Goal: Task Accomplishment & Management: Manage account settings

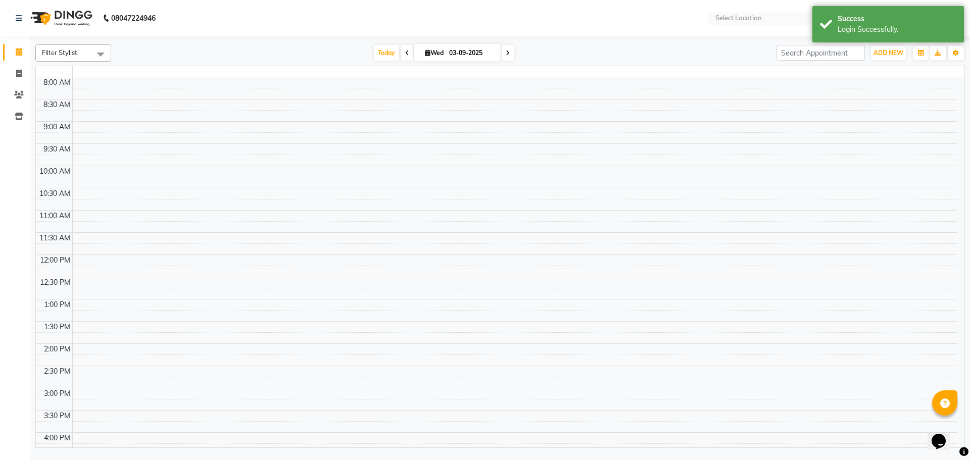
select select "en"
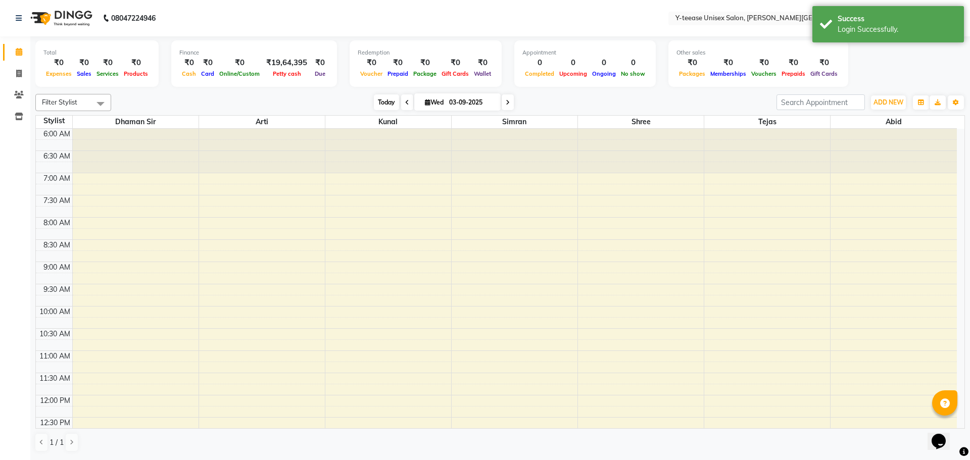
click at [382, 101] on span "Today" at bounding box center [386, 102] width 25 height 16
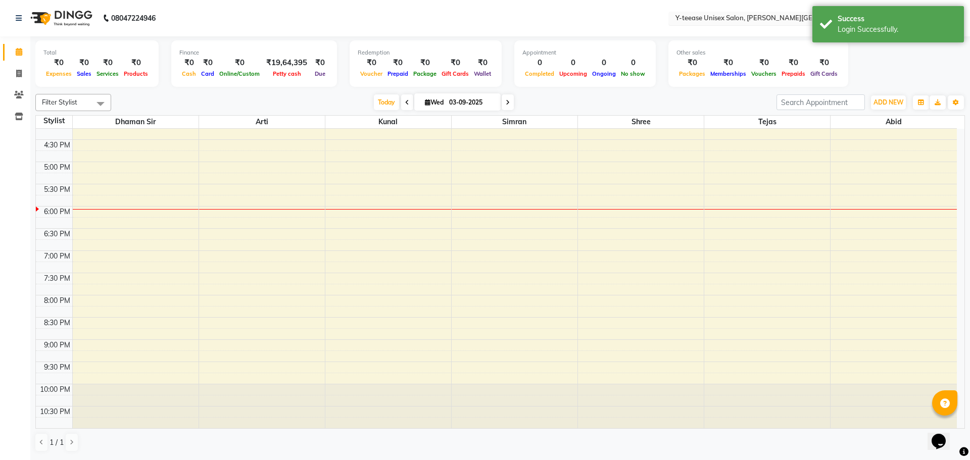
click at [723, 14] on input "text" at bounding box center [746, 19] width 146 height 10
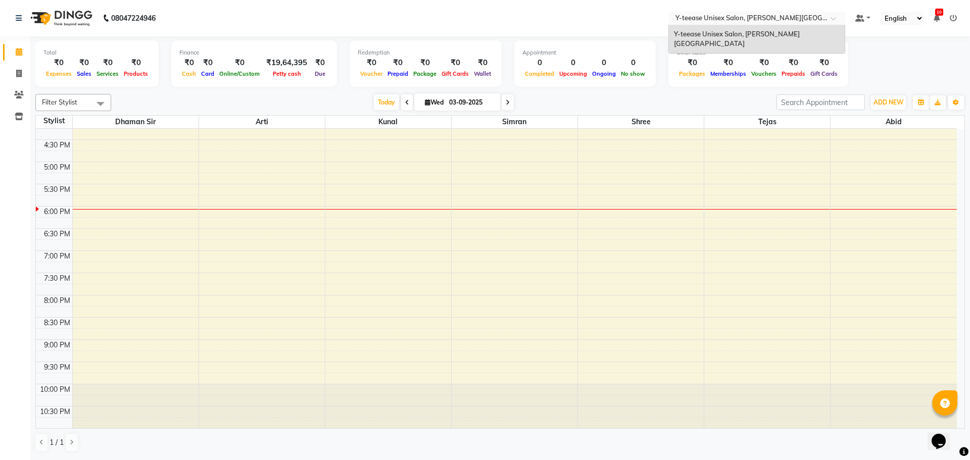
click at [599, 24] on nav "08047224946 Select Location × Y-teease Unisex Salon, Keshav Nagar Y-teease Unis…" at bounding box center [485, 18] width 970 height 36
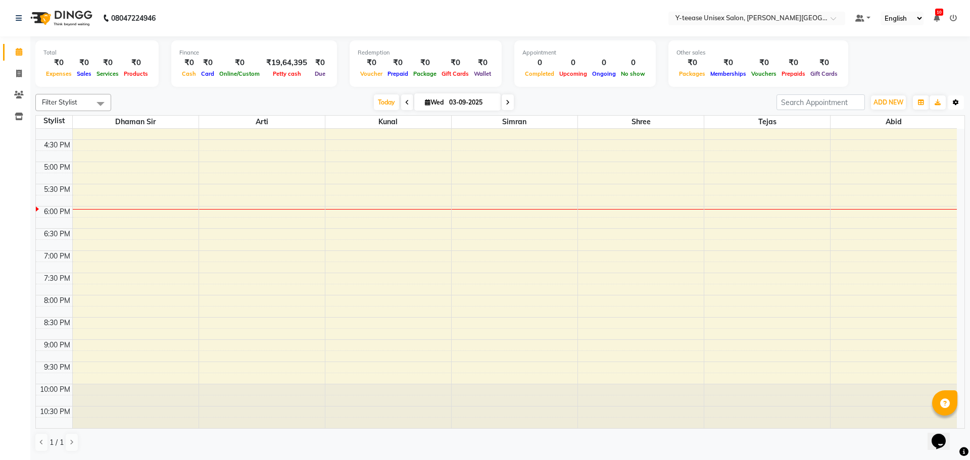
click at [955, 105] on icon "button" at bounding box center [956, 102] width 6 height 6
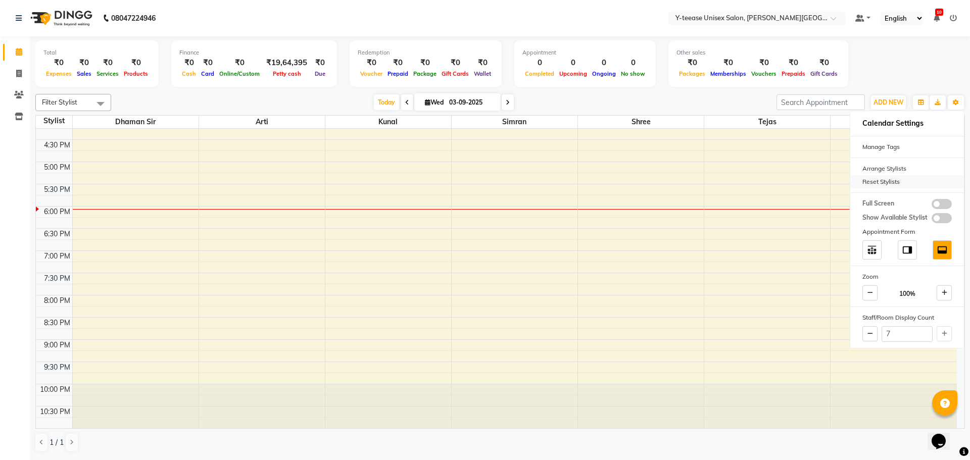
click at [874, 180] on div "Reset Stylists" at bounding box center [907, 181] width 114 height 13
click at [654, 102] on div "Today Wed 03-09-2025" at bounding box center [443, 102] width 655 height 15
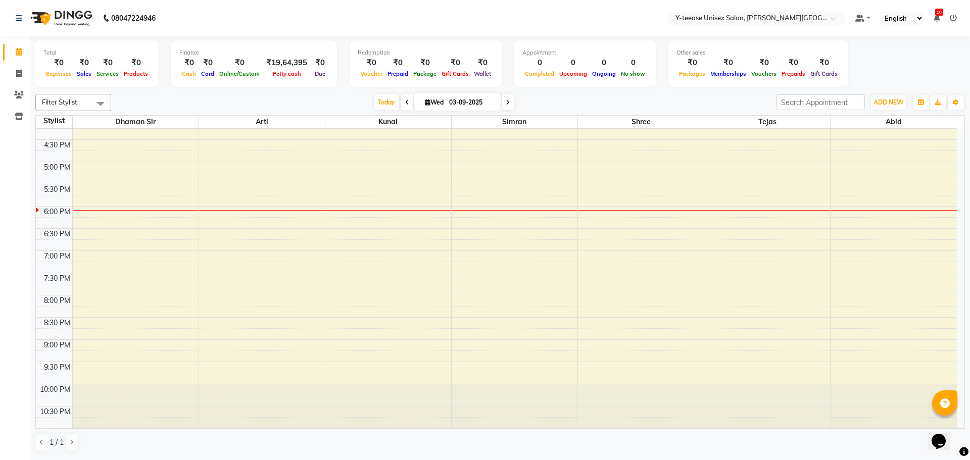
click at [185, 17] on nav "08047224946 Select Location × Y-teease Unisex Salon, Keshav Nagar Default Panel…" at bounding box center [485, 18] width 970 height 36
click at [384, 105] on span "Today" at bounding box center [386, 102] width 25 height 16
click at [376, 99] on span "Today" at bounding box center [386, 102] width 25 height 16
click at [386, 102] on span "Today" at bounding box center [386, 102] width 25 height 16
click at [873, 325] on div "6:00 AM 6:30 AM 7:00 AM 7:30 AM 8:00 AM 8:30 AM 9:00 AM 9:30 AM 10:00 AM 10:30 …" at bounding box center [496, 50] width 921 height 755
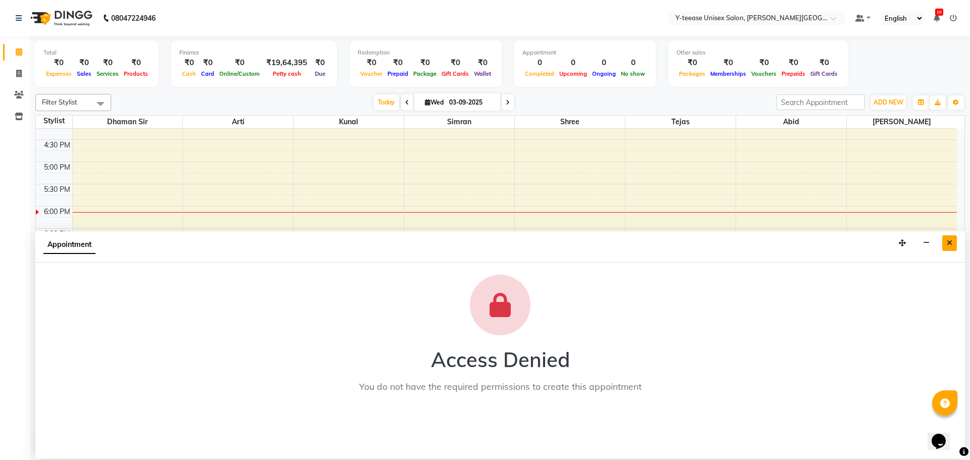
click at [953, 243] on button "Close" at bounding box center [949, 243] width 15 height 16
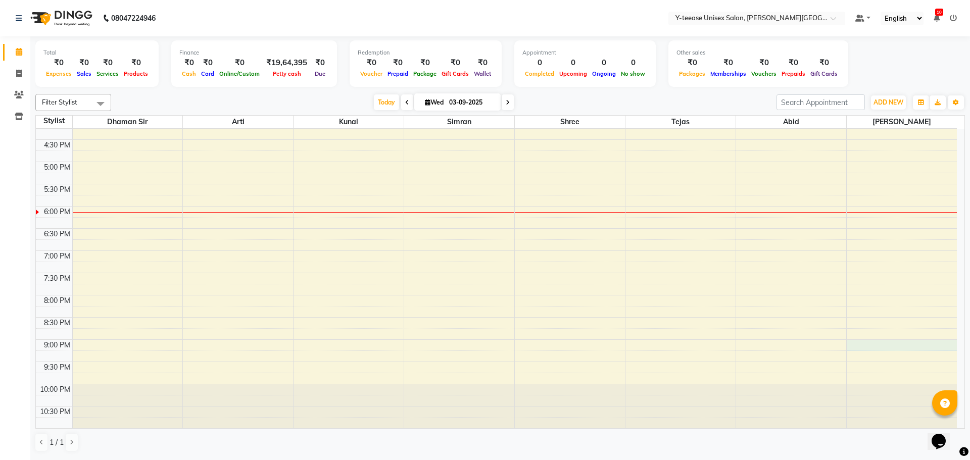
click at [900, 349] on div "6:00 AM 6:30 AM 7:00 AM 7:30 AM 8:00 AM 8:30 AM 9:00 AM 9:30 AM 10:00 AM 10:30 …" at bounding box center [496, 50] width 921 height 755
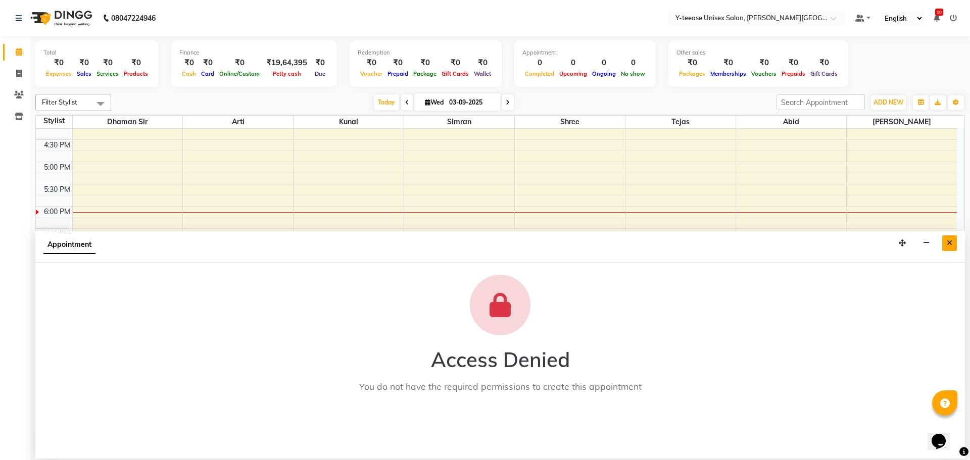
click at [948, 240] on icon "Close" at bounding box center [949, 242] width 6 height 7
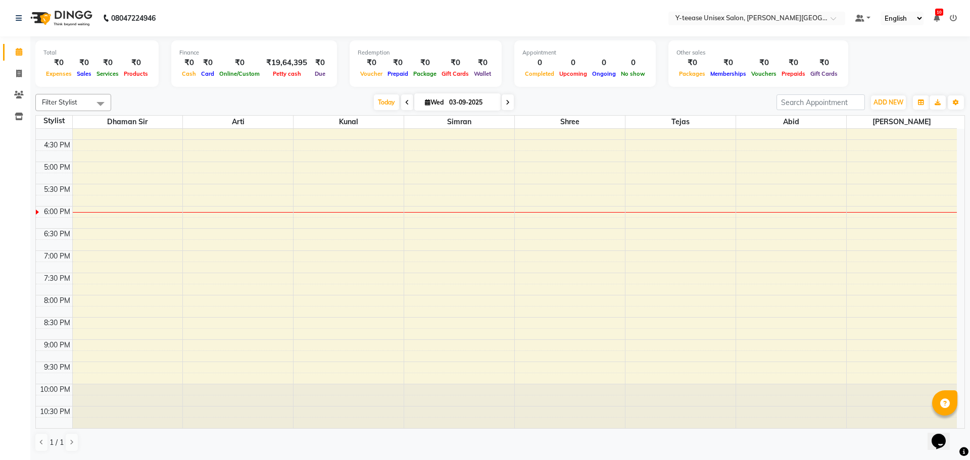
click at [909, 370] on div "6:00 AM 6:30 AM 7:00 AM 7:30 AM 8:00 AM 8:30 AM 9:00 AM 9:30 AM 10:00 AM 10:30 …" at bounding box center [496, 50] width 921 height 755
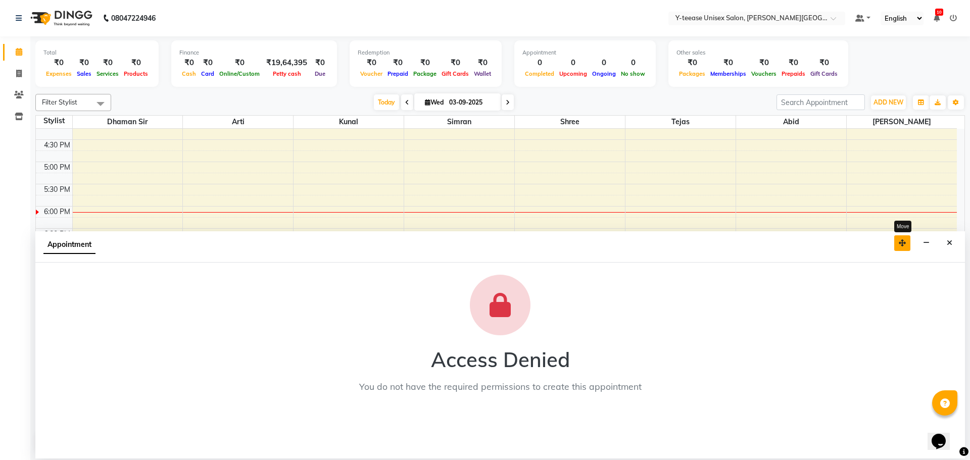
click at [906, 242] on icon "button" at bounding box center [901, 242] width 7 height 7
click at [928, 247] on button "button" at bounding box center [926, 243] width 16 height 16
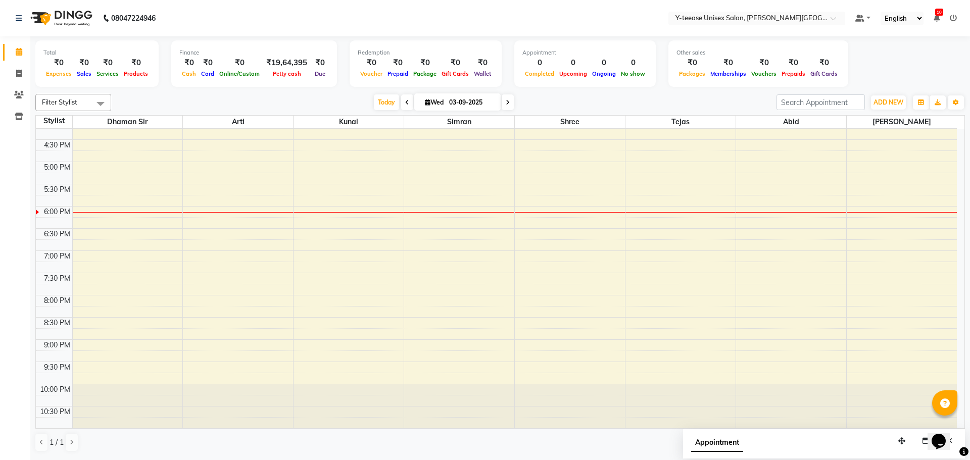
click at [937, 255] on div "6:00 AM 6:30 AM 7:00 AM 7:30 AM 8:00 AM 8:30 AM 9:00 AM 9:30 AM 10:00 AM 10:30 …" at bounding box center [496, 50] width 921 height 755
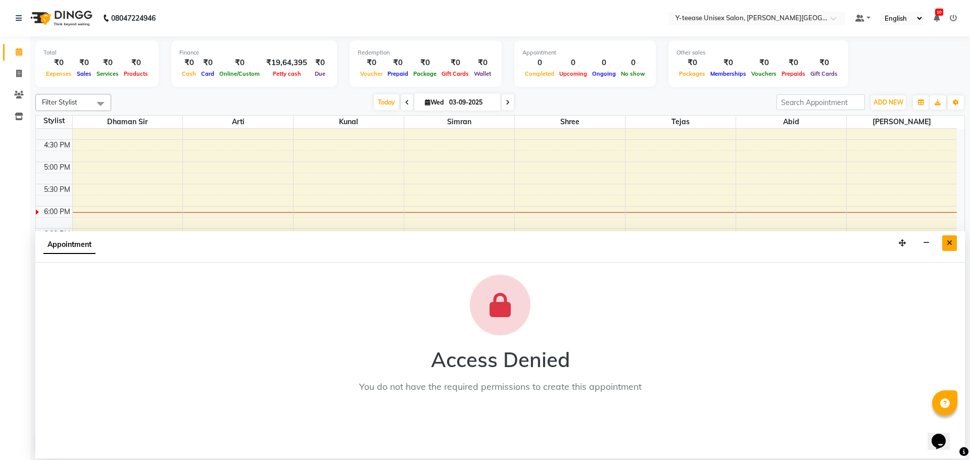
click at [950, 240] on icon "Close" at bounding box center [949, 242] width 6 height 7
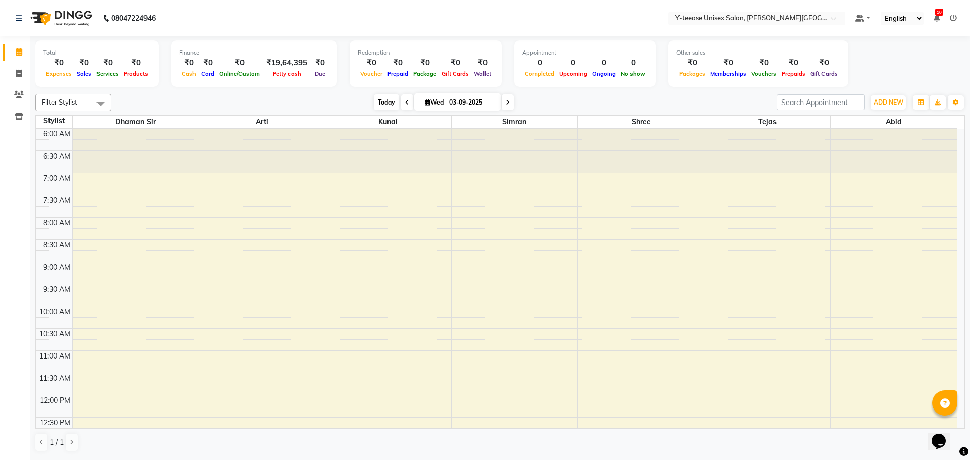
click at [382, 104] on span "Today" at bounding box center [386, 102] width 25 height 16
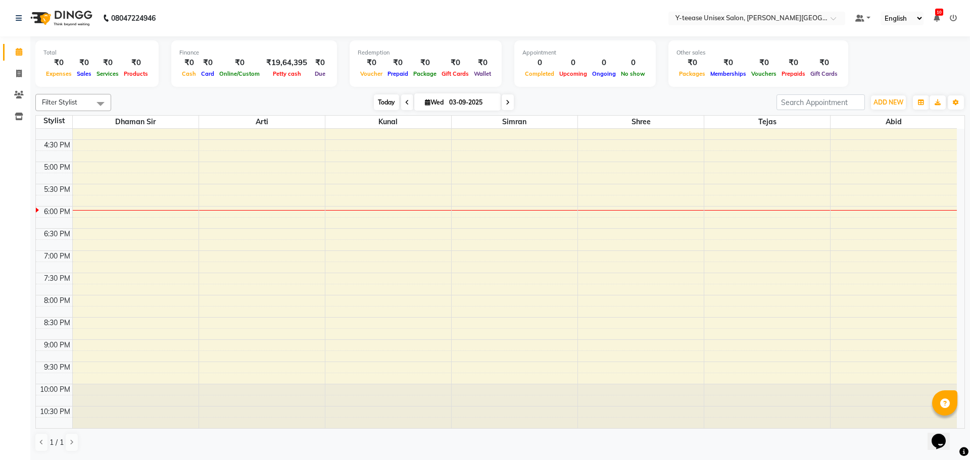
click at [379, 103] on span "Today" at bounding box center [386, 102] width 25 height 16
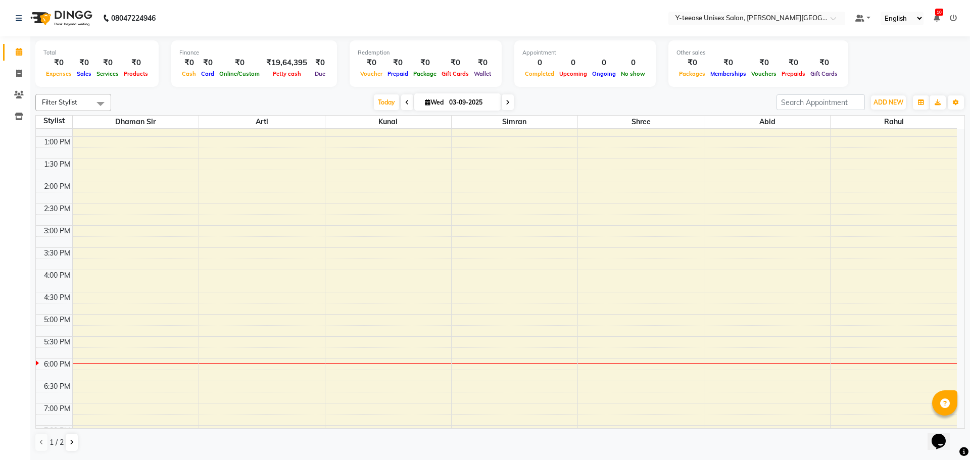
scroll to position [456, 0]
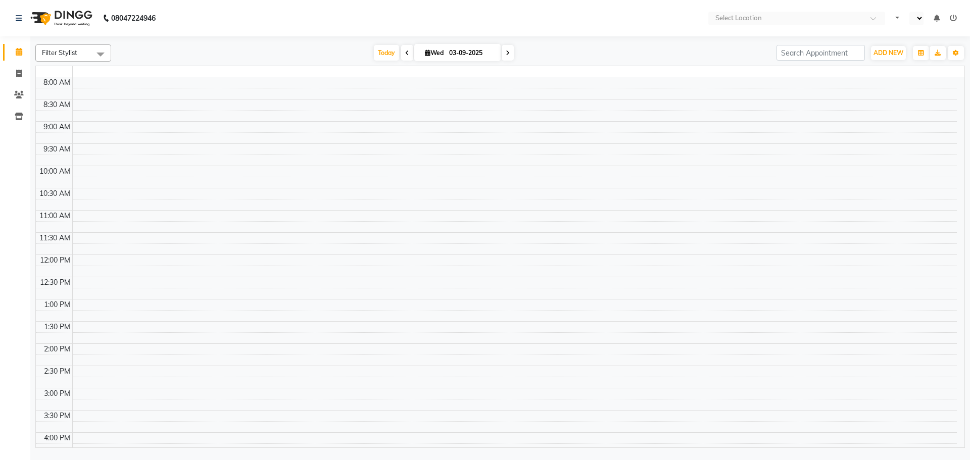
select select "en"
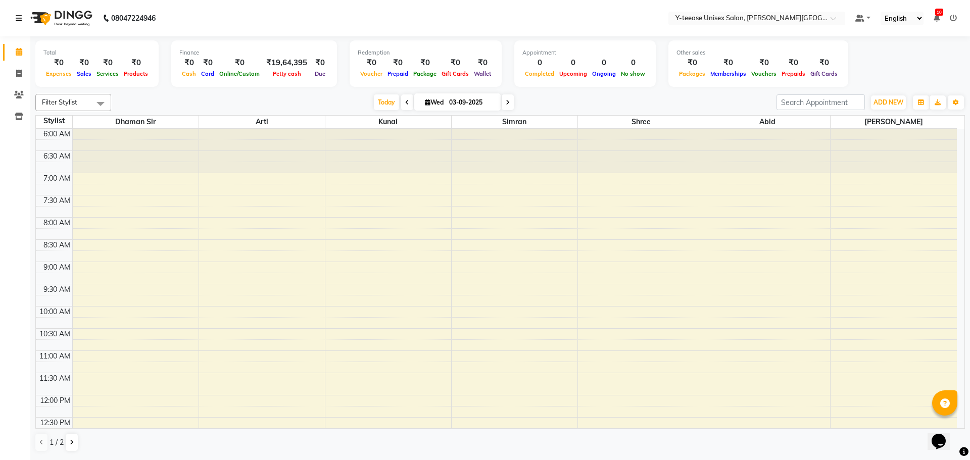
click at [17, 17] on icon at bounding box center [19, 18] width 6 height 7
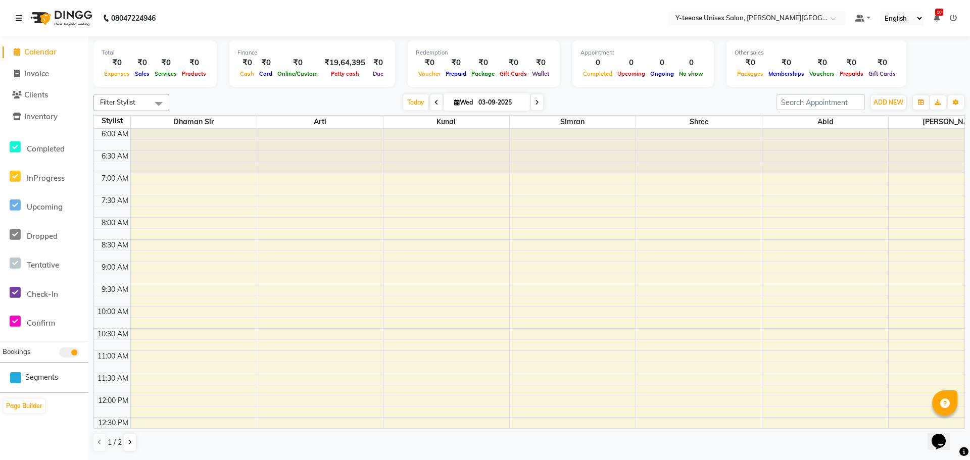
click at [17, 17] on icon at bounding box center [19, 18] width 6 height 7
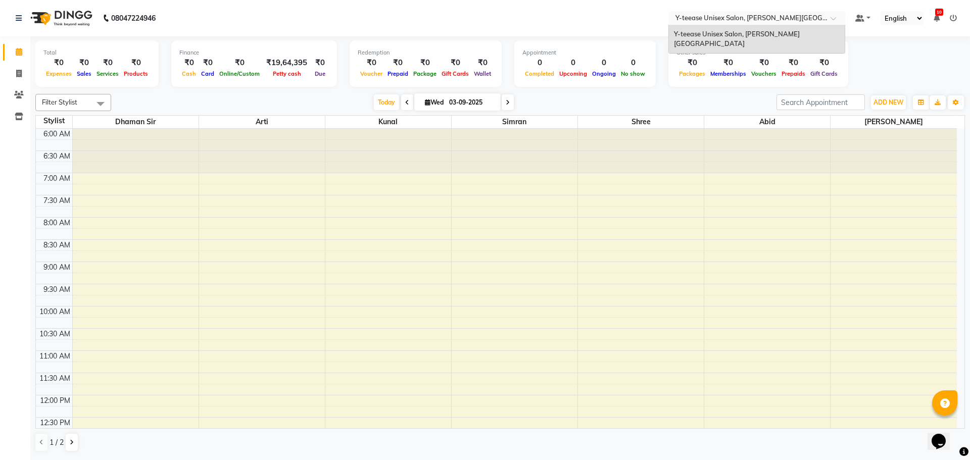
click at [834, 20] on span at bounding box center [836, 21] width 13 height 10
click at [858, 18] on span at bounding box center [859, 18] width 9 height 7
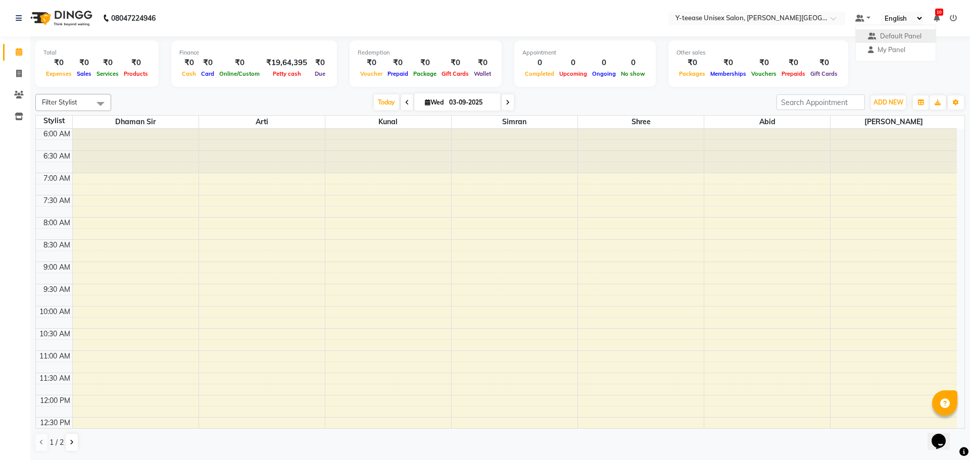
click at [854, 62] on div "Total ₹0 Expenses ₹0 Sales ₹0 Services ₹0 Products Finance ₹0 Cash ₹0 Card ₹0 O…" at bounding box center [499, 64] width 929 height 49
click at [951, 104] on button "Toggle Dropdown" at bounding box center [955, 102] width 16 height 14
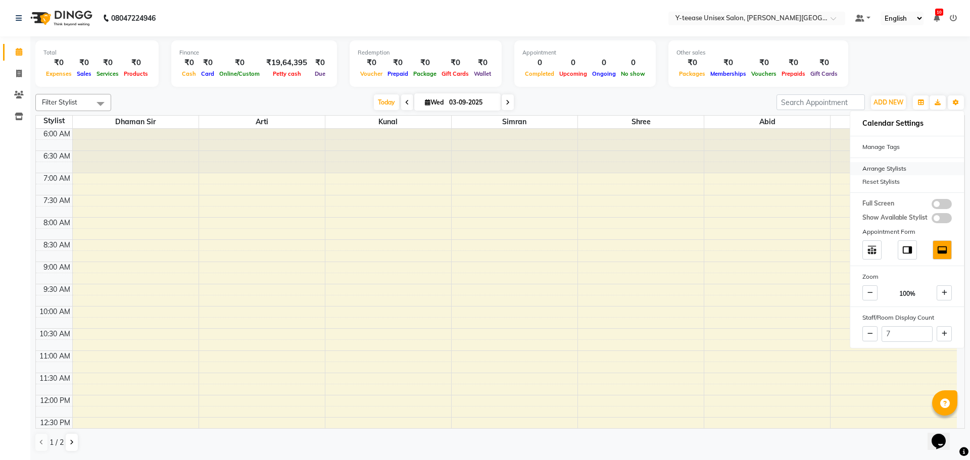
click at [892, 172] on div "Arrange Stylists" at bounding box center [907, 168] width 114 height 13
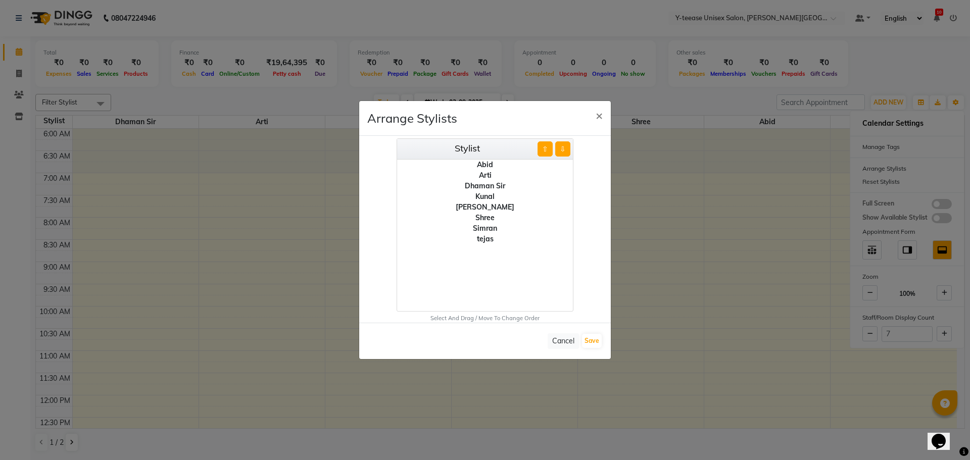
drag, startPoint x: 673, startPoint y: 134, endPoint x: 684, endPoint y: 133, distance: 11.6
click at [674, 134] on ngb-modal-window "Arrange Stylists × Stylist ⇧ ⇩ Abid Arti Dhaman Sir Kunal Rahul jadhav Shree Si…" at bounding box center [485, 230] width 970 height 460
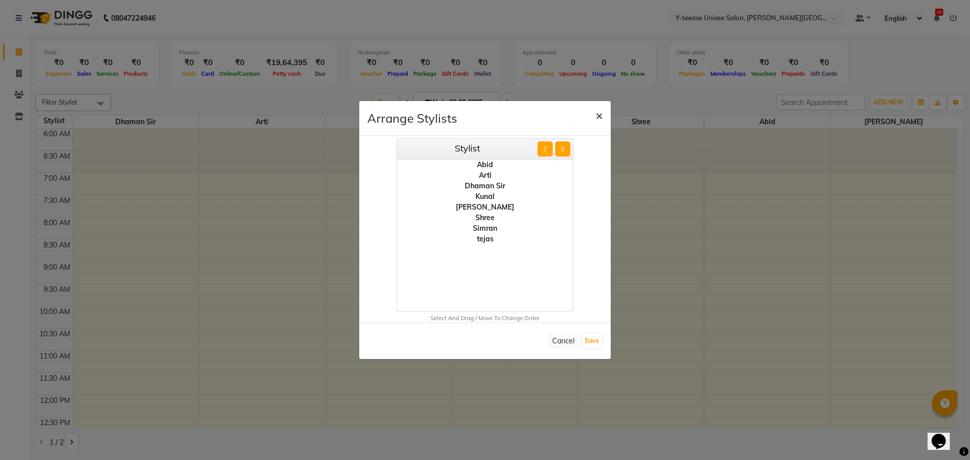
click at [594, 118] on button "×" at bounding box center [598, 115] width 23 height 28
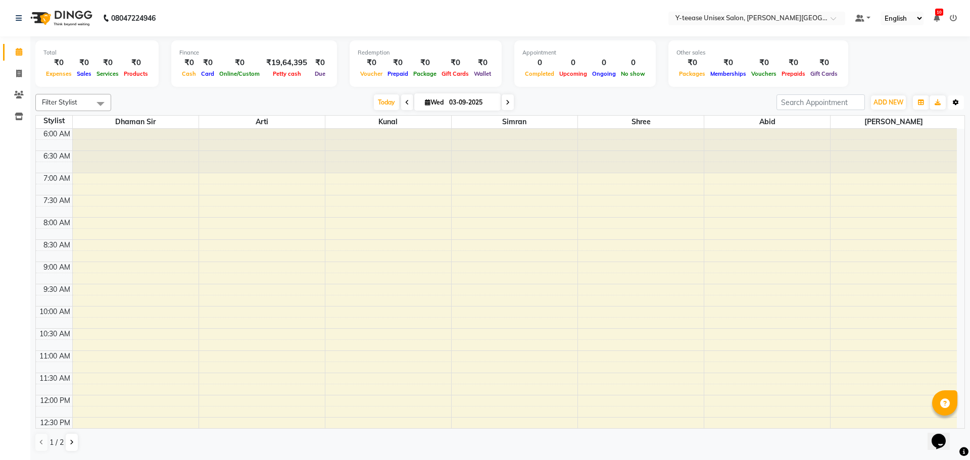
click at [957, 103] on icon "button" at bounding box center [956, 102] width 6 height 6
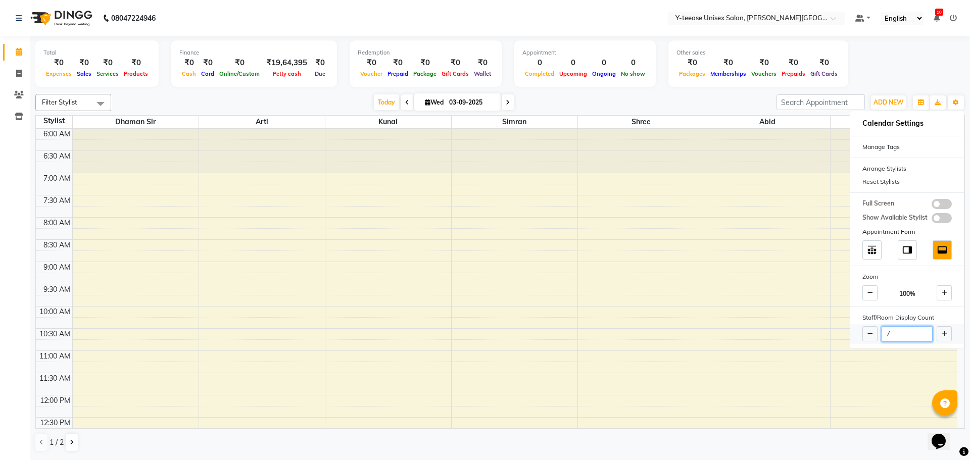
click at [892, 333] on input "7" at bounding box center [906, 334] width 51 height 16
click at [891, 335] on input "7" at bounding box center [906, 334] width 51 height 16
type input "9"
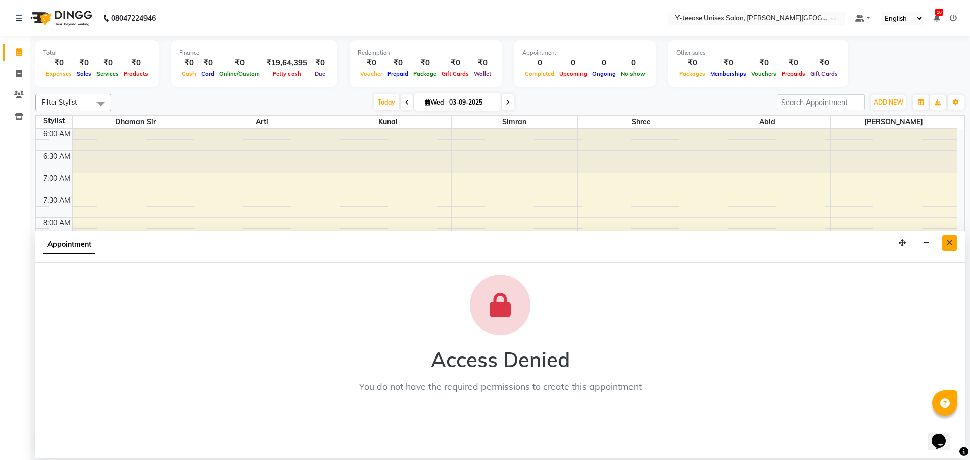
click at [953, 243] on button "Close" at bounding box center [949, 243] width 15 height 16
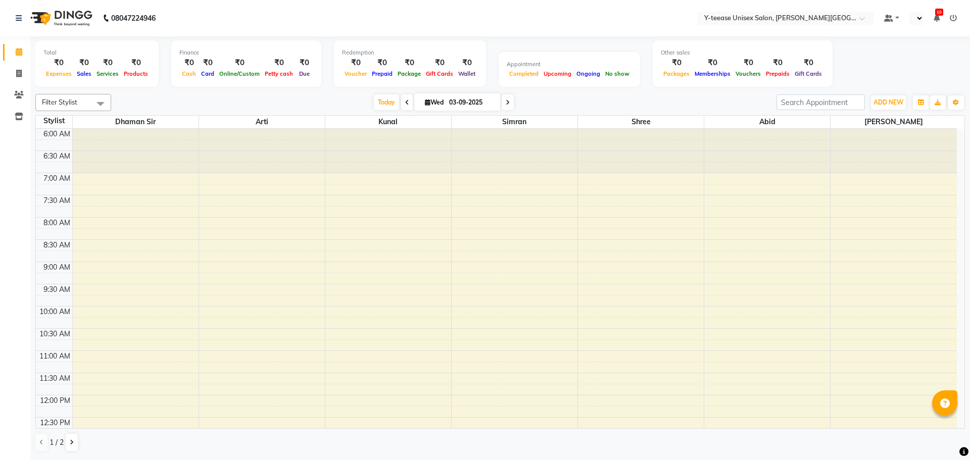
select select "en"
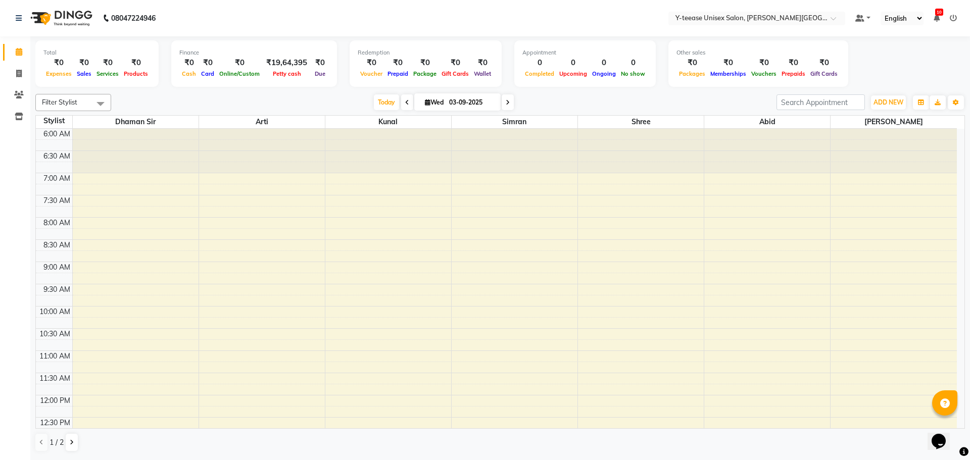
click at [673, 97] on div "[DATE] [DATE]" at bounding box center [443, 102] width 655 height 15
click at [960, 104] on button "Toggle Dropdown" at bounding box center [955, 102] width 16 height 14
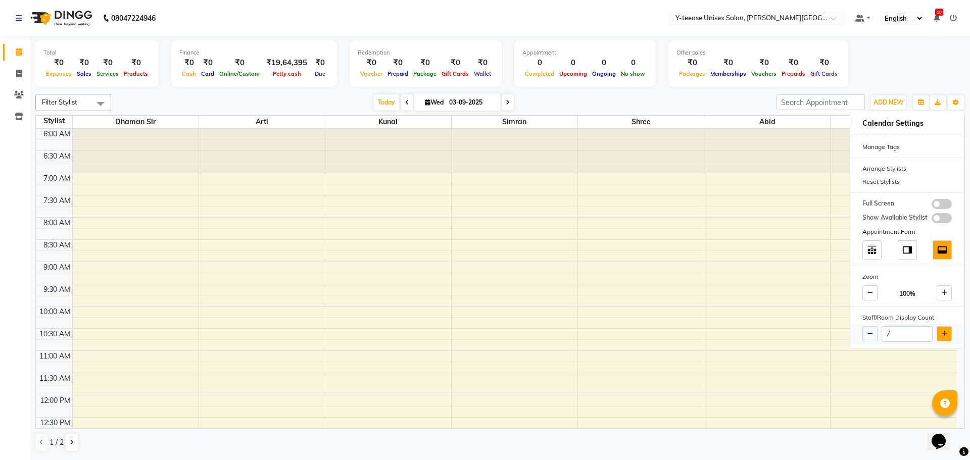
click at [941, 334] on icon at bounding box center [944, 334] width 6 height 6
type input "8"
click at [682, 98] on div "[DATE] [DATE]" at bounding box center [443, 102] width 655 height 15
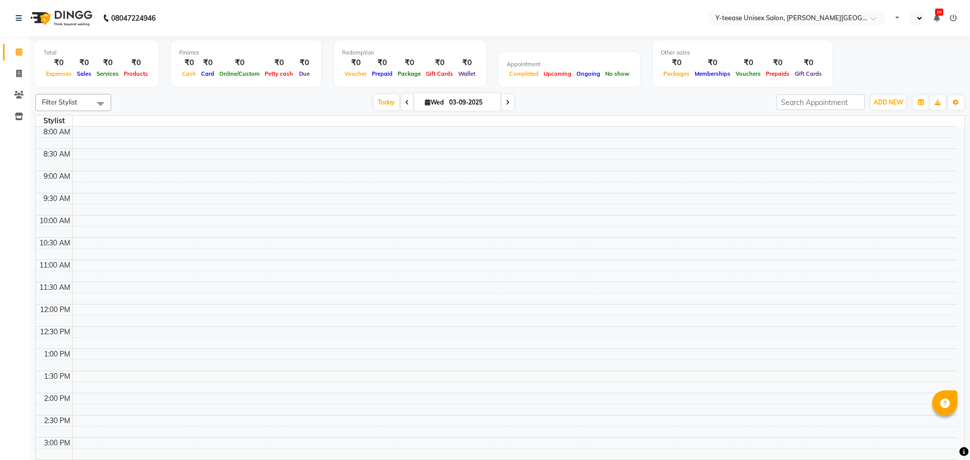
select select "en"
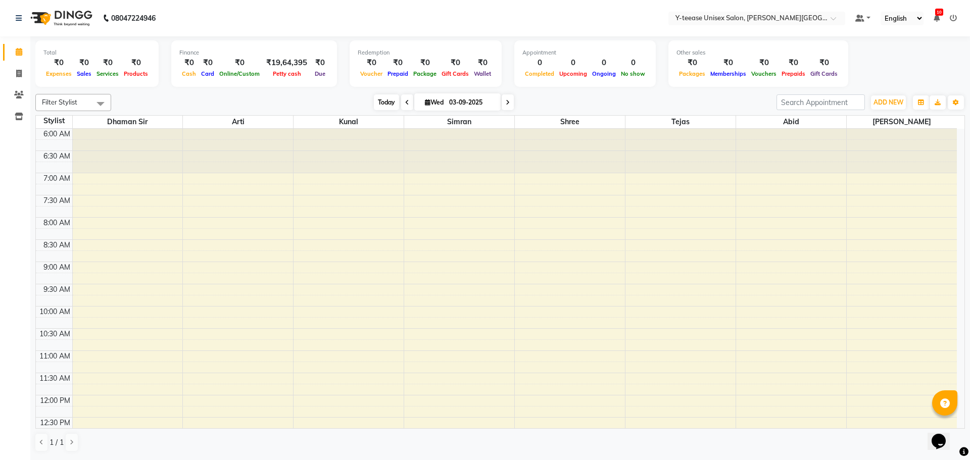
drag, startPoint x: 389, startPoint y: 102, endPoint x: 372, endPoint y: 109, distance: 18.1
click at [389, 102] on span "Today" at bounding box center [386, 102] width 25 height 16
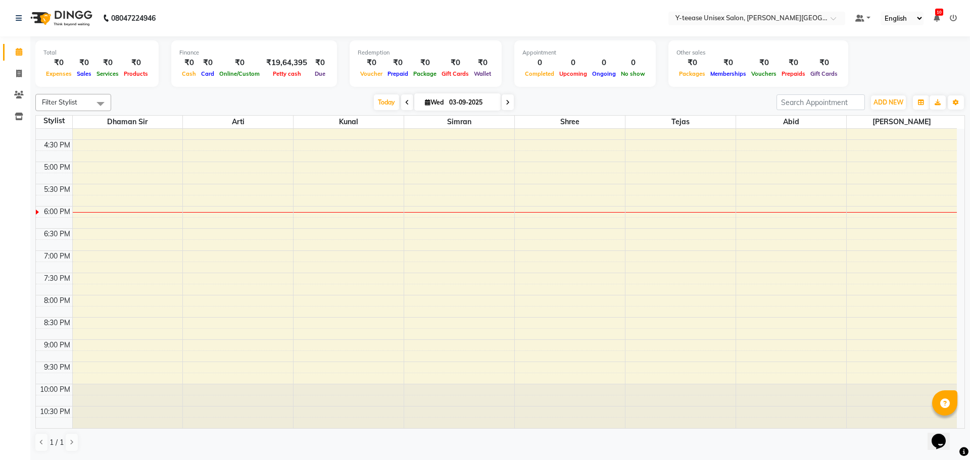
click at [897, 263] on div "6:00 AM 6:30 AM 7:00 AM 7:30 AM 8:00 AM 8:30 AM 9:00 AM 9:30 AM 10:00 AM 10:30 …" at bounding box center [496, 50] width 921 height 755
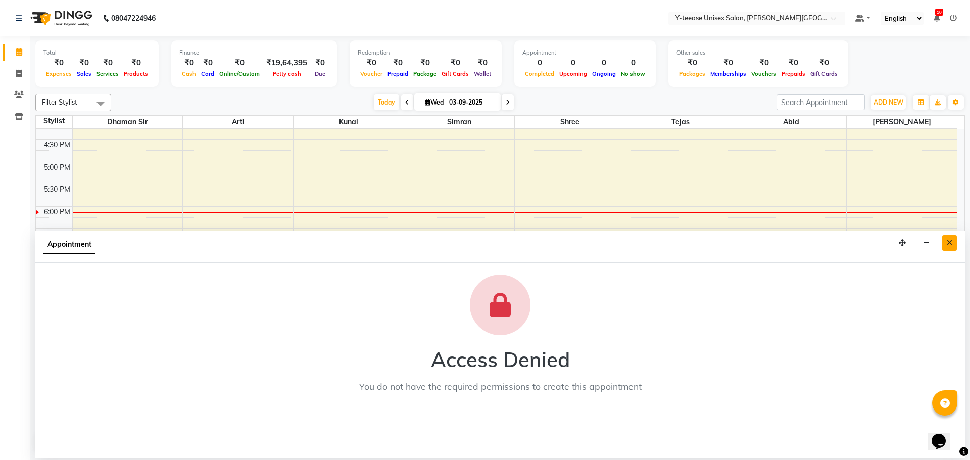
click at [944, 246] on button "Close" at bounding box center [949, 243] width 15 height 16
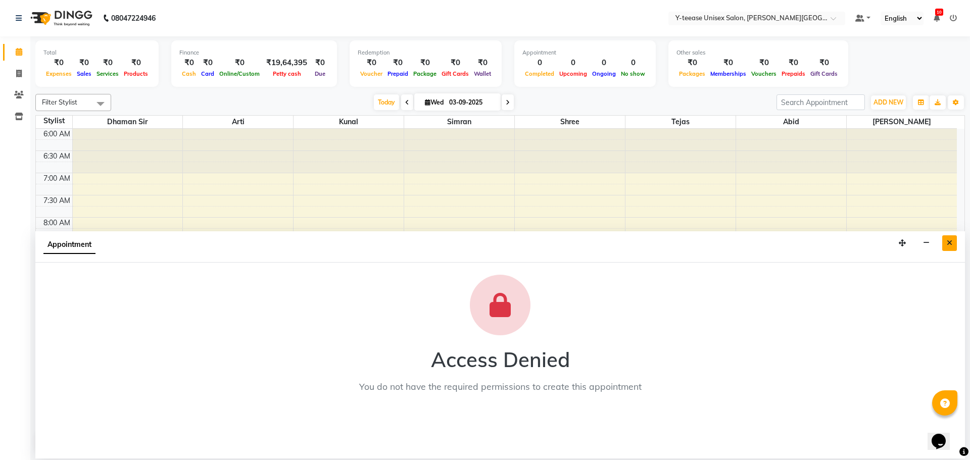
click at [954, 241] on button "Close" at bounding box center [949, 243] width 15 height 16
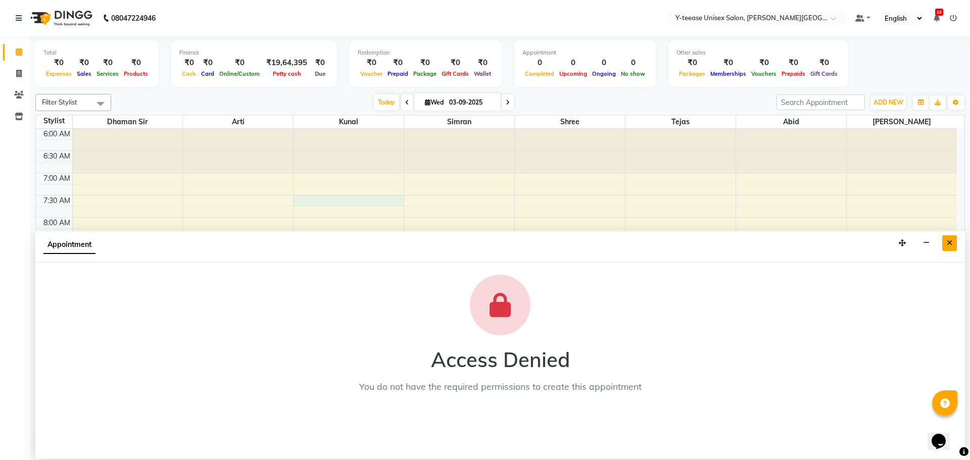
click at [951, 242] on icon "Close" at bounding box center [949, 242] width 6 height 7
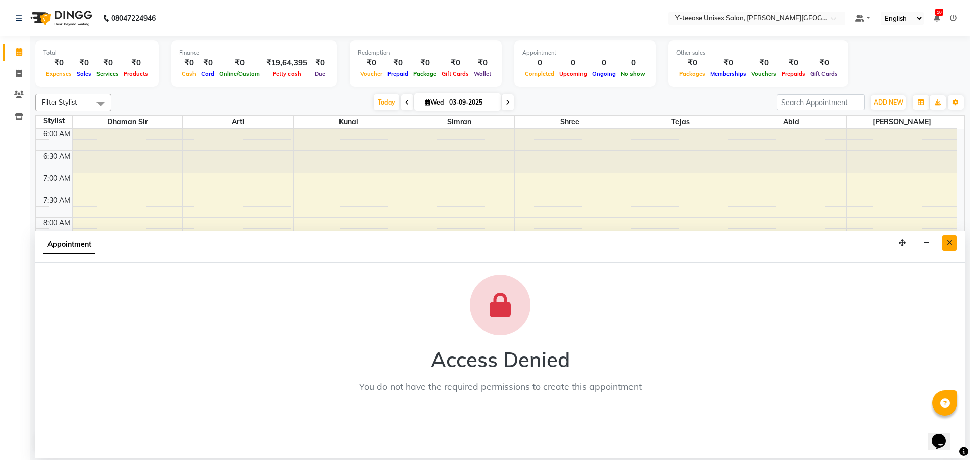
click at [947, 244] on icon "Close" at bounding box center [949, 242] width 6 height 7
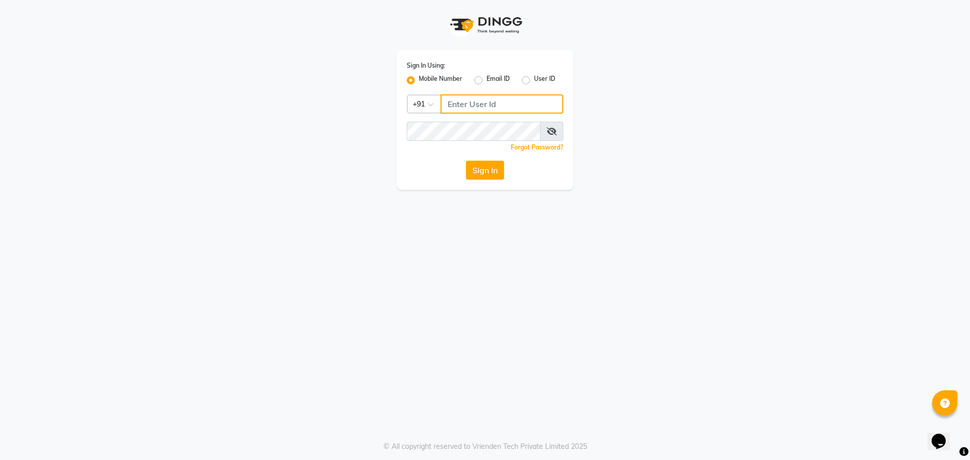
click at [490, 105] on input "Username" at bounding box center [501, 103] width 123 height 19
type input "8999680928"
click at [491, 167] on button "Sign In" at bounding box center [485, 170] width 38 height 19
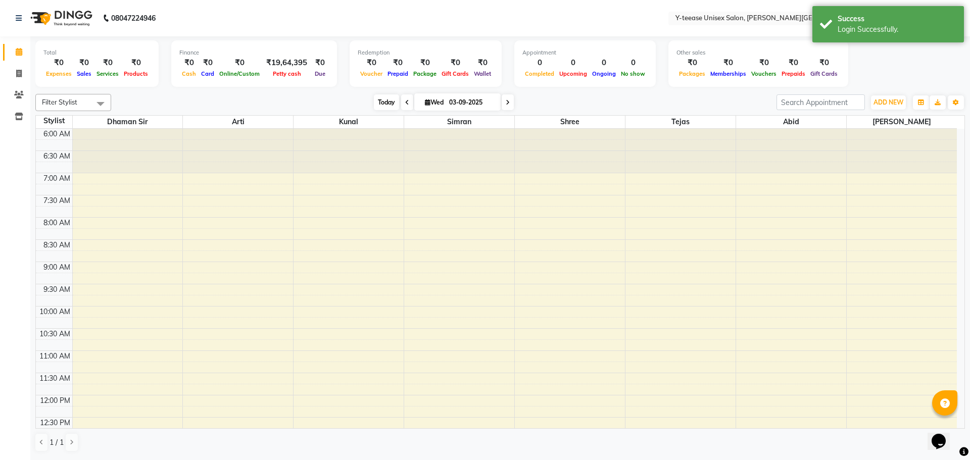
click at [386, 101] on span "Today" at bounding box center [386, 102] width 25 height 16
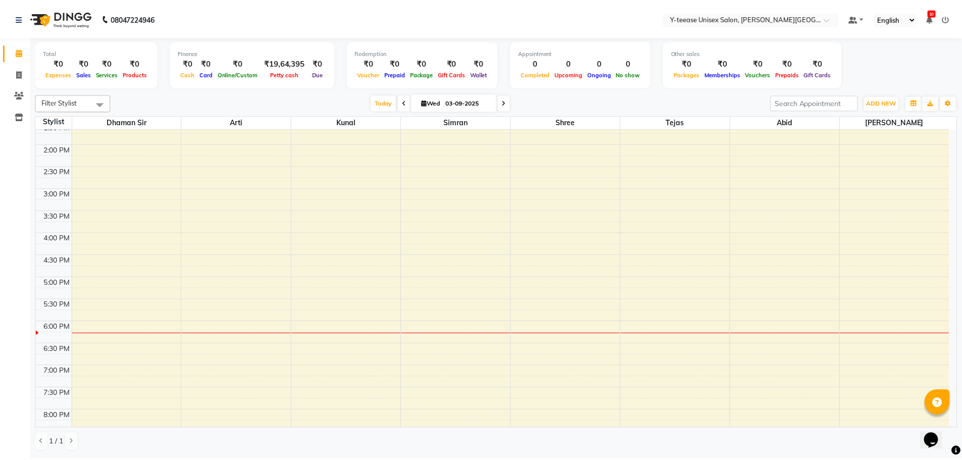
scroll to position [354, 0]
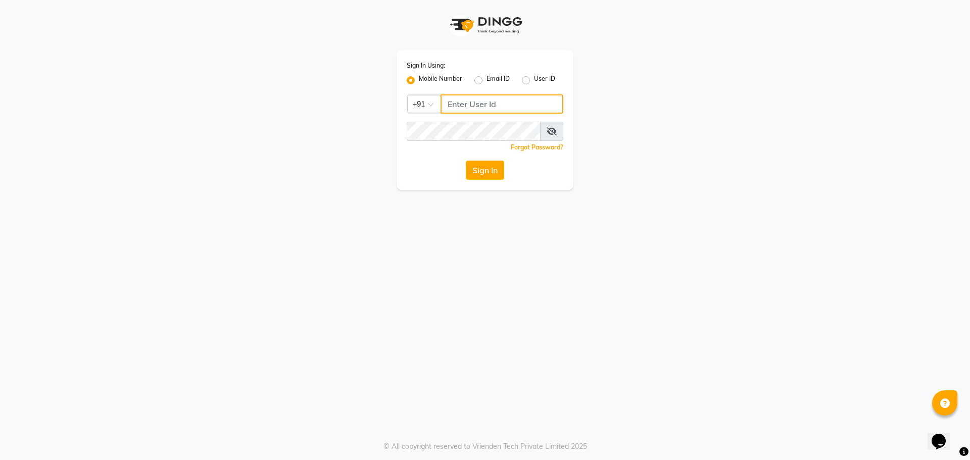
click at [463, 98] on input "Username" at bounding box center [501, 103] width 123 height 19
type input "8999680928"
click at [496, 177] on button "Sign In" at bounding box center [485, 170] width 38 height 19
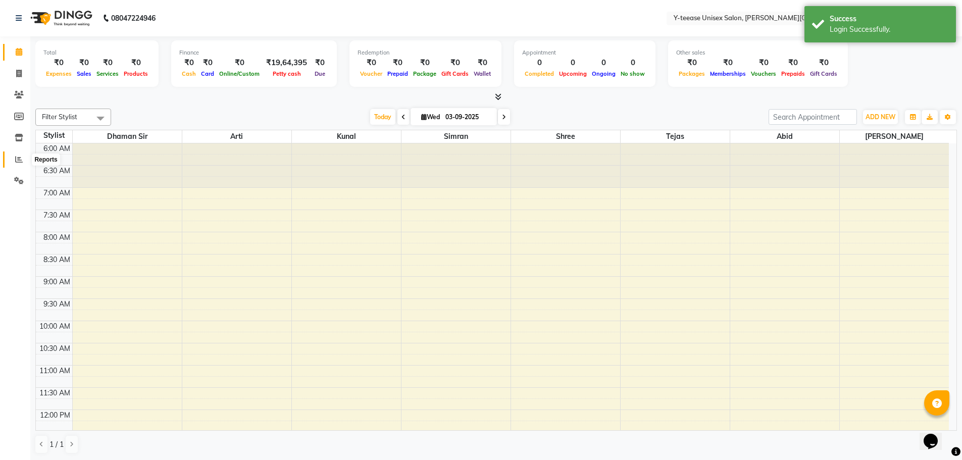
click at [18, 163] on icon at bounding box center [19, 160] width 8 height 8
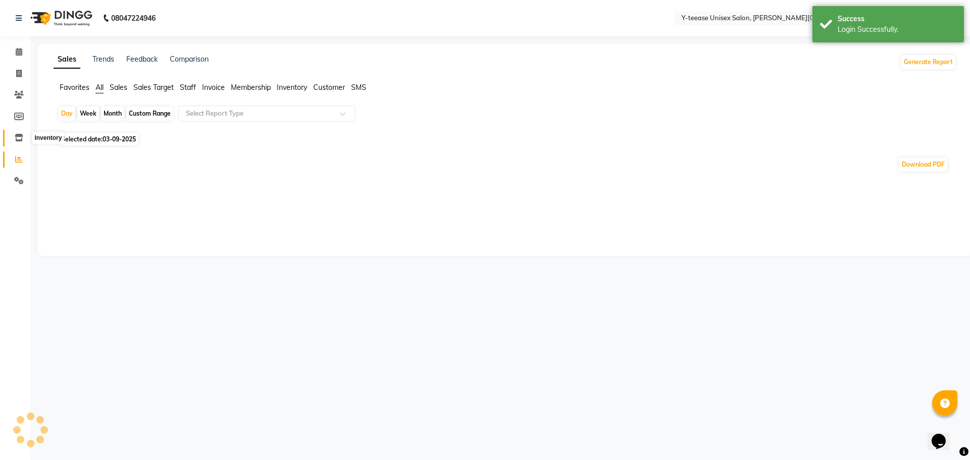
click at [18, 133] on span at bounding box center [19, 138] width 18 height 12
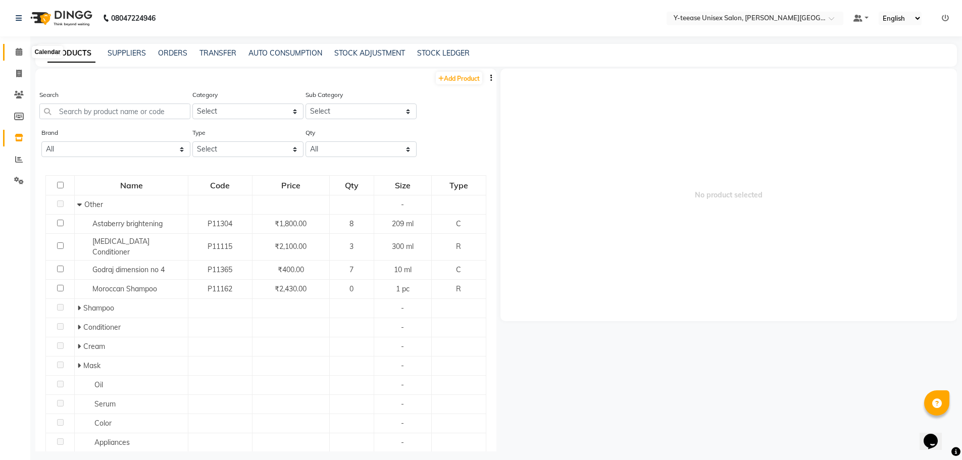
click at [21, 54] on icon at bounding box center [19, 52] width 7 height 8
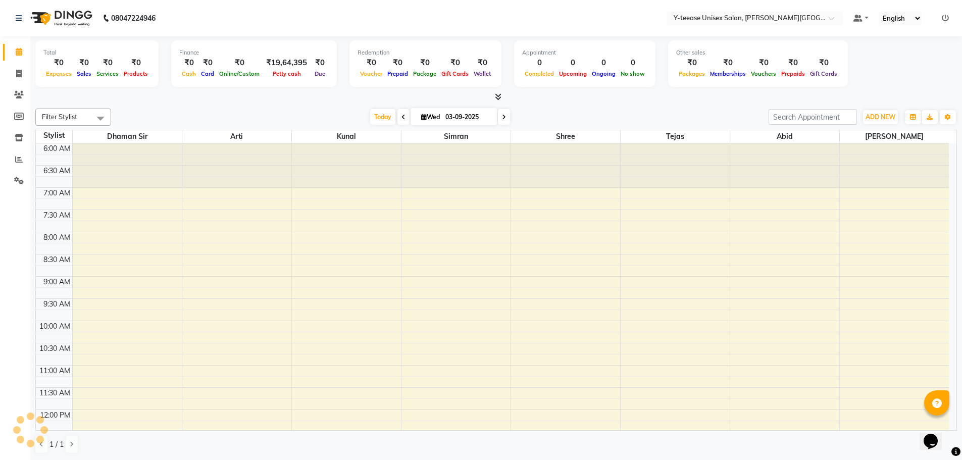
scroll to position [449, 0]
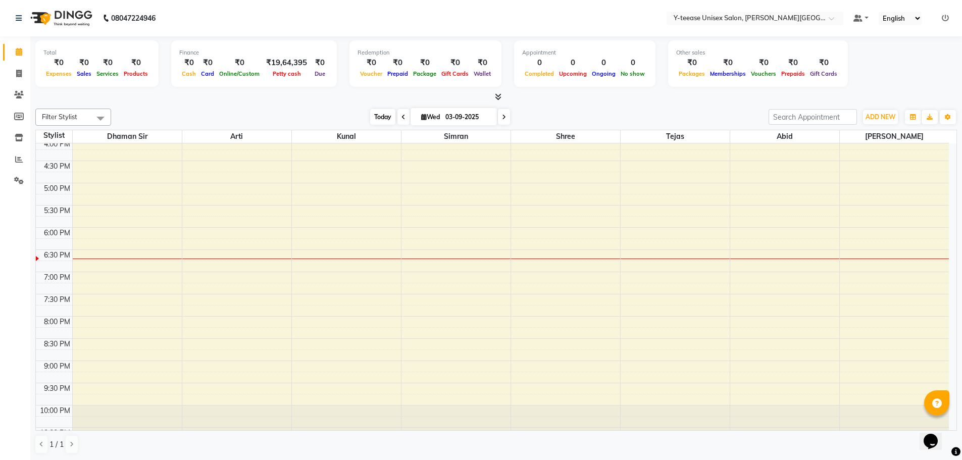
click at [376, 117] on span "Today" at bounding box center [382, 117] width 25 height 16
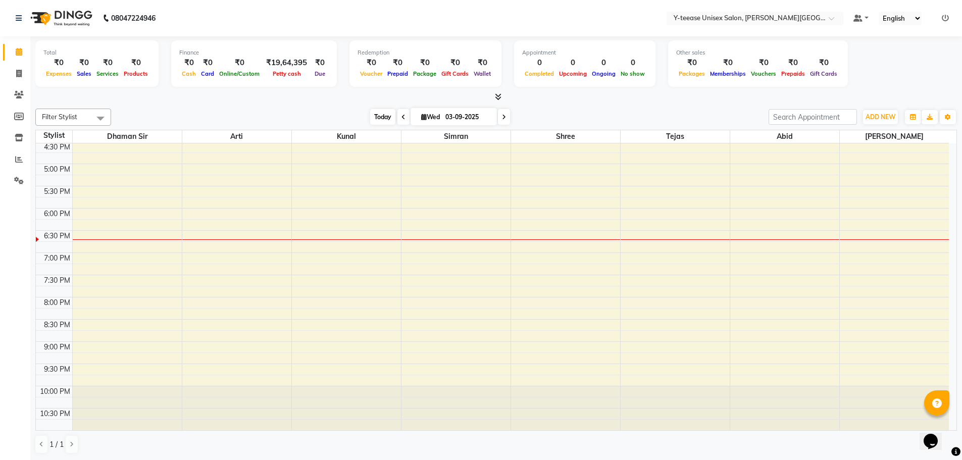
click at [383, 119] on span "Today" at bounding box center [382, 117] width 25 height 16
click at [20, 116] on icon at bounding box center [19, 117] width 10 height 8
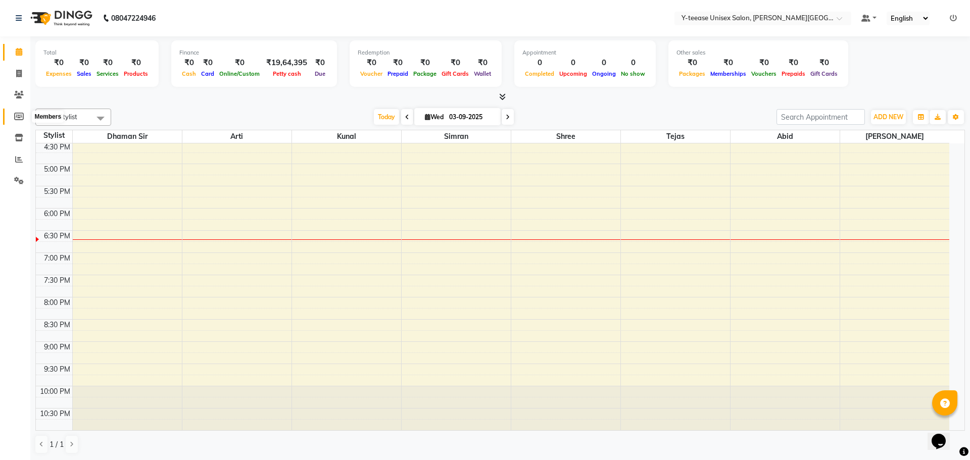
select select
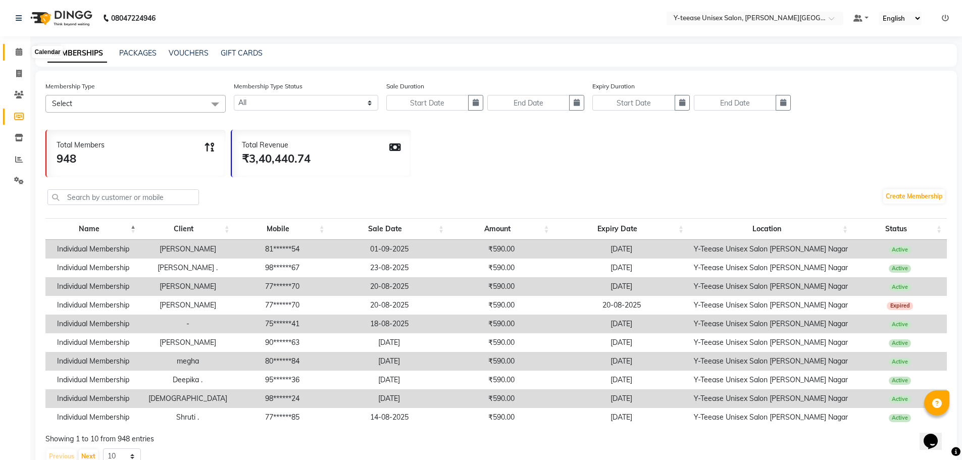
click at [20, 47] on span at bounding box center [19, 52] width 18 height 12
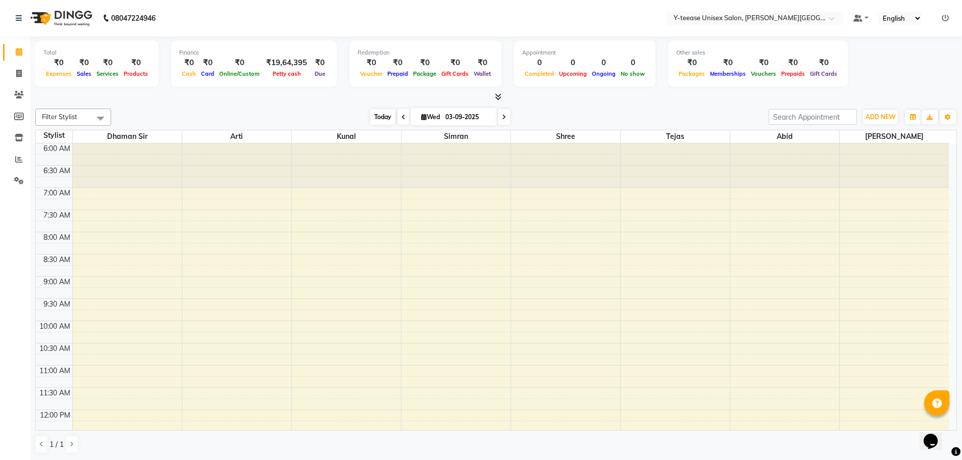
click at [384, 117] on span "Today" at bounding box center [382, 117] width 25 height 16
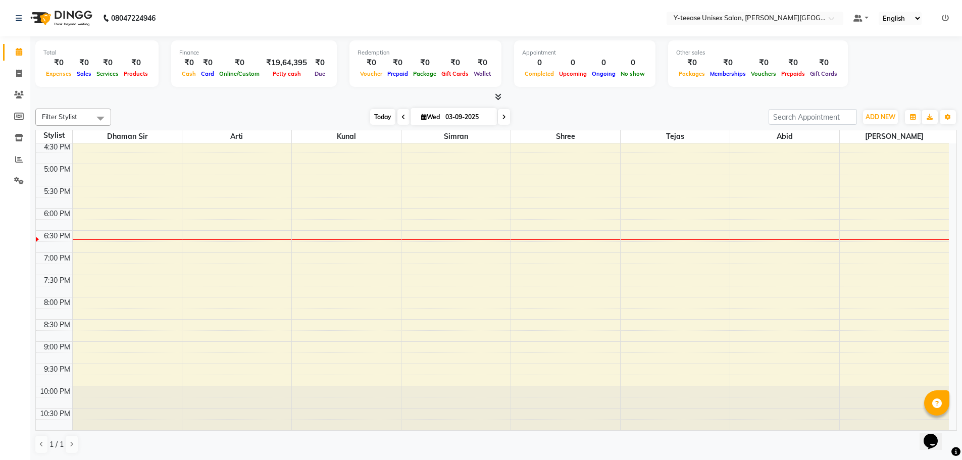
click at [387, 117] on span "Today" at bounding box center [382, 117] width 25 height 16
click at [380, 115] on span "Today" at bounding box center [382, 117] width 25 height 16
click at [949, 115] on icon "button" at bounding box center [948, 117] width 6 height 6
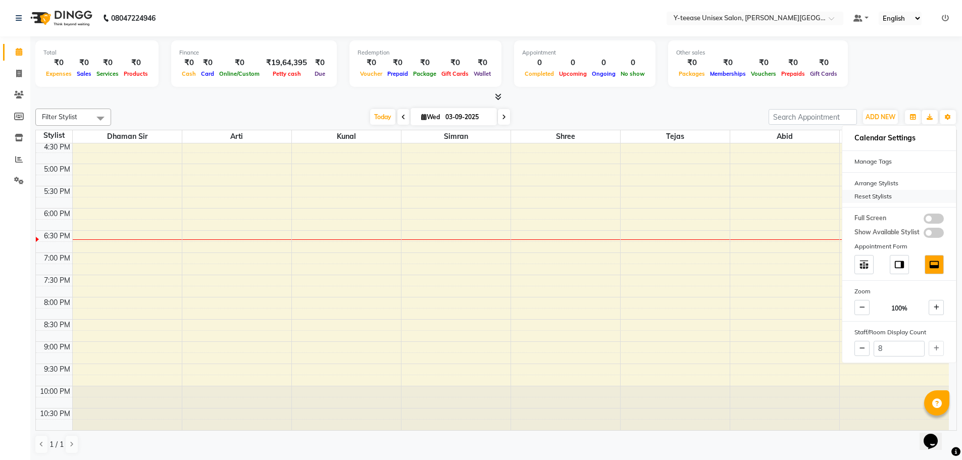
click at [874, 195] on div "Reset Stylists" at bounding box center [899, 196] width 114 height 13
click at [875, 197] on div "Reset Stylists" at bounding box center [899, 196] width 114 height 13
click at [608, 103] on div "Total ₹0 Expenses ₹0 Sales ₹0 Services ₹0 Products Finance ₹0 Cash ₹0 Card ₹0 O…" at bounding box center [496, 248] width 932 height 424
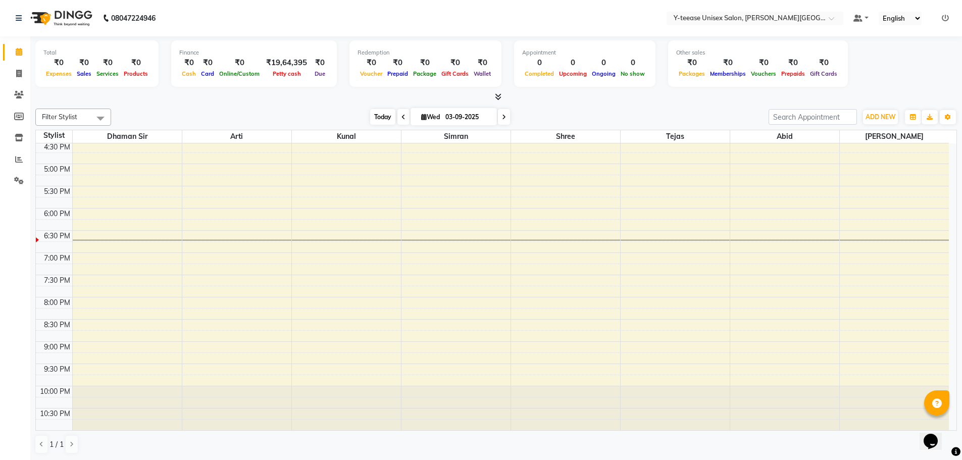
click at [387, 117] on span "Today" at bounding box center [382, 117] width 25 height 16
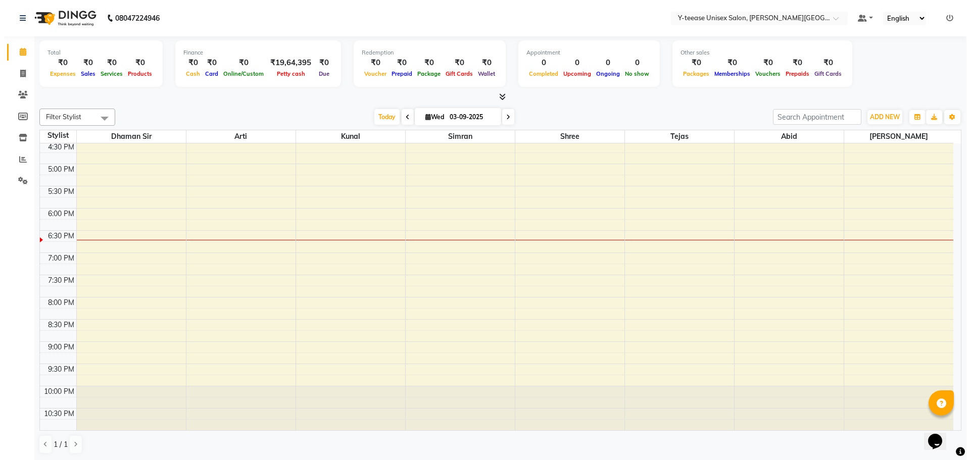
scroll to position [0, 0]
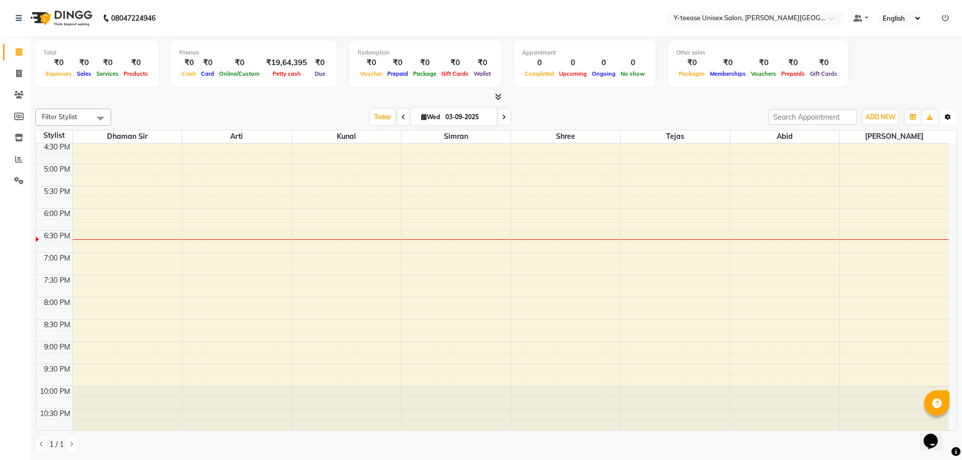
click at [949, 120] on button "Toggle Dropdown" at bounding box center [948, 117] width 16 height 14
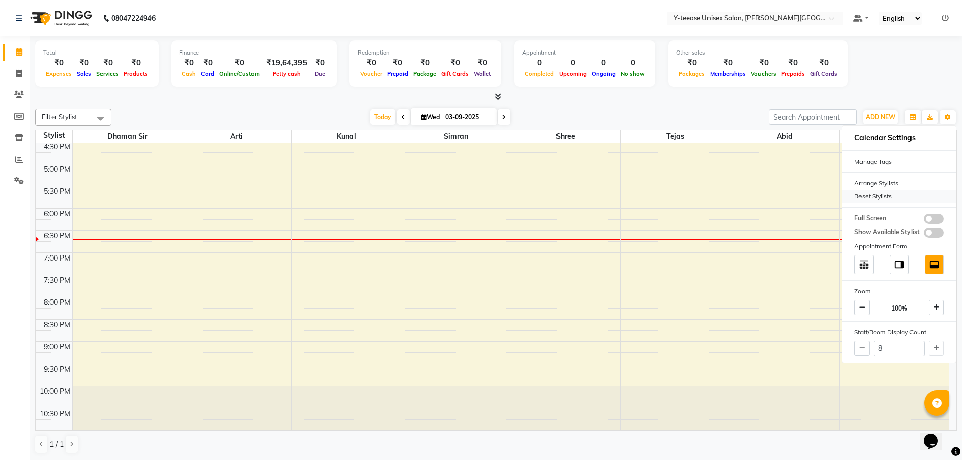
click at [863, 198] on div "Reset Stylists" at bounding box center [899, 196] width 114 height 13
click at [381, 119] on span "Today" at bounding box center [382, 117] width 25 height 16
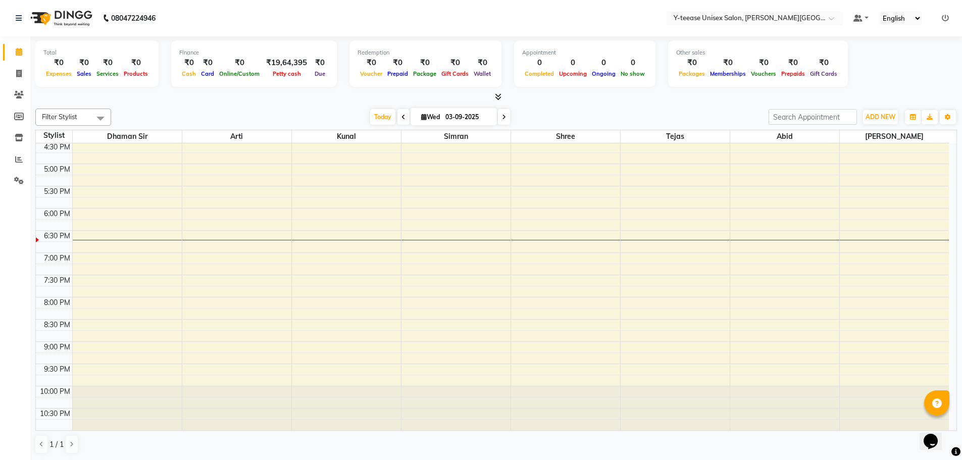
click at [944, 16] on icon at bounding box center [945, 18] width 7 height 7
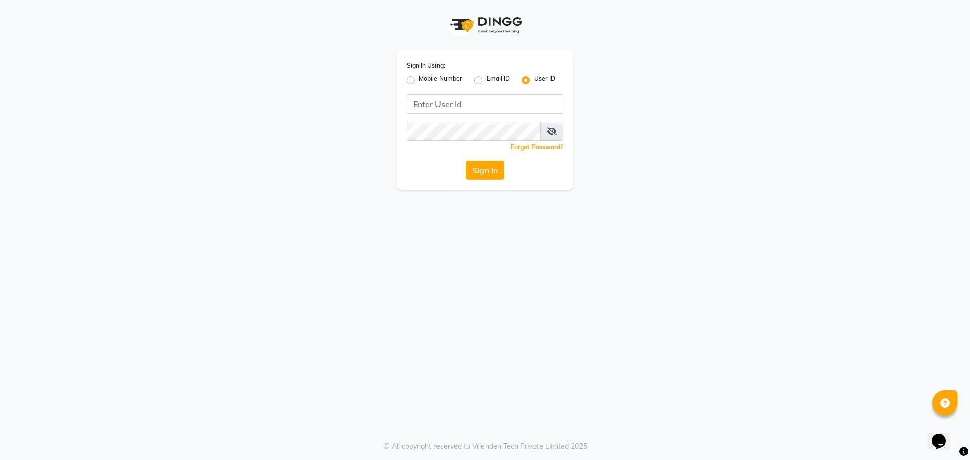
click at [419, 78] on label "Mobile Number" at bounding box center [440, 80] width 43 height 12
click at [419, 78] on input "Mobile Number" at bounding box center [422, 77] width 7 height 7
radio input "true"
radio input "false"
click at [447, 101] on input "Username" at bounding box center [501, 103] width 123 height 19
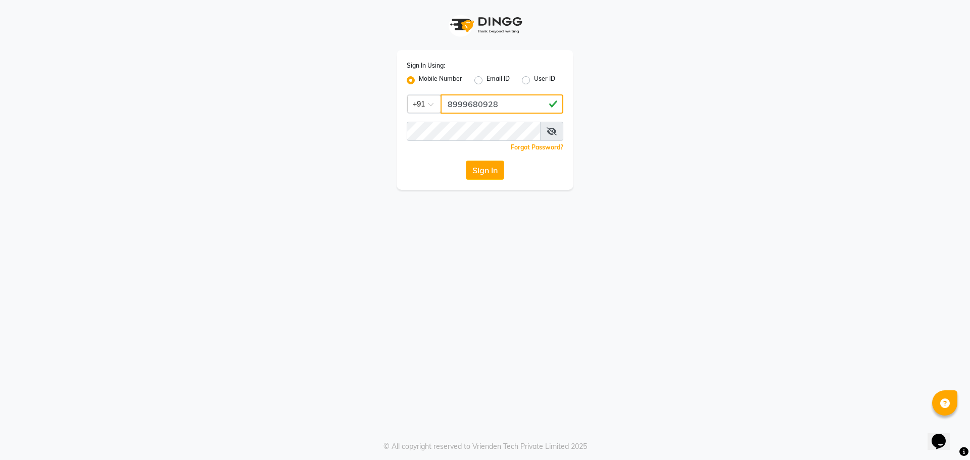
type input "8999680928"
click at [480, 176] on button "Sign In" at bounding box center [485, 170] width 38 height 19
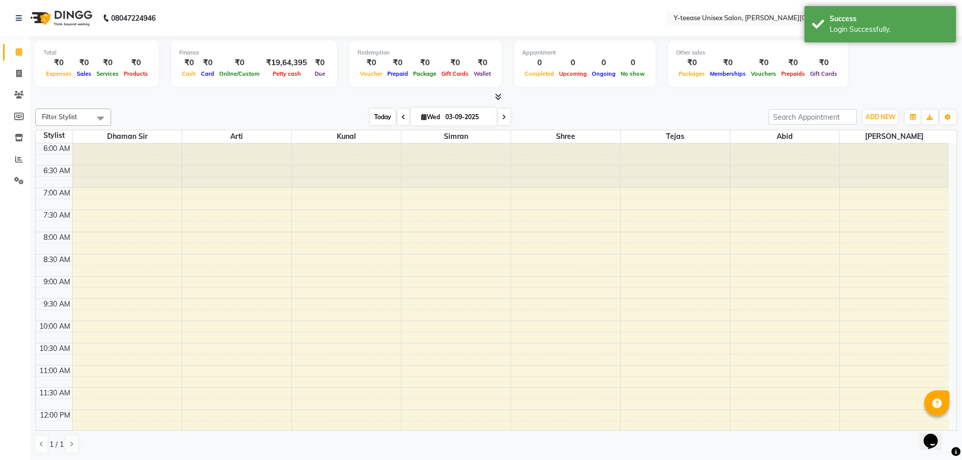
click at [380, 117] on span "Today" at bounding box center [382, 117] width 25 height 16
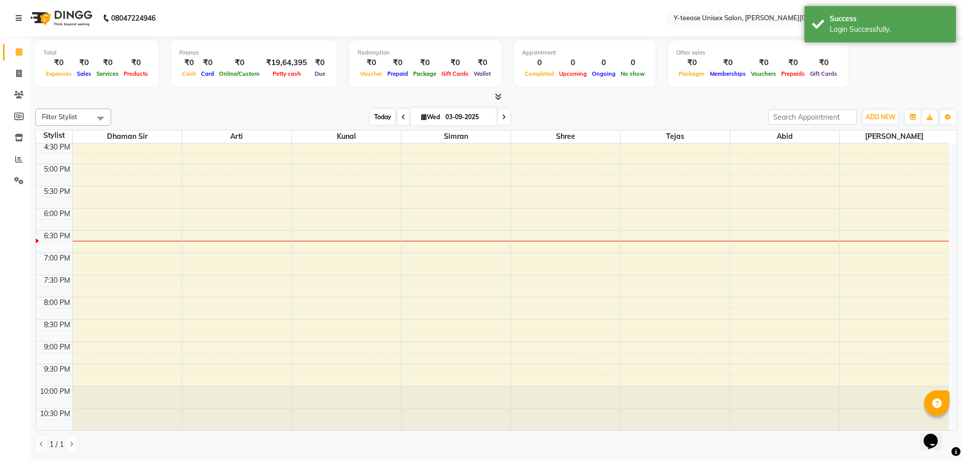
click at [378, 115] on span "Today" at bounding box center [382, 117] width 25 height 16
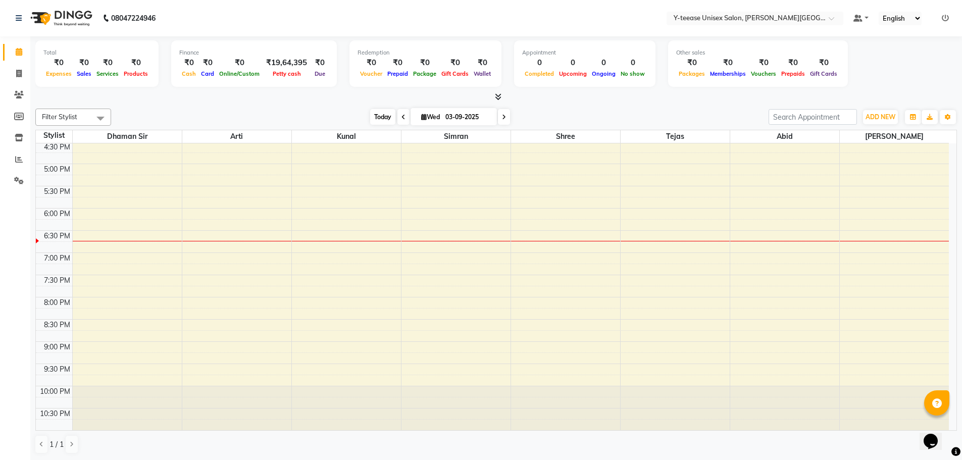
click at [379, 121] on span "Today" at bounding box center [382, 117] width 25 height 16
click at [943, 117] on button "Toggle Dropdown" at bounding box center [948, 117] width 16 height 14
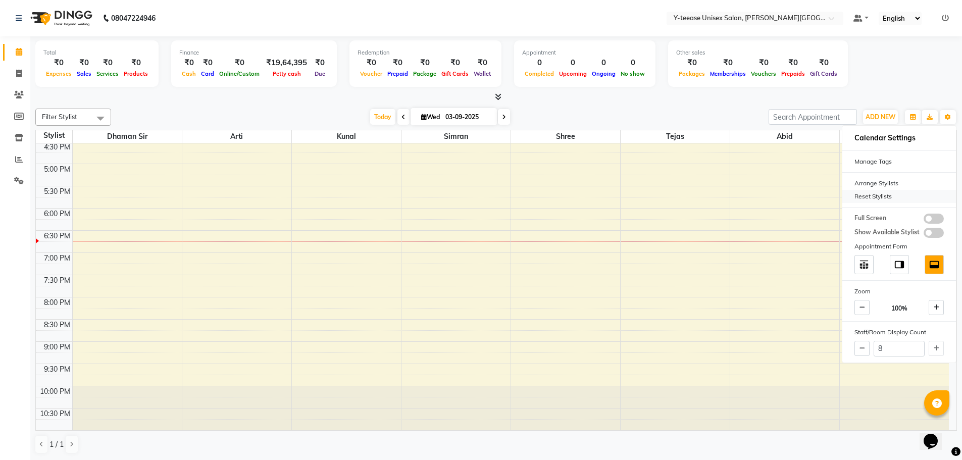
click at [880, 193] on div "Reset Stylists" at bounding box center [899, 196] width 114 height 13
click at [373, 118] on span "Today" at bounding box center [382, 117] width 25 height 16
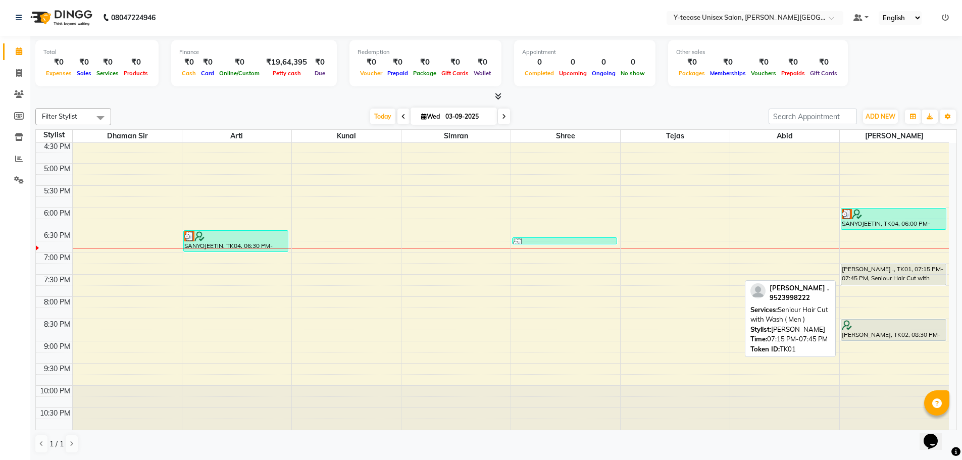
drag, startPoint x: 876, startPoint y: 283, endPoint x: 874, endPoint y: 277, distance: 6.2
click at [874, 277] on div "SANYOJEETIN, TK04, 06:00 PM-06:30 PM, Wash & Plain dry (upto waist) [PERSON_NAM…" at bounding box center [895, 52] width 110 height 755
drag, startPoint x: 876, startPoint y: 284, endPoint x: 876, endPoint y: 266, distance: 17.7
click at [876, 266] on div "SANYOJEETIN, TK04, 06:00 PM-06:30 PM, Wash & Plain dry (upto waist) [PERSON_NAM…" at bounding box center [895, 52] width 110 height 755
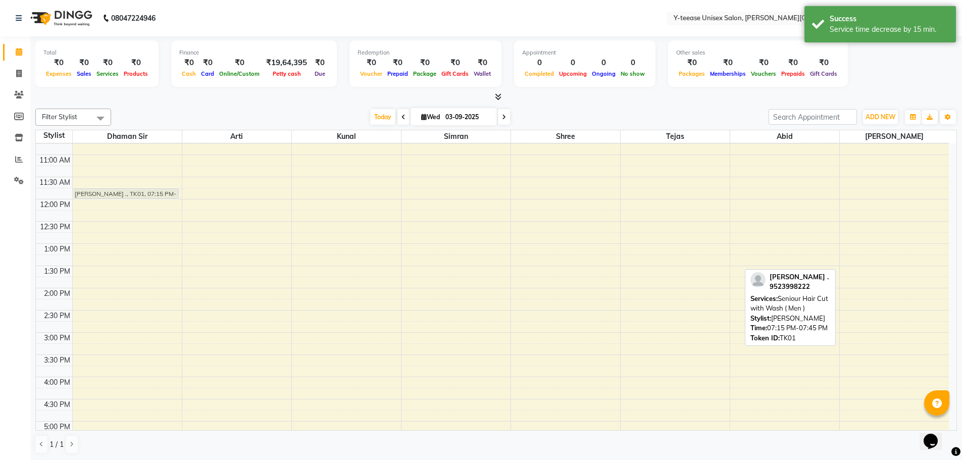
scroll to position [0, 0]
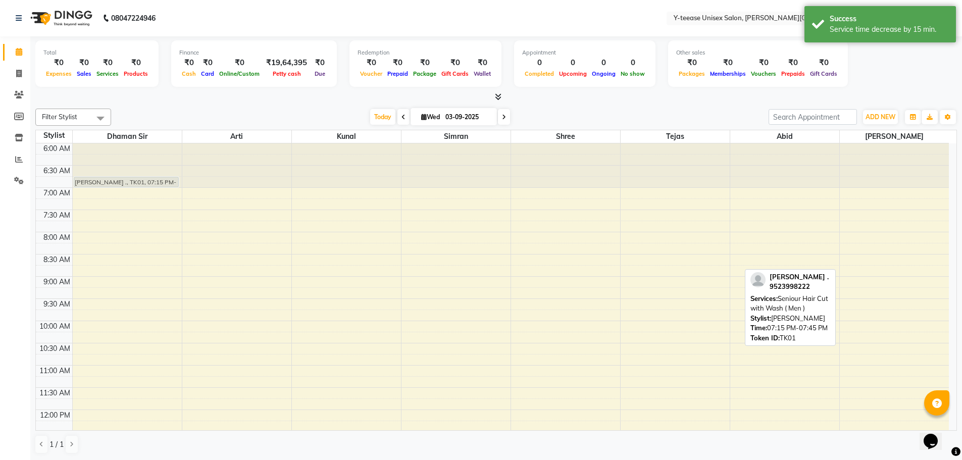
drag, startPoint x: 879, startPoint y: 268, endPoint x: 122, endPoint y: 183, distance: 761.9
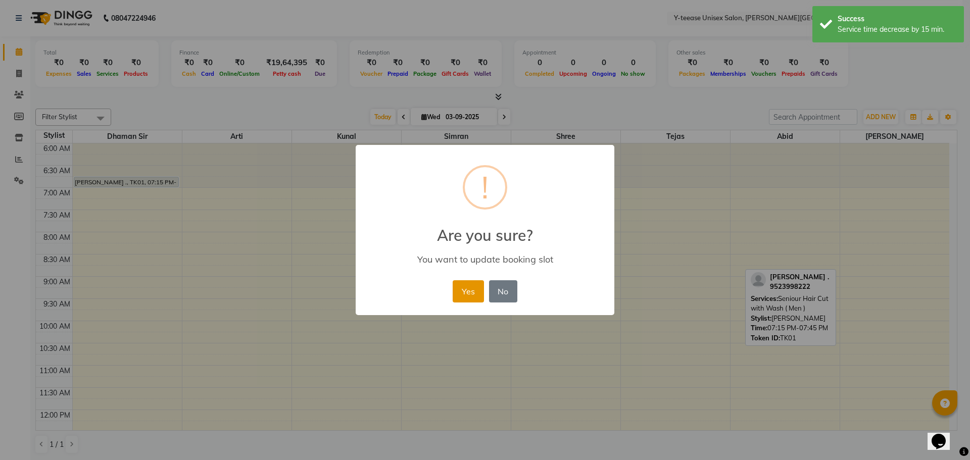
click at [473, 293] on button "Yes" at bounding box center [468, 291] width 31 height 22
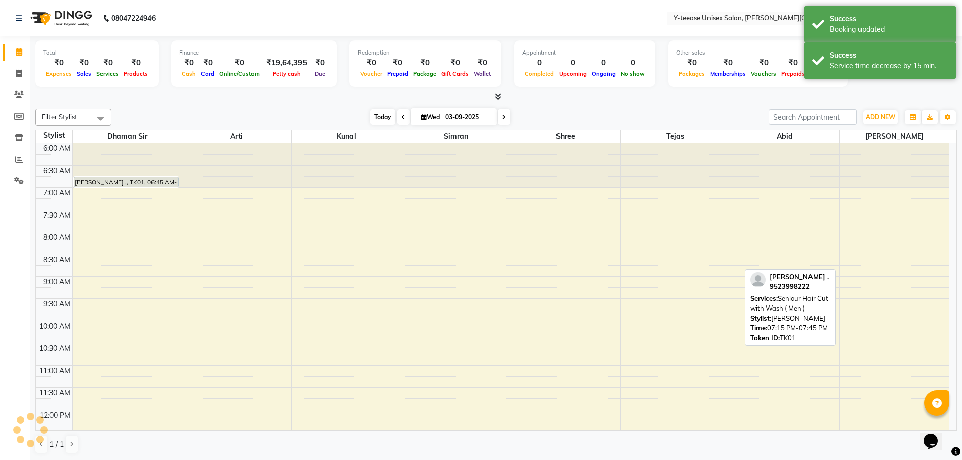
click at [377, 116] on span "Today" at bounding box center [382, 117] width 25 height 16
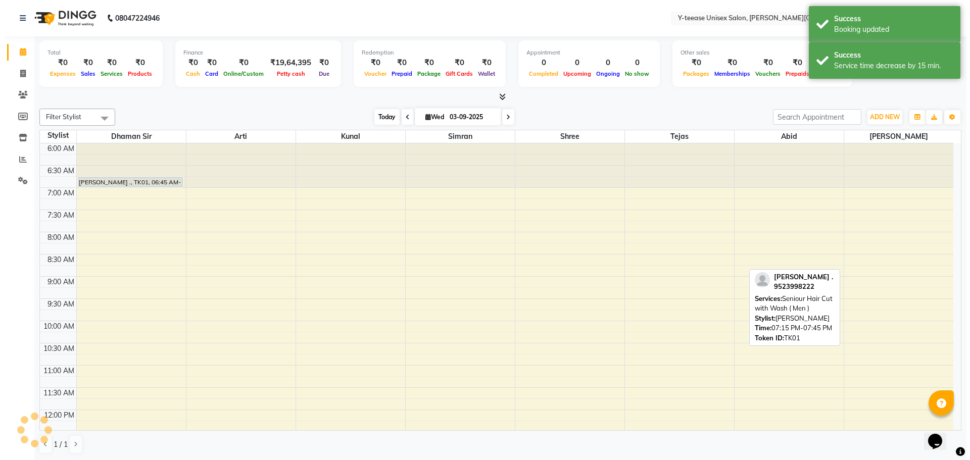
scroll to position [468, 0]
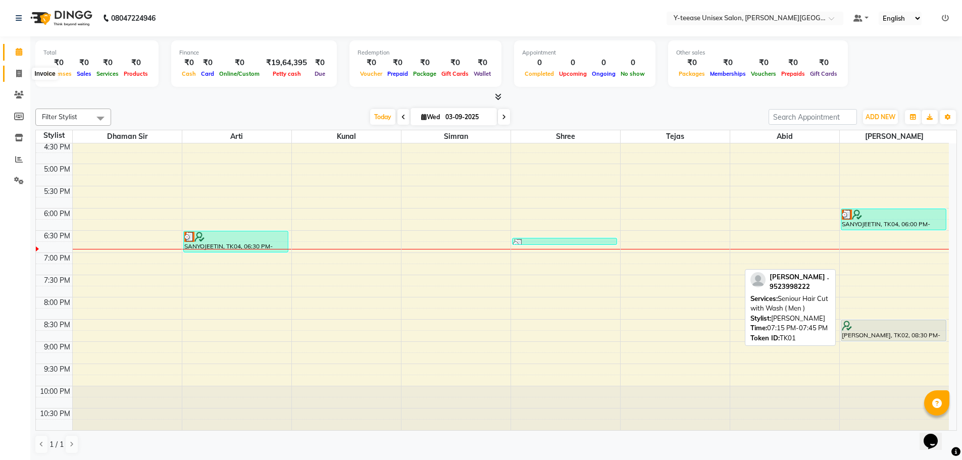
click at [18, 73] on icon at bounding box center [19, 74] width 6 height 8
select select "service"
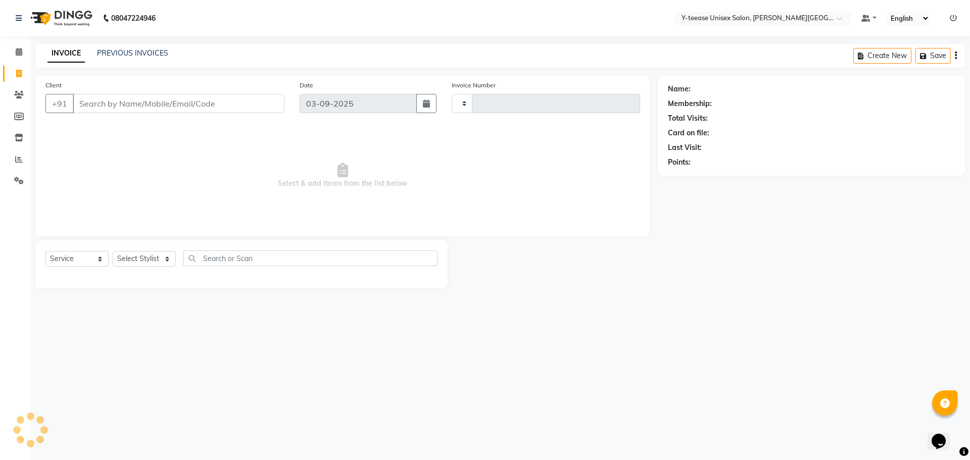
type input "2040"
select select "765"
click at [165, 255] on select "Select Stylist" at bounding box center [144, 259] width 63 height 16
click at [161, 264] on select "Select Stylist" at bounding box center [144, 259] width 63 height 16
click at [160, 264] on select "Select Stylist" at bounding box center [144, 259] width 63 height 16
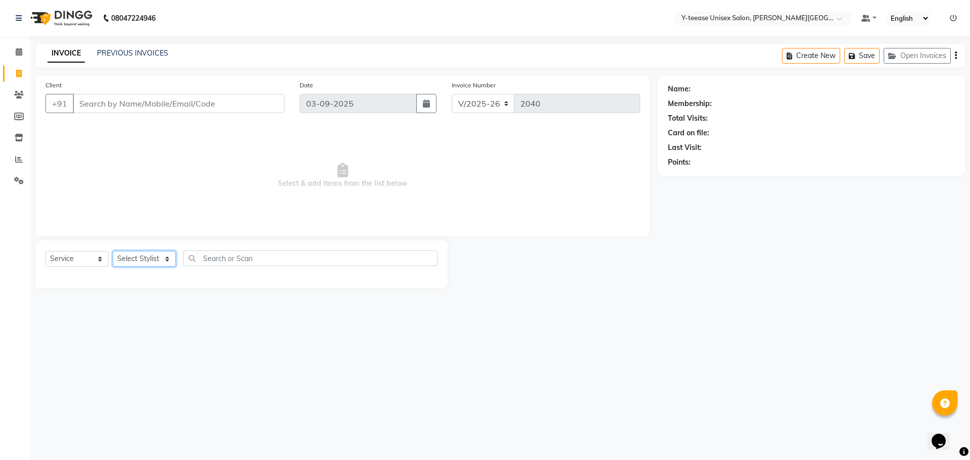
select select "12529"
click at [113, 251] on select "Select Stylist [PERSON_NAME] Dhaman [PERSON_NAME] Shree [PERSON_NAME] [PERSON_N…" at bounding box center [144, 259] width 63 height 16
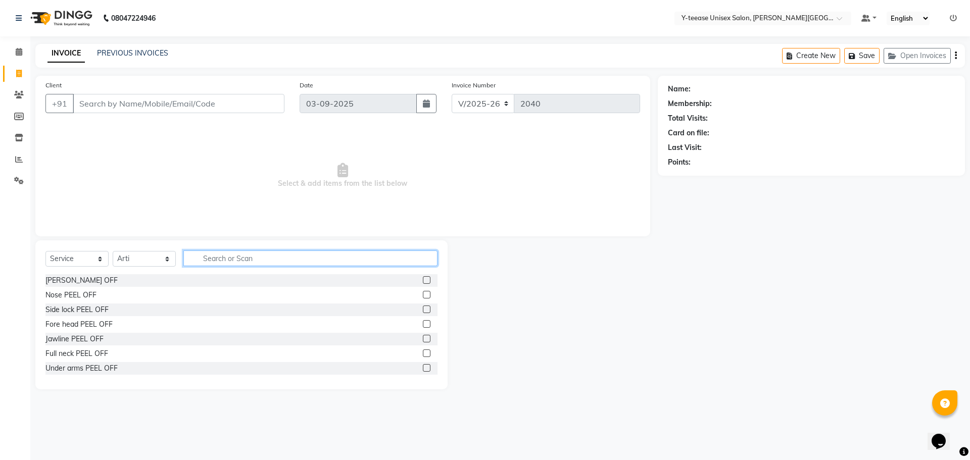
click at [222, 261] on input "text" at bounding box center [310, 259] width 254 height 16
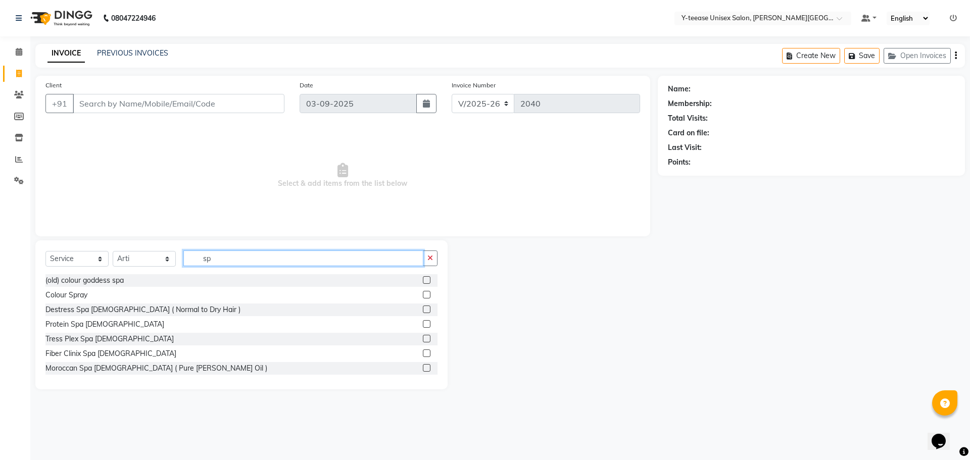
type input "spa"
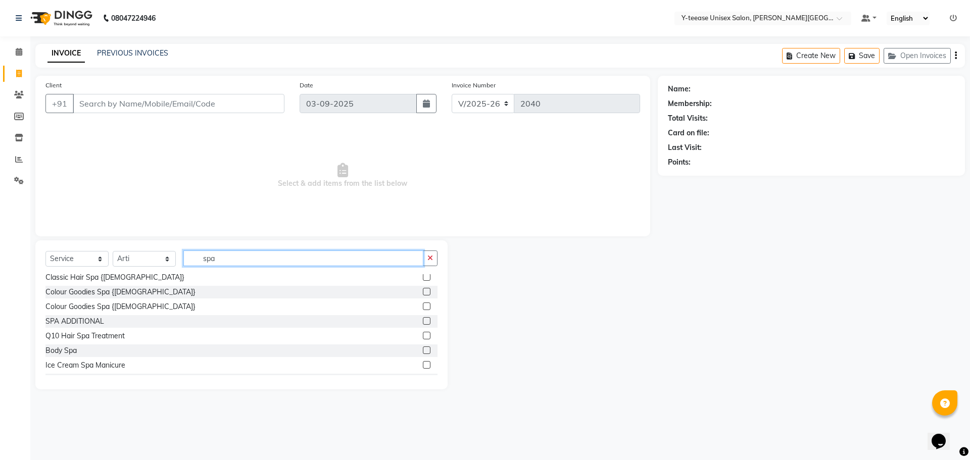
scroll to position [141, 0]
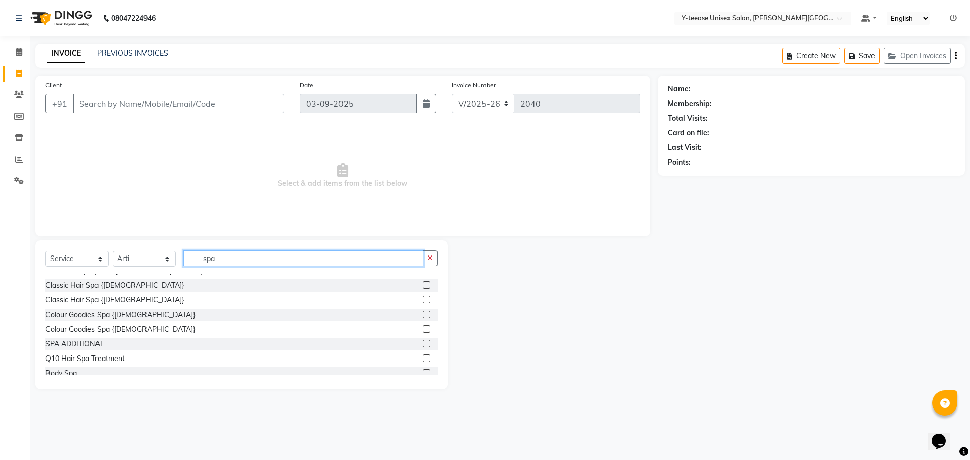
drag, startPoint x: 216, startPoint y: 261, endPoint x: 174, endPoint y: 265, distance: 42.1
click at [174, 265] on div "Select Service Product Membership Package Voucher Prepaid Gift Card Select Styl…" at bounding box center [241, 263] width 392 height 24
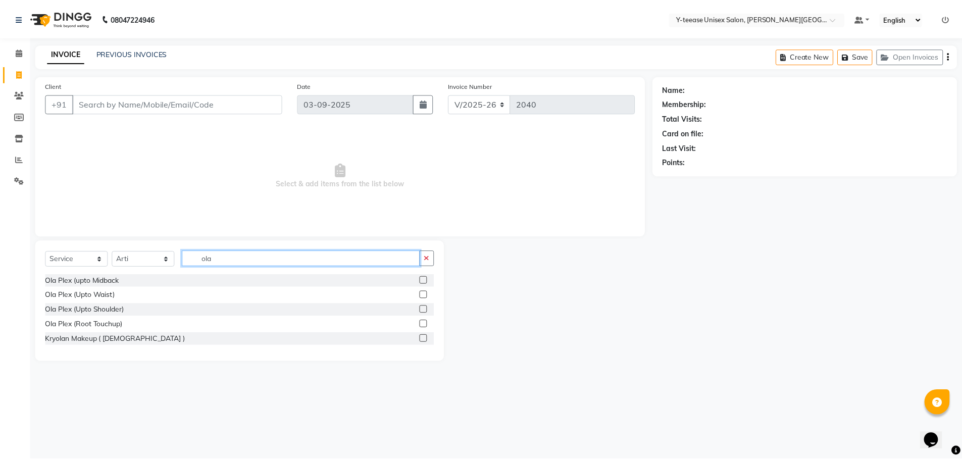
scroll to position [0, 0]
type input "ola"
click at [427, 281] on label at bounding box center [427, 280] width 8 height 8
click at [427, 281] on input "checkbox" at bounding box center [426, 280] width 7 height 7
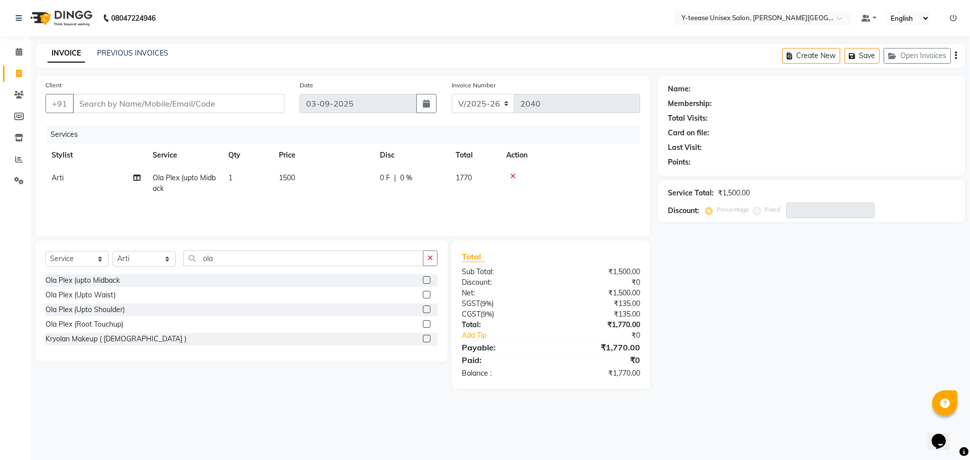
click at [510, 174] on div at bounding box center [570, 176] width 128 height 7
click at [512, 177] on icon at bounding box center [513, 176] width 6 height 7
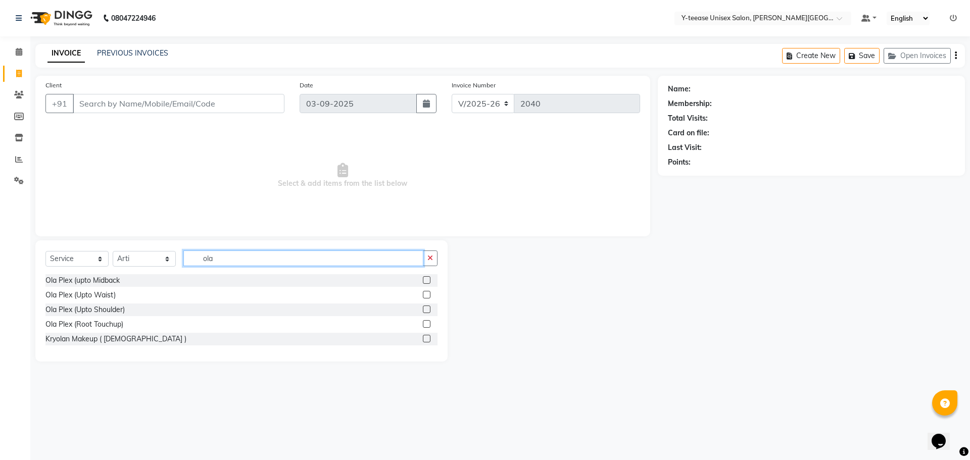
drag, startPoint x: 221, startPoint y: 261, endPoint x: 259, endPoint y: 258, distance: 38.0
click at [258, 259] on input "ola" at bounding box center [303, 259] width 240 height 16
click at [263, 258] on input "ola" at bounding box center [303, 259] width 240 height 16
click at [424, 278] on label at bounding box center [427, 280] width 8 height 8
click at [424, 278] on input "checkbox" at bounding box center [426, 280] width 7 height 7
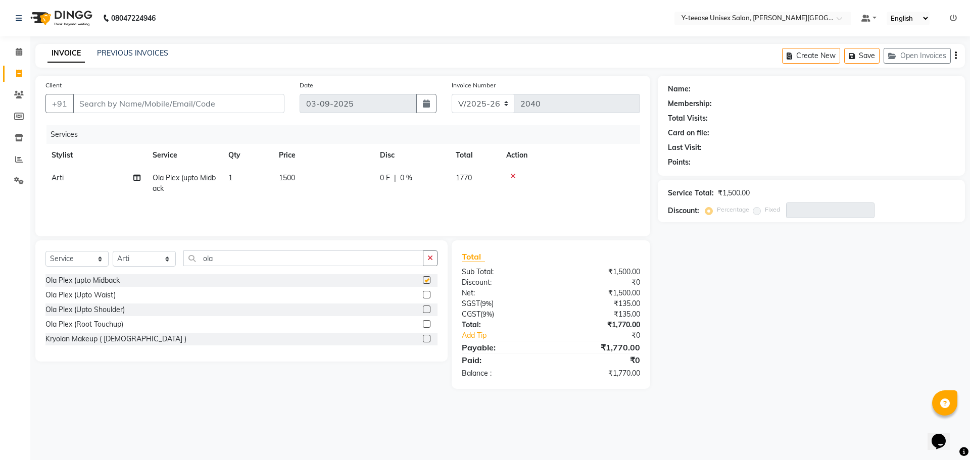
checkbox input "false"
click at [514, 173] on icon at bounding box center [513, 176] width 6 height 7
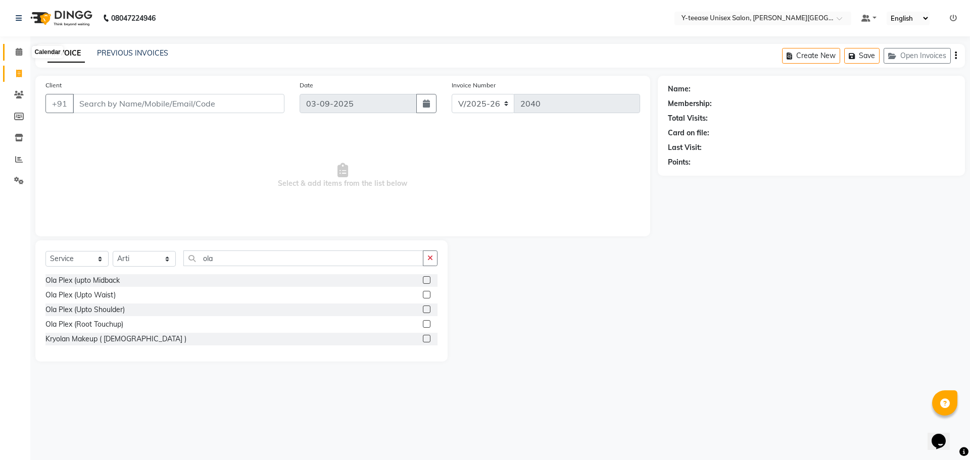
click at [16, 51] on icon at bounding box center [19, 52] width 7 height 8
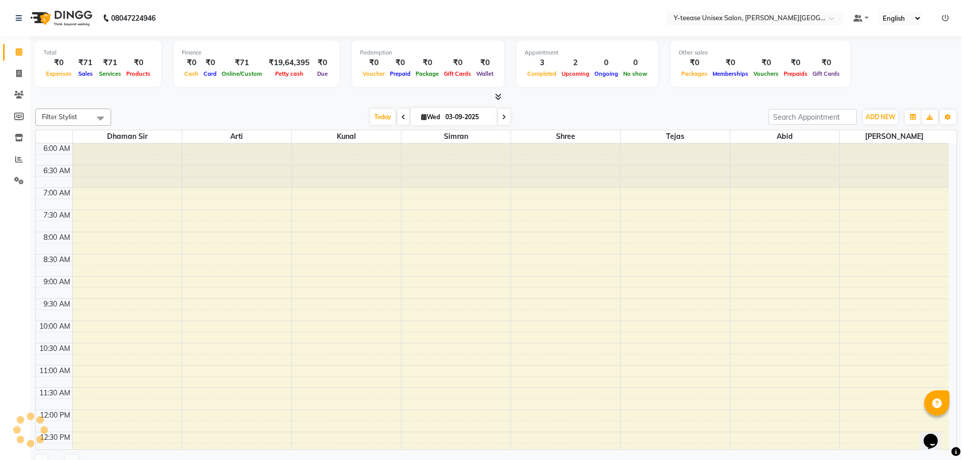
scroll to position [449, 0]
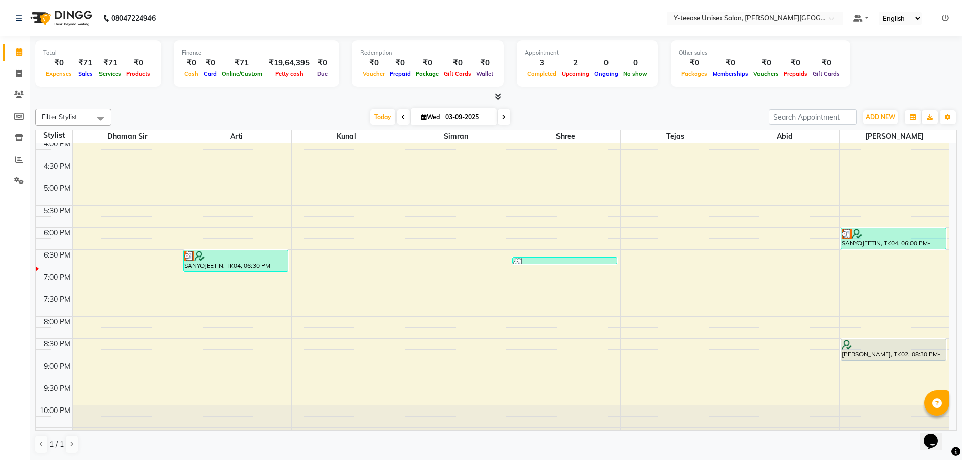
click at [380, 125] on div "Filter Stylist Select All [PERSON_NAME] Dhaman [PERSON_NAME] Shree [PERSON_NAME…" at bounding box center [496, 117] width 922 height 17
click at [381, 115] on span "Today" at bounding box center [382, 117] width 25 height 16
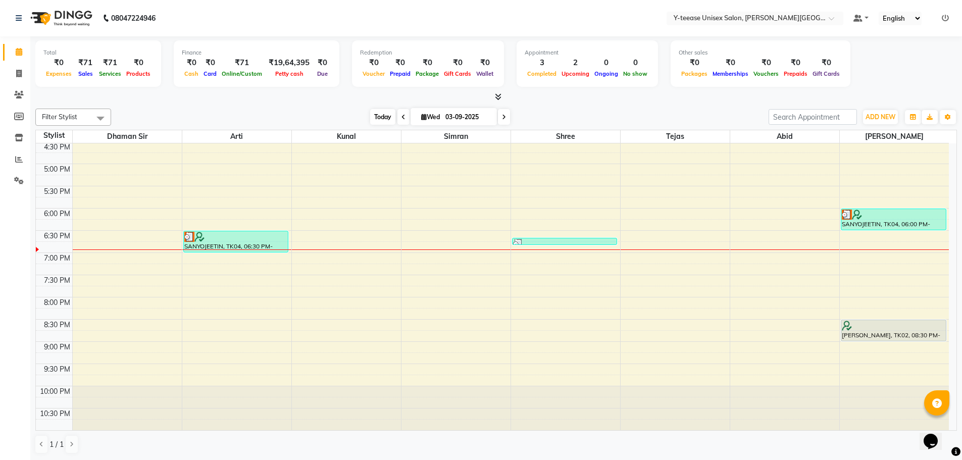
click at [374, 113] on span "Today" at bounding box center [382, 117] width 25 height 16
click at [387, 119] on span "Today" at bounding box center [382, 117] width 25 height 16
click at [506, 115] on span at bounding box center [504, 117] width 12 height 16
type input "[DATE]"
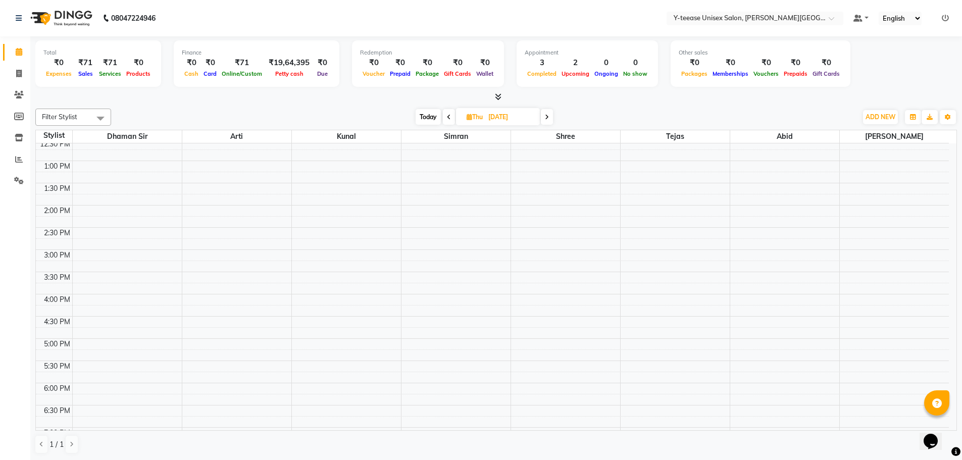
scroll to position [317, 0]
click at [350, 332] on div "6:00 AM 6:30 AM 7:00 AM 7:30 AM 8:00 AM 8:30 AM 9:00 AM 9:30 AM 10:00 AM 10:30 …" at bounding box center [492, 204] width 913 height 755
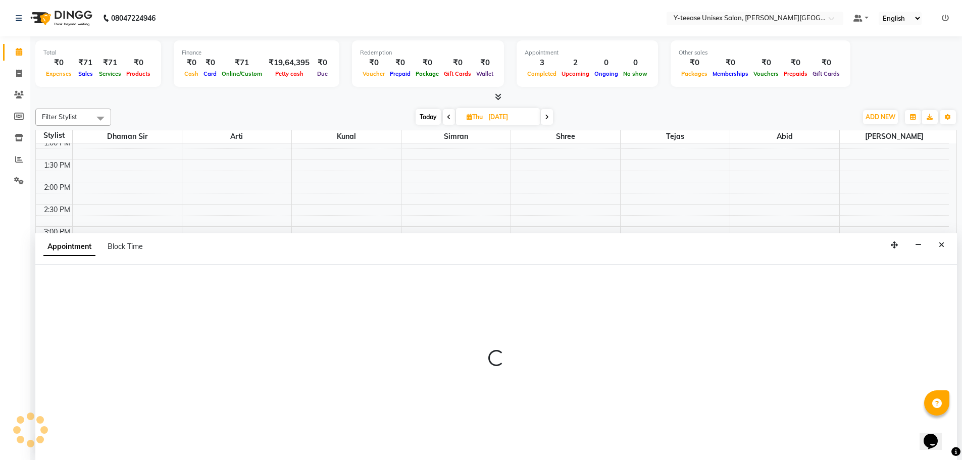
scroll to position [1, 0]
select select "65477"
select select "1035"
select select "tentative"
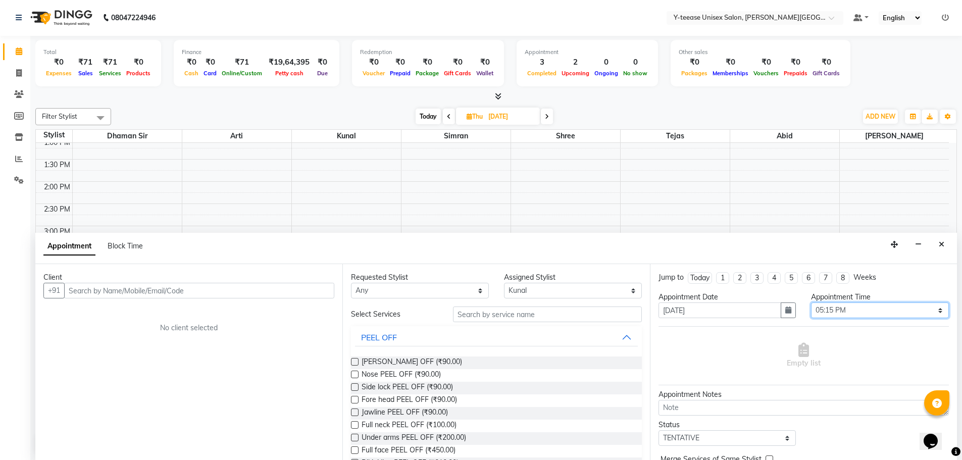
click at [847, 308] on select "Select 07:00 AM 07:15 AM 07:30 AM 07:45 AM 08:00 AM 08:15 AM 08:30 AM 08:45 AM …" at bounding box center [880, 311] width 138 height 16
select select "960"
click at [811, 303] on select "Select 07:00 AM 07:15 AM 07:30 AM 07:45 AM 08:00 AM 08:15 AM 08:30 AM 08:45 AM …" at bounding box center [880, 311] width 138 height 16
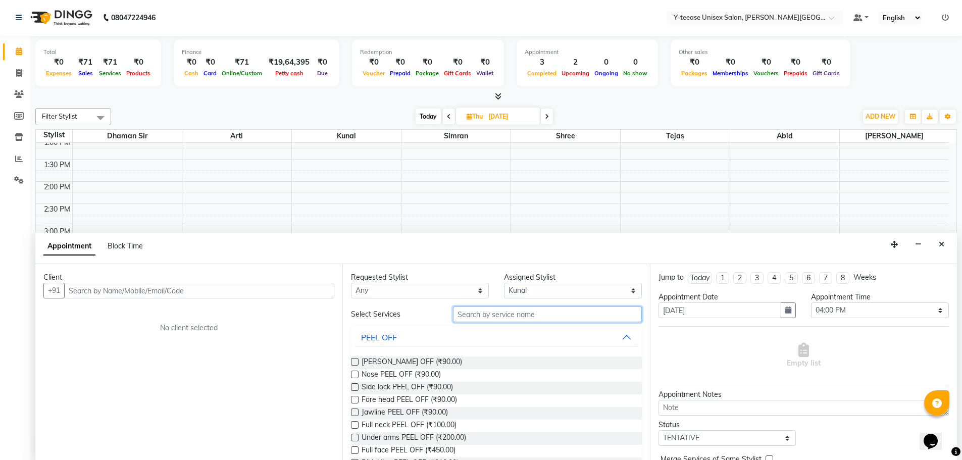
click at [547, 312] on input "text" at bounding box center [547, 315] width 189 height 16
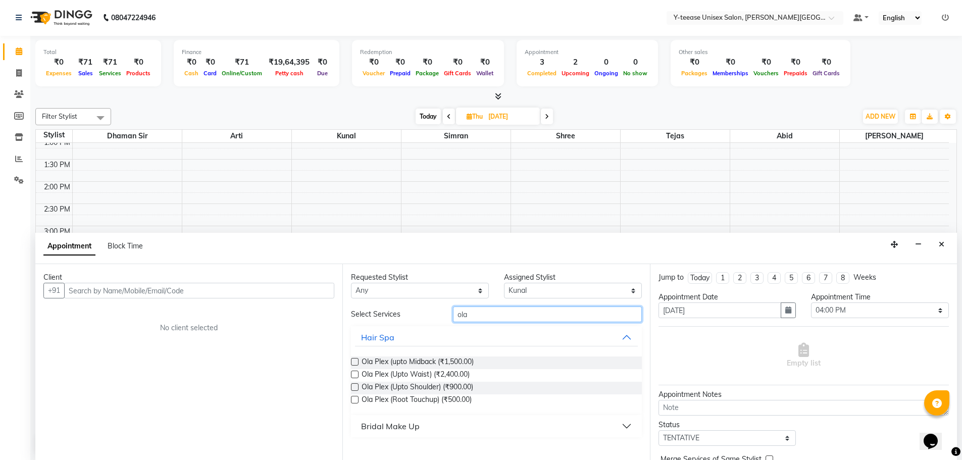
type input "ola"
click at [355, 363] on label at bounding box center [355, 362] width 8 height 8
click at [355, 363] on input "checkbox" at bounding box center [354, 363] width 7 height 7
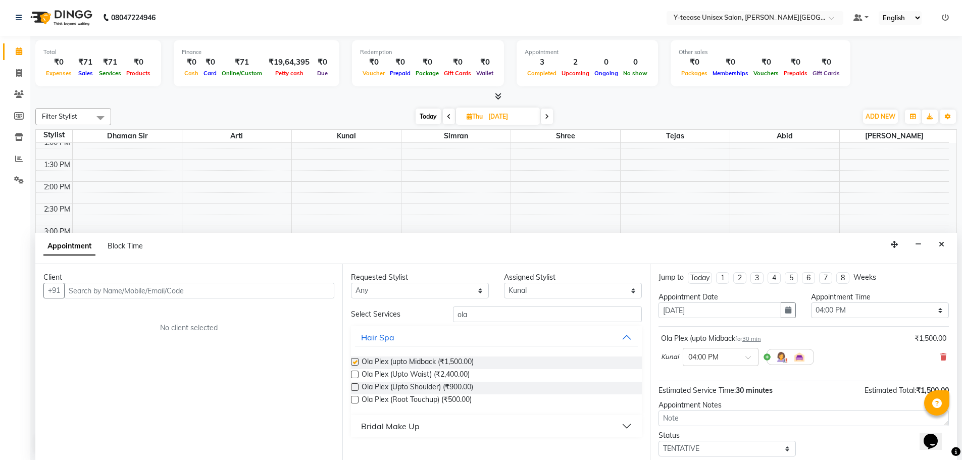
checkbox input "false"
click at [270, 295] on input "text" at bounding box center [199, 291] width 270 height 16
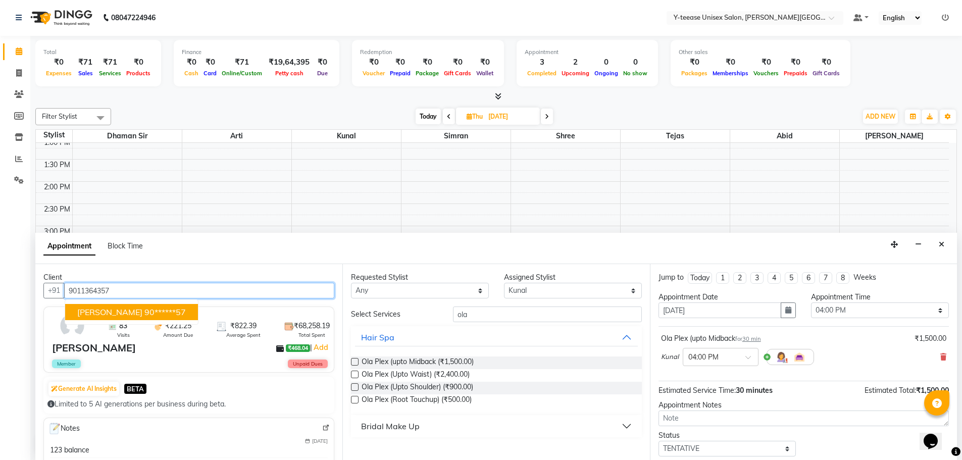
click at [163, 316] on ngb-highlight "90******57" at bounding box center [164, 312] width 41 height 10
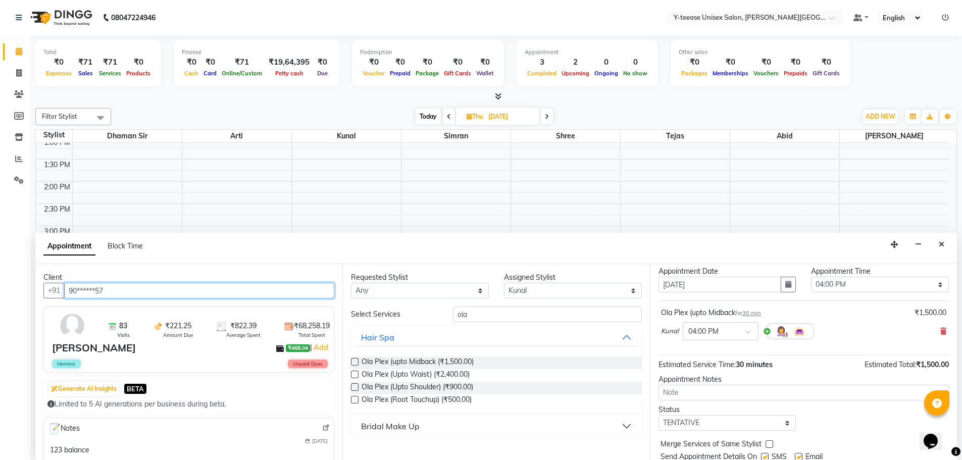
scroll to position [51, 0]
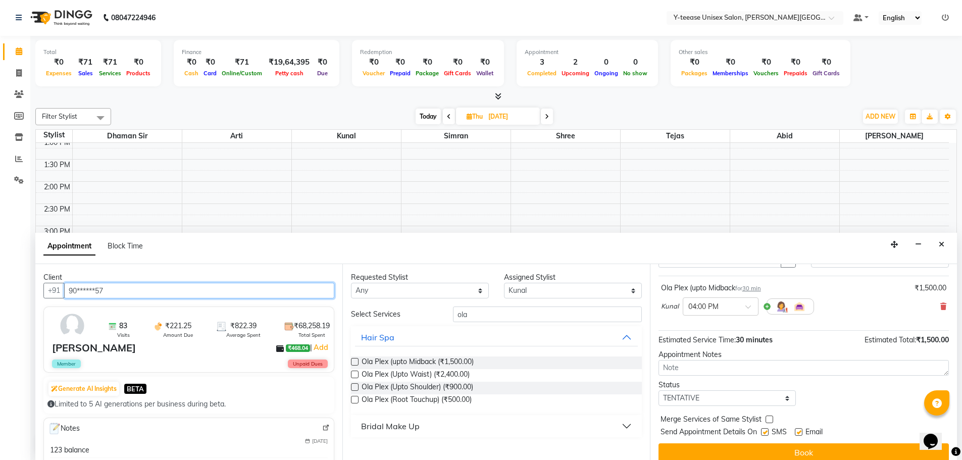
type input "90******57"
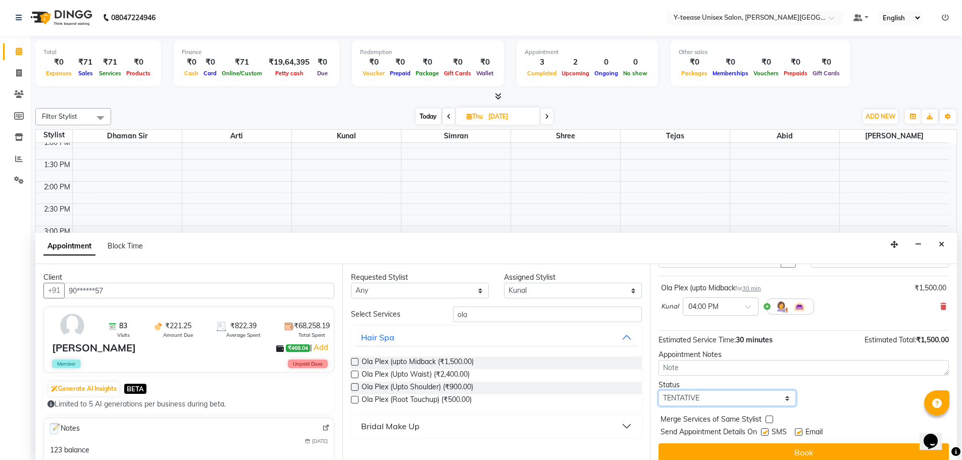
click at [712, 398] on select "Select TENTATIVE CONFIRM UPCOMING" at bounding box center [728, 398] width 138 height 16
select select "confirm booking"
click at [659, 390] on select "Select TENTATIVE CONFIRM UPCOMING" at bounding box center [728, 398] width 138 height 16
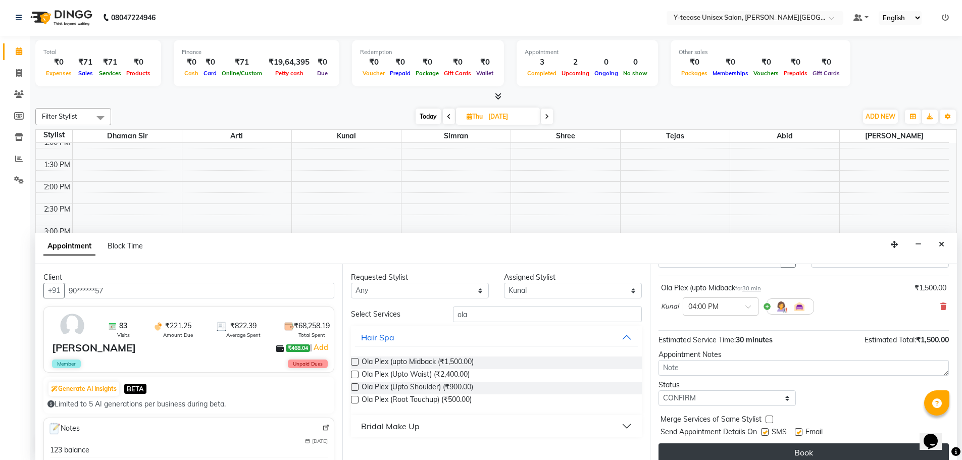
click at [736, 447] on button "Book" at bounding box center [804, 452] width 290 height 18
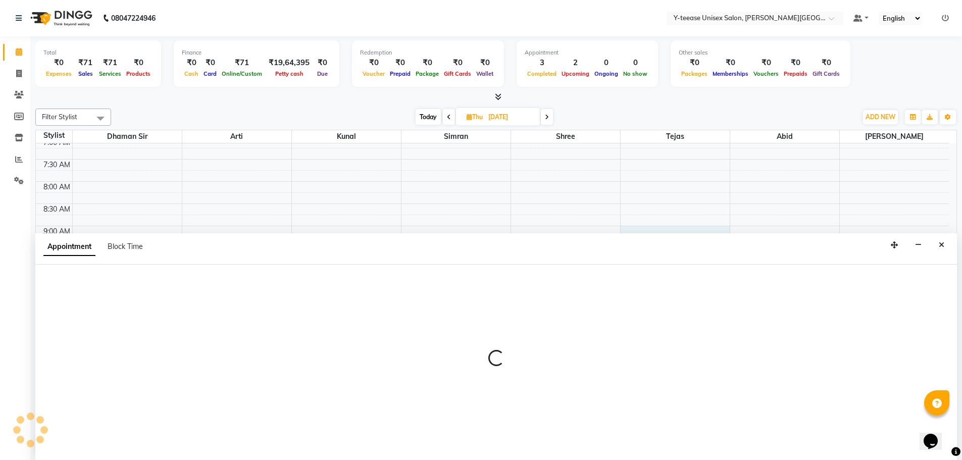
select select "84059"
select select "tentative"
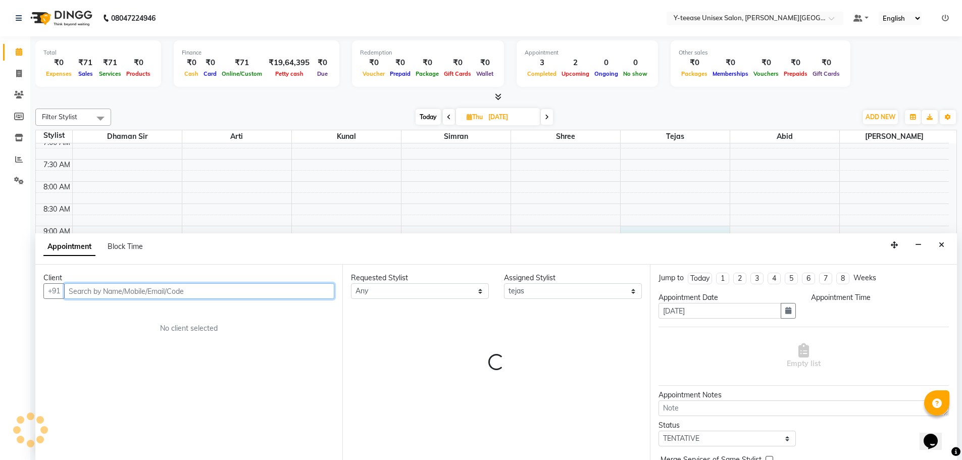
scroll to position [1, 0]
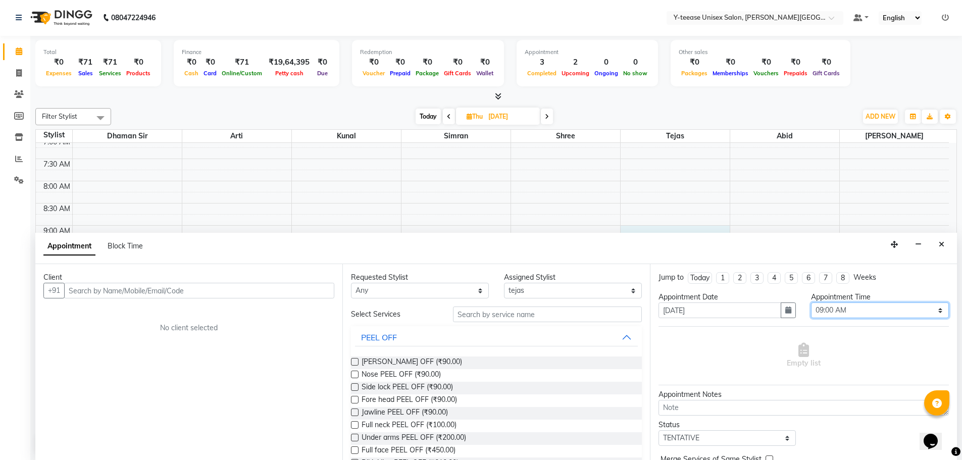
click at [837, 307] on select "Select 07:00 AM 07:15 AM 07:30 AM 07:45 AM 08:00 AM 08:15 AM 08:30 AM 08:45 AM …" at bounding box center [880, 311] width 138 height 16
select select "690"
click at [811, 303] on select "Select 07:00 AM 07:15 AM 07:30 AM 07:45 AM 08:00 AM 08:15 AM 08:30 AM 08:45 AM …" at bounding box center [880, 311] width 138 height 16
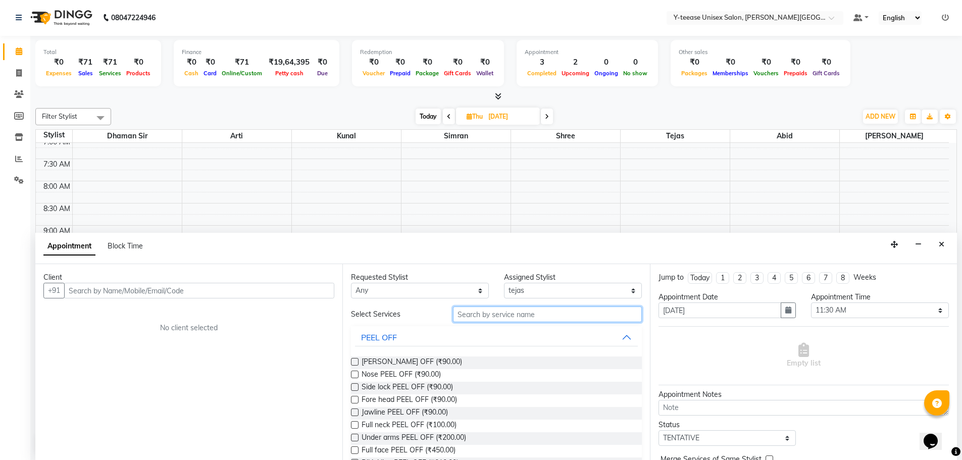
click at [526, 316] on input "text" at bounding box center [547, 315] width 189 height 16
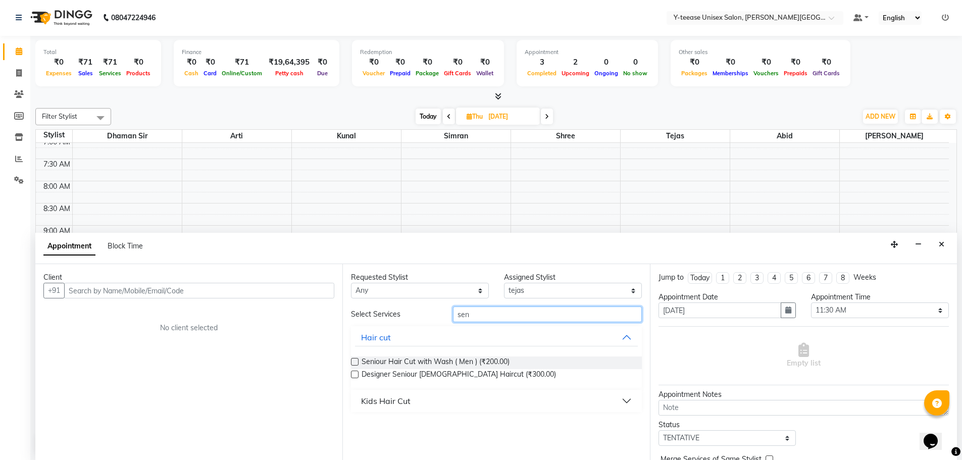
type input "sen"
click at [354, 362] on label at bounding box center [355, 362] width 8 height 8
click at [354, 362] on input "checkbox" at bounding box center [354, 363] width 7 height 7
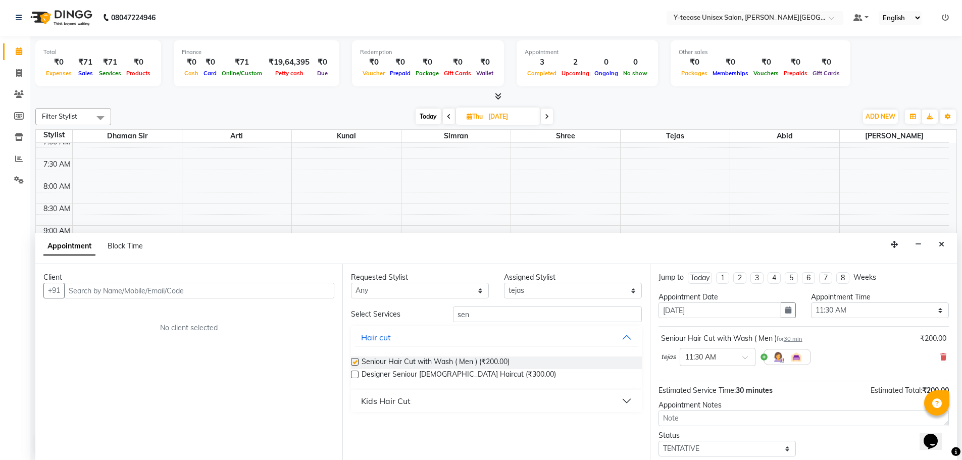
checkbox input "false"
drag, startPoint x: 487, startPoint y: 317, endPoint x: 442, endPoint y: 318, distance: 44.4
click at [442, 318] on div "Select Services sen" at bounding box center [496, 315] width 306 height 16
type input "trim"
click at [382, 398] on div "Shaving" at bounding box center [376, 401] width 31 height 12
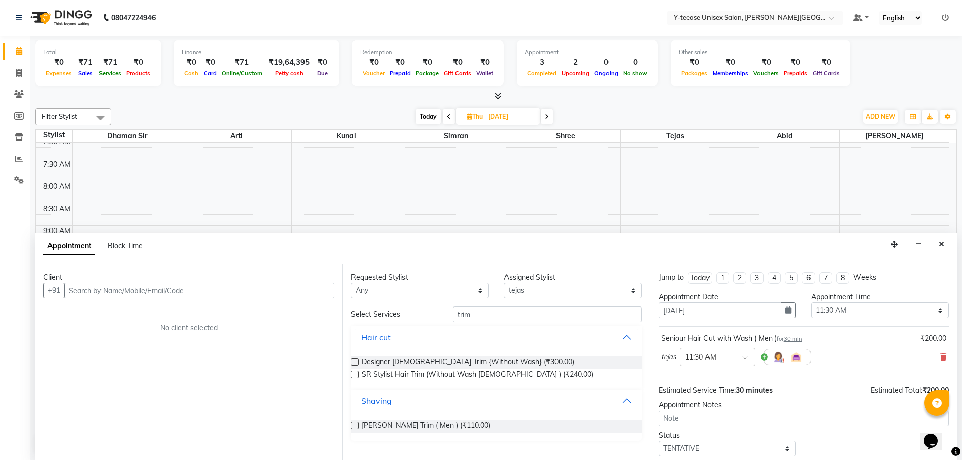
click at [356, 426] on label at bounding box center [355, 426] width 8 height 8
click at [356, 426] on input "checkbox" at bounding box center [354, 426] width 7 height 7
checkbox input "false"
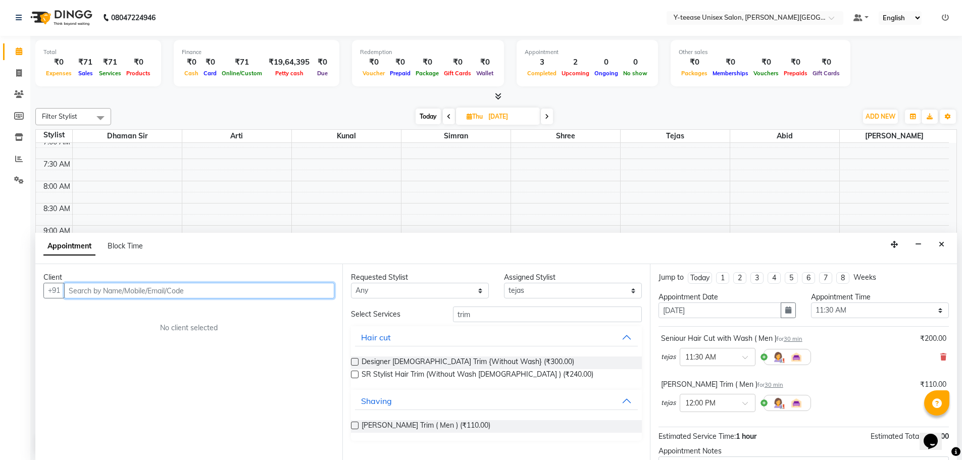
click at [286, 293] on input "text" at bounding box center [199, 291] width 270 height 16
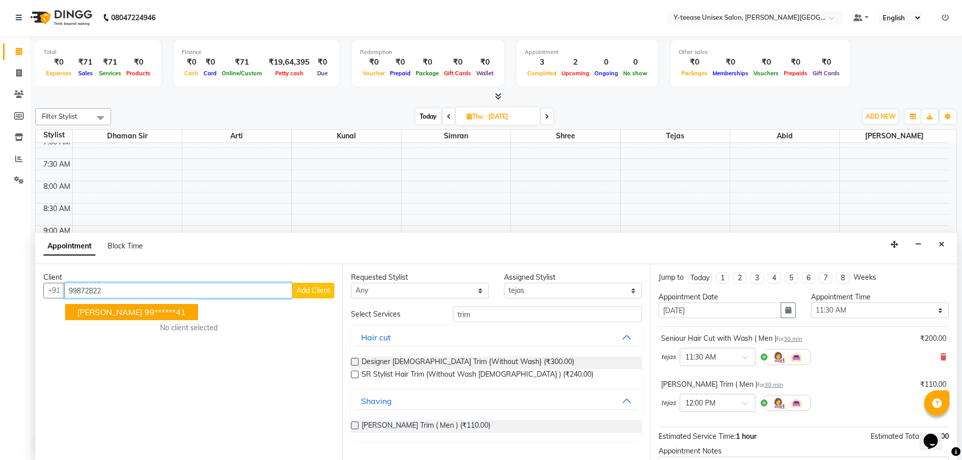
click at [129, 317] on button "[PERSON_NAME] 99******41" at bounding box center [131, 312] width 133 height 16
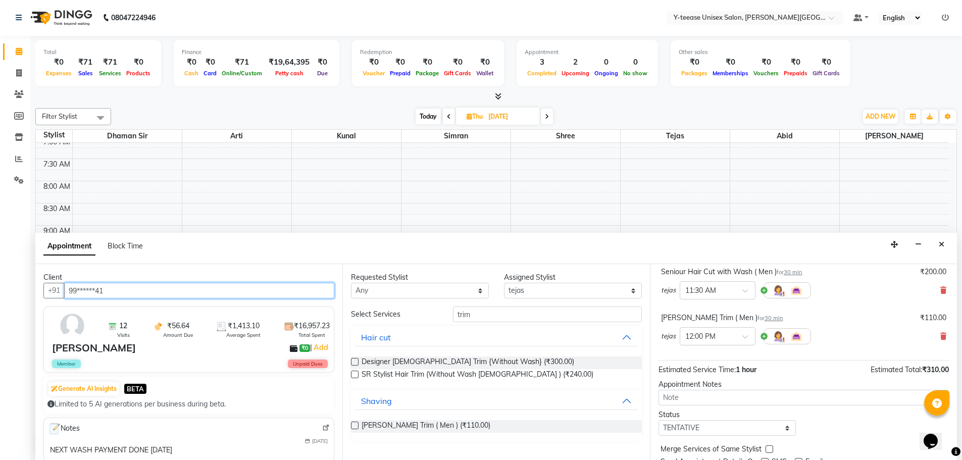
scroll to position [106, 0]
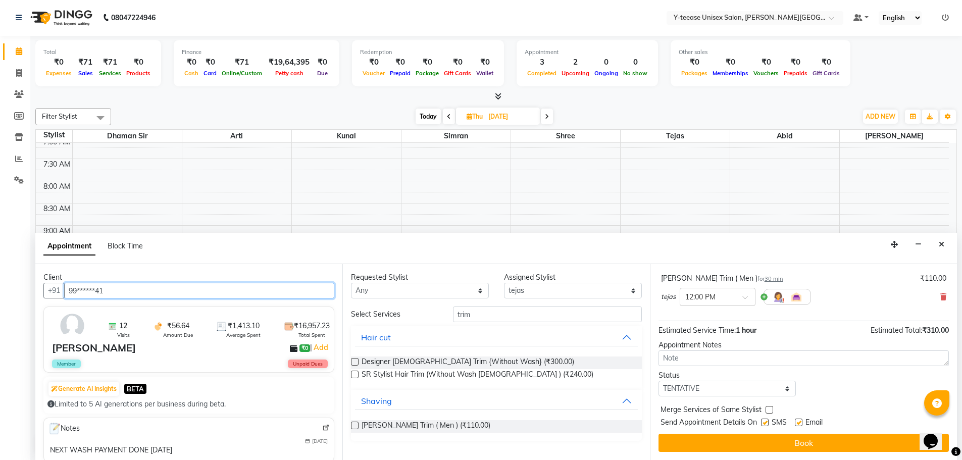
type input "99******41"
click at [690, 394] on select "Select TENTATIVE CONFIRM UPCOMING" at bounding box center [728, 389] width 138 height 16
select select "confirm booking"
click at [659, 381] on select "Select TENTATIVE CONFIRM UPCOMING" at bounding box center [728, 389] width 138 height 16
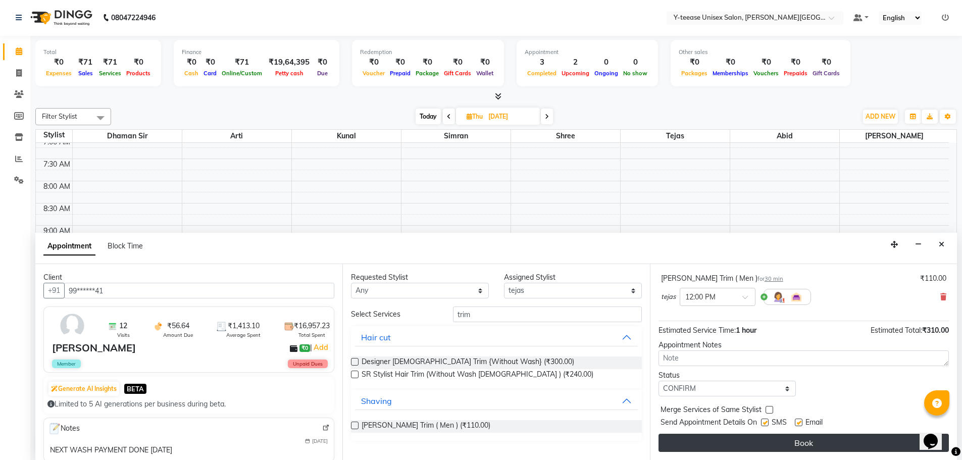
click at [718, 438] on button "Book" at bounding box center [804, 443] width 290 height 18
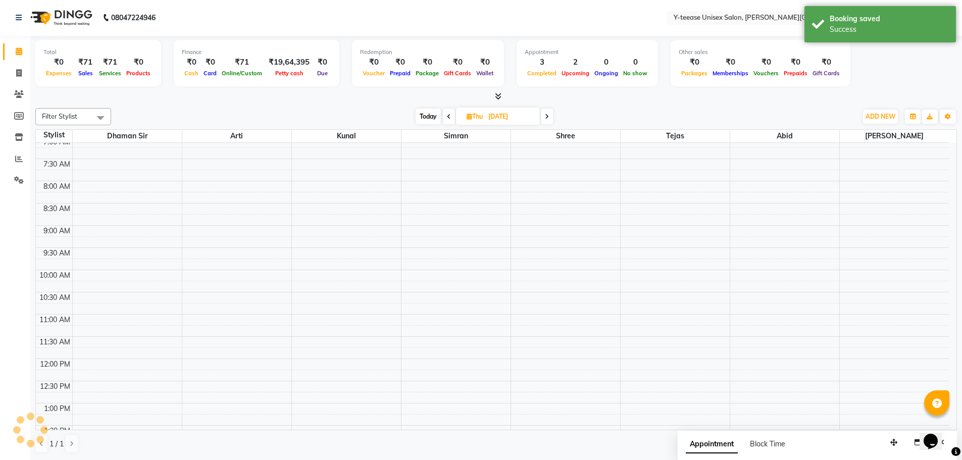
scroll to position [0, 0]
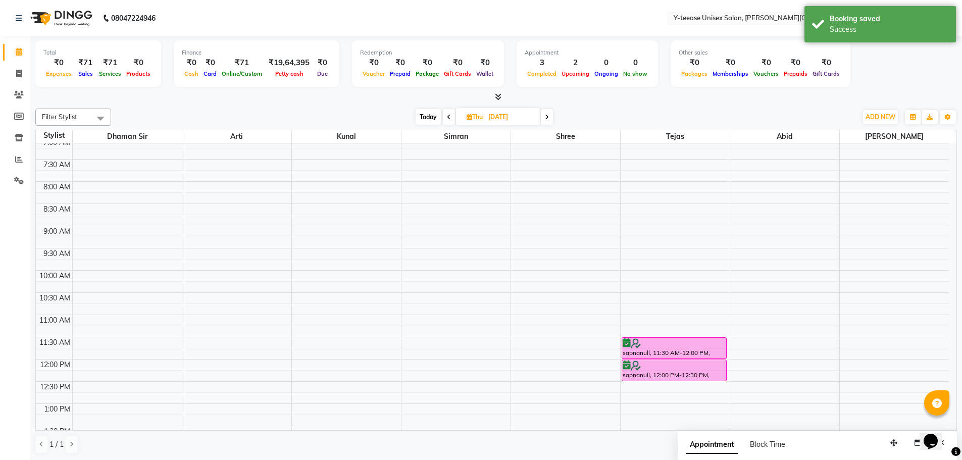
click at [427, 121] on span "Today" at bounding box center [428, 117] width 25 height 16
type input "03-09-2025"
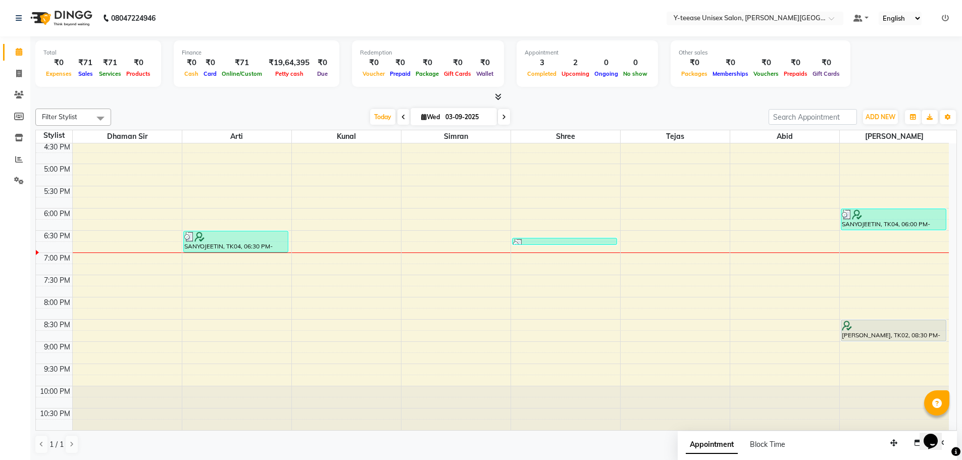
click at [624, 305] on div "6:00 AM 6:30 AM 7:00 AM 7:30 AM 8:00 AM 8:30 AM 9:00 AM 9:30 AM 10:00 AM 10:30 …" at bounding box center [492, 52] width 913 height 755
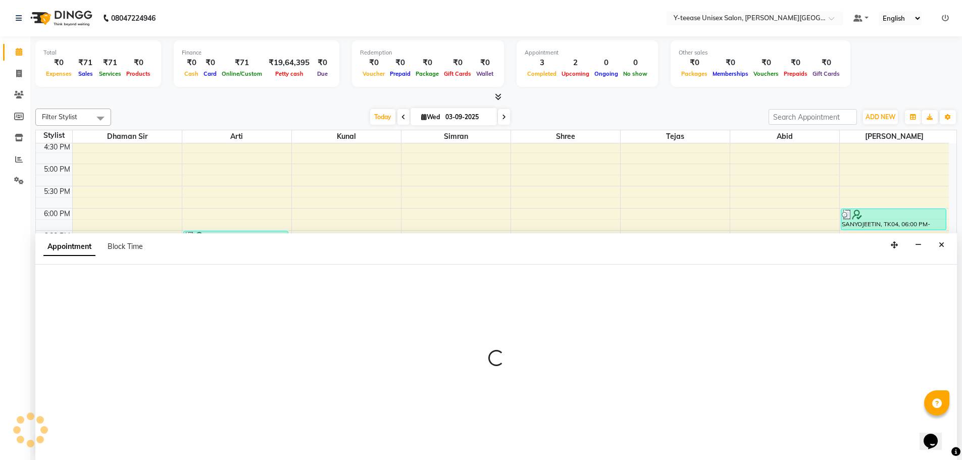
select select "84059"
select select "1200"
select select "tentative"
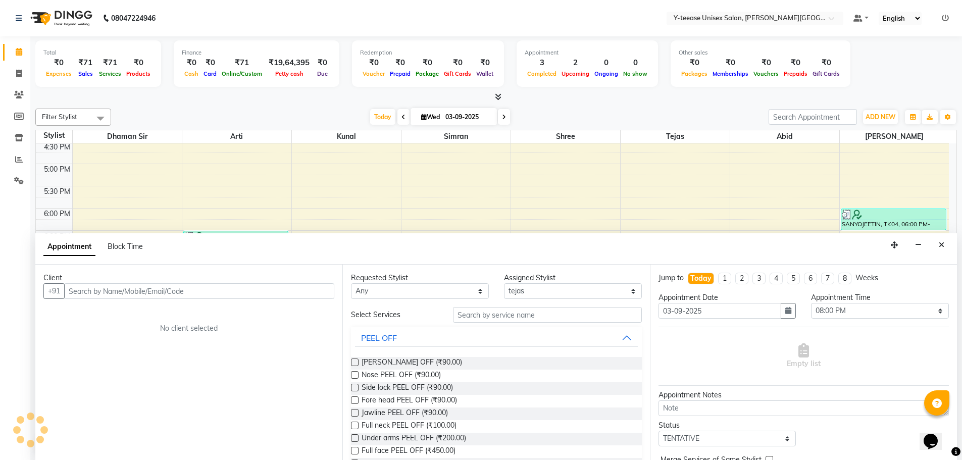
scroll to position [1, 0]
click at [837, 308] on select "Select 07:00 AM 07:15 AM 07:30 AM 07:45 AM 08:00 AM 08:15 AM 08:30 AM 08:45 AM …" at bounding box center [880, 311] width 138 height 16
select select "1080"
click at [811, 303] on select "Select 07:00 AM 07:15 AM 07:30 AM 07:45 AM 08:00 AM 08:15 AM 08:30 AM 08:45 AM …" at bounding box center [880, 311] width 138 height 16
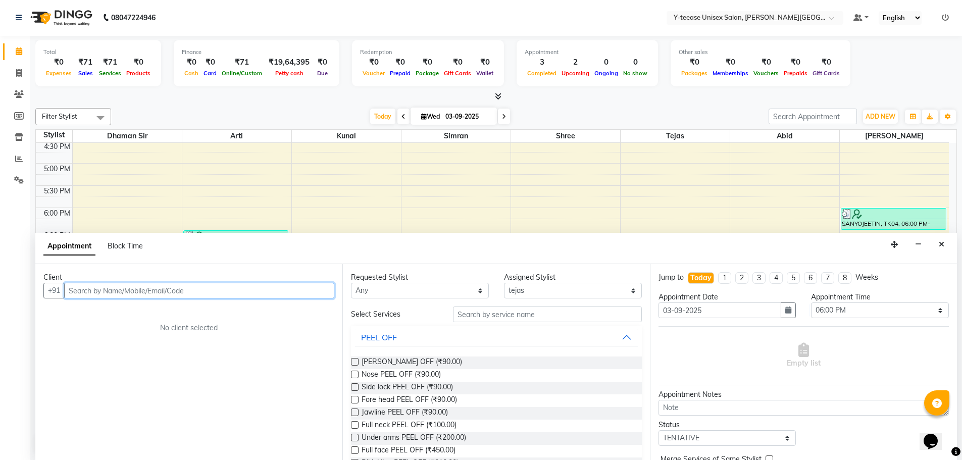
click at [222, 289] on input "text" at bounding box center [199, 291] width 270 height 16
type input "8630342828"
click at [319, 289] on span "Add Client" at bounding box center [313, 290] width 34 height 9
select select "22"
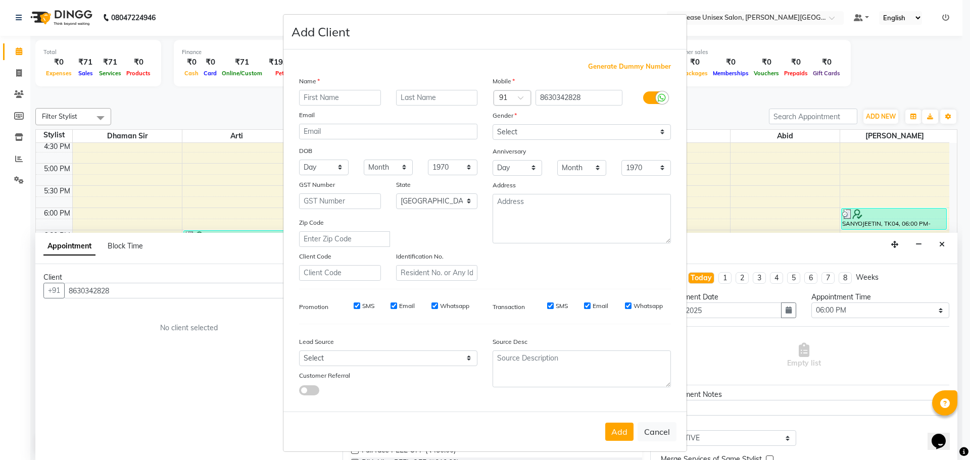
click at [321, 100] on input "text" at bounding box center [340, 98] width 82 height 16
type input "Ankit"
click at [406, 103] on input "text" at bounding box center [437, 98] width 82 height 16
type input "."
drag, startPoint x: 509, startPoint y: 132, endPoint x: 509, endPoint y: 138, distance: 6.1
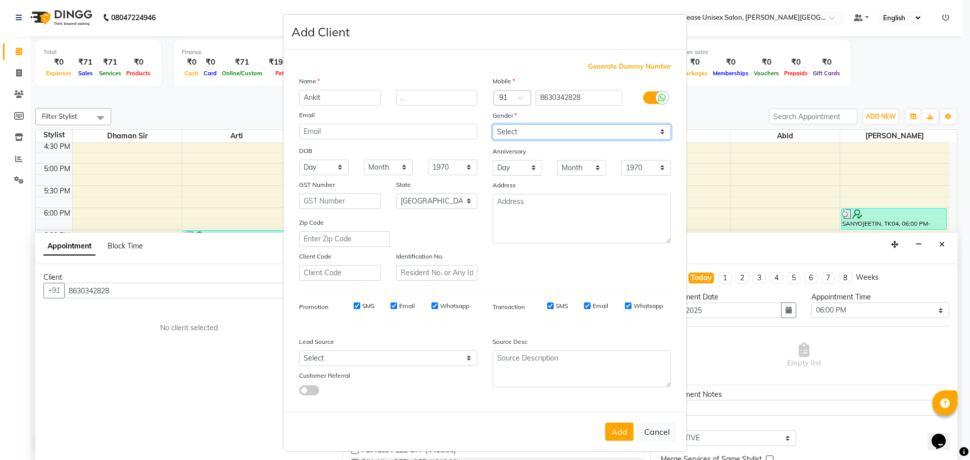
click at [509, 132] on select "Select [DEMOGRAPHIC_DATA] [DEMOGRAPHIC_DATA] Other Prefer Not To Say" at bounding box center [581, 132] width 178 height 16
click at [492, 124] on select "Select [DEMOGRAPHIC_DATA] [DEMOGRAPHIC_DATA] Other Prefer Not To Say" at bounding box center [581, 132] width 178 height 16
click at [512, 138] on select "Select [DEMOGRAPHIC_DATA] [DEMOGRAPHIC_DATA] Other Prefer Not To Say" at bounding box center [581, 132] width 178 height 16
select select "[DEMOGRAPHIC_DATA]"
click at [492, 124] on select "Select [DEMOGRAPHIC_DATA] [DEMOGRAPHIC_DATA] Other Prefer Not To Say" at bounding box center [581, 132] width 178 height 16
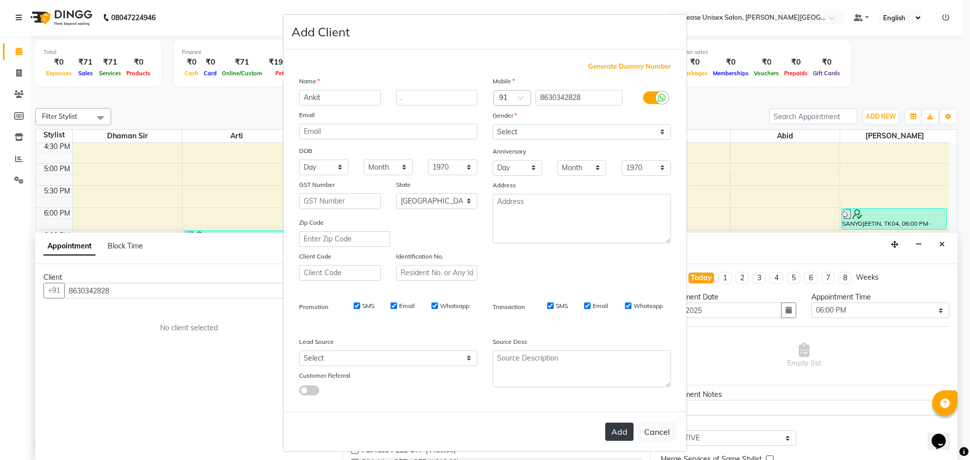
click at [611, 433] on button "Add" at bounding box center [619, 432] width 28 height 18
type input "86******28"
select select
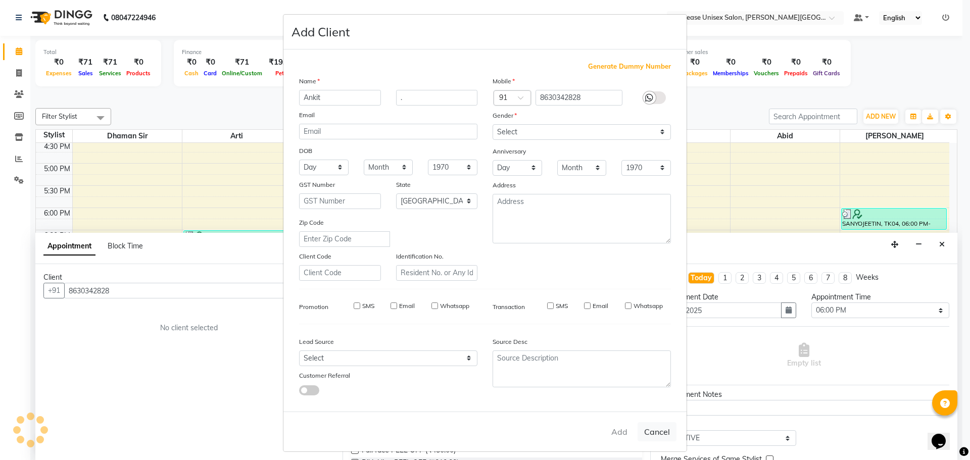
select select "null"
select select
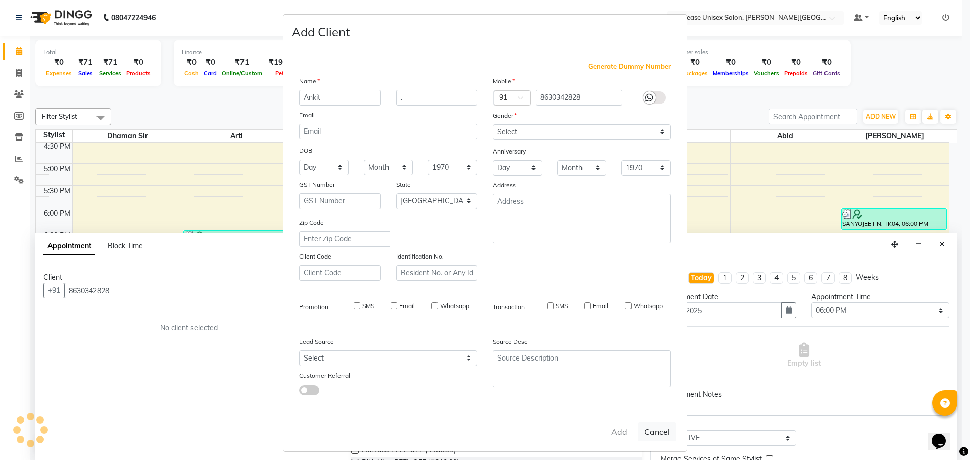
checkbox input "false"
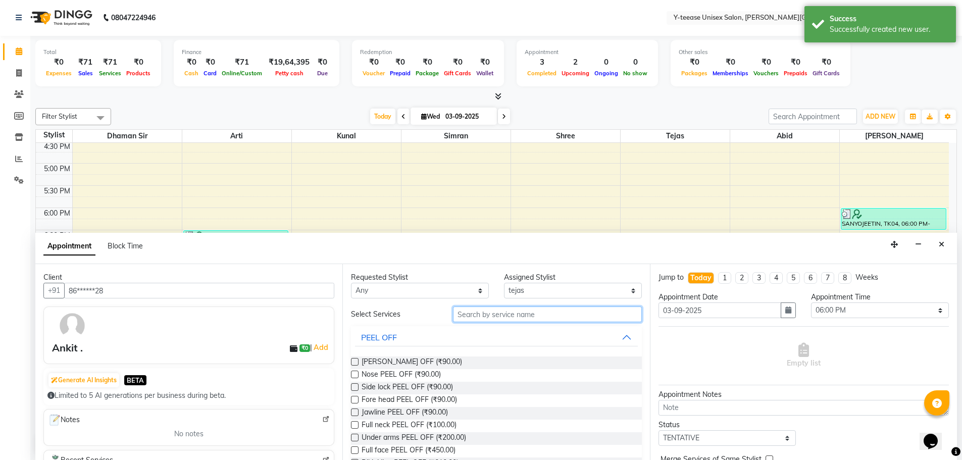
click at [475, 314] on input "text" at bounding box center [547, 315] width 189 height 16
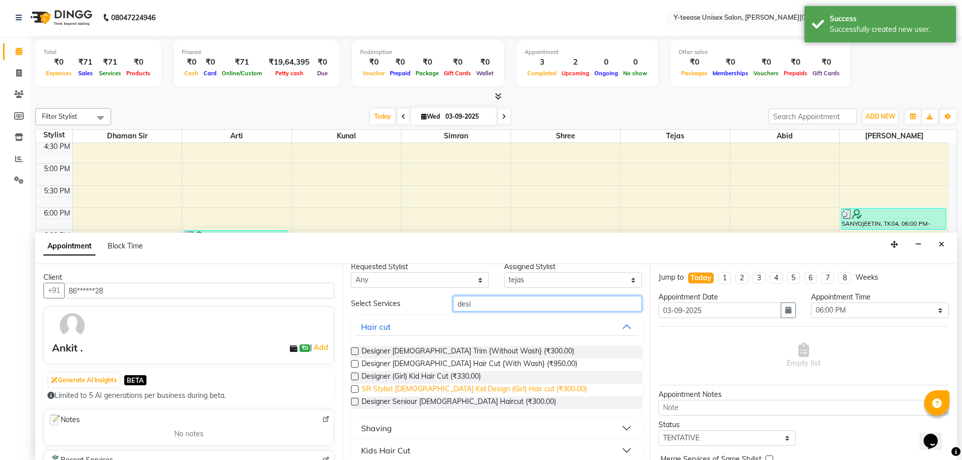
scroll to position [20, 0]
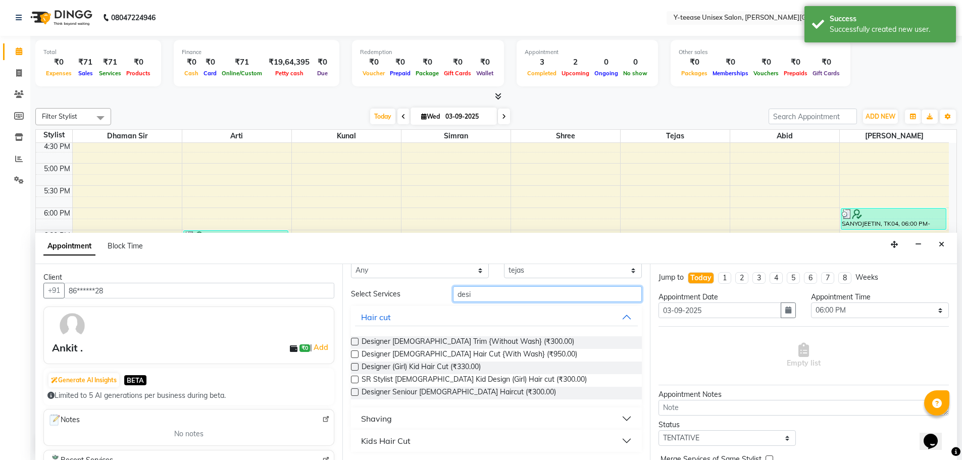
type input "desi"
click at [398, 417] on button "Shaving" at bounding box center [496, 419] width 282 height 18
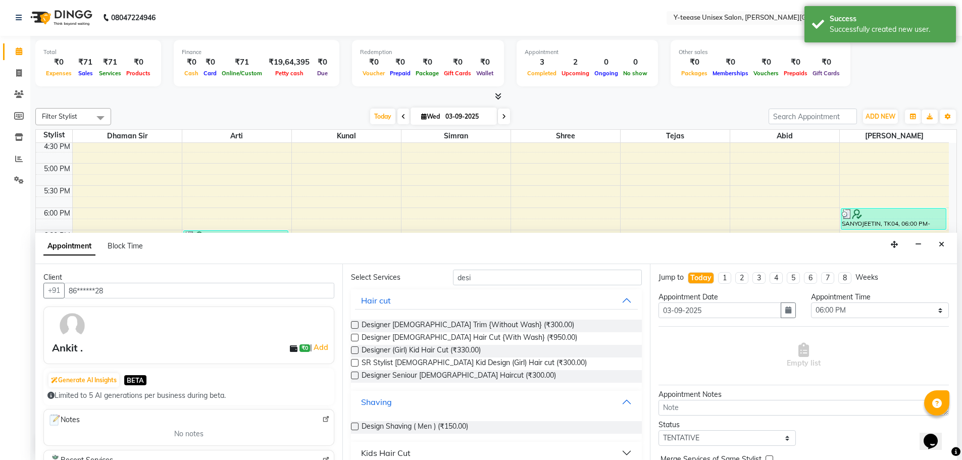
scroll to position [48, 0]
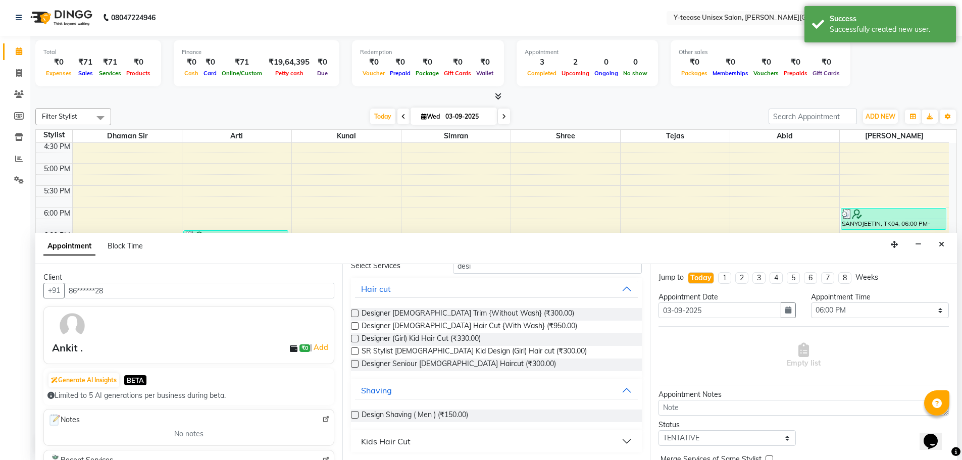
click at [358, 412] on label at bounding box center [355, 415] width 8 height 8
click at [358, 413] on input "checkbox" at bounding box center [354, 416] width 7 height 7
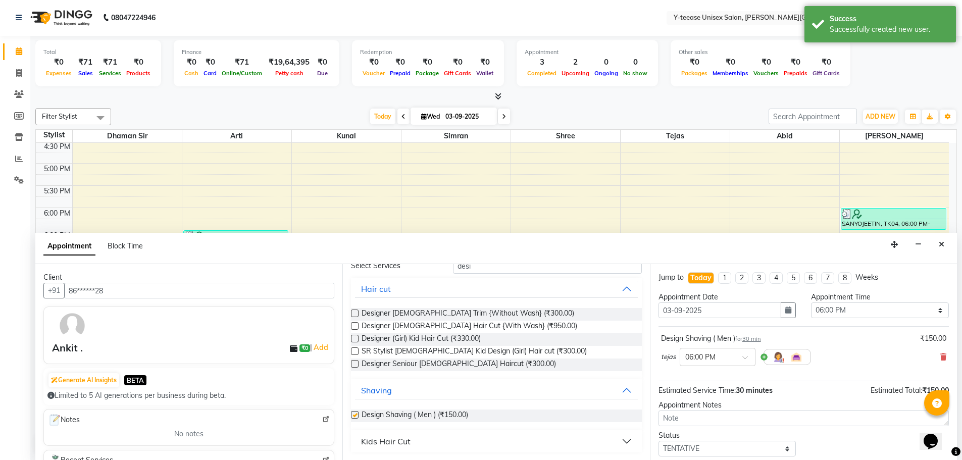
checkbox input "false"
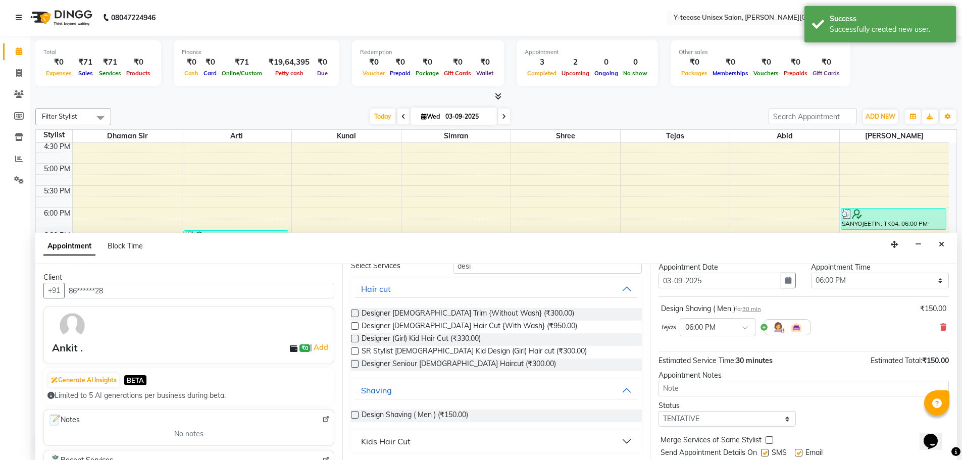
scroll to position [60, 0]
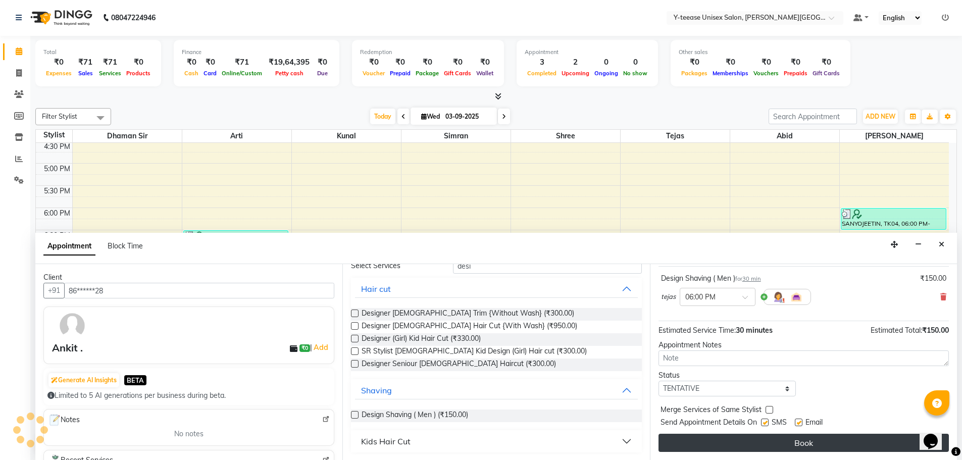
click at [774, 439] on button "Book" at bounding box center [804, 443] width 290 height 18
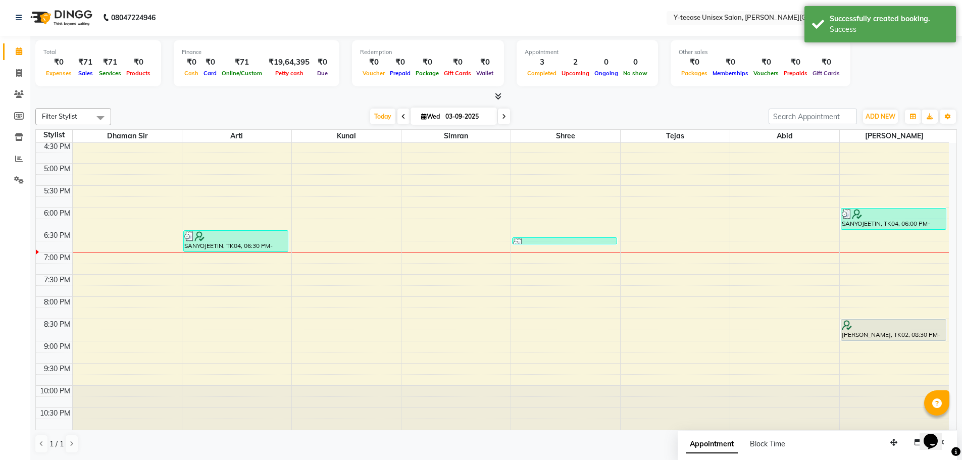
scroll to position [0, 0]
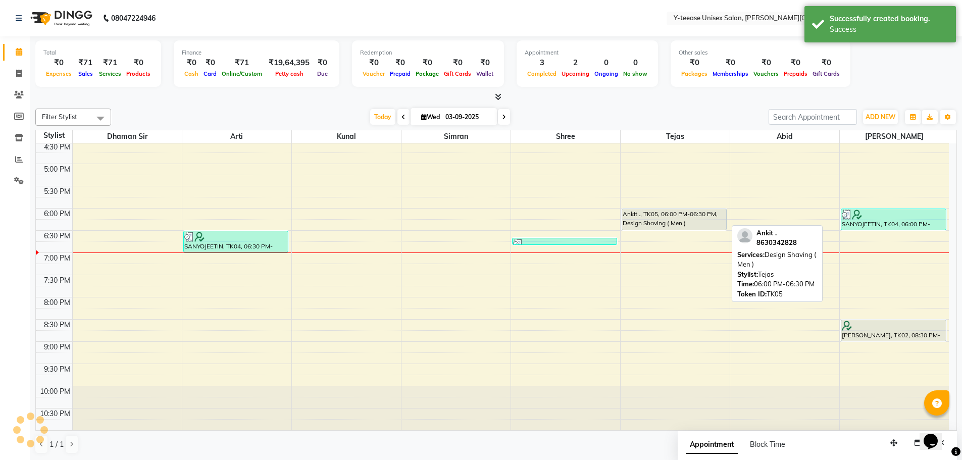
click at [655, 216] on div "Ankit ., TK05, 06:00 PM-06:30 PM, Design Shaving ( Men )" at bounding box center [674, 219] width 105 height 21
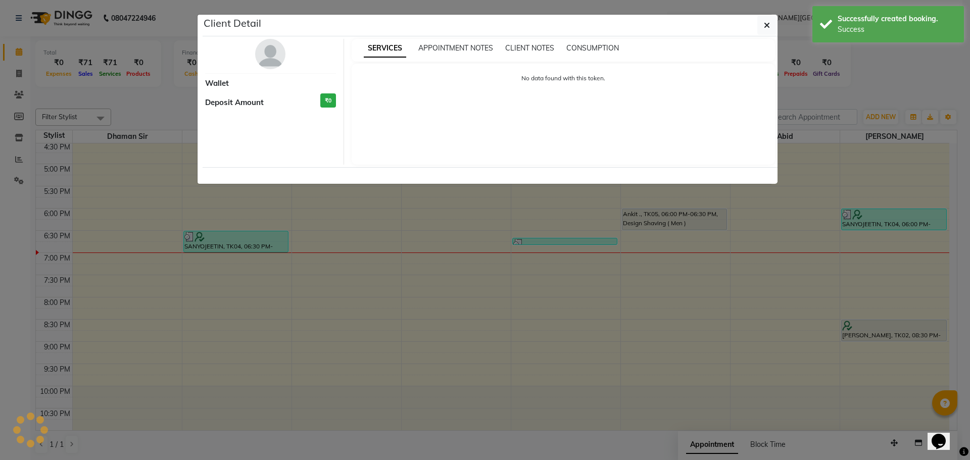
select select "7"
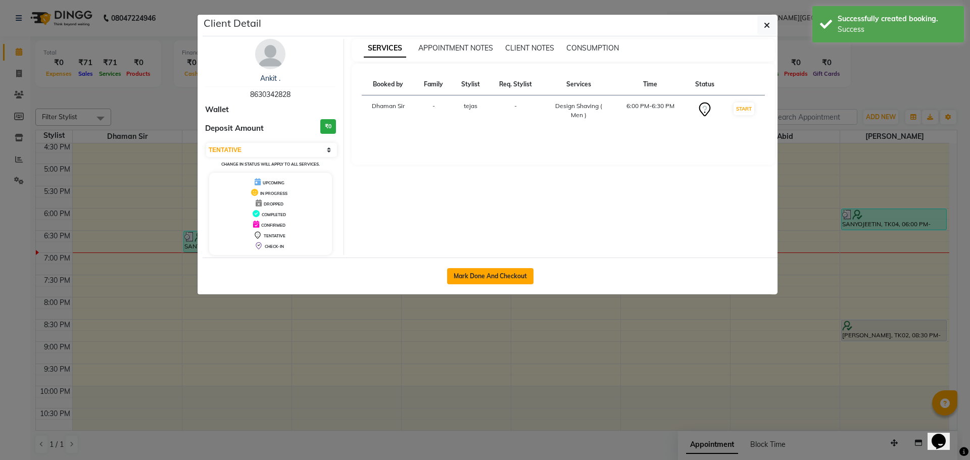
click at [501, 273] on button "Mark Done And Checkout" at bounding box center [490, 276] width 86 height 16
select select "765"
select select "service"
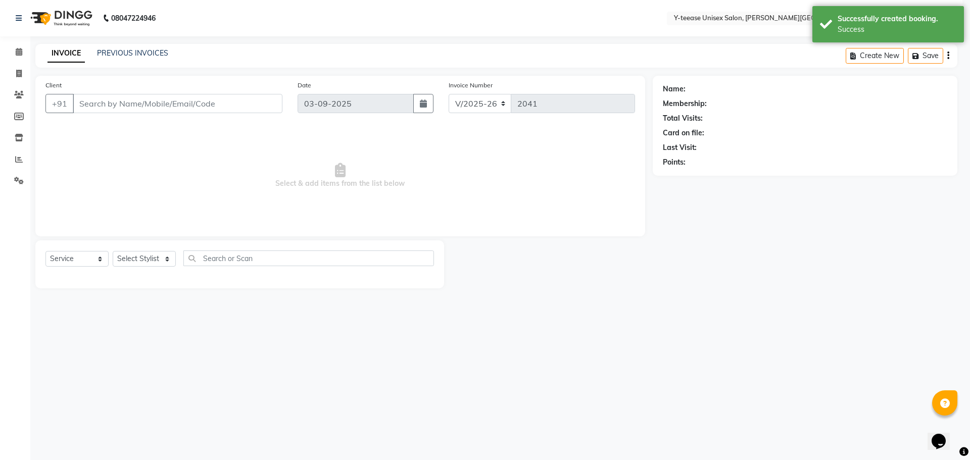
select select "3"
type input "86******28"
select select "84059"
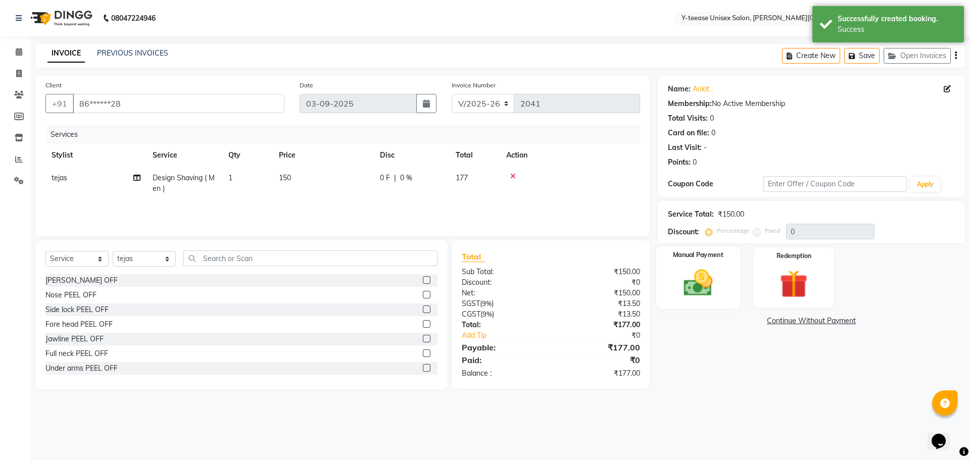
click at [707, 286] on img at bounding box center [697, 282] width 47 height 33
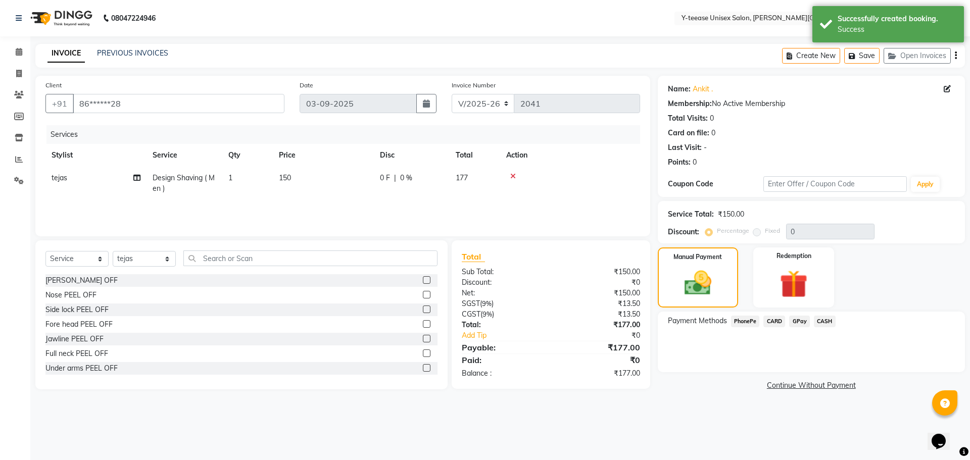
click at [805, 319] on span "GPay" at bounding box center [799, 322] width 21 height 12
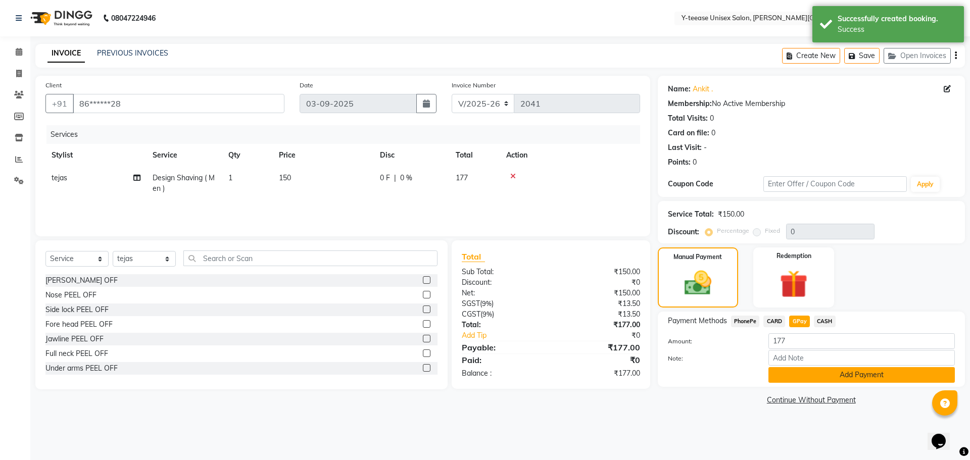
click at [797, 374] on button "Add Payment" at bounding box center [861, 375] width 186 height 16
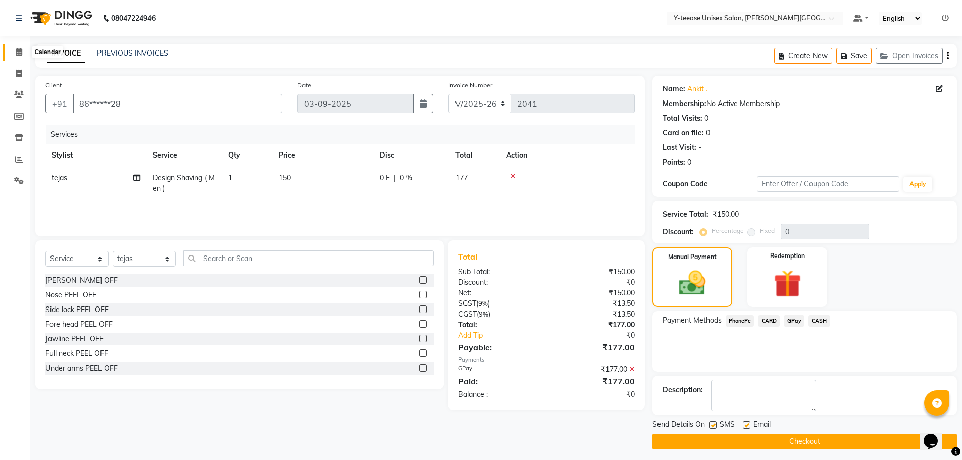
drag, startPoint x: 24, startPoint y: 54, endPoint x: 66, endPoint y: 58, distance: 42.1
click at [24, 54] on span at bounding box center [19, 52] width 18 height 12
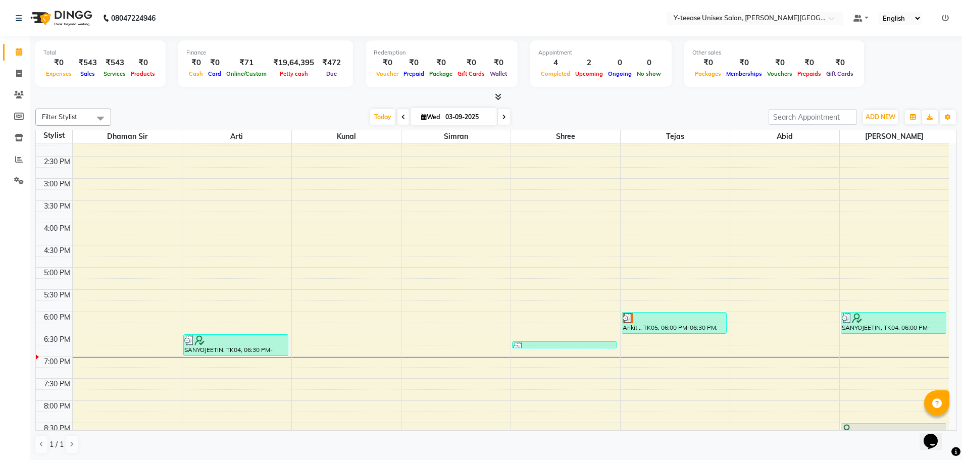
scroll to position [455, 0]
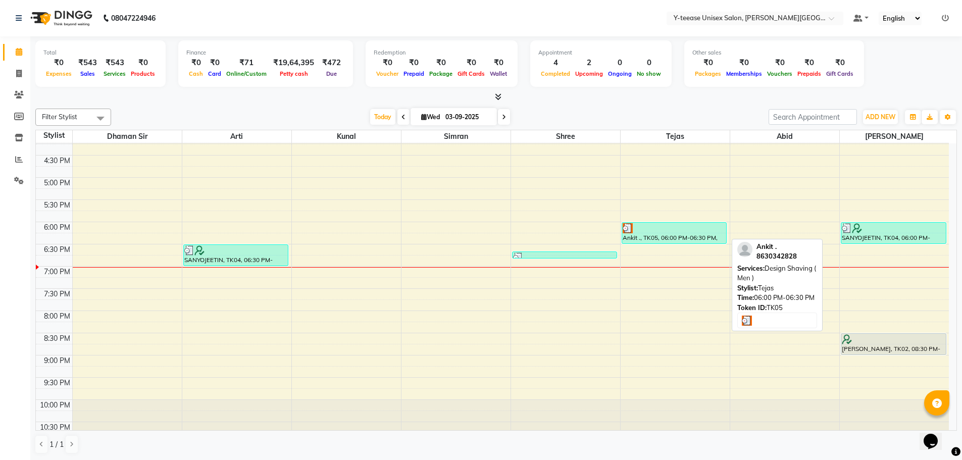
click at [657, 231] on div at bounding box center [675, 228] width 104 height 10
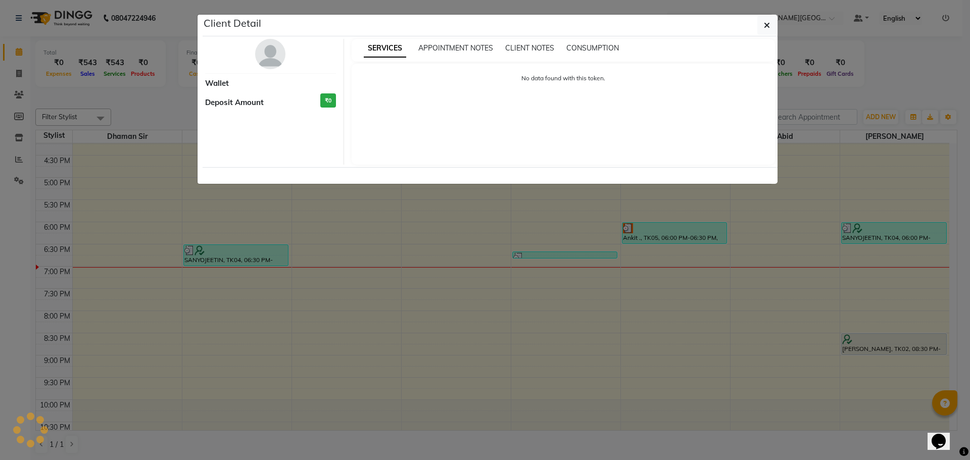
select select "3"
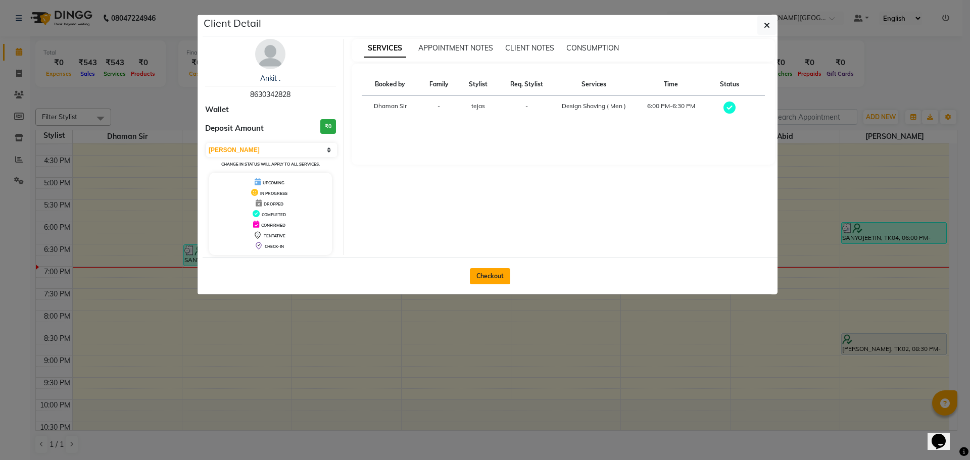
click at [500, 275] on button "Checkout" at bounding box center [490, 276] width 40 height 16
select select "765"
select select "service"
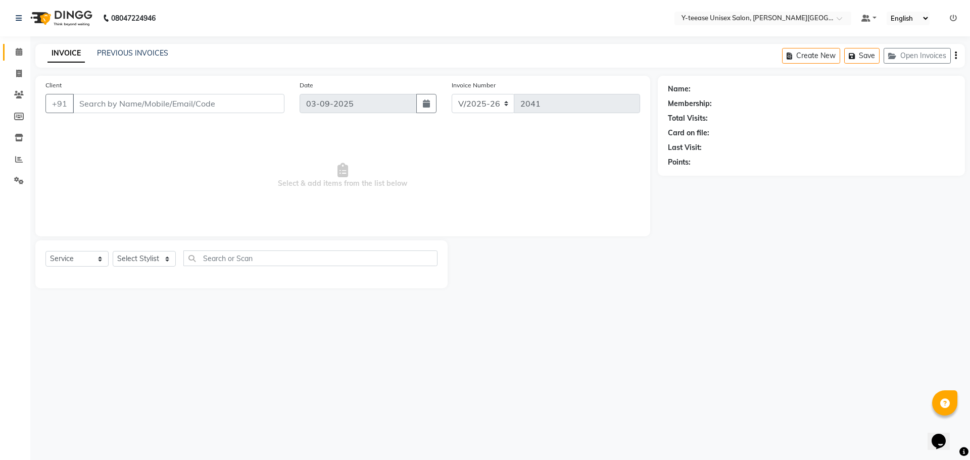
type input "86******28"
select select "84059"
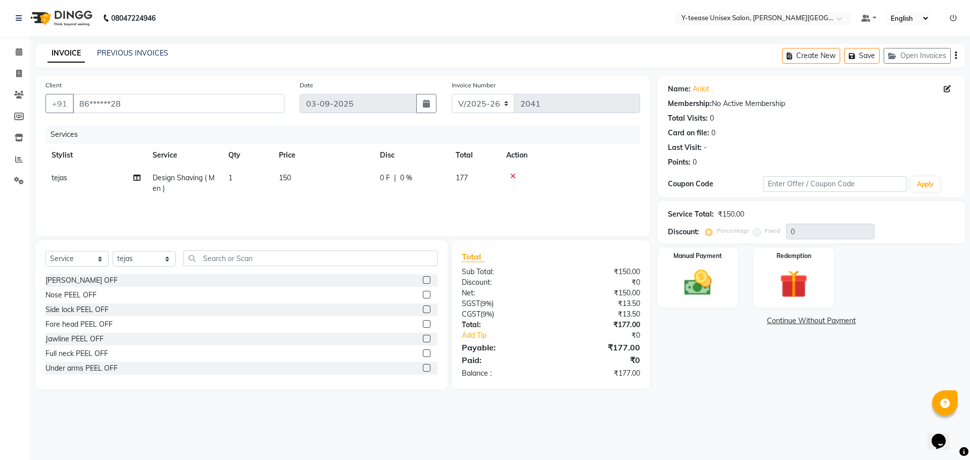
click at [181, 185] on td "Design Shaving ( Men )" at bounding box center [184, 183] width 76 height 33
select select "84059"
click at [183, 183] on span "Design Shaving ( Men )" at bounding box center [199, 181] width 74 height 9
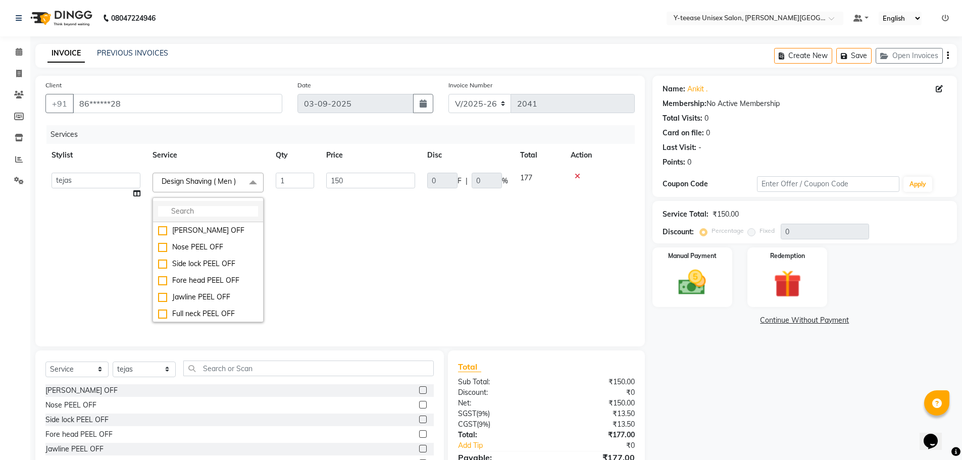
click at [183, 210] on input "multiselect-search" at bounding box center [208, 211] width 100 height 11
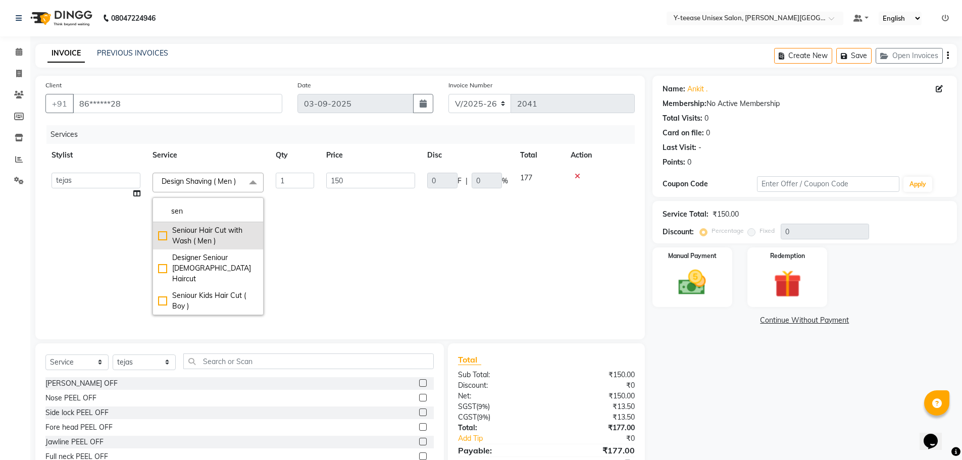
type input "sen"
click at [209, 234] on div "Seniour Hair Cut with Wash ( Men )" at bounding box center [208, 235] width 100 height 21
checkbox input "true"
type input "200"
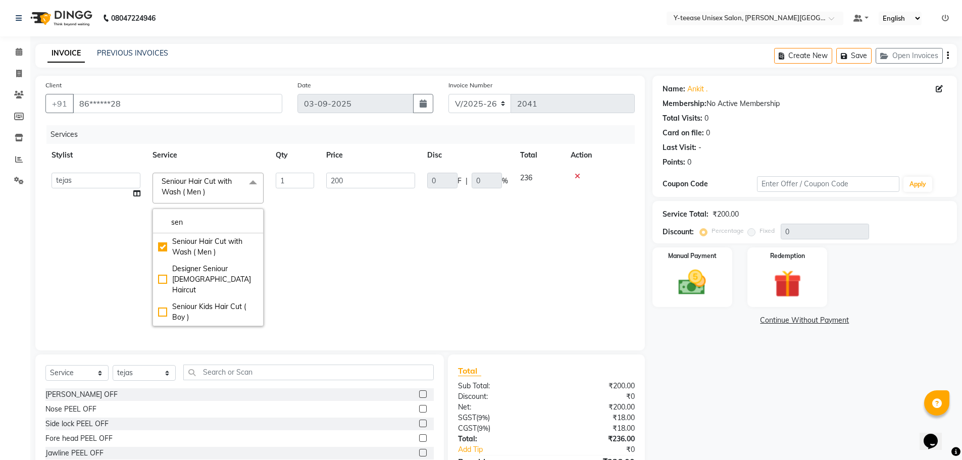
click at [429, 233] on td "0 F | 0 %" at bounding box center [467, 250] width 93 height 166
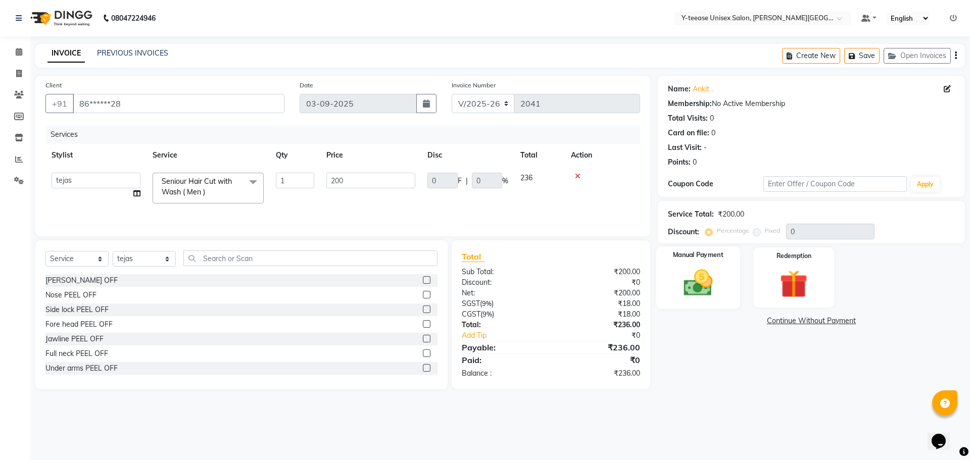
click at [708, 274] on img at bounding box center [697, 282] width 47 height 33
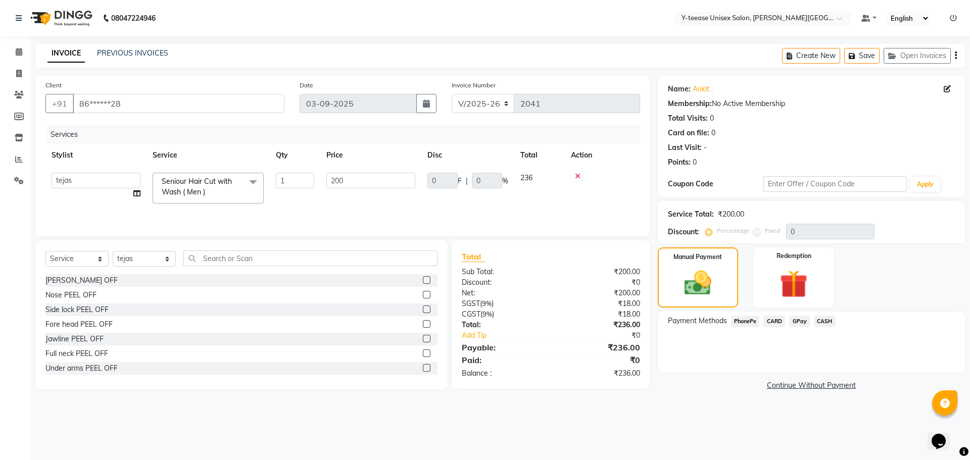
click at [803, 325] on span "GPay" at bounding box center [799, 322] width 21 height 12
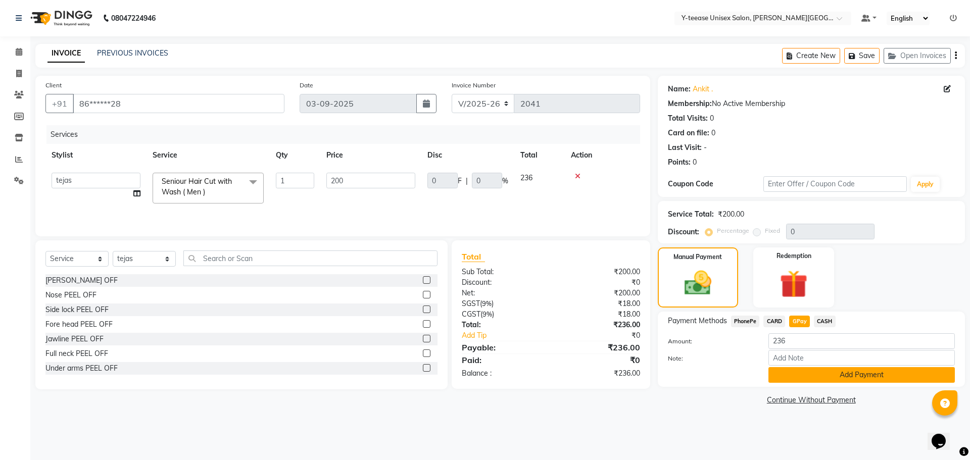
click at [800, 371] on button "Add Payment" at bounding box center [861, 375] width 186 height 16
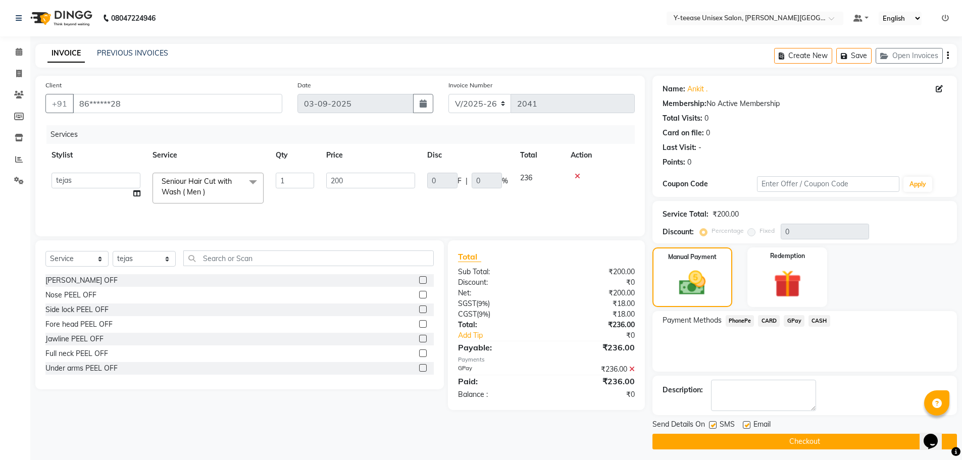
scroll to position [5, 0]
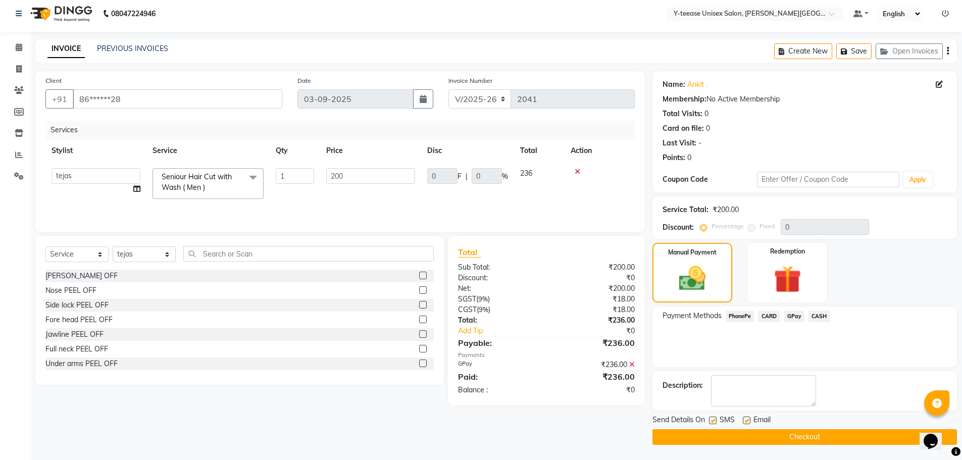
click at [749, 435] on button "Checkout" at bounding box center [805, 437] width 305 height 16
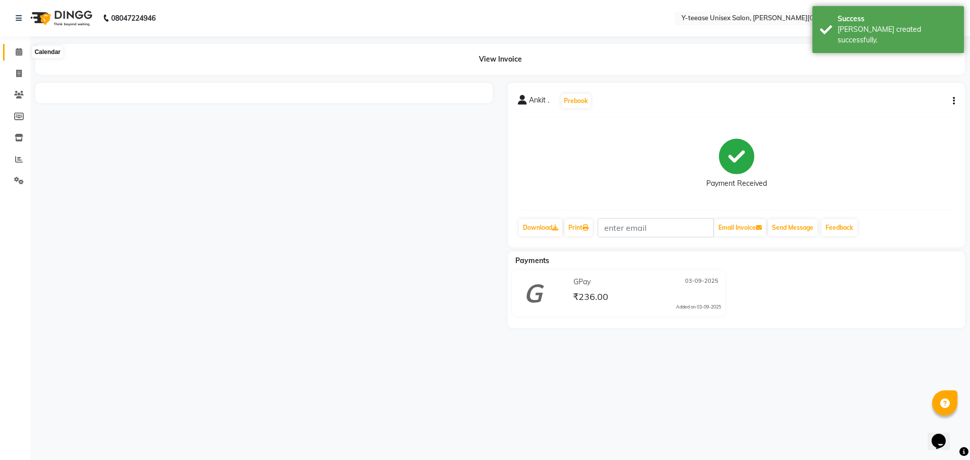
click at [20, 54] on icon at bounding box center [19, 52] width 7 height 8
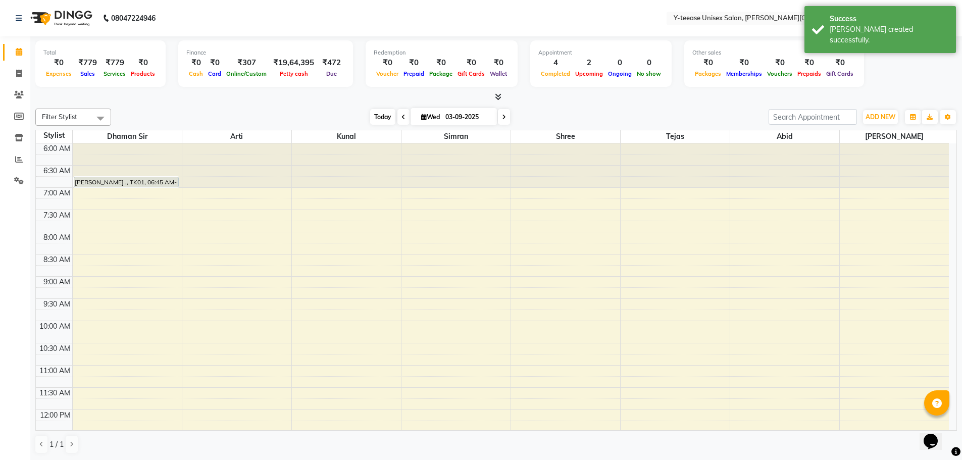
click at [380, 116] on span "Today" at bounding box center [382, 117] width 25 height 16
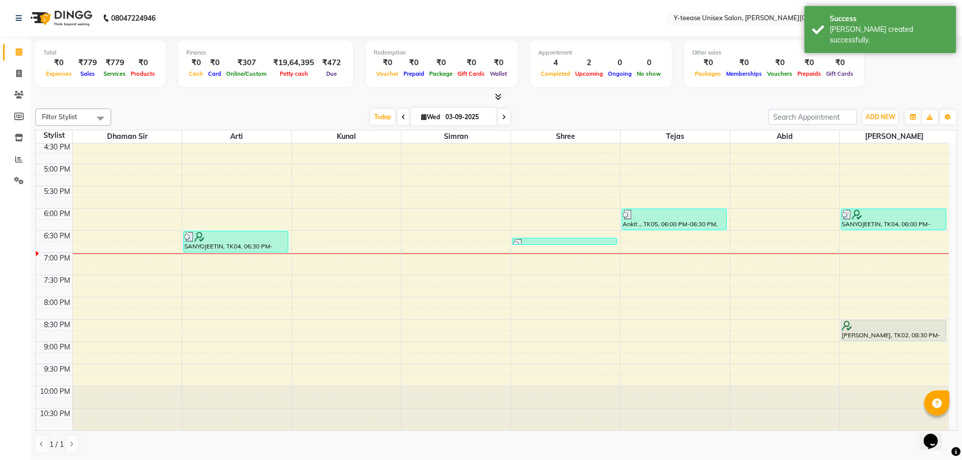
click at [247, 284] on div "6:00 AM 6:30 AM 7:00 AM 7:30 AM 8:00 AM 8:30 AM 9:00 AM 9:30 AM 10:00 AM 10:30 …" at bounding box center [492, 52] width 913 height 755
select select "12529"
select select "1170"
select select "tentative"
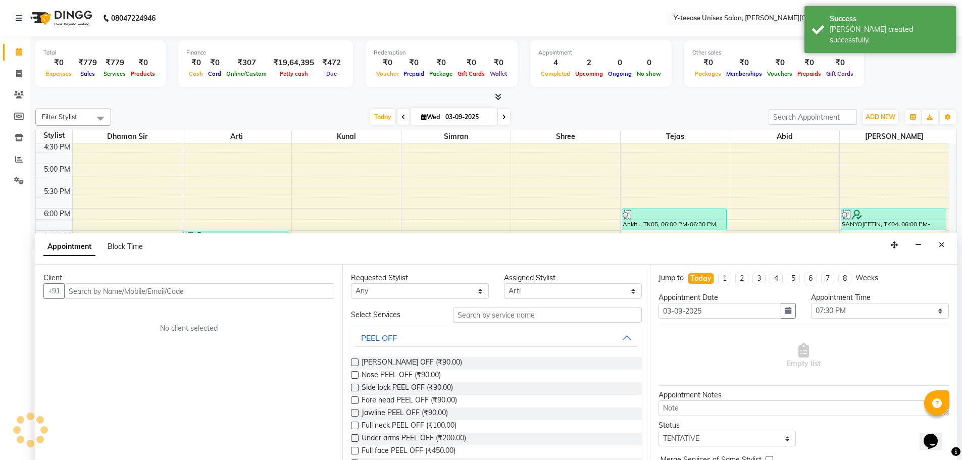
scroll to position [1, 0]
click at [190, 294] on input "text" at bounding box center [199, 291] width 270 height 16
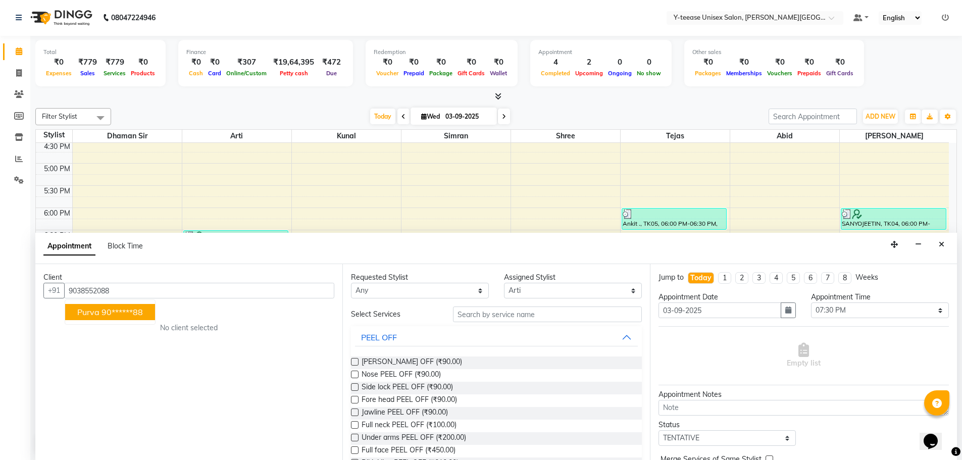
click at [113, 311] on ngb-highlight "90******88" at bounding box center [122, 312] width 41 height 10
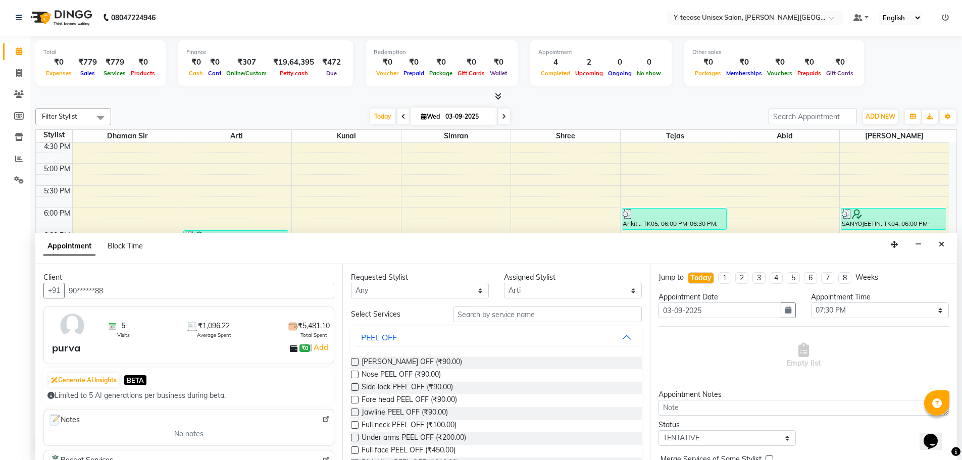
type input "90******88"
drag, startPoint x: 496, startPoint y: 317, endPoint x: 357, endPoint y: 299, distance: 141.0
click at [496, 317] on input "text" at bounding box center [547, 315] width 189 height 16
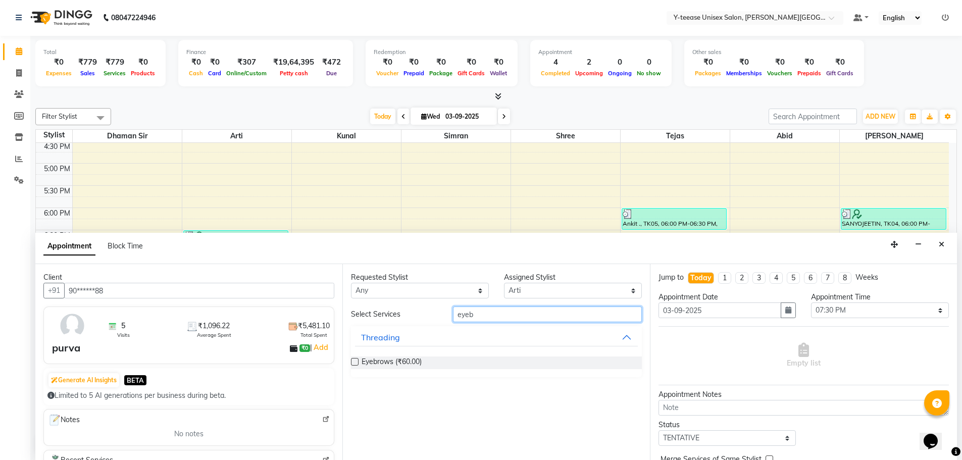
type input "eyeb"
click at [356, 362] on label at bounding box center [355, 362] width 8 height 8
click at [356, 362] on input "checkbox" at bounding box center [354, 363] width 7 height 7
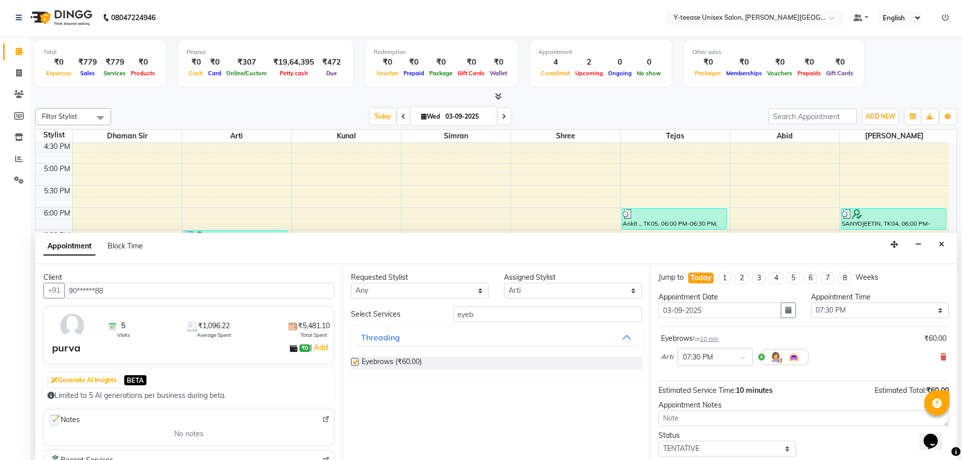
checkbox input "false"
drag, startPoint x: 482, startPoint y: 320, endPoint x: 433, endPoint y: 320, distance: 49.0
click at [433, 320] on div "Select Services eyeb" at bounding box center [496, 315] width 306 height 16
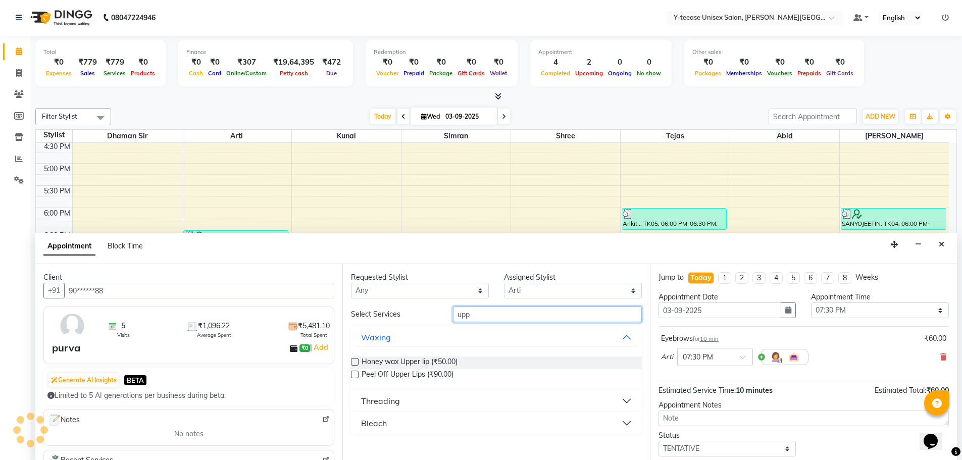
type input "upp"
click at [380, 399] on div "Threading" at bounding box center [380, 401] width 39 height 12
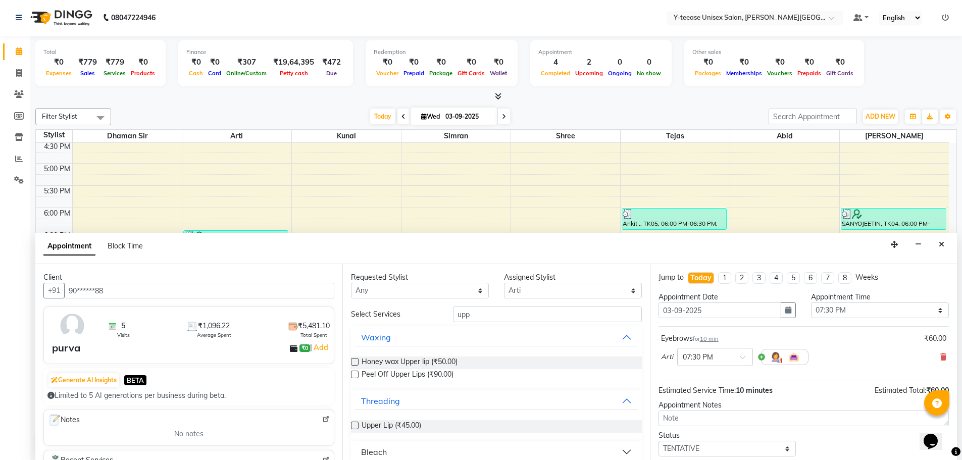
click at [355, 426] on label at bounding box center [355, 426] width 8 height 8
click at [355, 426] on input "checkbox" at bounding box center [354, 426] width 7 height 7
checkbox input "false"
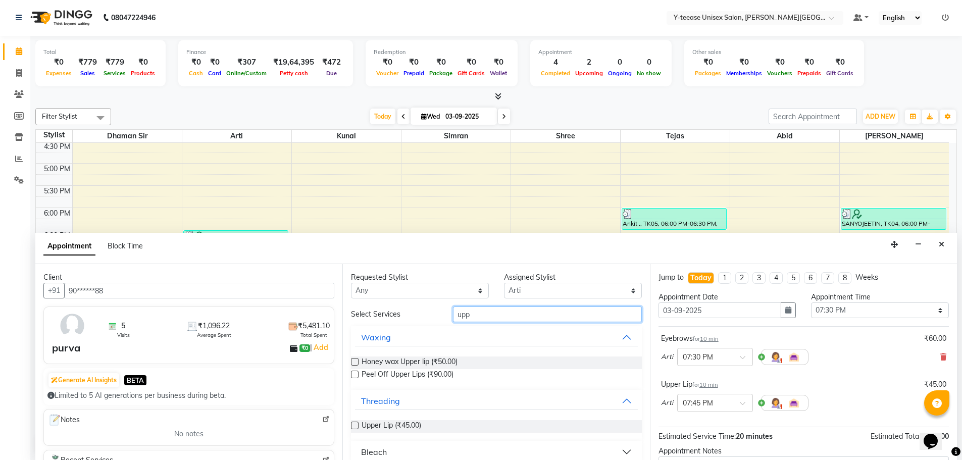
drag, startPoint x: 480, startPoint y: 312, endPoint x: 445, endPoint y: 320, distance: 36.3
click at [445, 320] on div "upp" at bounding box center [547, 315] width 204 height 16
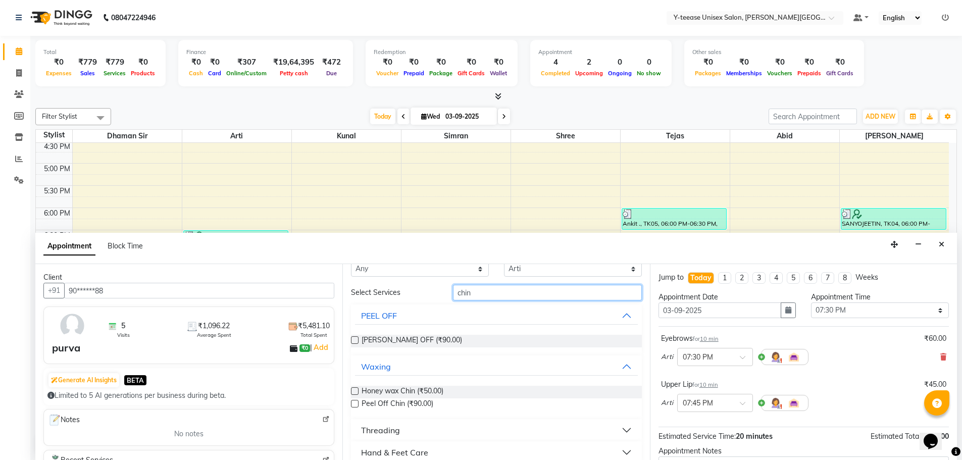
scroll to position [33, 0]
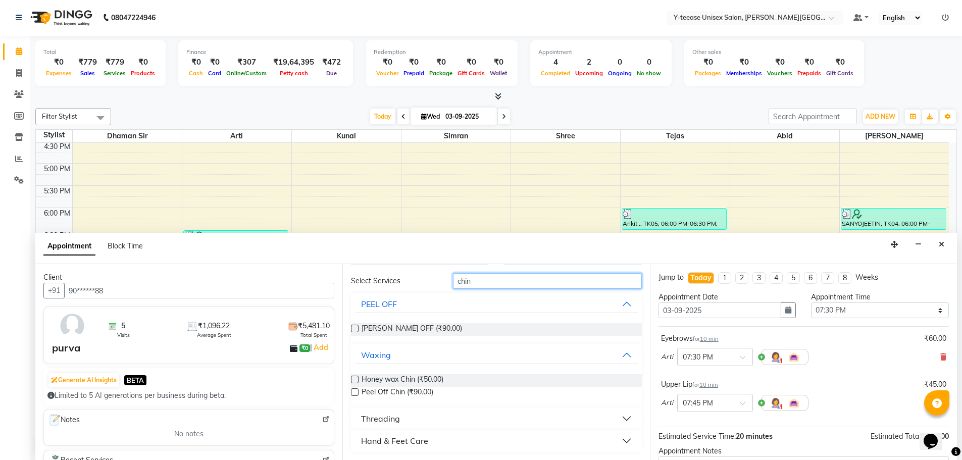
type input "chin"
click at [382, 420] on div "Threading" at bounding box center [380, 419] width 39 height 12
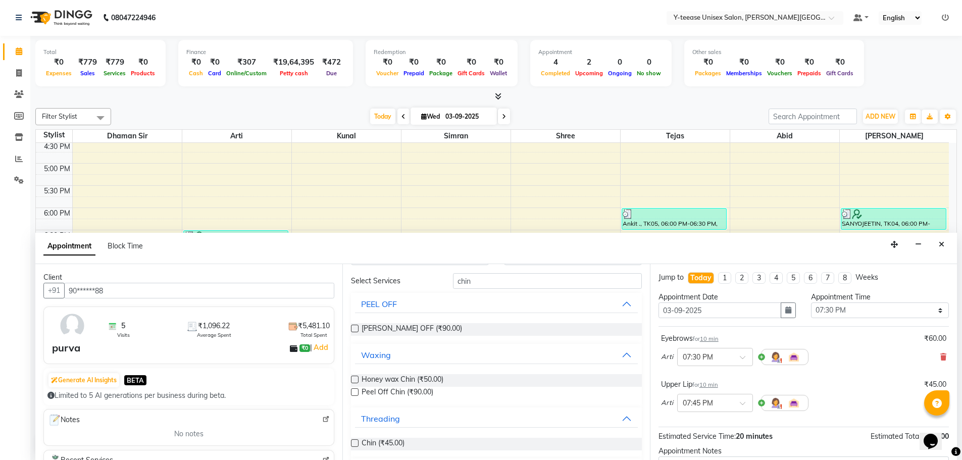
click at [355, 442] on label at bounding box center [355, 443] width 8 height 8
click at [355, 442] on input "checkbox" at bounding box center [354, 444] width 7 height 7
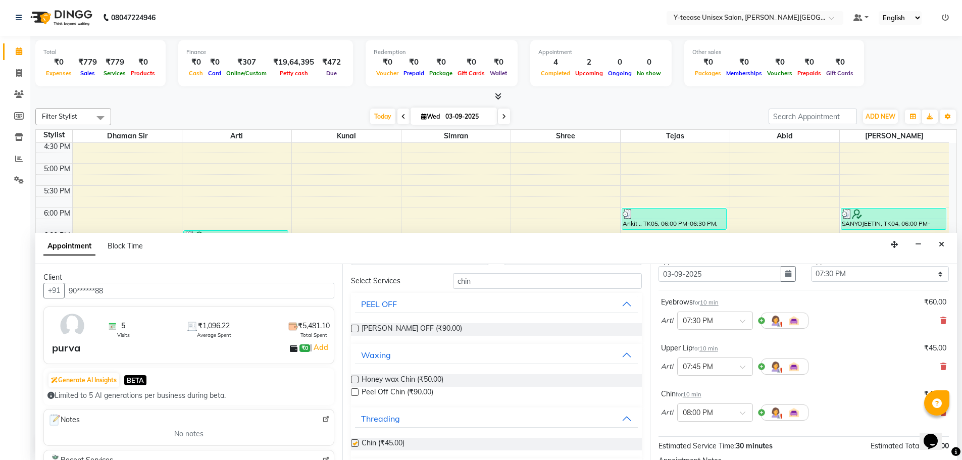
checkbox input "false"
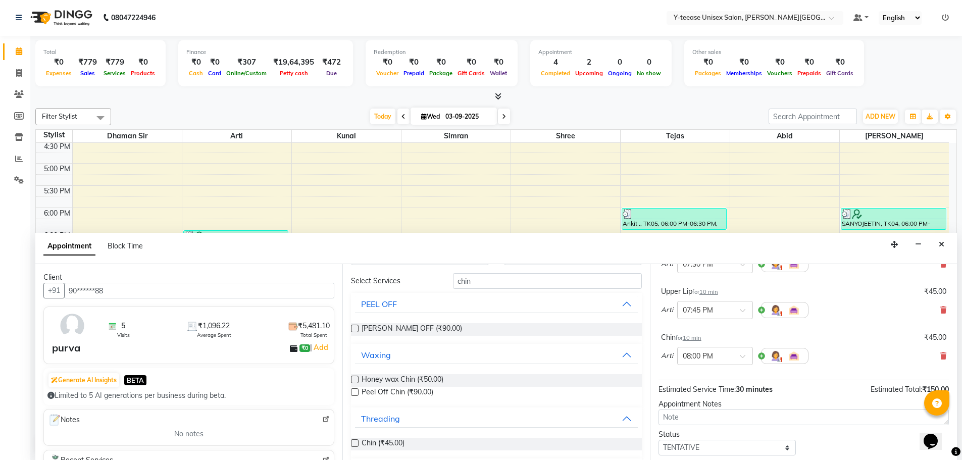
scroll to position [152, 0]
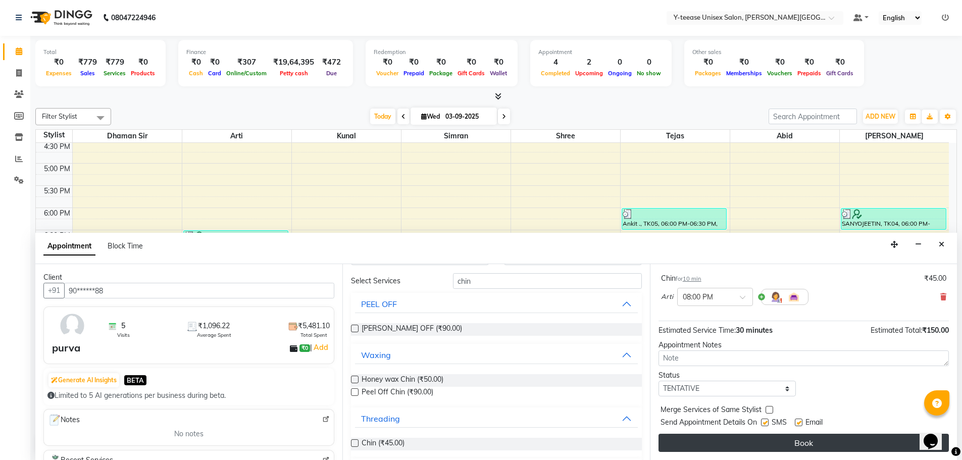
click at [767, 449] on button "Book" at bounding box center [804, 443] width 290 height 18
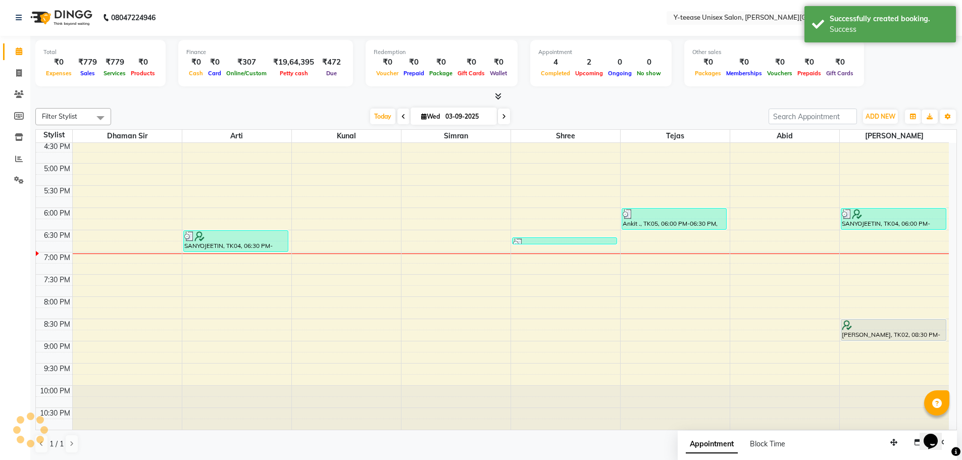
scroll to position [0, 0]
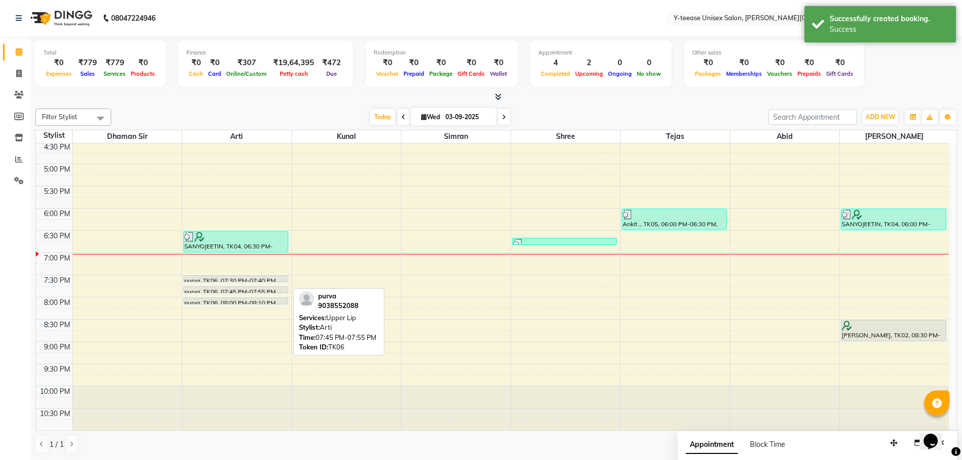
click at [231, 291] on div at bounding box center [236, 293] width 105 height 4
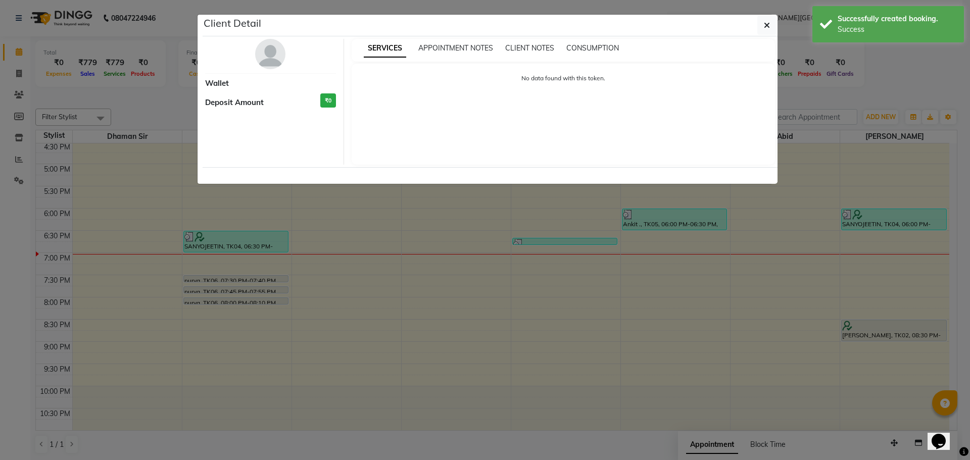
select select "7"
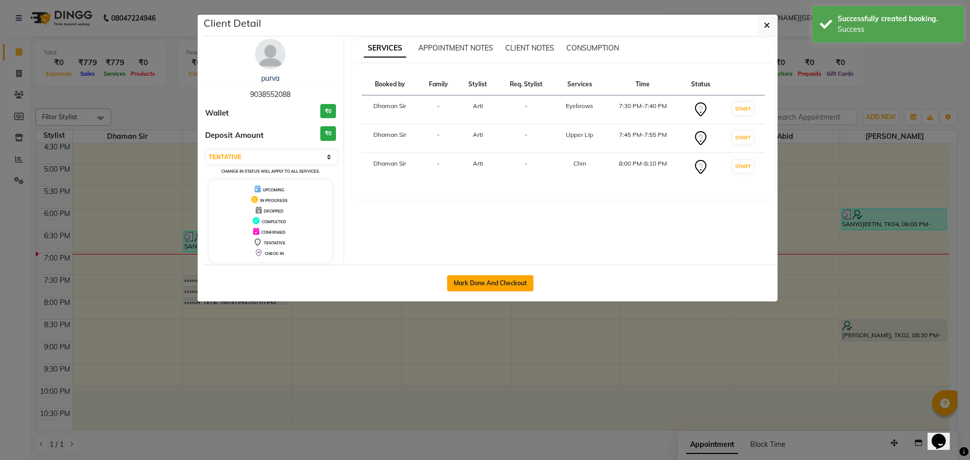
click at [472, 285] on button "Mark Done And Checkout" at bounding box center [490, 283] width 86 height 16
select select "765"
select select "service"
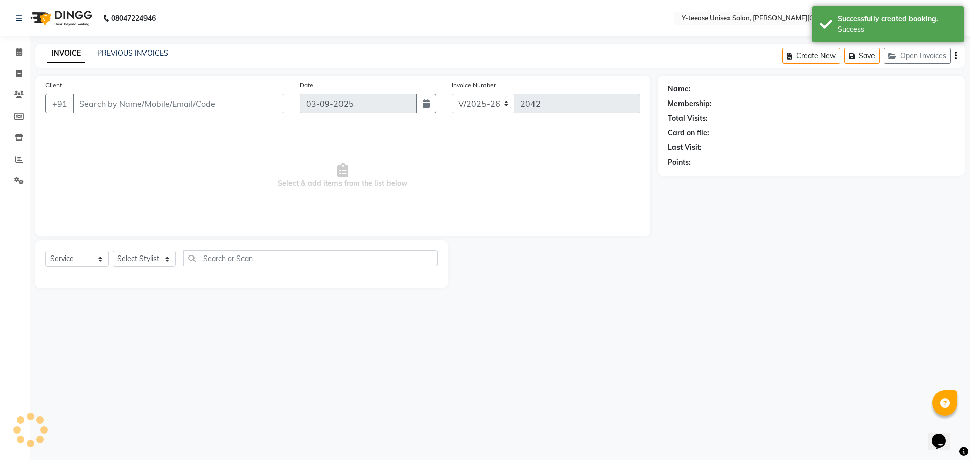
type input "90******88"
select select "12529"
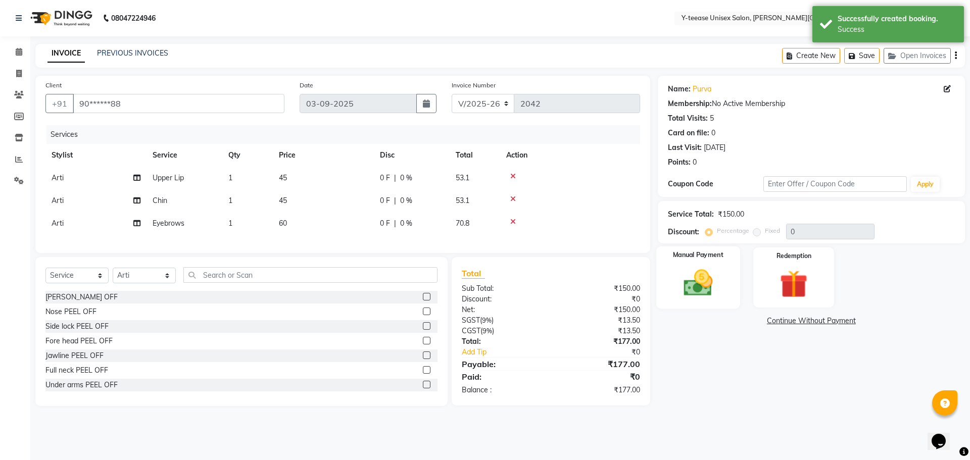
click at [697, 292] on img at bounding box center [697, 282] width 47 height 33
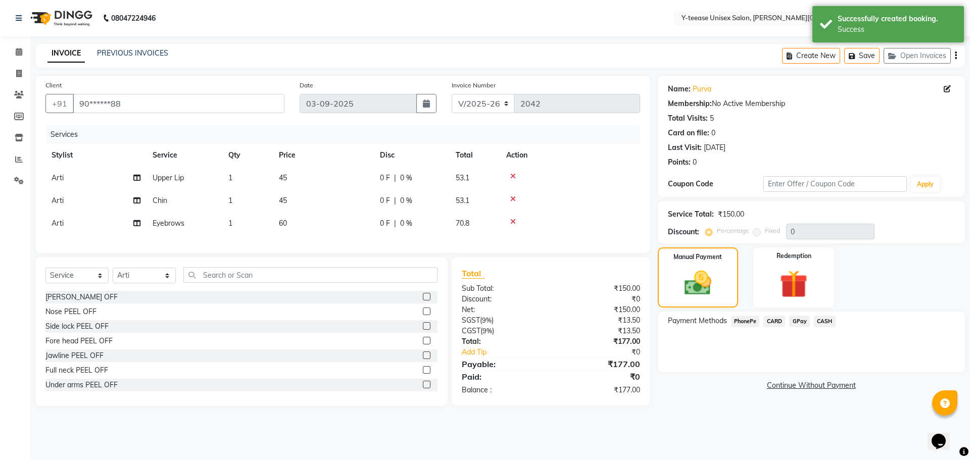
click at [801, 320] on span "GPay" at bounding box center [799, 322] width 21 height 12
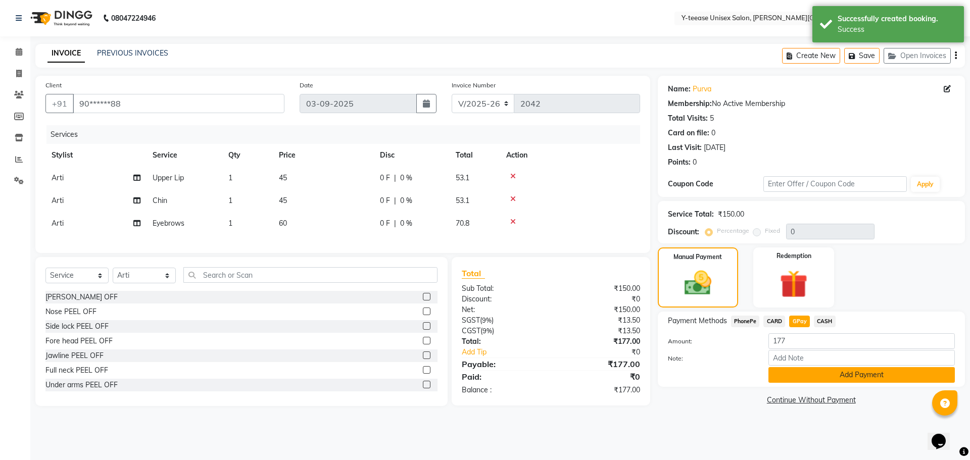
click at [796, 373] on button "Add Payment" at bounding box center [861, 375] width 186 height 16
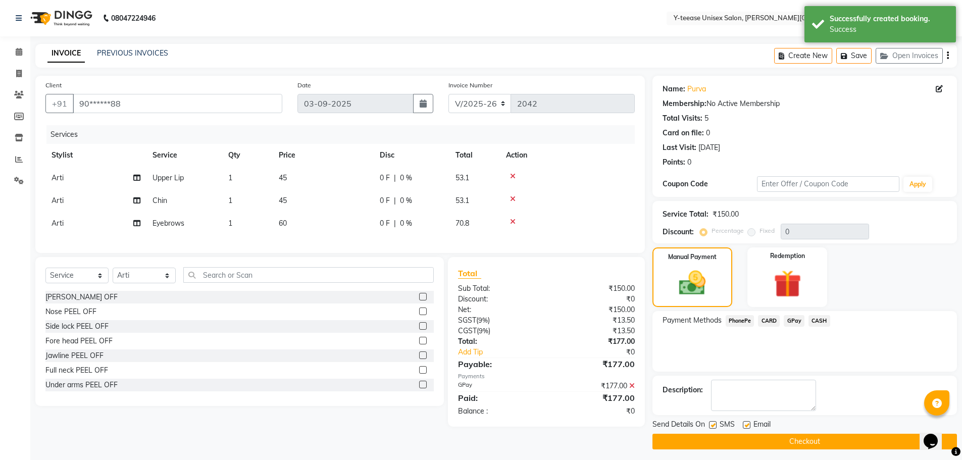
click at [796, 437] on button "Checkout" at bounding box center [805, 442] width 305 height 16
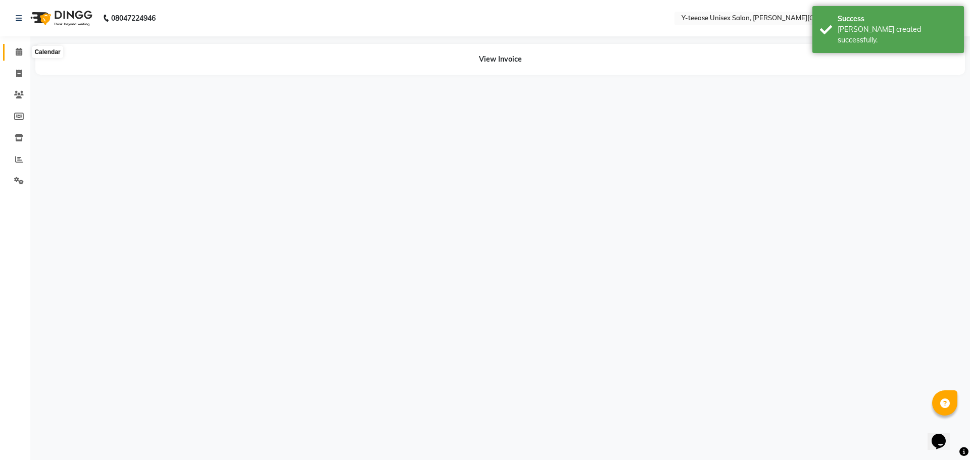
click at [21, 47] on span at bounding box center [19, 52] width 18 height 12
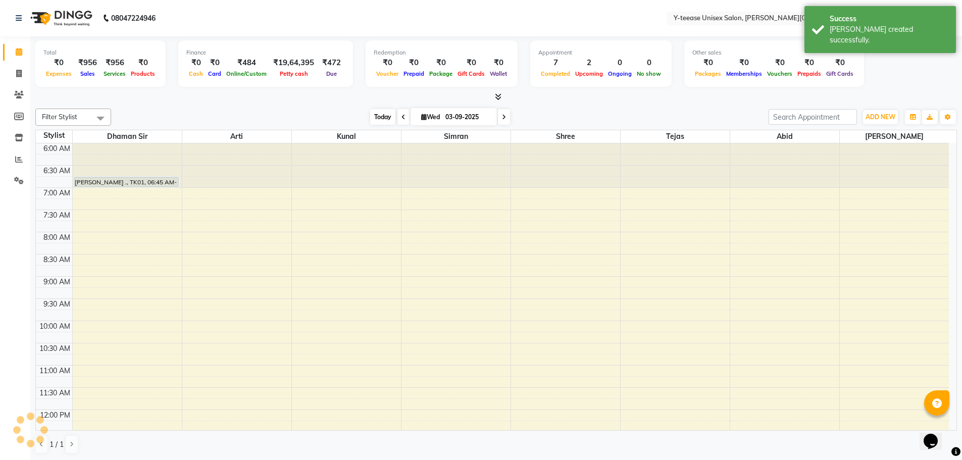
click at [388, 119] on span "Today" at bounding box center [382, 117] width 25 height 16
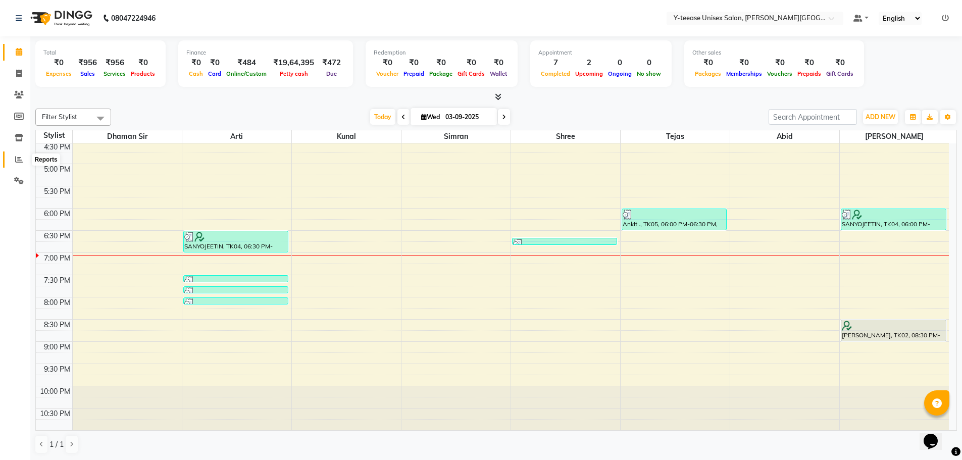
click at [18, 157] on icon at bounding box center [19, 160] width 8 height 8
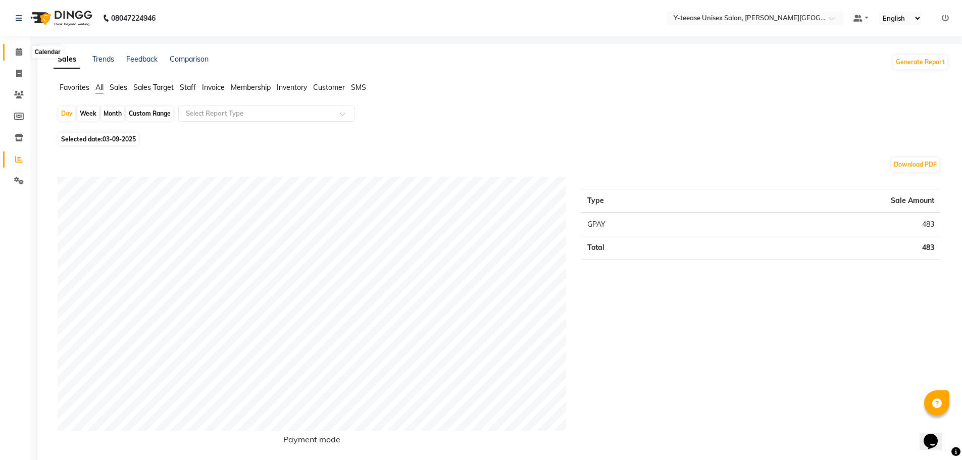
drag, startPoint x: 18, startPoint y: 53, endPoint x: 136, endPoint y: 6, distance: 127.2
click at [18, 53] on icon at bounding box center [19, 52] width 7 height 8
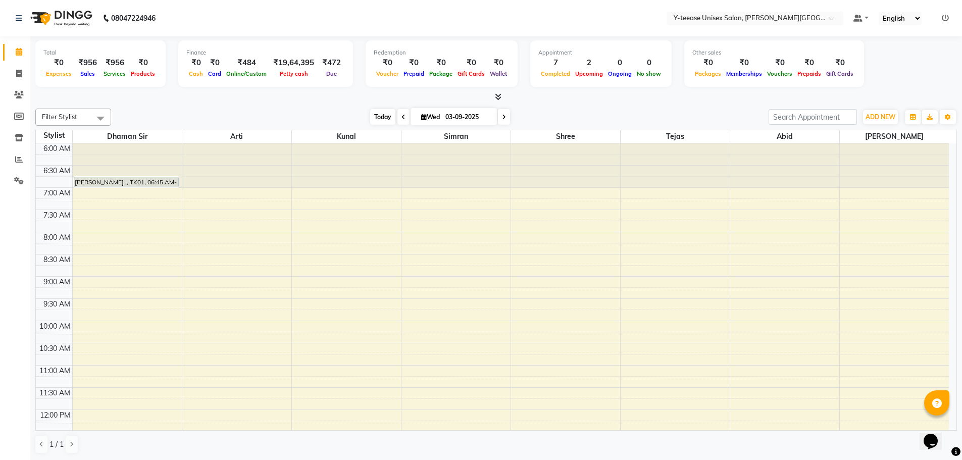
click at [386, 115] on span "Today" at bounding box center [382, 117] width 25 height 16
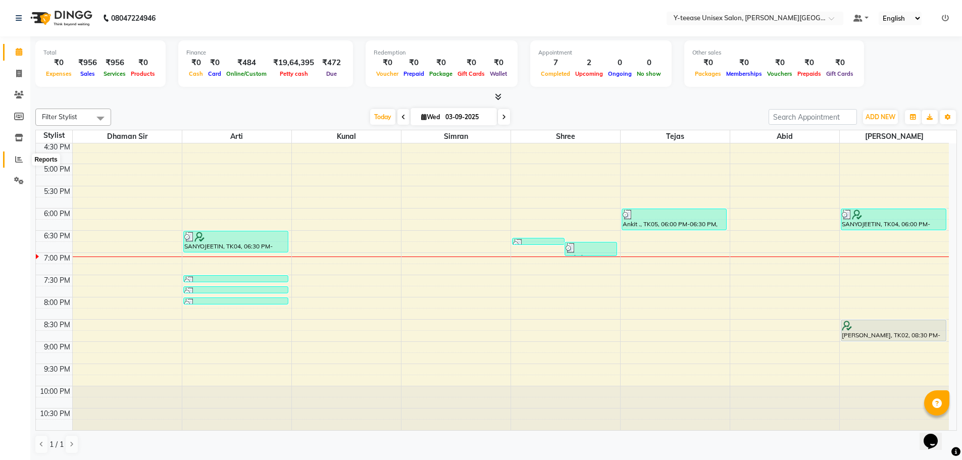
click at [22, 159] on icon at bounding box center [19, 160] width 8 height 8
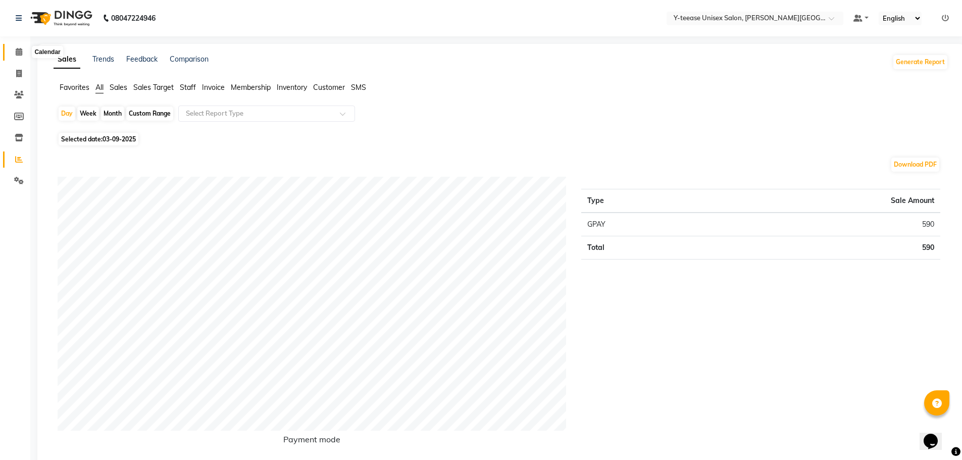
click at [17, 52] on icon at bounding box center [19, 52] width 7 height 8
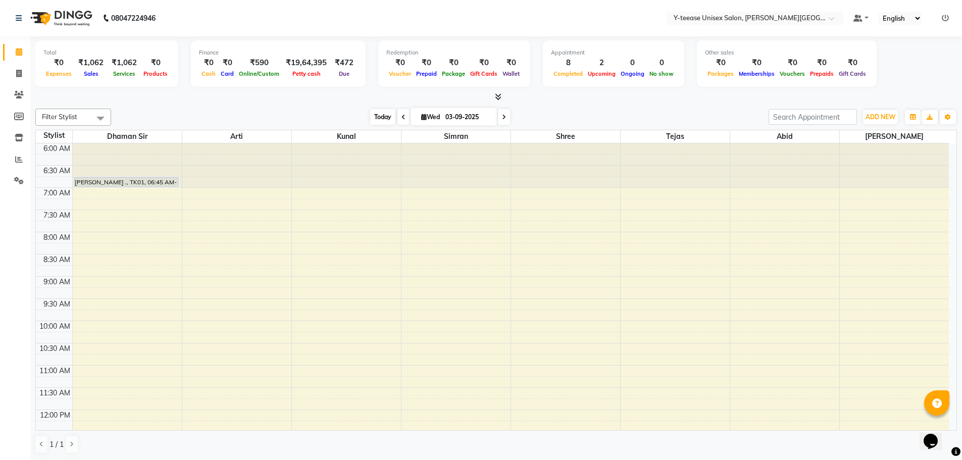
click at [371, 117] on span "Today" at bounding box center [382, 117] width 25 height 16
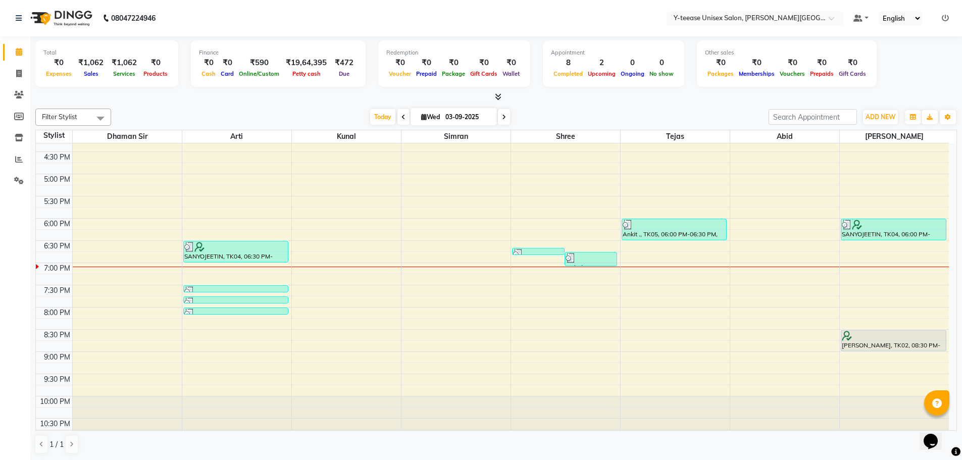
scroll to position [468, 0]
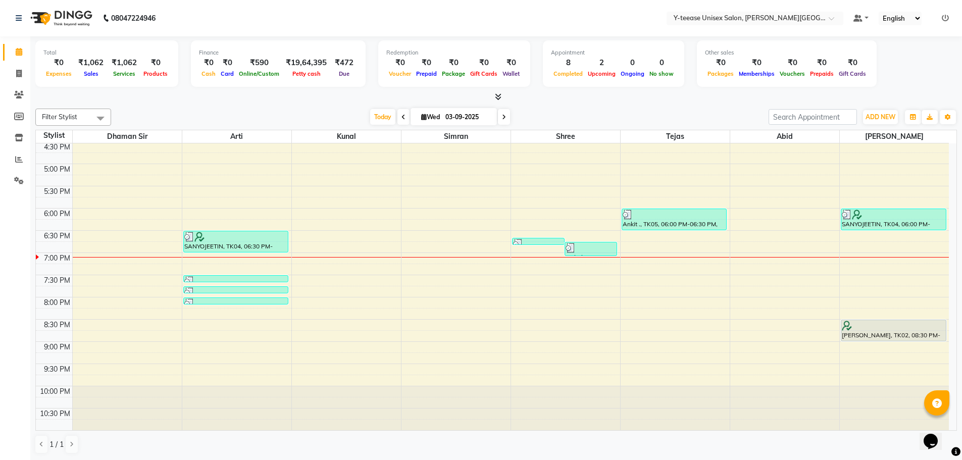
click at [857, 265] on div "6:00 AM 6:30 AM 7:00 AM 7:30 AM 8:00 AM 8:30 AM 9:00 AM 9:30 AM 10:00 AM 10:30 …" at bounding box center [492, 52] width 913 height 755
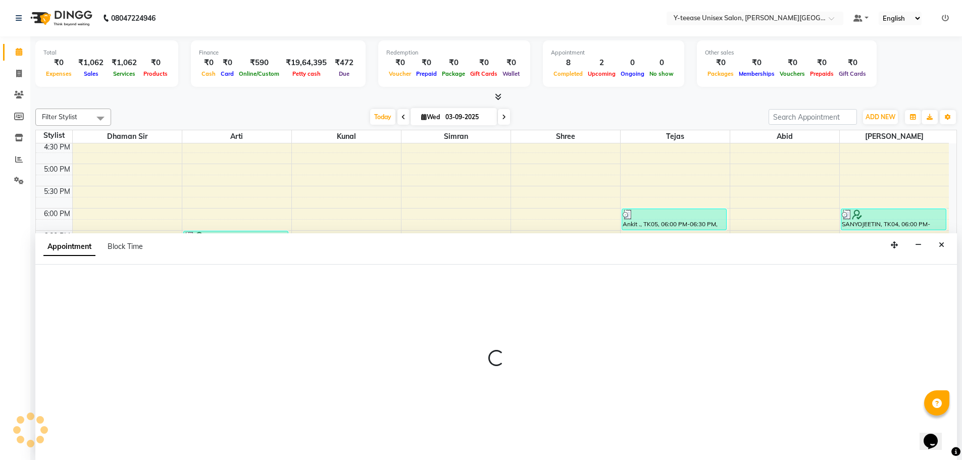
scroll to position [1, 0]
select select "90773"
select select "1155"
select select "tentative"
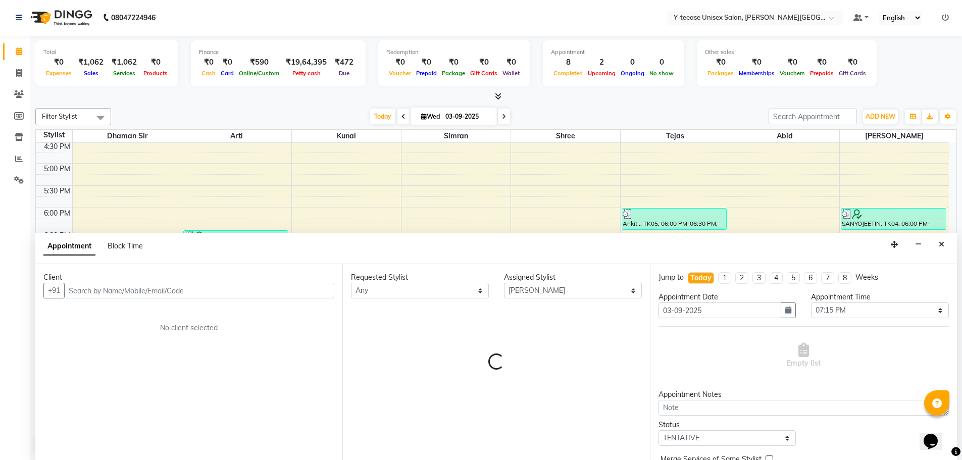
click at [85, 289] on input "text" at bounding box center [199, 291] width 270 height 16
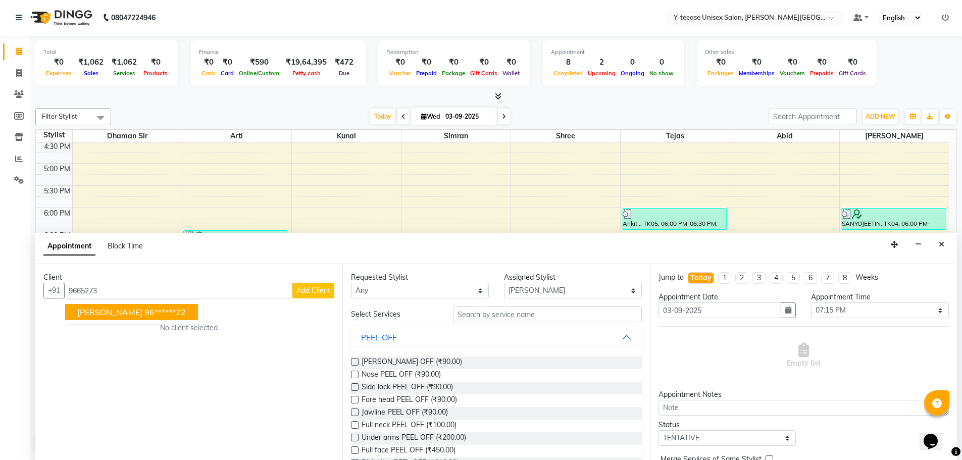
click at [114, 303] on ngb-typeahead-window "pratik 96******22" at bounding box center [132, 311] width 134 height 25
click at [144, 309] on ngb-highlight "96******22" at bounding box center [164, 312] width 41 height 10
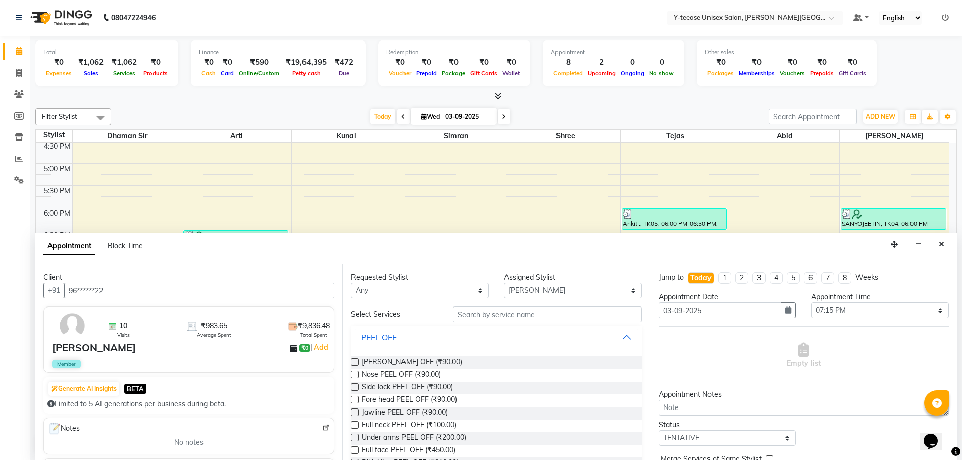
type input "96******22"
click at [524, 315] on input "text" at bounding box center [547, 315] width 189 height 16
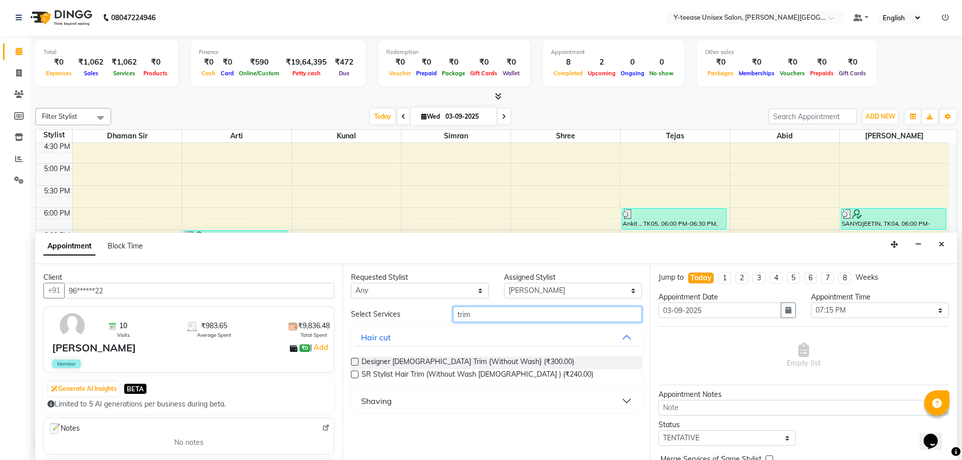
type input "trim"
click at [373, 403] on div "Shaving" at bounding box center [376, 401] width 31 height 12
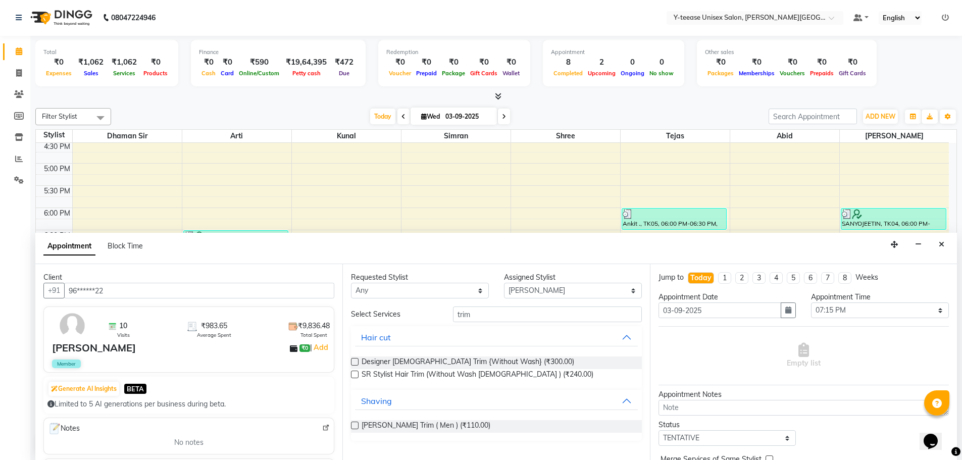
click at [354, 426] on label at bounding box center [355, 426] width 8 height 8
click at [354, 426] on input "checkbox" at bounding box center [354, 426] width 7 height 7
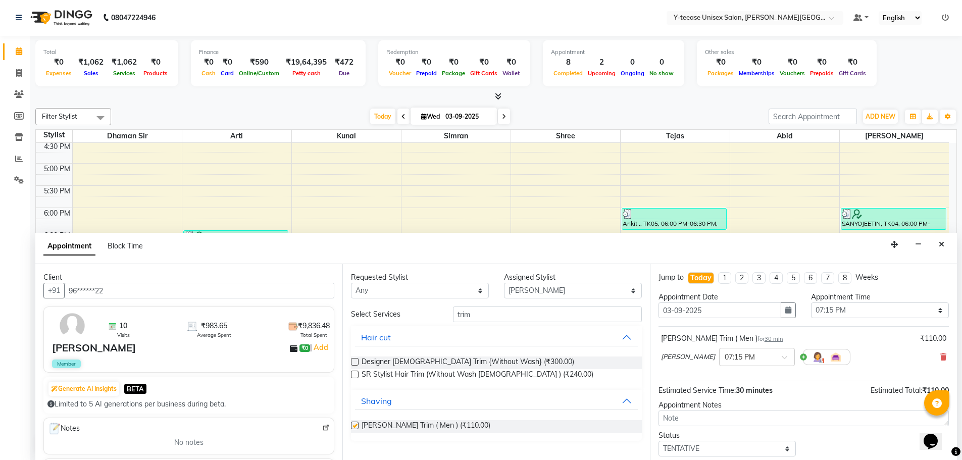
checkbox input "false"
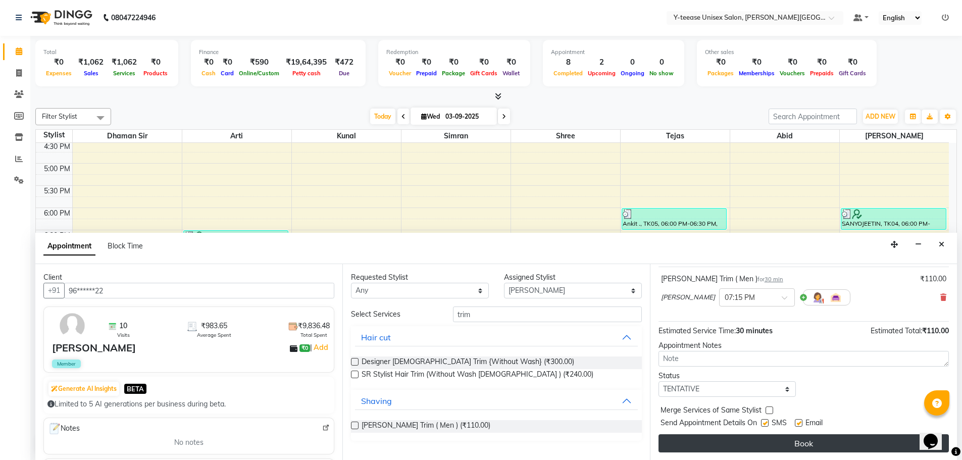
scroll to position [60, 0]
click at [761, 445] on button "Book" at bounding box center [804, 443] width 290 height 18
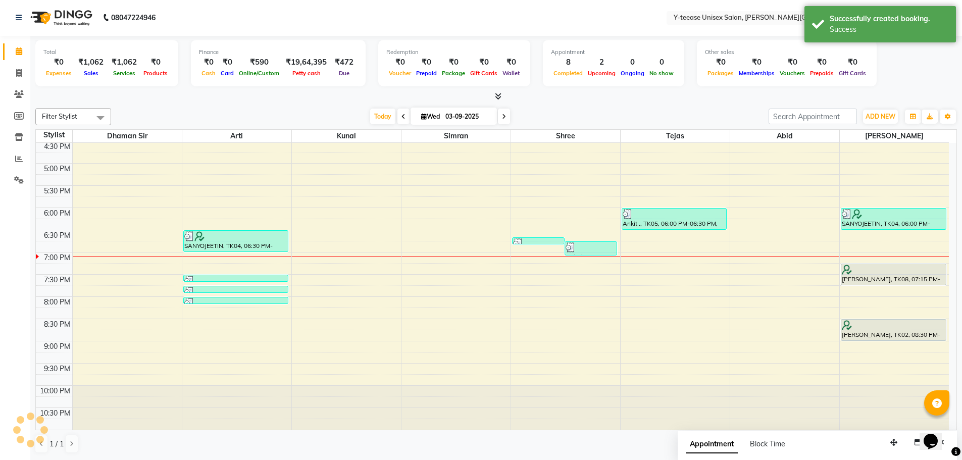
scroll to position [0, 0]
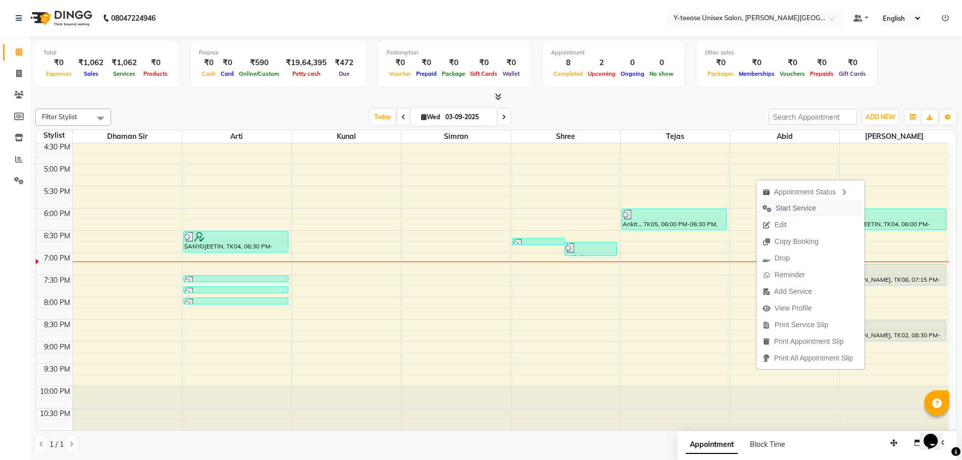
click at [805, 205] on span "Start Service" at bounding box center [796, 208] width 40 height 11
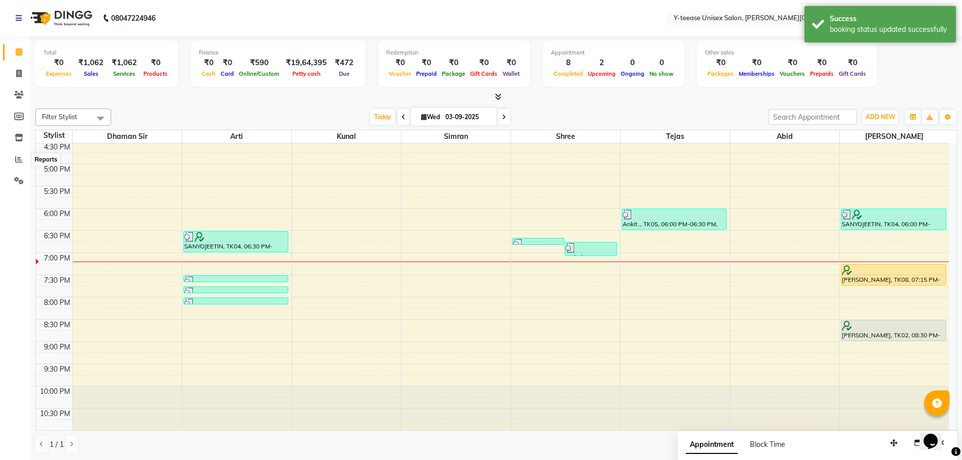
click at [9, 150] on li "Reports" at bounding box center [15, 160] width 30 height 22
click at [16, 159] on icon at bounding box center [19, 160] width 8 height 8
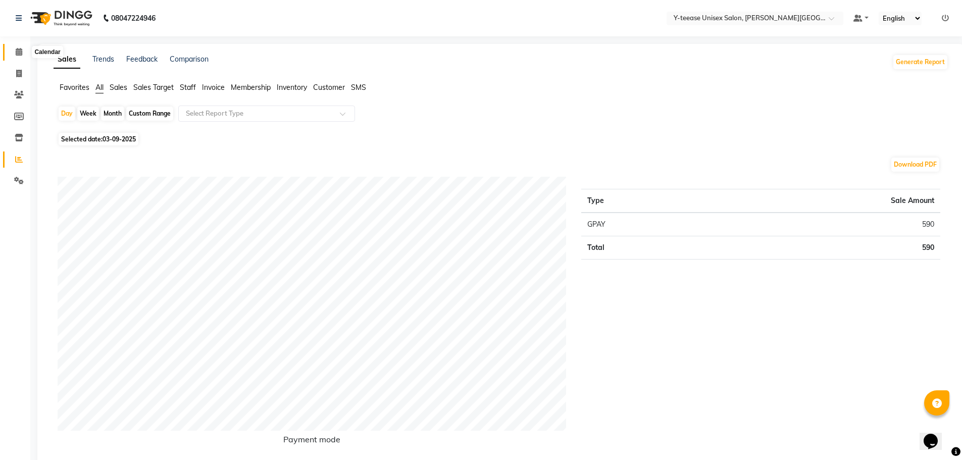
click at [22, 51] on icon at bounding box center [19, 52] width 7 height 8
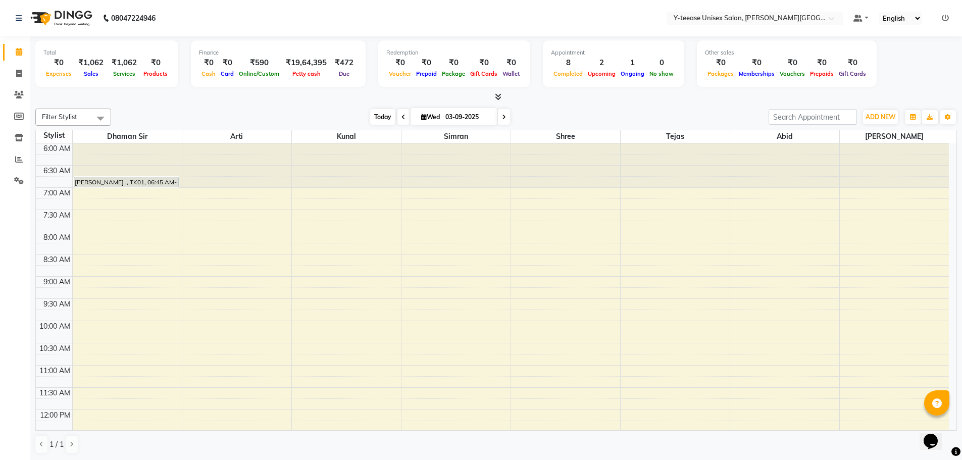
click at [372, 112] on span "Today" at bounding box center [382, 117] width 25 height 16
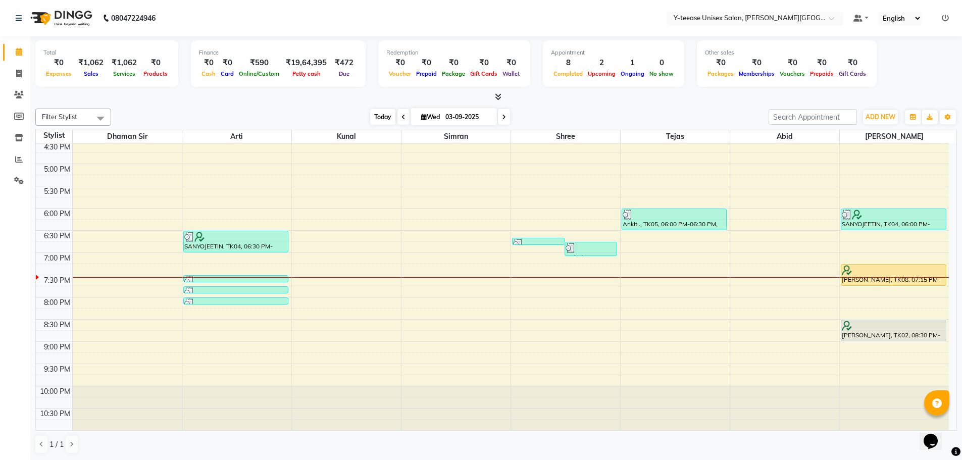
click at [377, 115] on span "Today" at bounding box center [382, 117] width 25 height 16
click at [377, 119] on span "Today" at bounding box center [382, 117] width 25 height 16
click at [386, 113] on span "Today" at bounding box center [382, 117] width 25 height 16
click at [373, 118] on span "Today" at bounding box center [382, 117] width 25 height 16
click at [384, 116] on span "Today" at bounding box center [382, 117] width 25 height 16
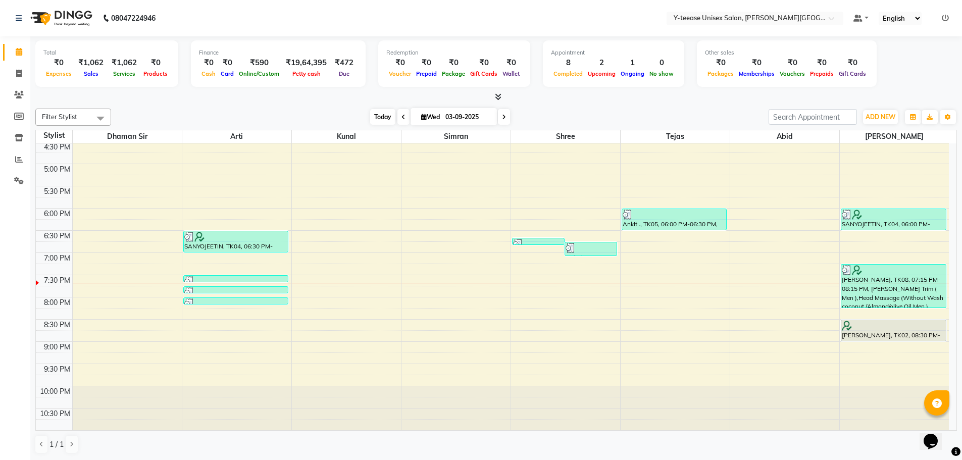
click at [382, 122] on span "Today" at bounding box center [382, 117] width 25 height 16
click at [371, 119] on span "Today" at bounding box center [382, 117] width 25 height 16
click at [373, 114] on span "Today" at bounding box center [382, 117] width 25 height 16
click at [370, 121] on span "Today" at bounding box center [382, 117] width 25 height 16
click at [374, 116] on span "Today" at bounding box center [382, 117] width 25 height 16
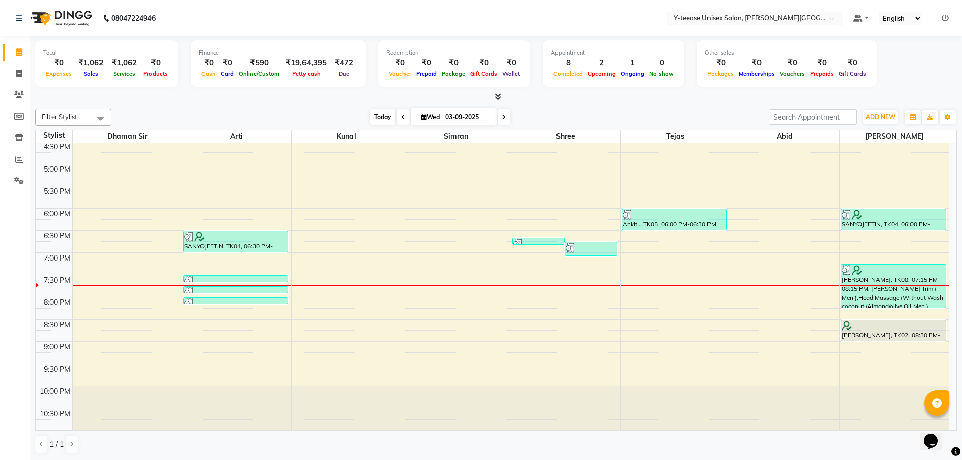
click at [370, 118] on span "Today" at bounding box center [382, 117] width 25 height 16
click at [369, 119] on div "Today Wed 03-09-2025" at bounding box center [440, 117] width 142 height 15
click at [370, 116] on span "Today" at bounding box center [382, 117] width 25 height 16
click at [370, 118] on span "Today" at bounding box center [382, 117] width 25 height 16
click at [384, 121] on span "Today" at bounding box center [382, 117] width 25 height 16
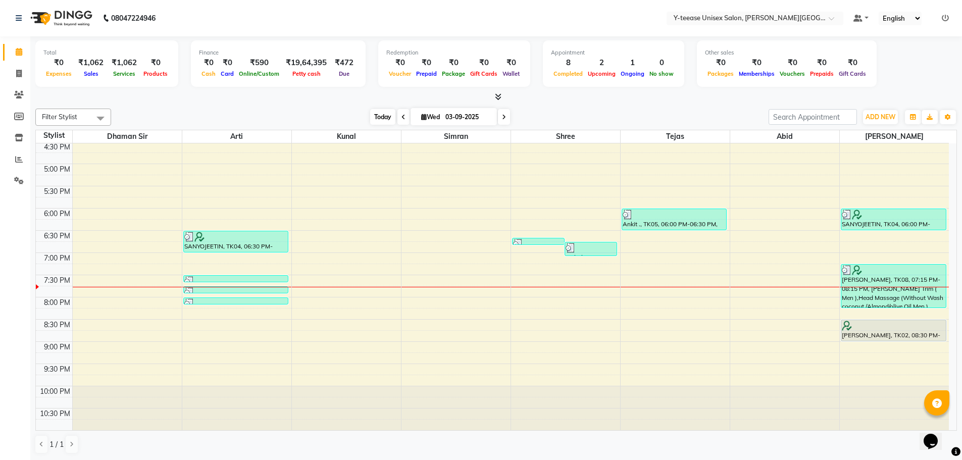
click at [382, 120] on span "Today" at bounding box center [382, 117] width 25 height 16
click at [293, 105] on div "Filter Stylist Select All Abid Arti Dhaman Sir Kunal Rahul jadhav Shree Simran …" at bounding box center [496, 282] width 922 height 354
click at [377, 115] on span "Today" at bounding box center [382, 117] width 25 height 16
click at [21, 74] on icon at bounding box center [19, 74] width 6 height 8
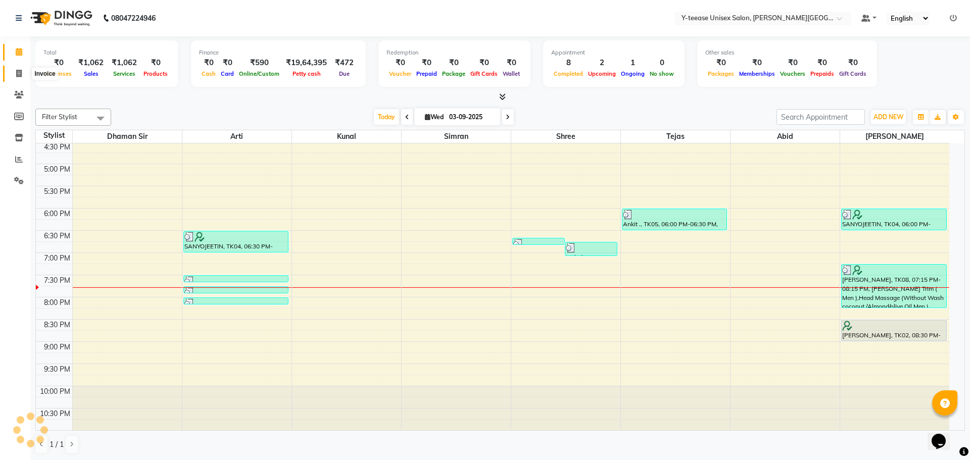
select select "service"
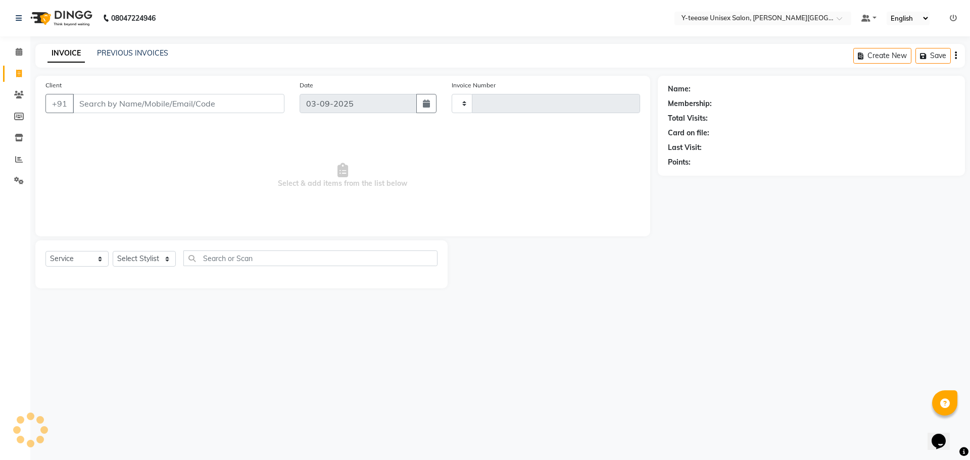
type input "2045"
select select "765"
click at [125, 103] on input "Client" at bounding box center [179, 103] width 212 height 19
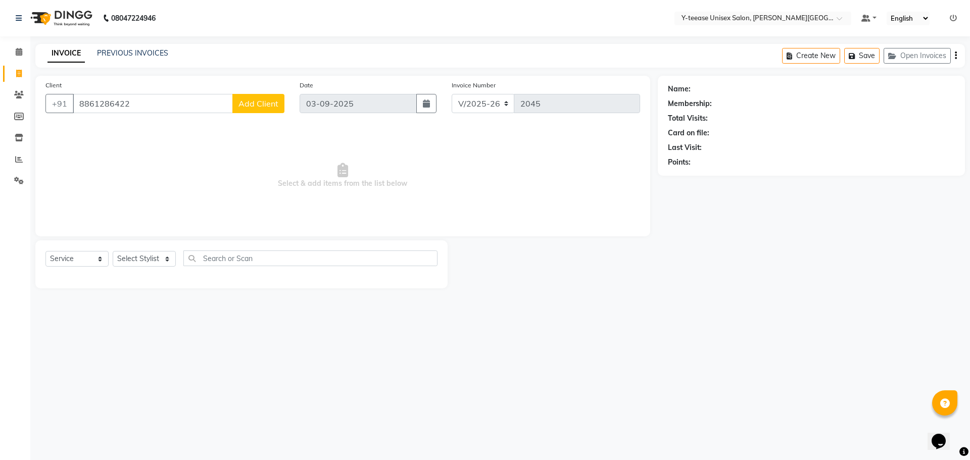
type input "8861286422"
click at [258, 107] on span "Add Client" at bounding box center [258, 103] width 40 height 10
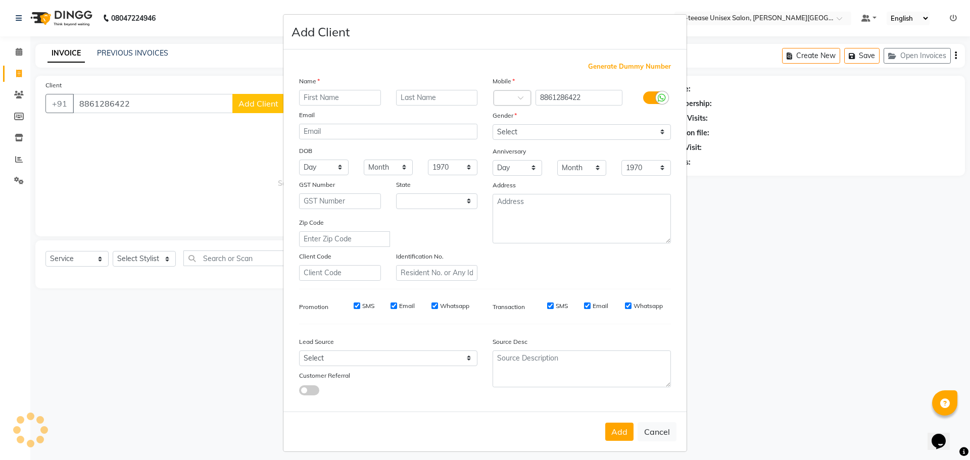
select select "22"
click at [335, 97] on input "text" at bounding box center [340, 98] width 82 height 16
type input "Chandi"
click at [407, 102] on input "text" at bounding box center [437, 98] width 82 height 16
type input "."
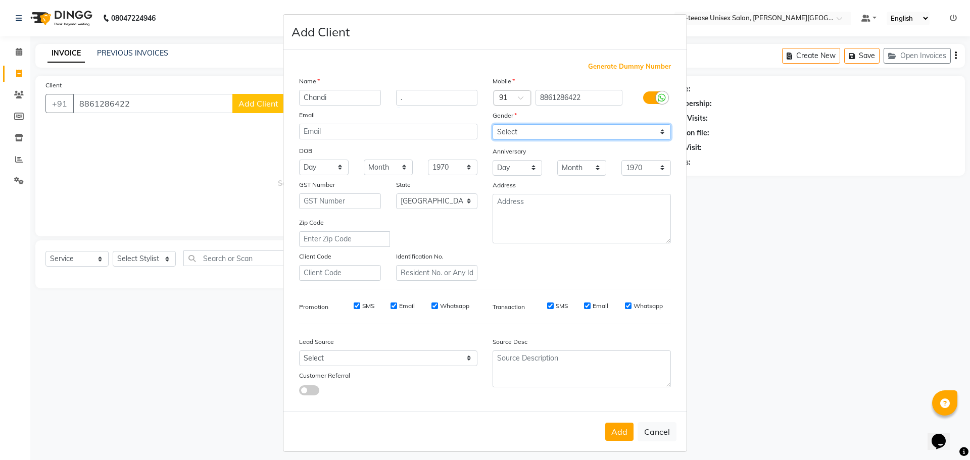
click at [529, 134] on select "Select [DEMOGRAPHIC_DATA] [DEMOGRAPHIC_DATA] Other Prefer Not To Say" at bounding box center [581, 132] width 178 height 16
select select "female"
click at [492, 124] on select "Select [DEMOGRAPHIC_DATA] [DEMOGRAPHIC_DATA] Other Prefer Not To Say" at bounding box center [581, 132] width 178 height 16
click at [610, 434] on button "Add" at bounding box center [619, 432] width 28 height 18
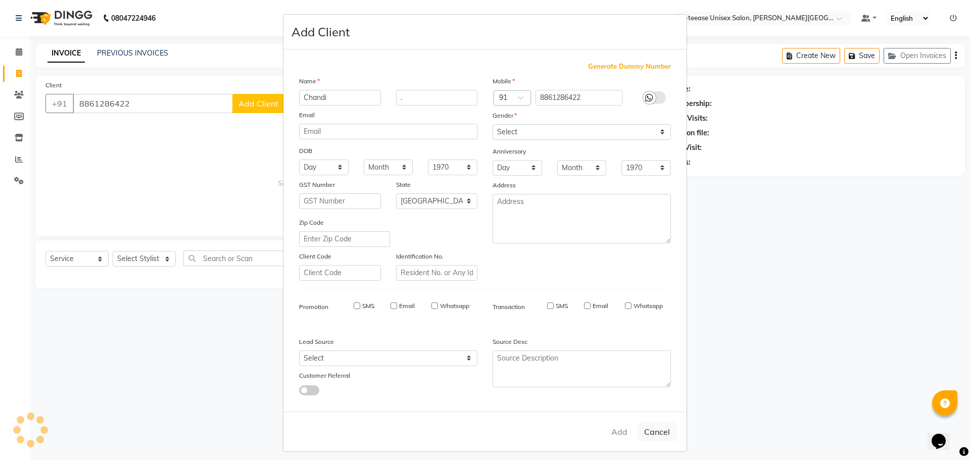
type input "88******22"
select select
select select "null"
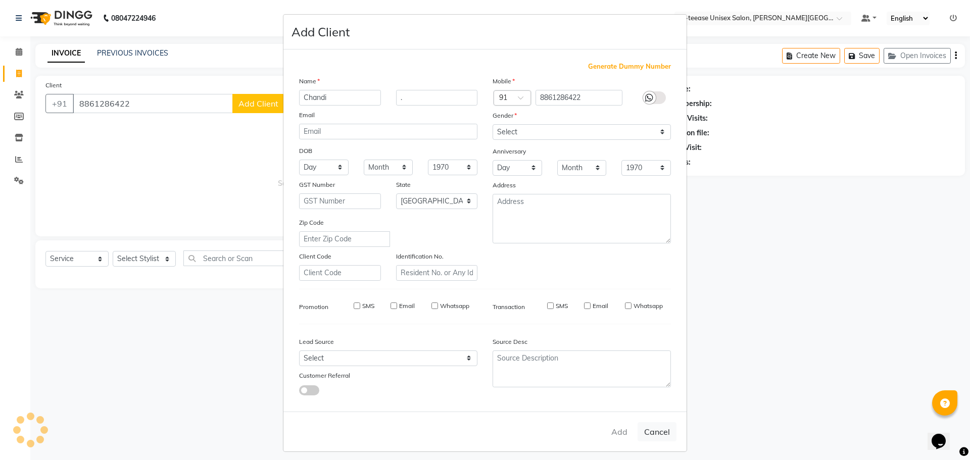
select select
checkbox input "false"
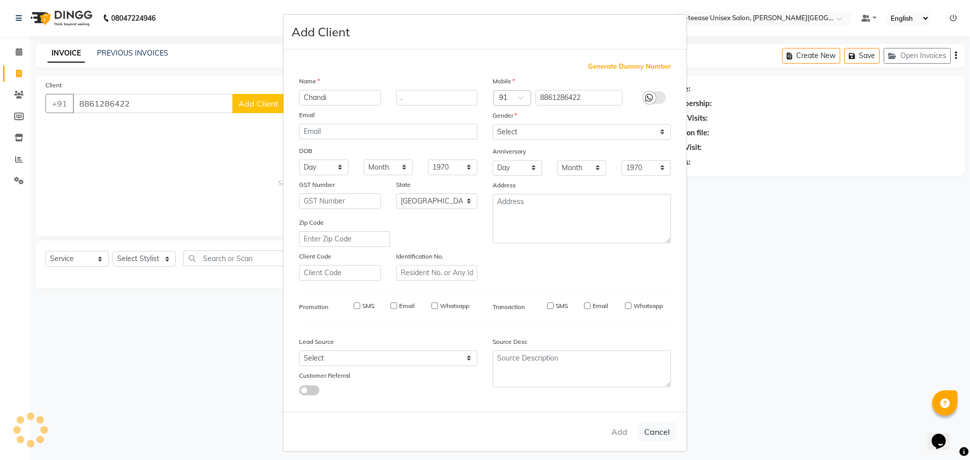
checkbox input "false"
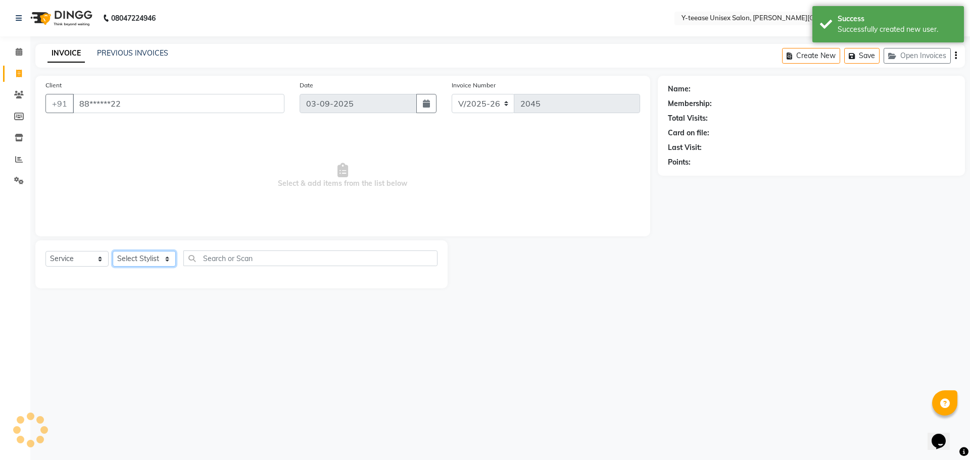
drag, startPoint x: 155, startPoint y: 257, endPoint x: 156, endPoint y: 263, distance: 6.2
click at [155, 257] on select "Select Stylist [PERSON_NAME] Dhaman [PERSON_NAME] Shree [PERSON_NAME] [PERSON_N…" at bounding box center [144, 259] width 63 height 16
select select "12529"
click at [113, 251] on select "Select Stylist [PERSON_NAME] Dhaman [PERSON_NAME] Shree [PERSON_NAME] [PERSON_N…" at bounding box center [144, 259] width 63 height 16
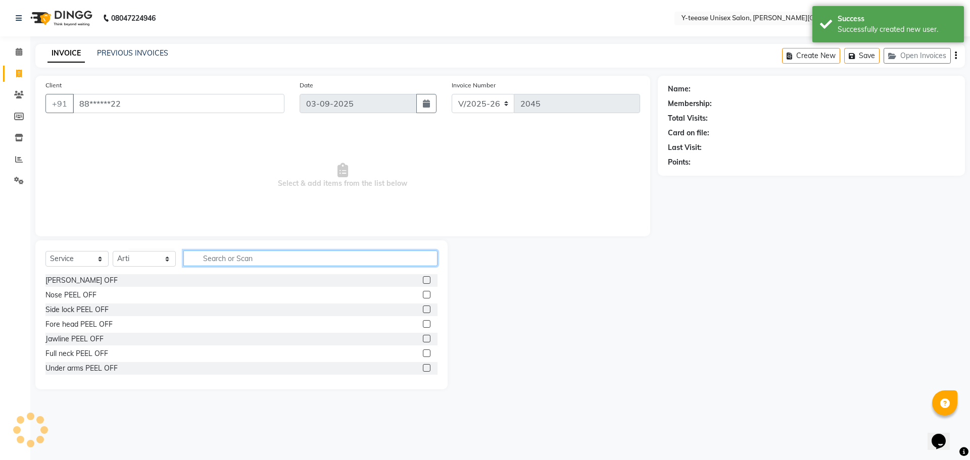
click at [217, 254] on input "text" at bounding box center [310, 259] width 254 height 16
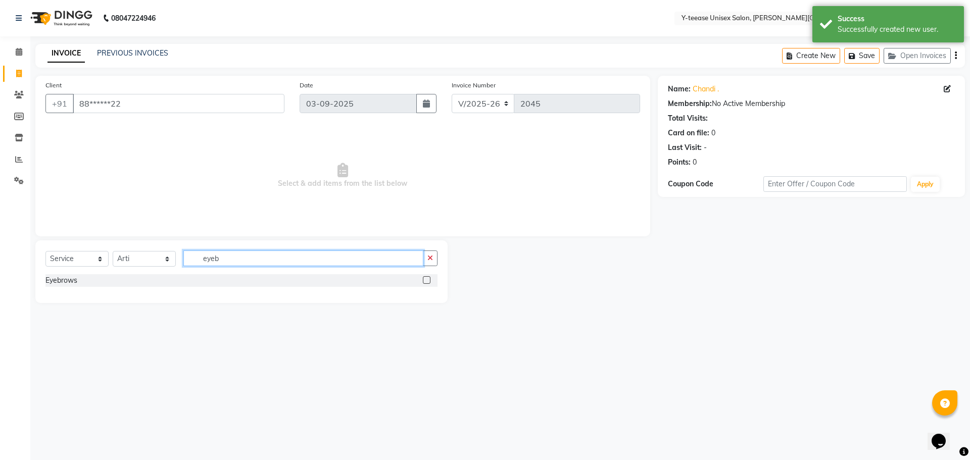
type input "eyeb"
click at [427, 281] on label at bounding box center [427, 280] width 8 height 8
click at [427, 281] on input "checkbox" at bounding box center [426, 280] width 7 height 7
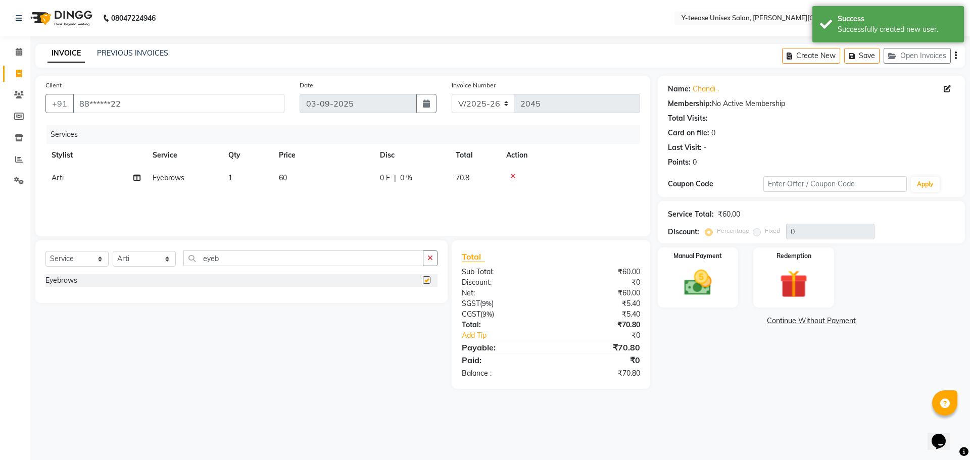
checkbox input "false"
click at [708, 304] on div "Manual Payment" at bounding box center [698, 277] width 84 height 62
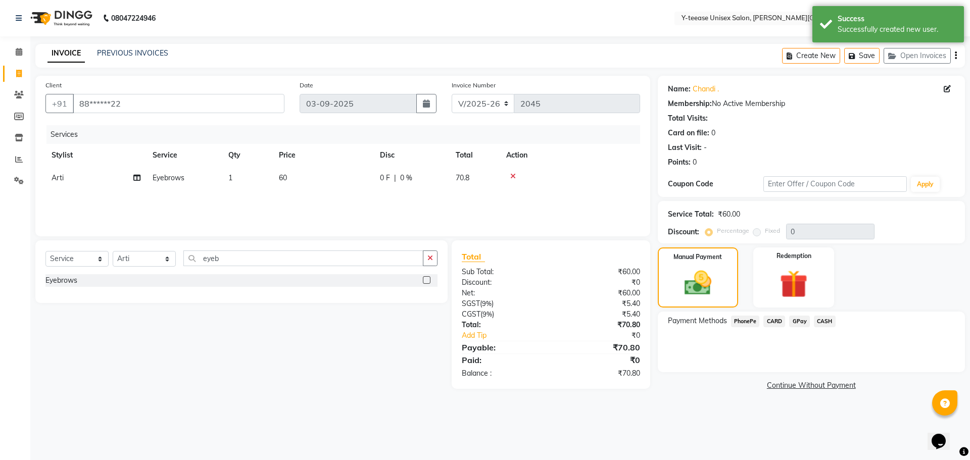
drag, startPoint x: 805, startPoint y: 322, endPoint x: 799, endPoint y: 332, distance: 11.5
click at [803, 324] on span "GPay" at bounding box center [799, 322] width 21 height 12
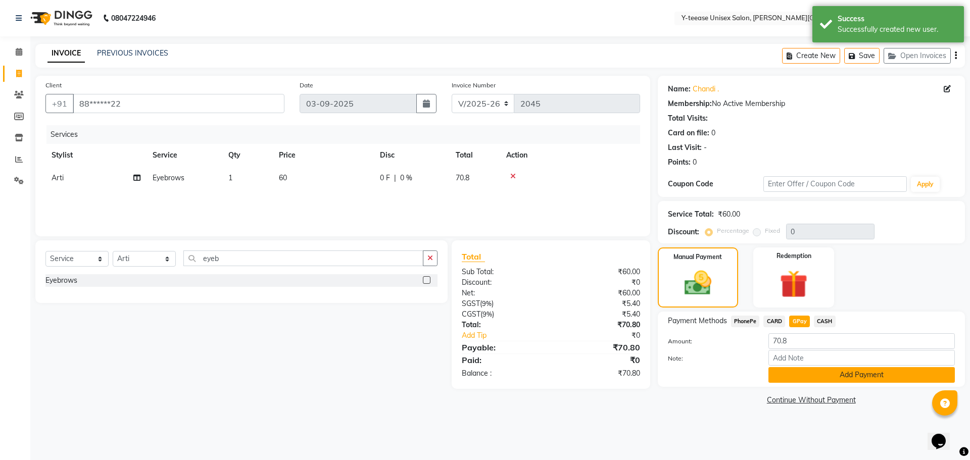
click at [802, 374] on button "Add Payment" at bounding box center [861, 375] width 186 height 16
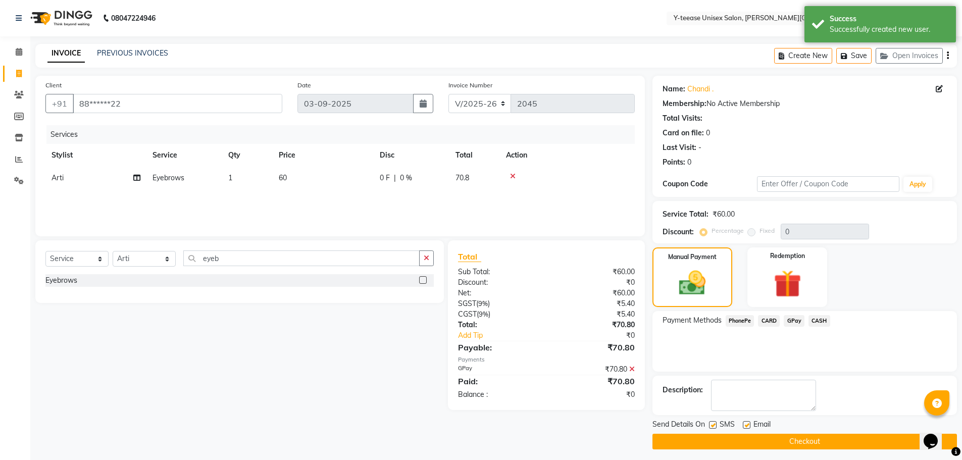
click at [782, 442] on button "Checkout" at bounding box center [805, 442] width 305 height 16
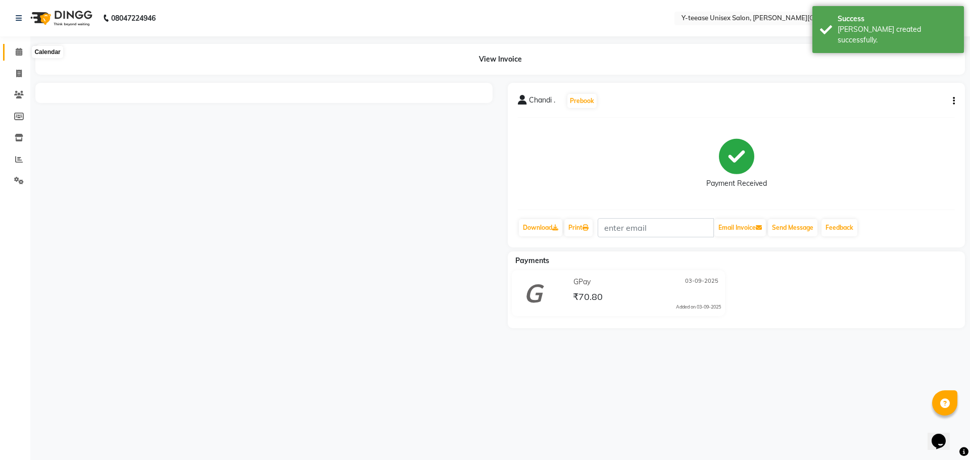
drag, startPoint x: 17, startPoint y: 57, endPoint x: 59, endPoint y: 52, distance: 42.2
click at [17, 57] on span at bounding box center [19, 52] width 18 height 12
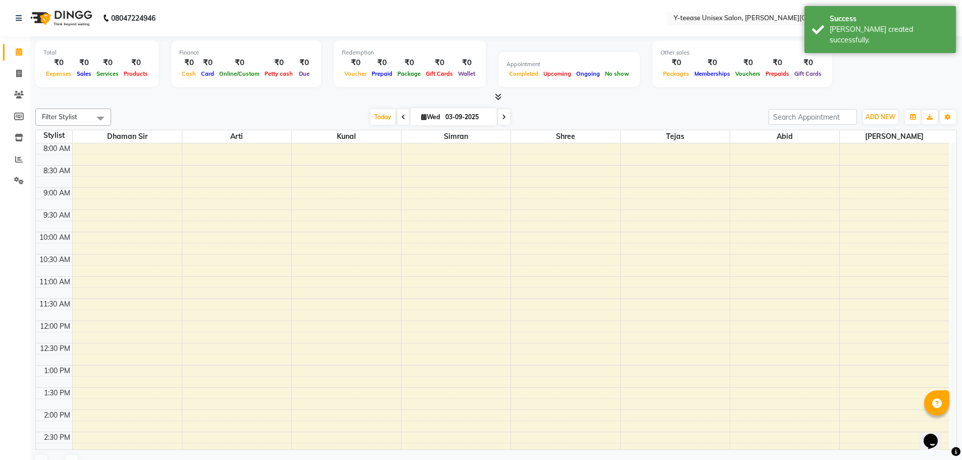
scroll to position [225, 0]
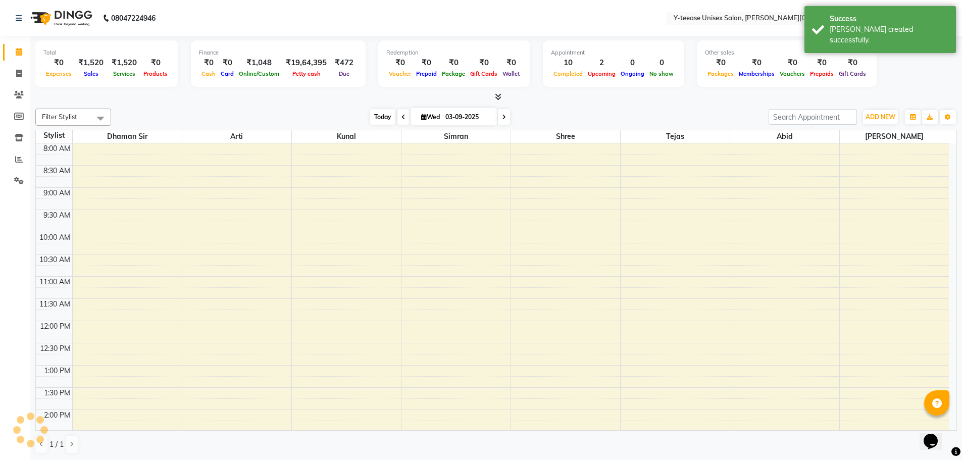
click at [376, 114] on span "Today" at bounding box center [382, 117] width 25 height 16
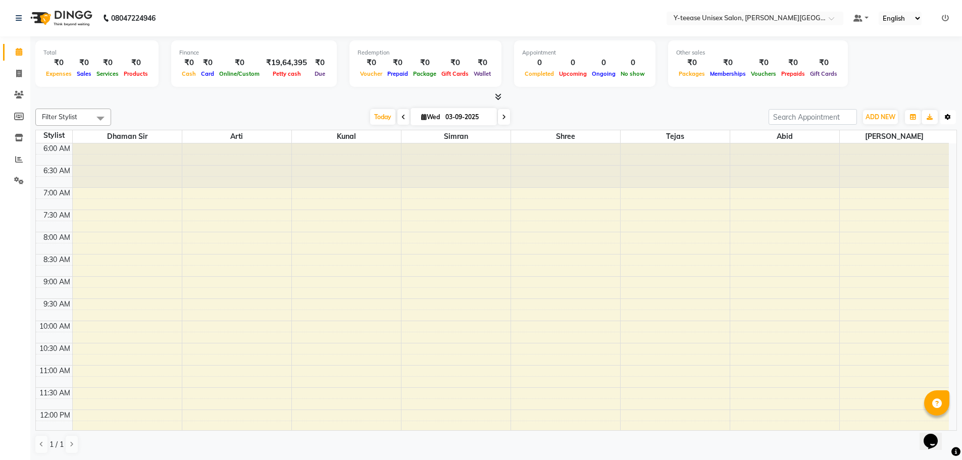
click at [948, 122] on button "Toggle Dropdown" at bounding box center [948, 117] width 16 height 14
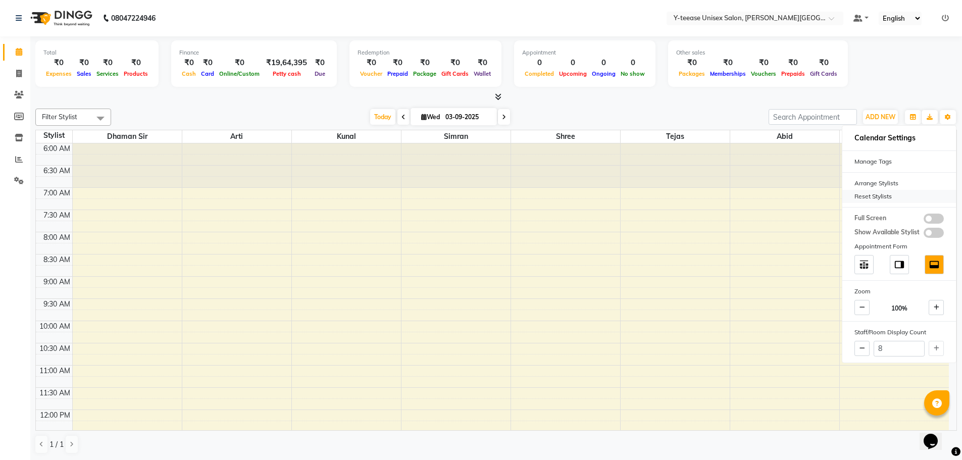
click at [885, 191] on div "Reset Stylists" at bounding box center [899, 196] width 114 height 13
click at [570, 117] on div "[DATE] [DATE]" at bounding box center [439, 117] width 647 height 15
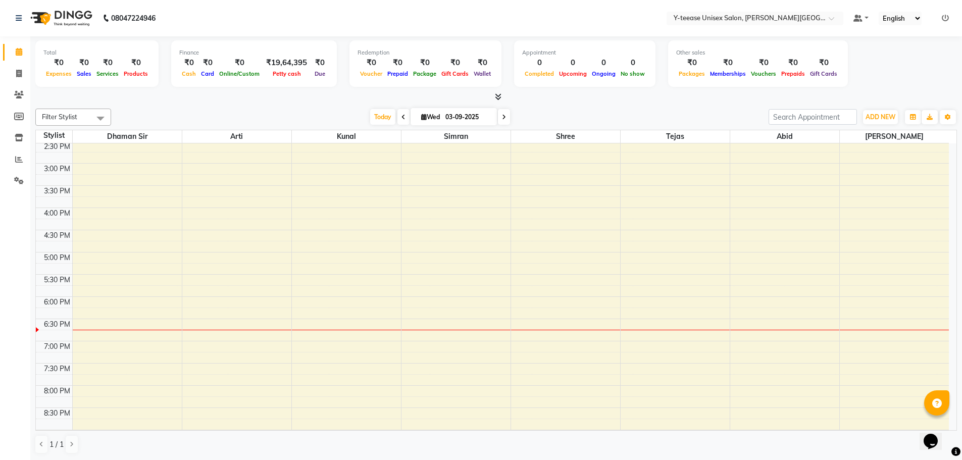
scroll to position [404, 0]
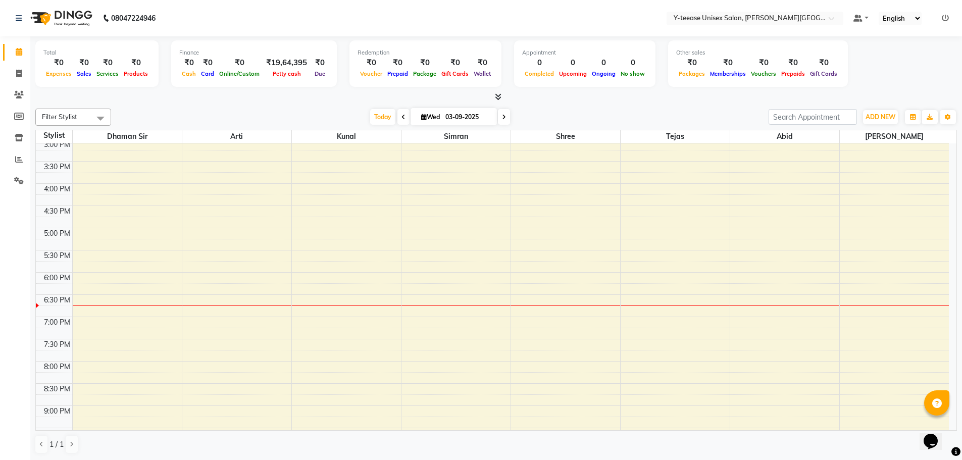
click at [881, 332] on div "6:00 AM 6:30 AM 7:00 AM 7:30 AM 8:00 AM 8:30 AM 9:00 AM 9:30 AM 10:00 AM 10:30 …" at bounding box center [492, 116] width 913 height 755
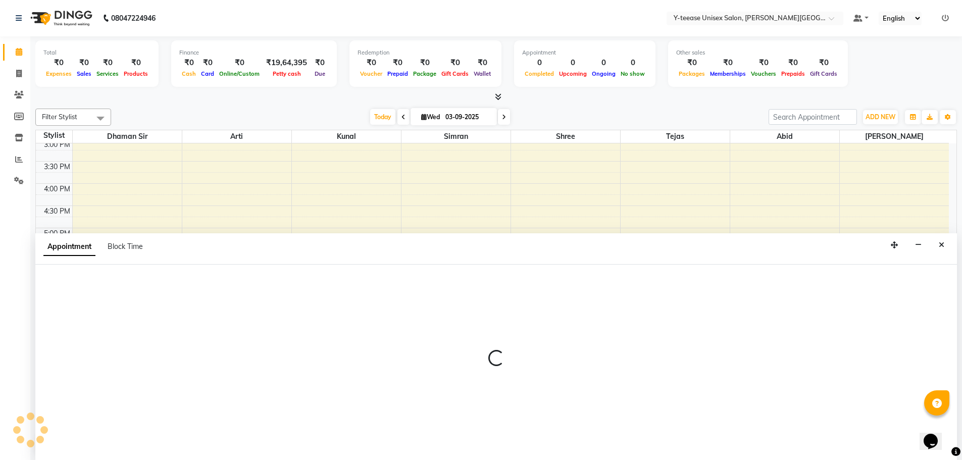
scroll to position [1, 0]
select select "90773"
select select "1155"
select select "tentative"
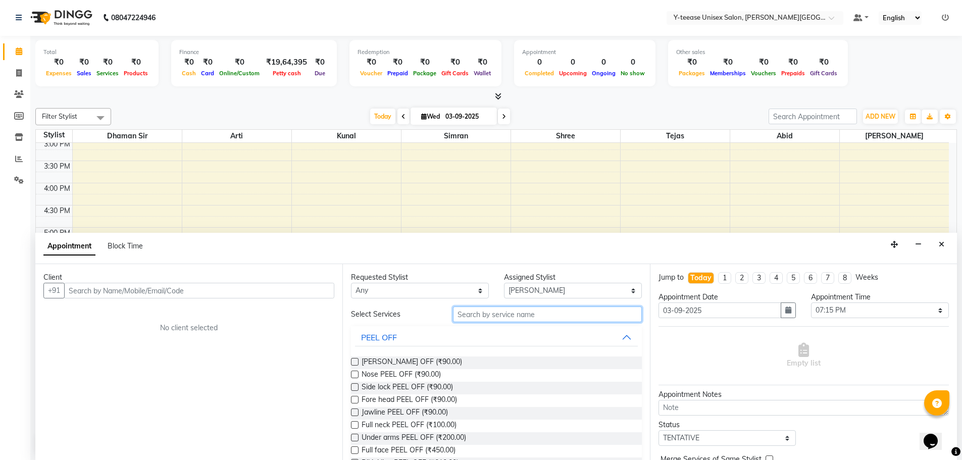
click at [513, 319] on input "text" at bounding box center [547, 315] width 189 height 16
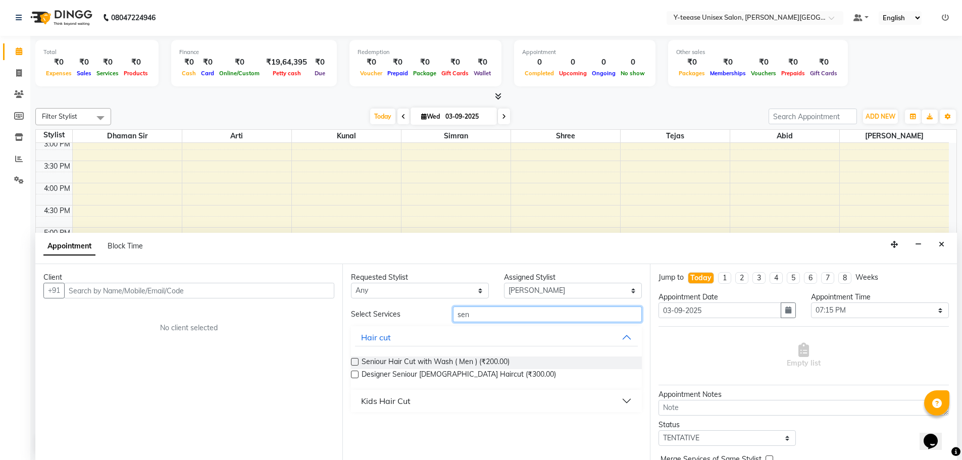
type input "sen"
click at [355, 365] on label at bounding box center [355, 362] width 8 height 8
click at [355, 365] on input "checkbox" at bounding box center [354, 363] width 7 height 7
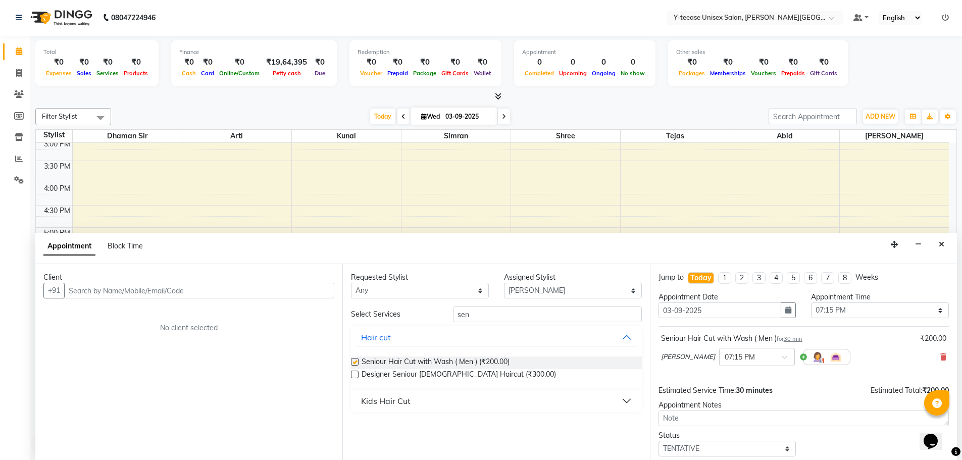
checkbox input "false"
click at [299, 292] on input "text" at bounding box center [199, 291] width 270 height 16
type input "9523998222"
click at [297, 289] on span "Add Client" at bounding box center [313, 290] width 34 height 9
select select "22"
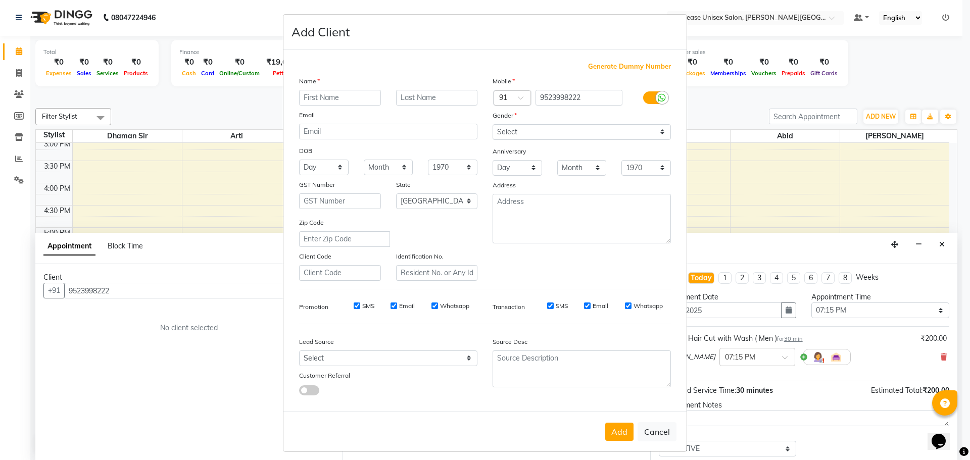
click at [324, 99] on input "text" at bounding box center [340, 98] width 82 height 16
click at [311, 91] on input "text" at bounding box center [340, 98] width 82 height 16
type input "[PERSON_NAME]"
click at [411, 90] on input "text" at bounding box center [437, 98] width 82 height 16
type input "."
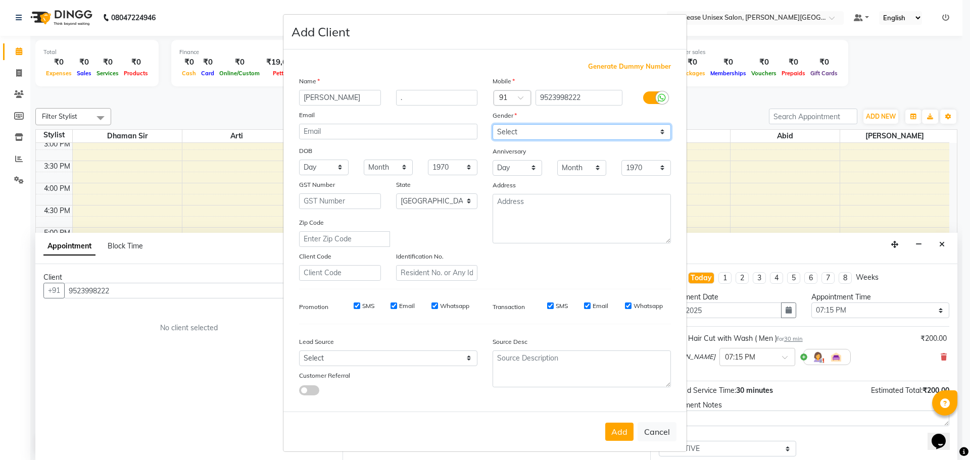
click at [507, 128] on select "Select [DEMOGRAPHIC_DATA] [DEMOGRAPHIC_DATA] Other Prefer Not To Say" at bounding box center [581, 132] width 178 height 16
select select "[DEMOGRAPHIC_DATA]"
click at [492, 124] on select "Select [DEMOGRAPHIC_DATA] [DEMOGRAPHIC_DATA] Other Prefer Not To Say" at bounding box center [581, 132] width 178 height 16
click at [618, 425] on button "Add" at bounding box center [619, 432] width 28 height 18
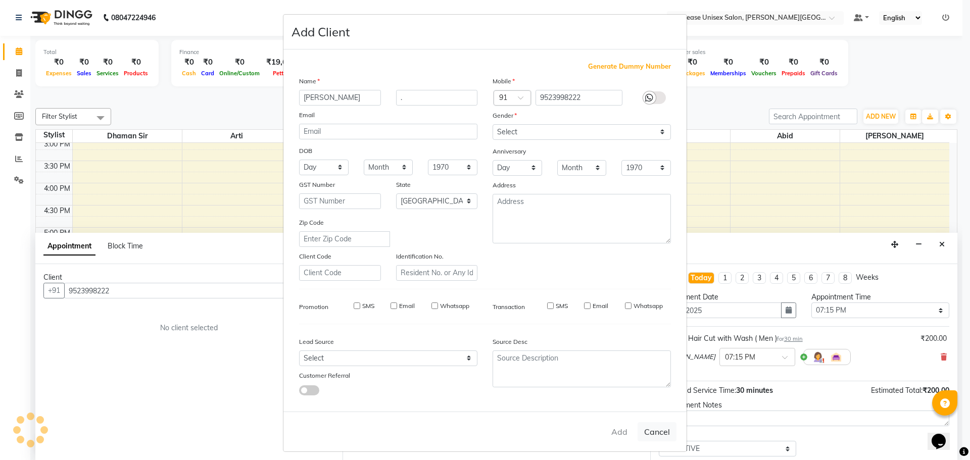
type input "95******22"
select select
select select "null"
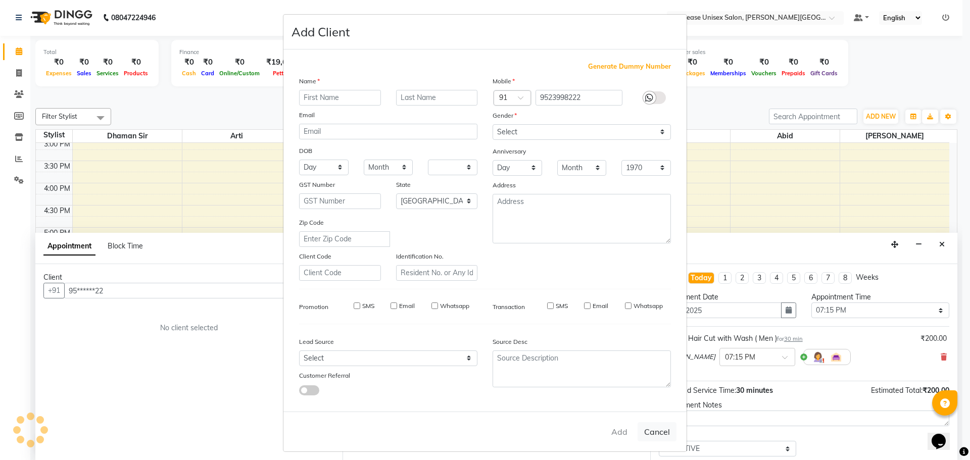
select select
checkbox input "false"
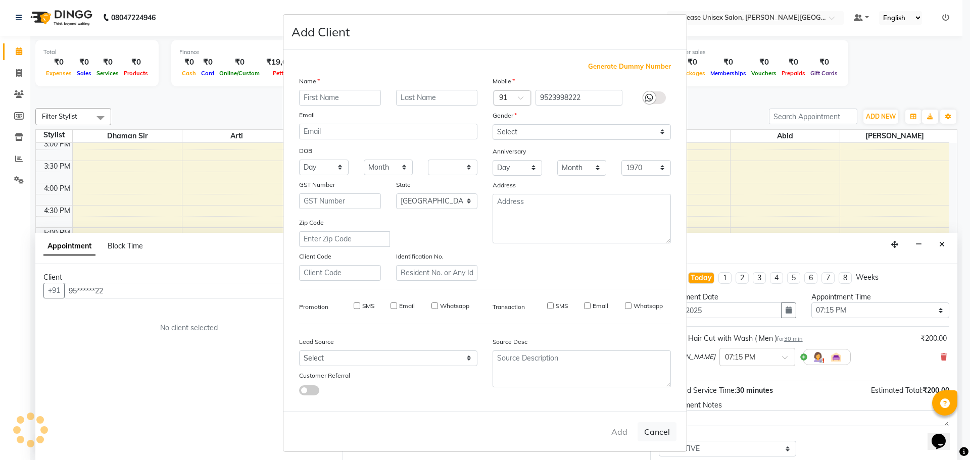
checkbox input "false"
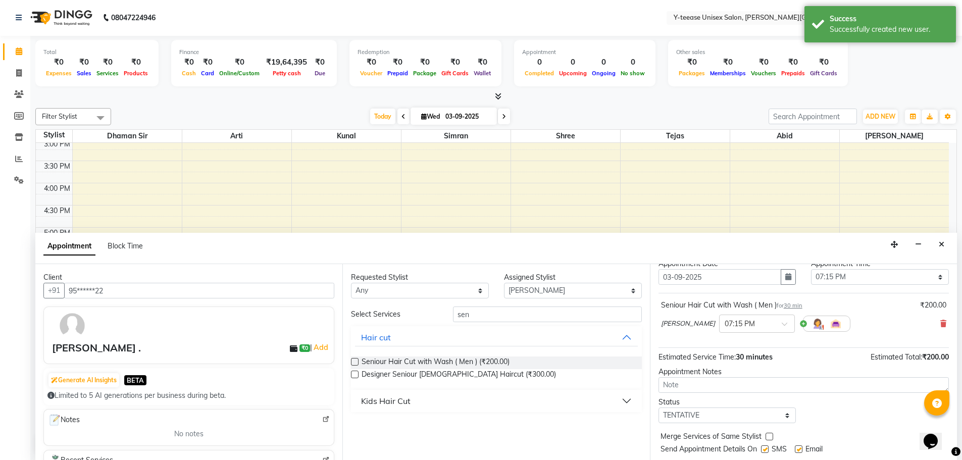
scroll to position [60, 0]
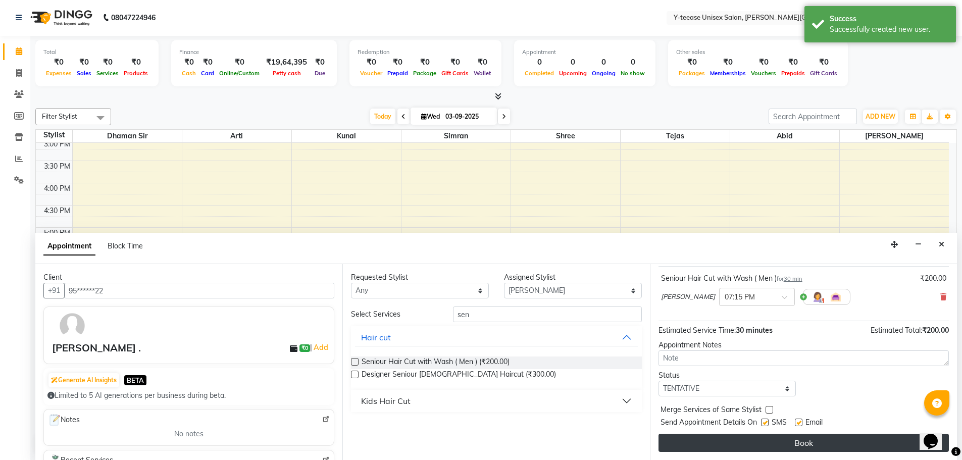
click at [757, 441] on button "Book" at bounding box center [804, 443] width 290 height 18
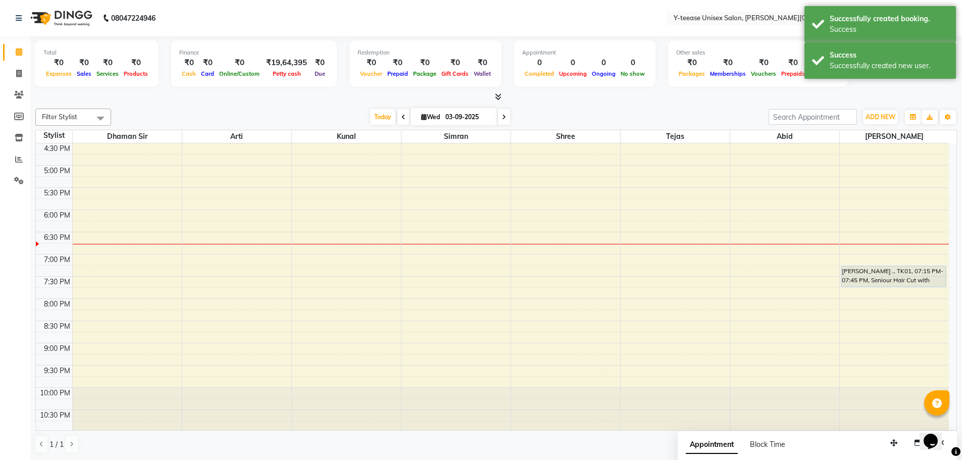
scroll to position [468, 0]
click at [853, 322] on div "6:00 AM 6:30 AM 7:00 AM 7:30 AM 8:00 AM 8:30 AM 9:00 AM 9:30 AM 10:00 AM 10:30 …" at bounding box center [492, 52] width 913 height 755
select select "90773"
select select "1230"
select select "tentative"
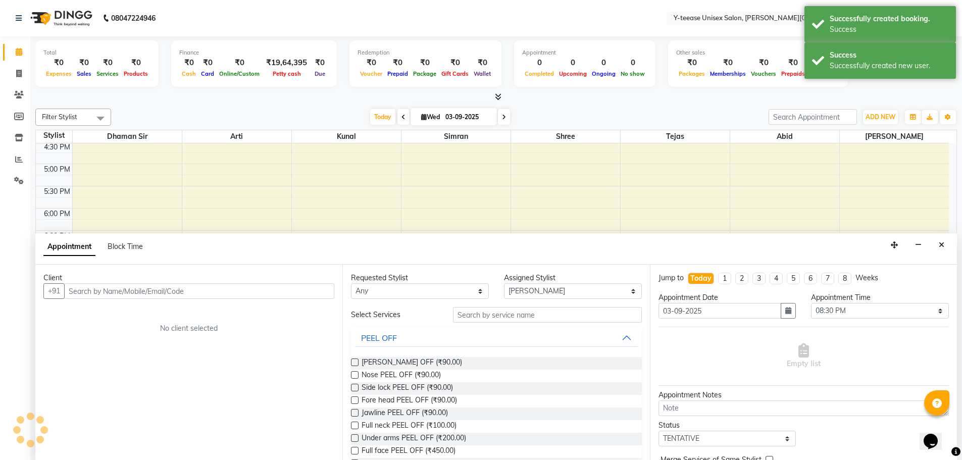
scroll to position [1, 0]
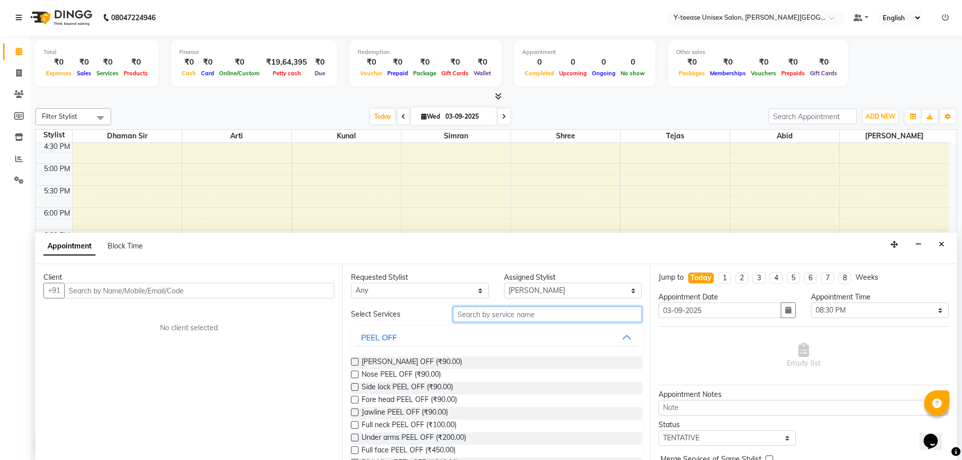
click at [511, 312] on input "text" at bounding box center [547, 315] width 189 height 16
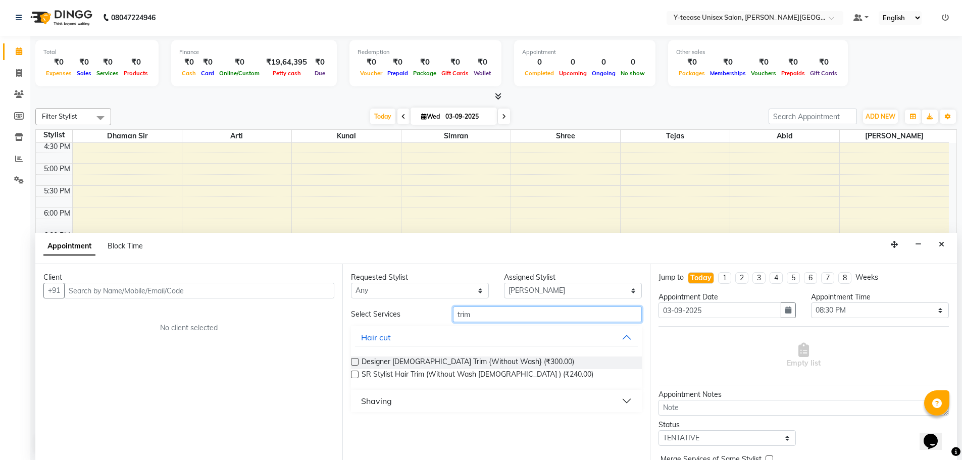
type input "trim"
click at [368, 401] on div "Shaving" at bounding box center [376, 401] width 31 height 12
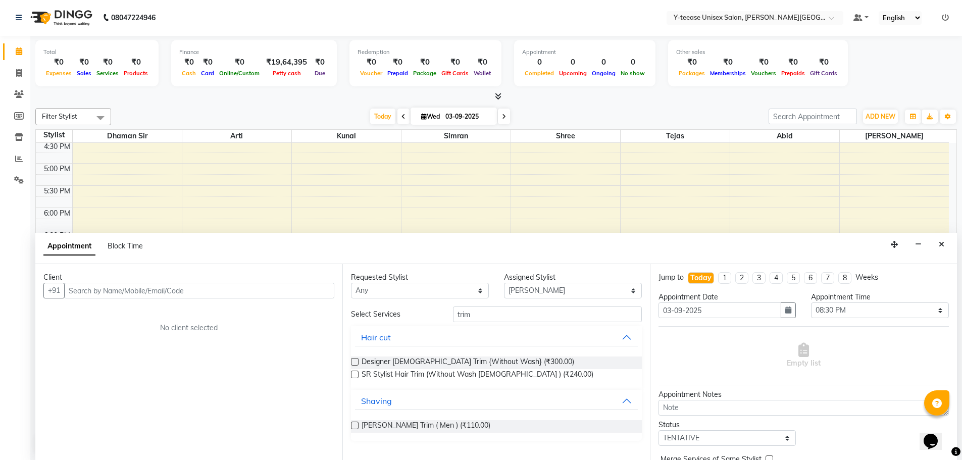
click at [357, 424] on label at bounding box center [355, 426] width 8 height 8
click at [357, 424] on input "checkbox" at bounding box center [354, 426] width 7 height 7
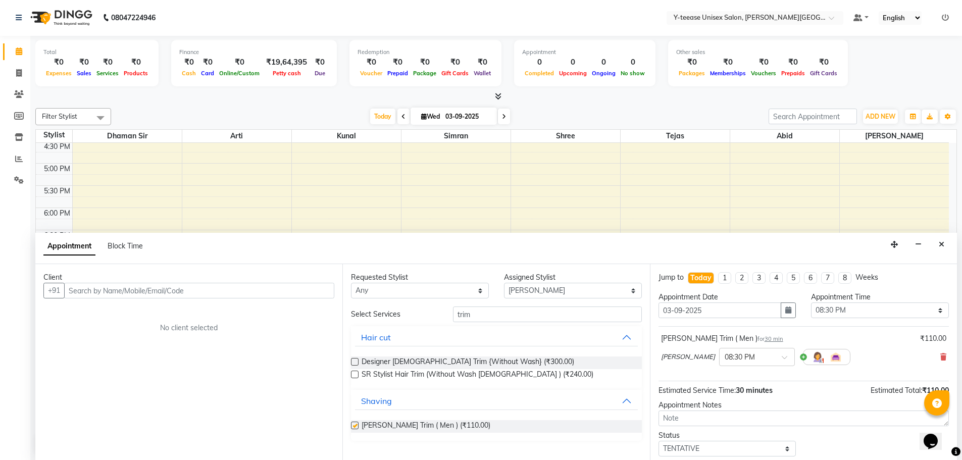
checkbox input "false"
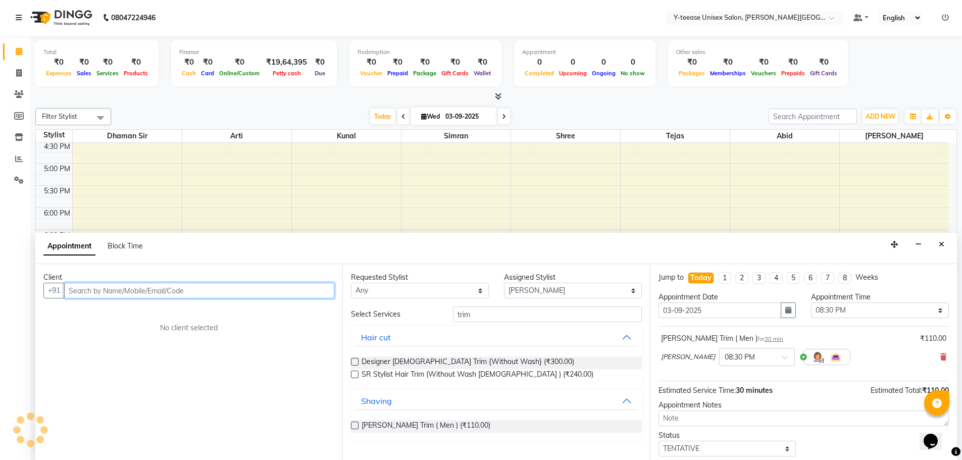
click at [291, 297] on input "text" at bounding box center [199, 291] width 270 height 16
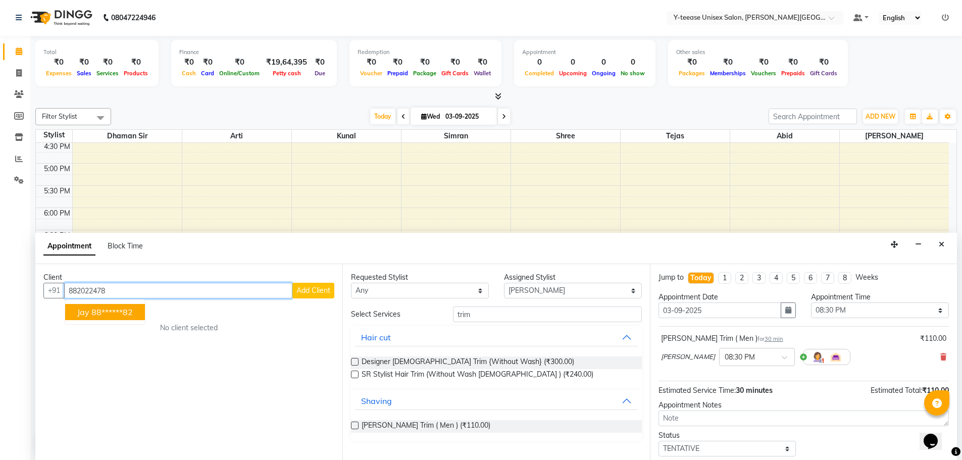
click at [120, 313] on ngb-highlight "88******82" at bounding box center [111, 312] width 41 height 10
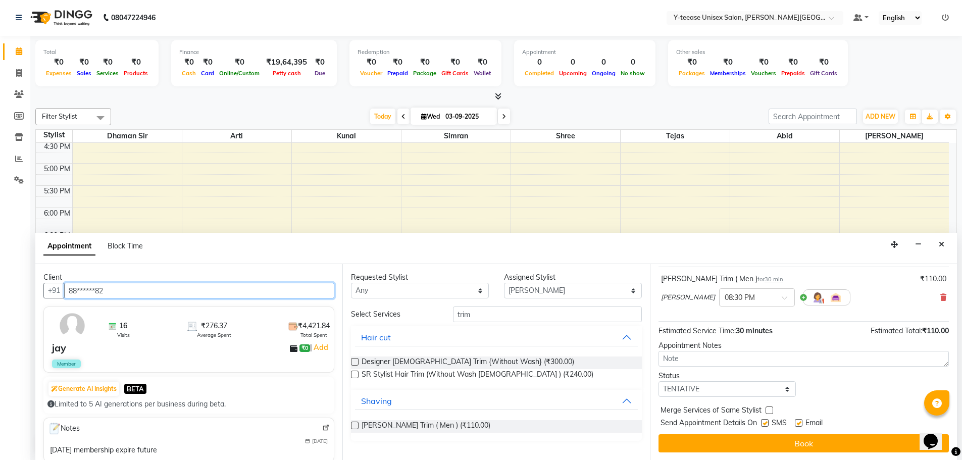
scroll to position [60, 0]
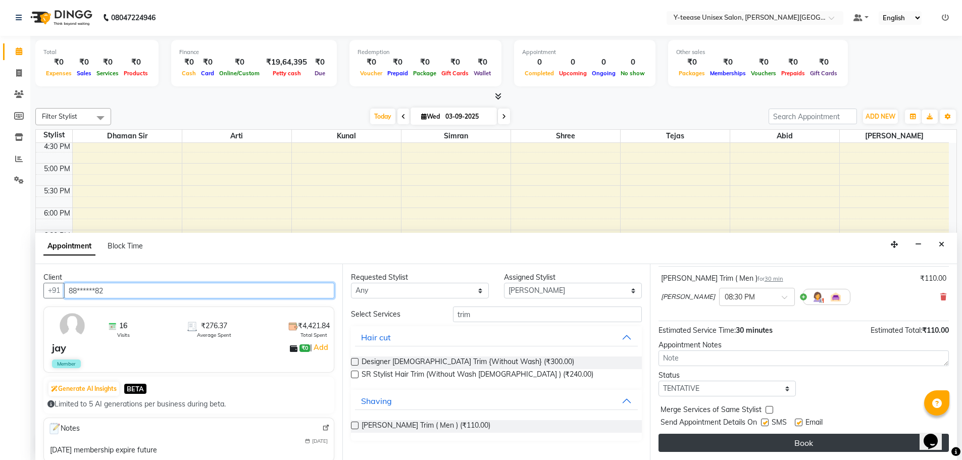
type input "88******82"
click at [728, 441] on button "Book" at bounding box center [804, 443] width 290 height 18
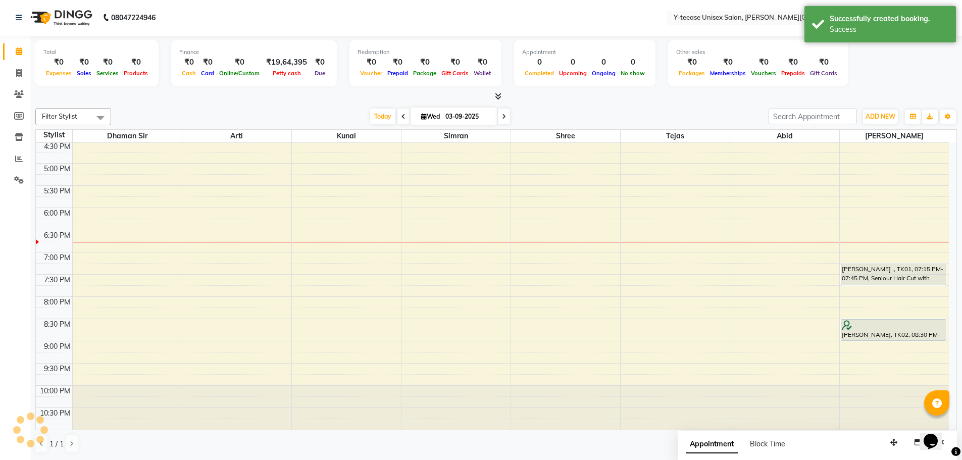
scroll to position [0, 0]
click at [376, 113] on span "Today" at bounding box center [382, 117] width 25 height 16
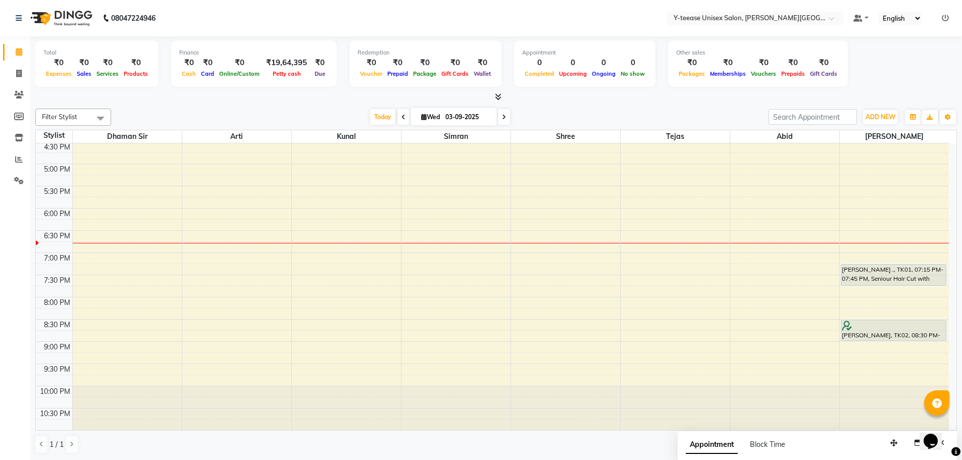
click at [555, 214] on div "6:00 AM 6:30 AM 7:00 AM 7:30 AM 8:00 AM 8:30 AM 9:00 AM 9:30 AM 10:00 AM 10:30 …" at bounding box center [492, 52] width 913 height 755
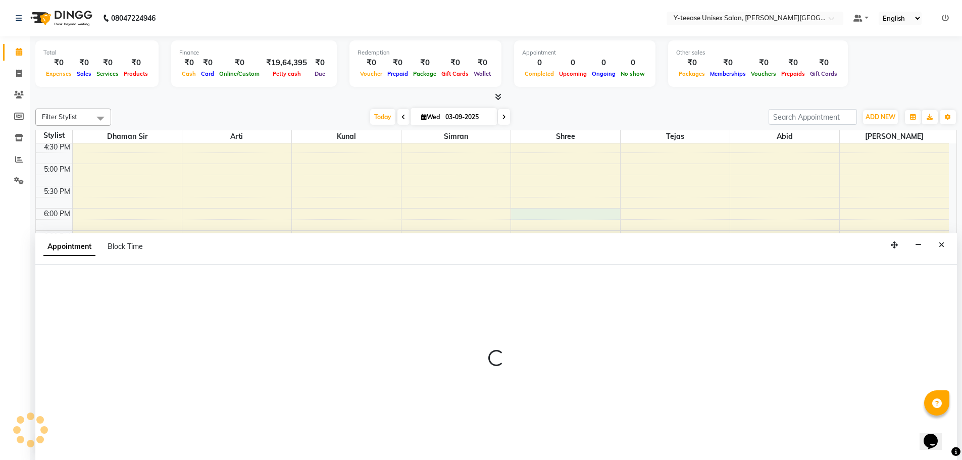
select select "82260"
select select "1080"
select select "tentative"
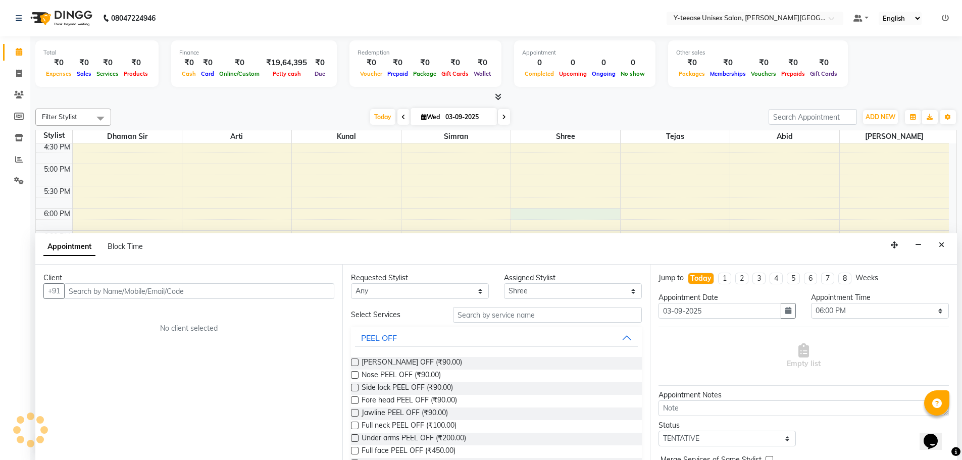
scroll to position [1, 0]
click at [943, 244] on icon "Close" at bounding box center [942, 244] width 6 height 7
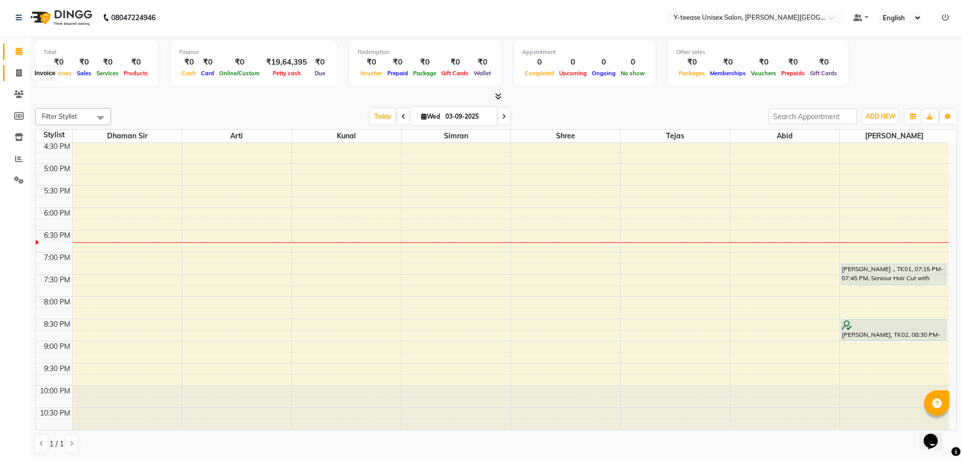
click at [25, 73] on span at bounding box center [19, 74] width 18 height 12
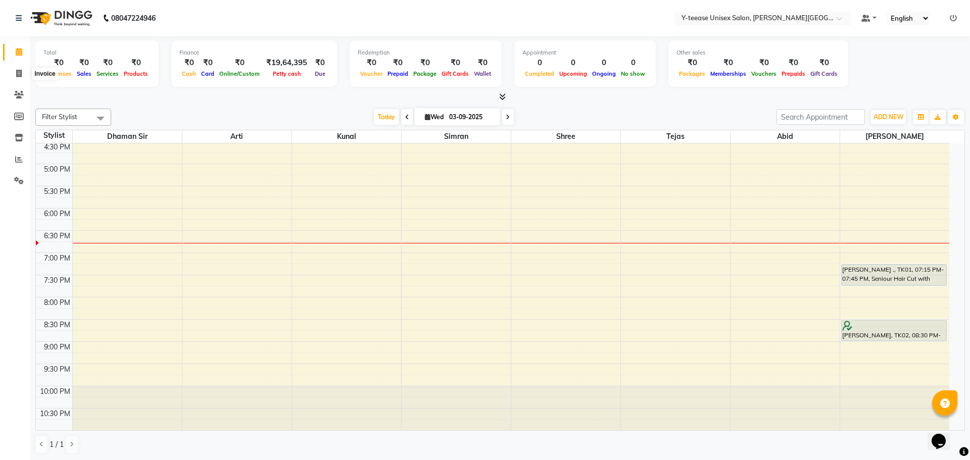
select select "service"
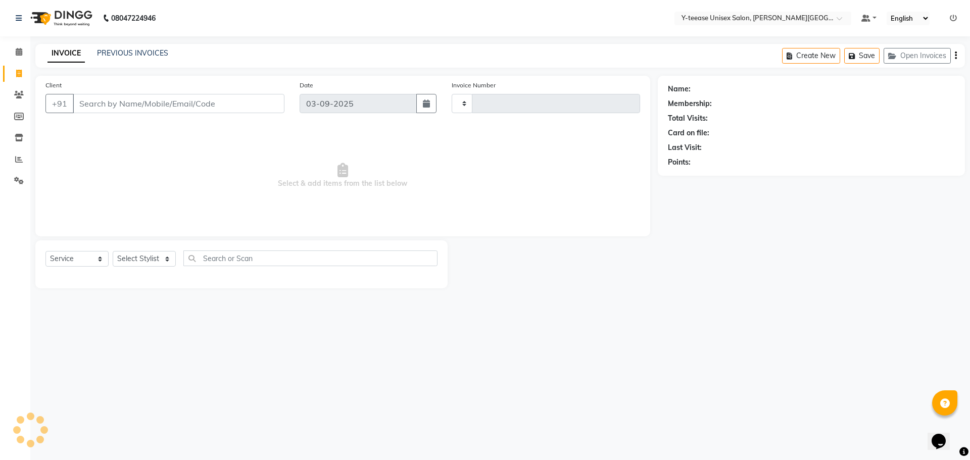
type input "2039"
select select "765"
click at [166, 105] on input "Client" at bounding box center [179, 103] width 212 height 19
type input "8208234948"
click at [253, 104] on span "Add Client" at bounding box center [258, 103] width 40 height 10
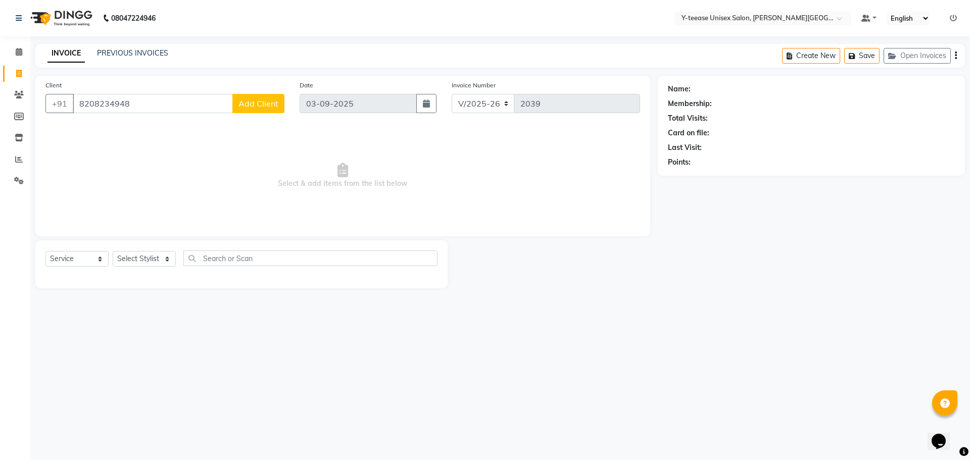
select select "22"
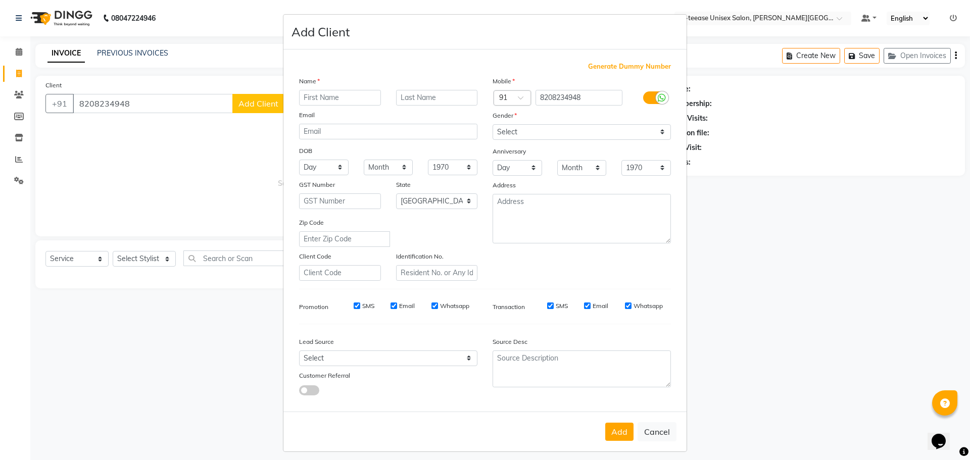
click at [312, 96] on input "text" at bounding box center [340, 98] width 82 height 16
type input "Vishaka"
click at [422, 99] on input "text" at bounding box center [437, 98] width 82 height 16
type input "."
click at [507, 128] on select "Select [DEMOGRAPHIC_DATA] [DEMOGRAPHIC_DATA] Other Prefer Not To Say" at bounding box center [581, 132] width 178 height 16
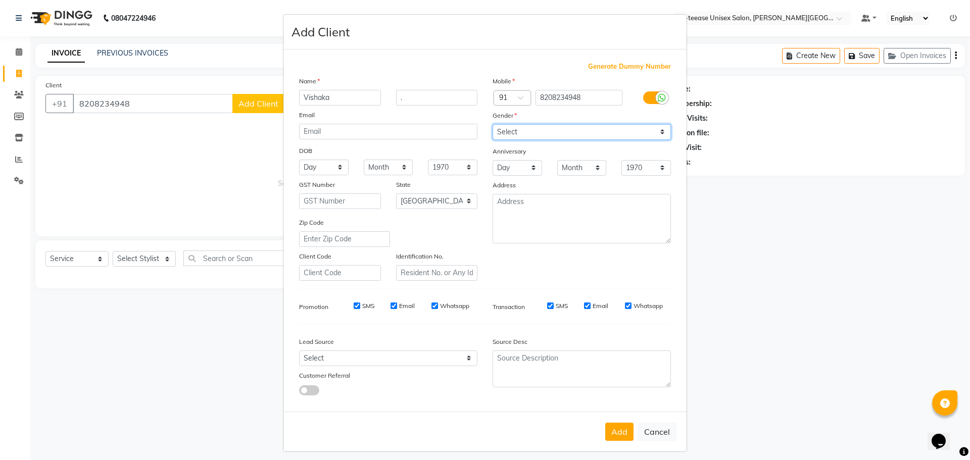
select select "female"
click at [492, 124] on select "Select [DEMOGRAPHIC_DATA] [DEMOGRAPHIC_DATA] Other Prefer Not To Say" at bounding box center [581, 132] width 178 height 16
click at [622, 435] on button "Add" at bounding box center [619, 432] width 28 height 18
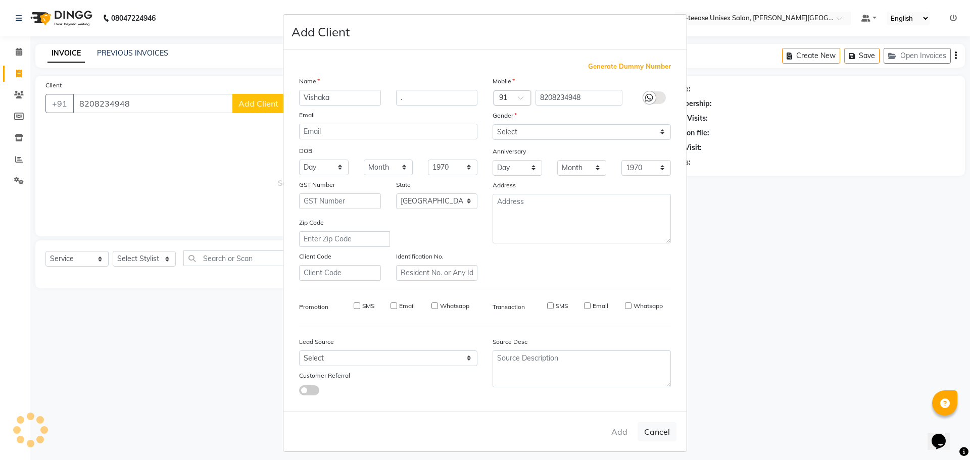
type input "82******48"
select select
select select "null"
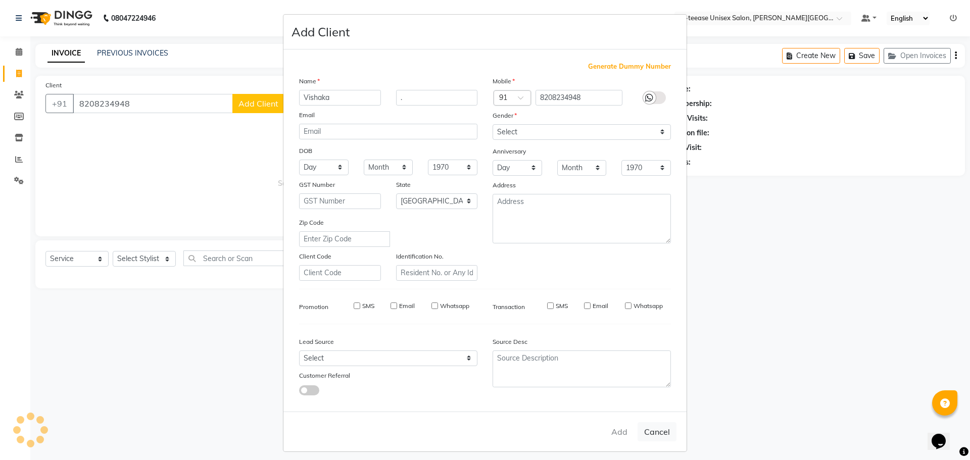
select select
checkbox input "false"
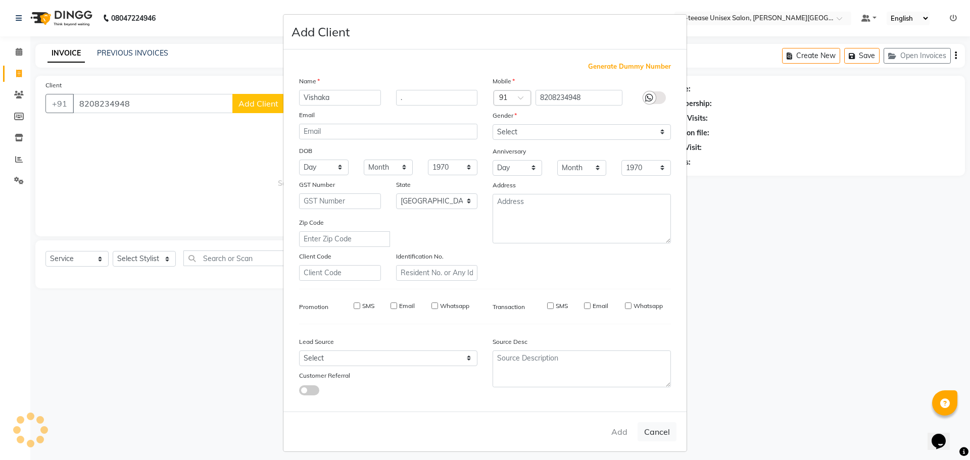
checkbox input "false"
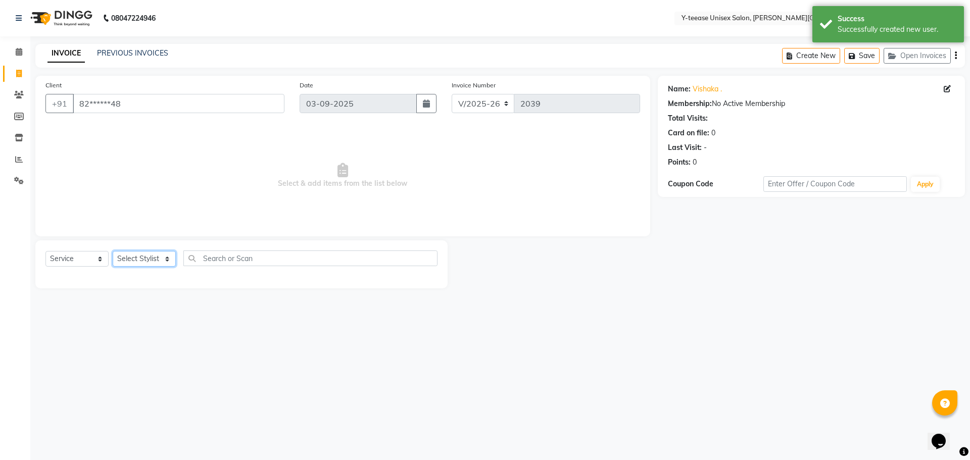
click at [165, 259] on select "Select Stylist [PERSON_NAME] Dhaman [PERSON_NAME] Shree [PERSON_NAME] [PERSON_N…" at bounding box center [144, 259] width 63 height 16
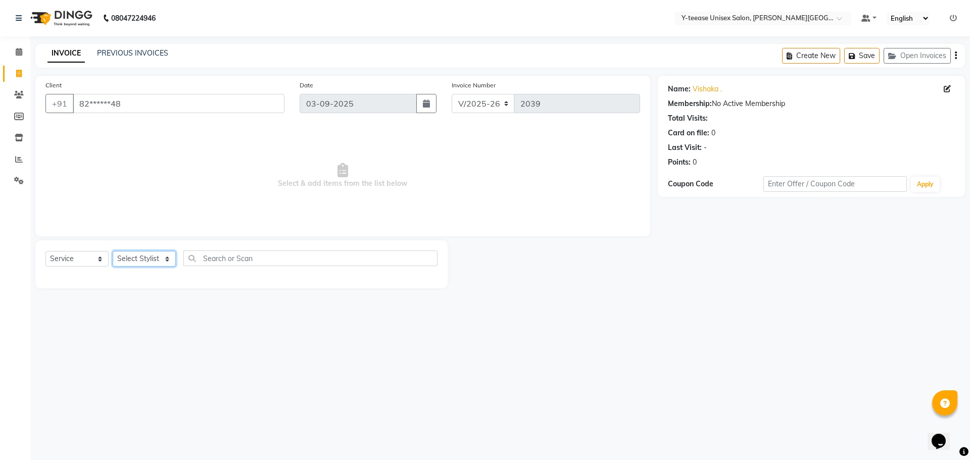
select select "82260"
click at [113, 251] on select "Select Stylist [PERSON_NAME] Dhaman [PERSON_NAME] Shree [PERSON_NAME] [PERSON_N…" at bounding box center [144, 259] width 63 height 16
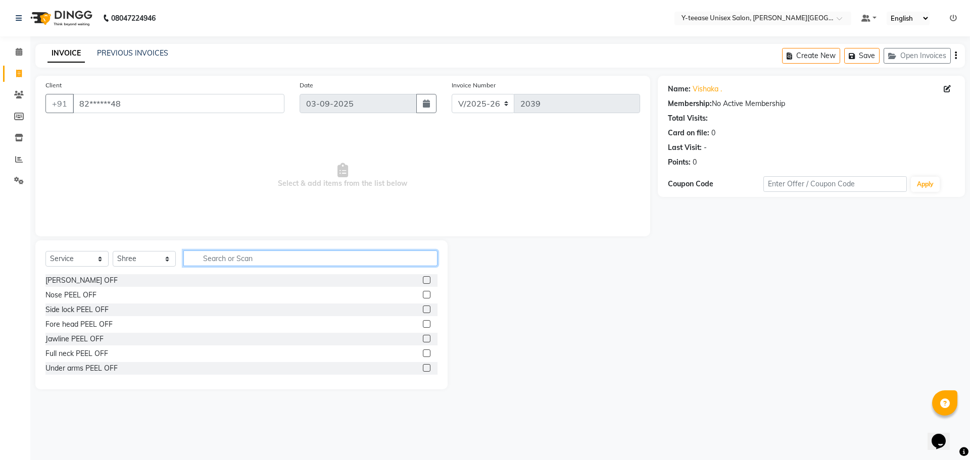
click at [237, 266] on input "text" at bounding box center [310, 259] width 254 height 16
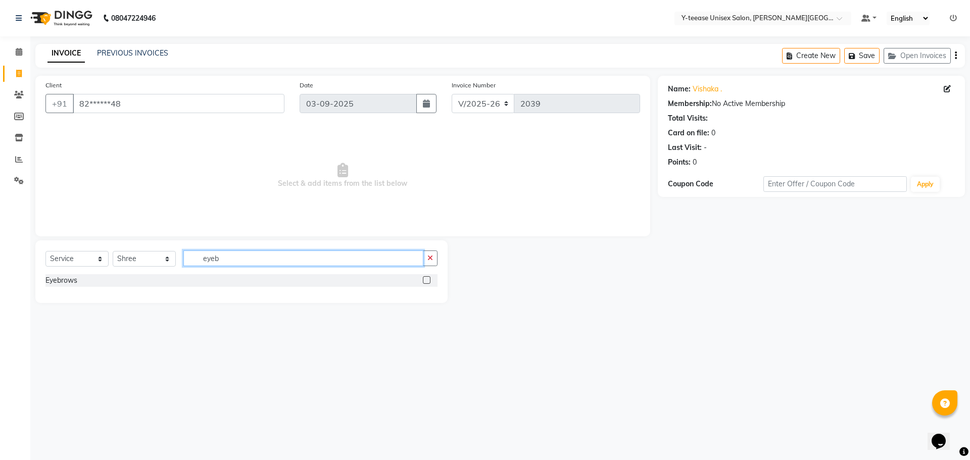
type input "eyeb"
click at [427, 279] on label at bounding box center [427, 280] width 8 height 8
click at [427, 279] on input "checkbox" at bounding box center [426, 280] width 7 height 7
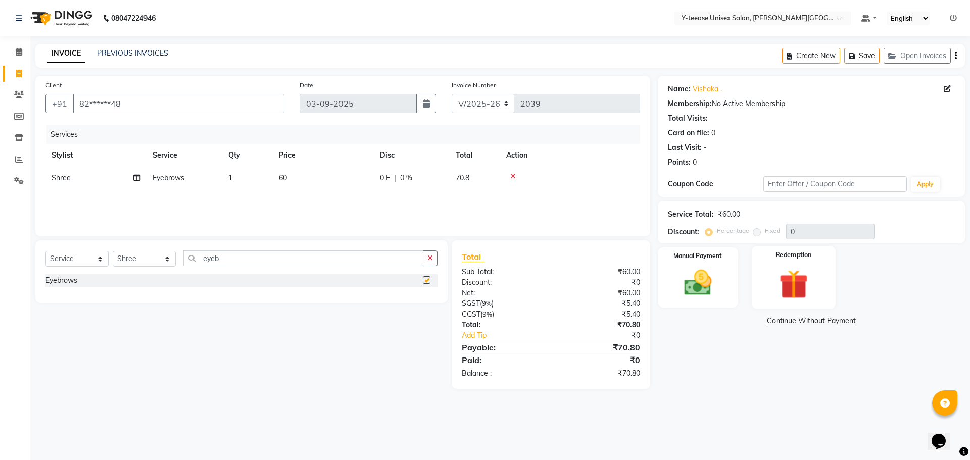
checkbox input "false"
click at [732, 295] on div "Manual Payment" at bounding box center [698, 277] width 84 height 62
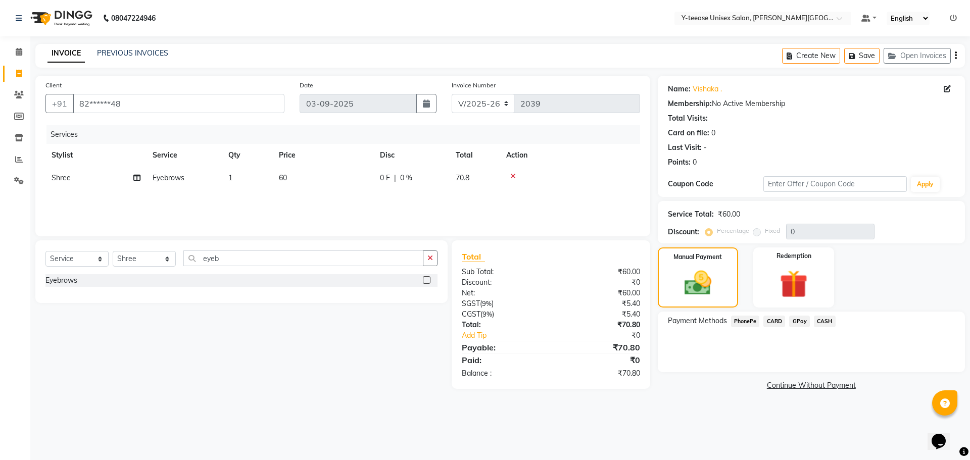
click at [803, 320] on span "GPay" at bounding box center [799, 322] width 21 height 12
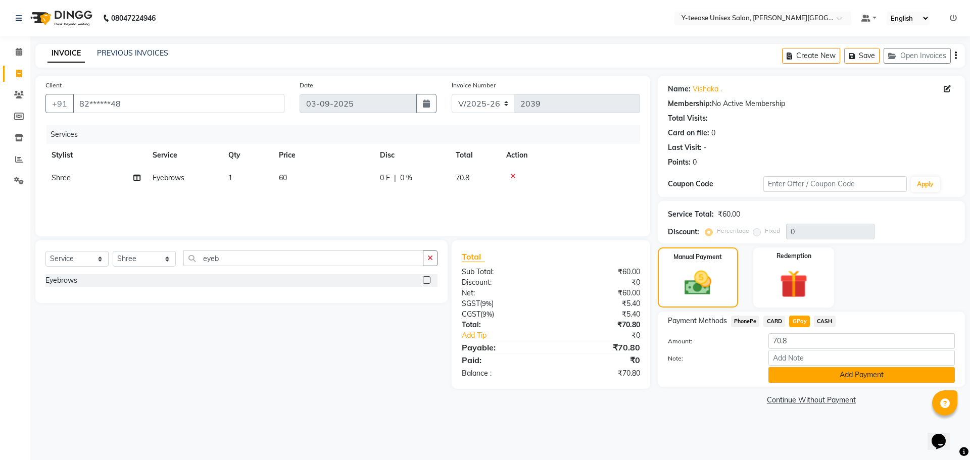
click at [802, 372] on button "Add Payment" at bounding box center [861, 375] width 186 height 16
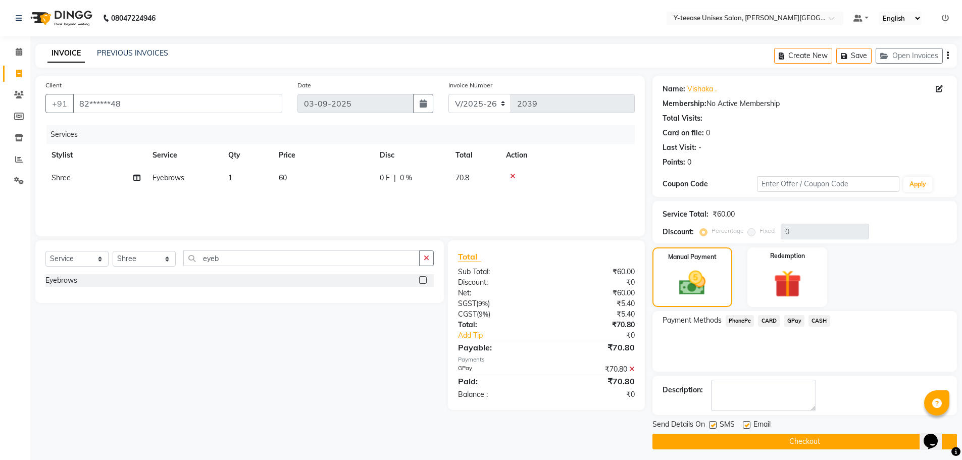
click at [805, 440] on button "Checkout" at bounding box center [805, 442] width 305 height 16
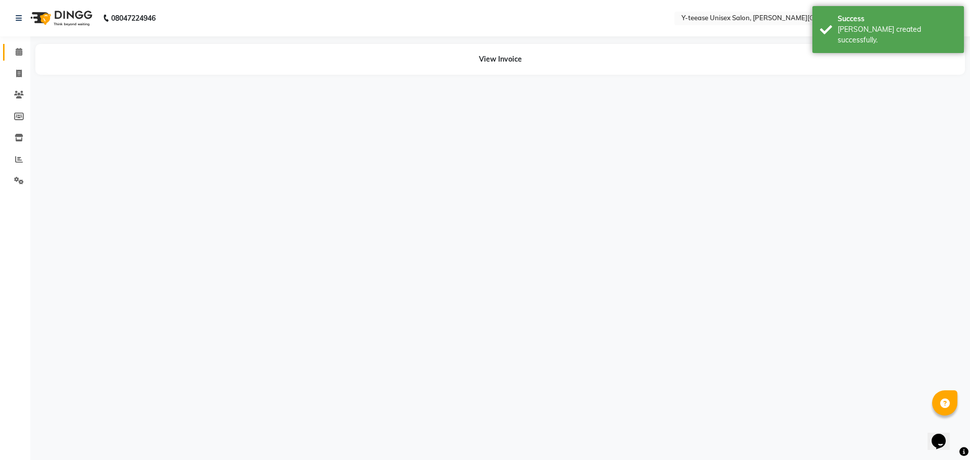
click at [18, 46] on link "Calendar" at bounding box center [15, 52] width 24 height 17
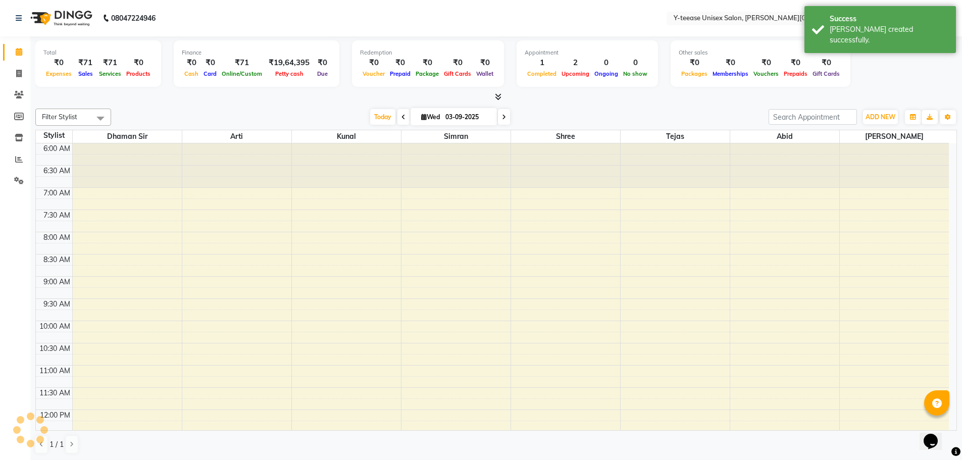
drag, startPoint x: 373, startPoint y: 106, endPoint x: 376, endPoint y: 122, distance: 15.9
click at [373, 107] on div "Filter Stylist Select All Abid Arti Dhaman Sir Kunal Rahul jadhav Shree Simran …" at bounding box center [496, 282] width 922 height 354
click at [376, 123] on span "Today" at bounding box center [382, 117] width 25 height 16
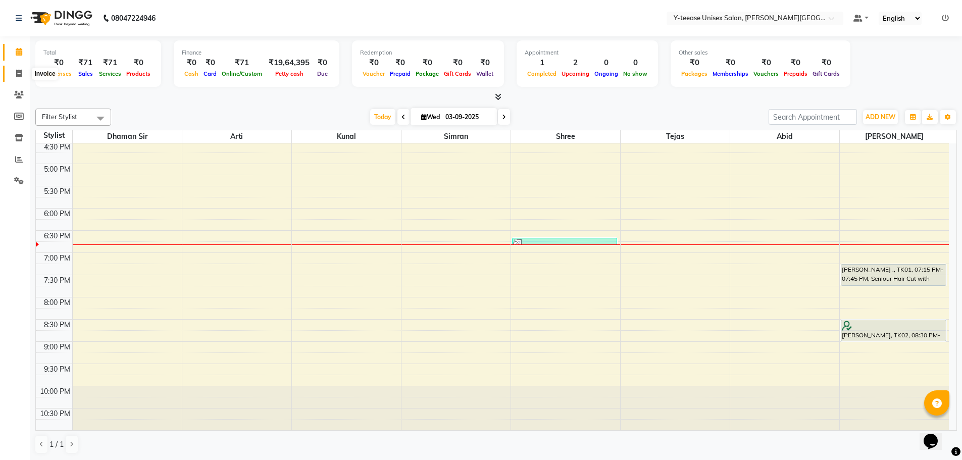
click at [20, 73] on icon at bounding box center [19, 74] width 6 height 8
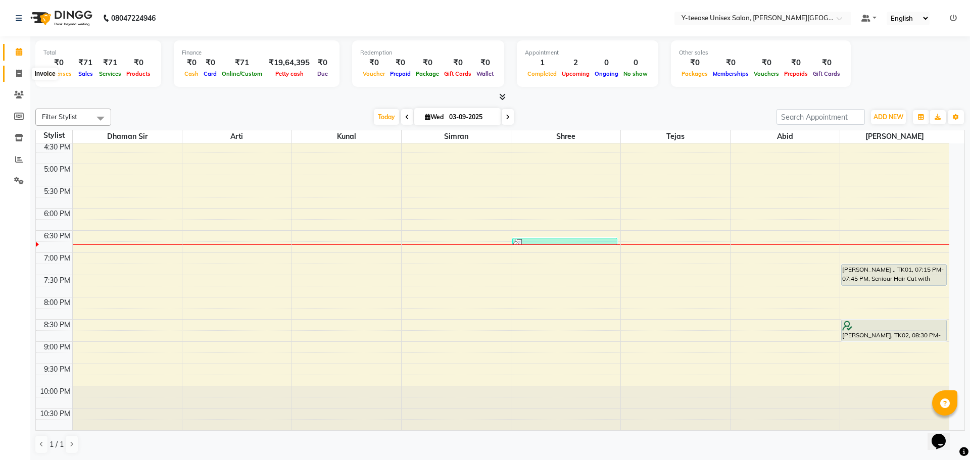
select select "765"
select select "service"
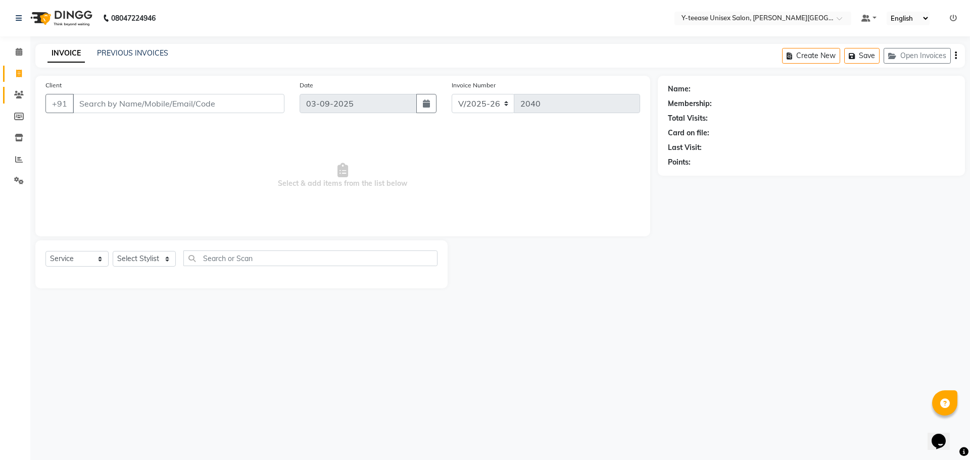
click at [20, 99] on span at bounding box center [19, 95] width 18 height 12
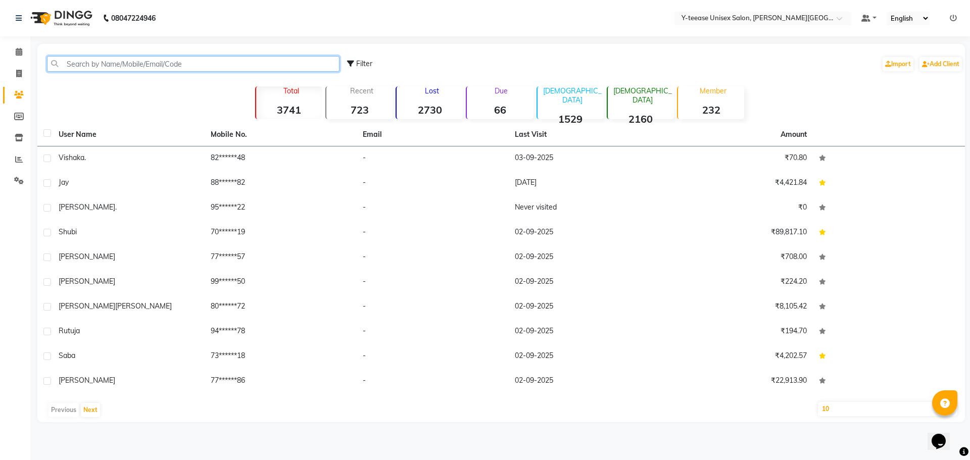
click at [135, 58] on input "text" at bounding box center [193, 64] width 292 height 16
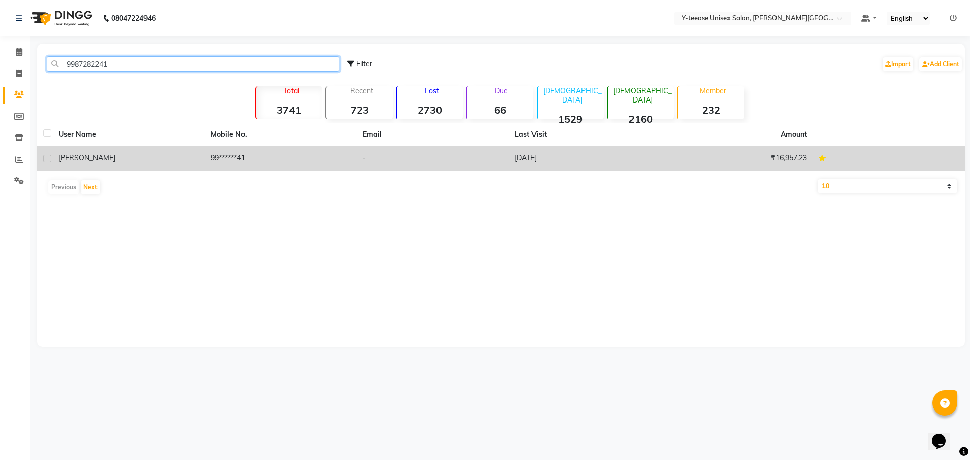
type input "9987282241"
click at [249, 156] on td "99******41" at bounding box center [281, 158] width 152 height 25
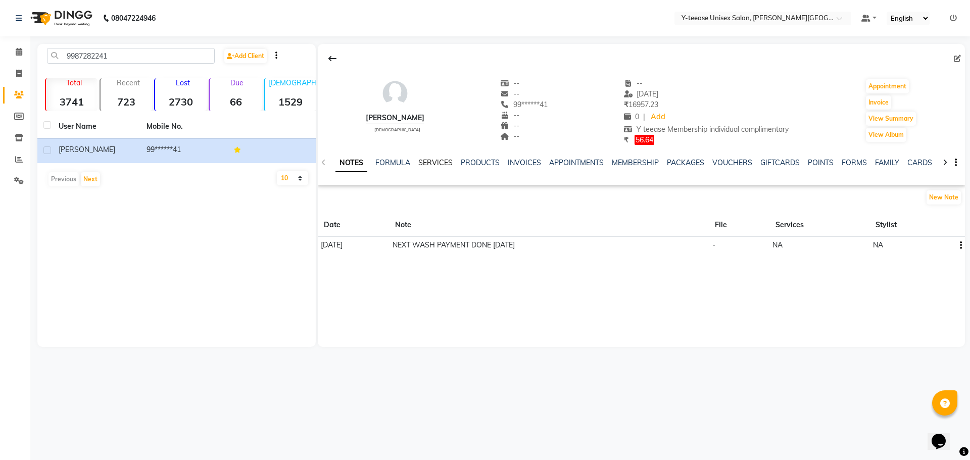
click at [441, 161] on link "SERVICES" at bounding box center [435, 162] width 34 height 9
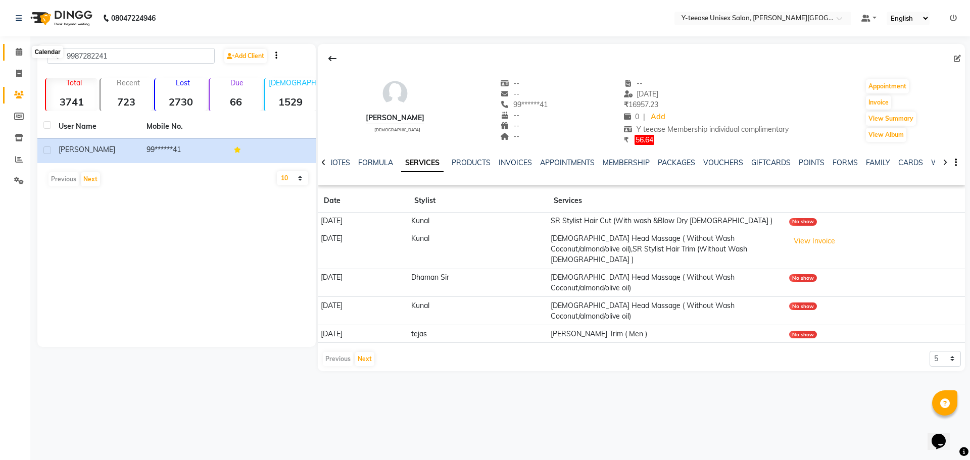
click at [25, 54] on span at bounding box center [19, 52] width 18 height 12
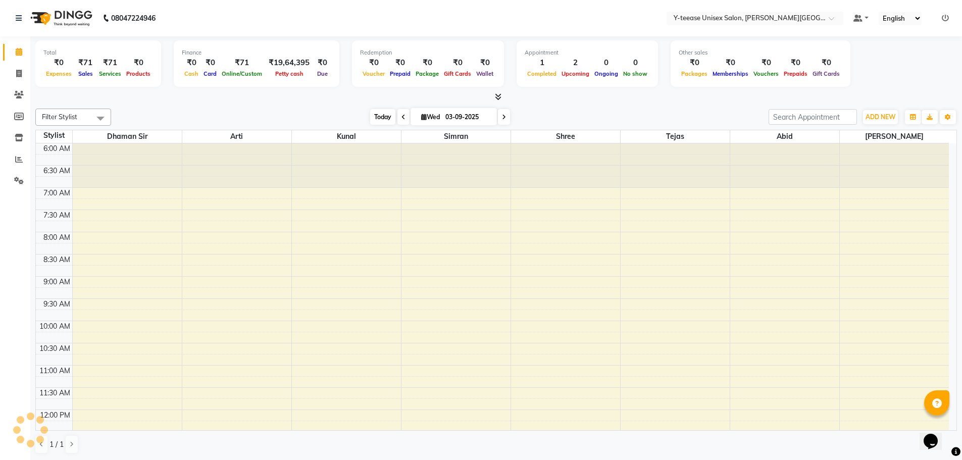
click at [370, 114] on span "Today" at bounding box center [382, 117] width 25 height 16
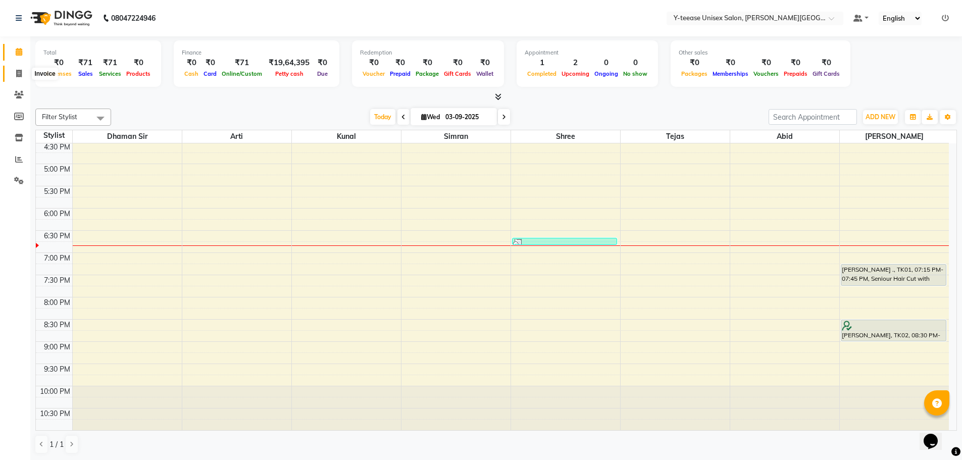
click at [18, 73] on icon at bounding box center [19, 74] width 6 height 8
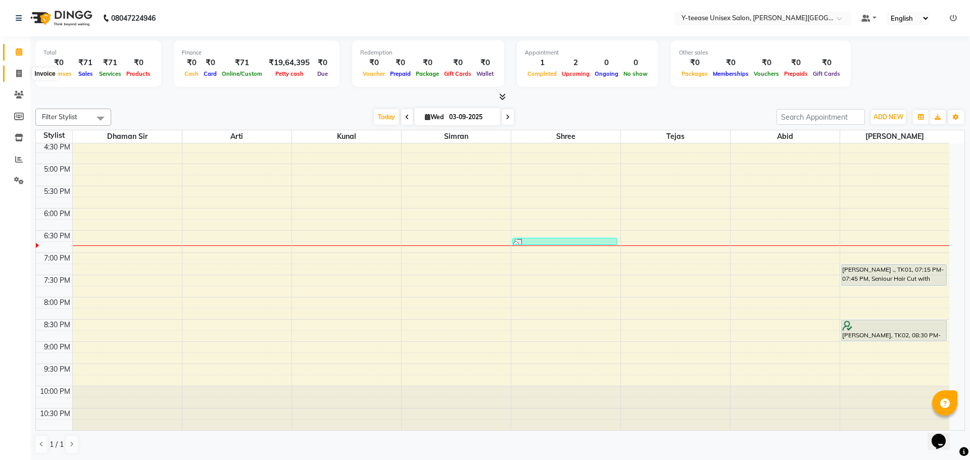
select select "765"
select select "service"
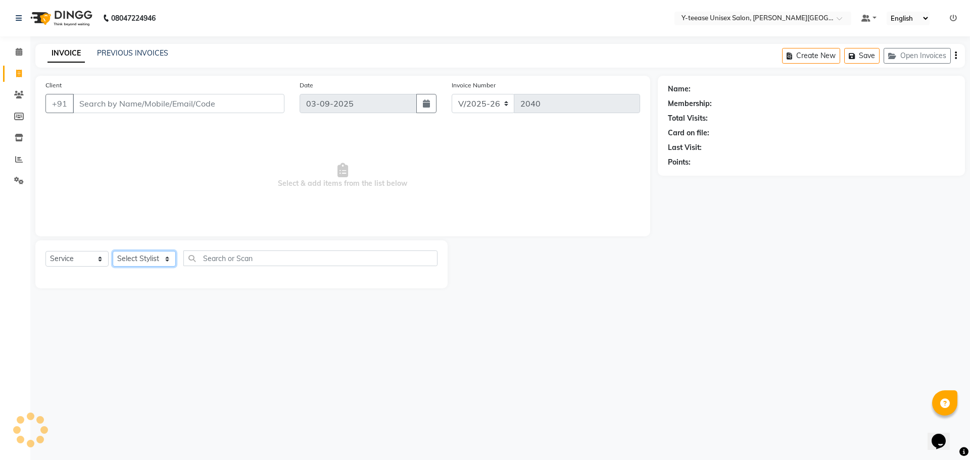
click at [154, 257] on select "Select Stylist" at bounding box center [144, 259] width 63 height 16
select select "12461"
click at [113, 251] on select "Select Stylist [PERSON_NAME] Dhaman [PERSON_NAME] Shree [PERSON_NAME] [PERSON_N…" at bounding box center [144, 259] width 63 height 16
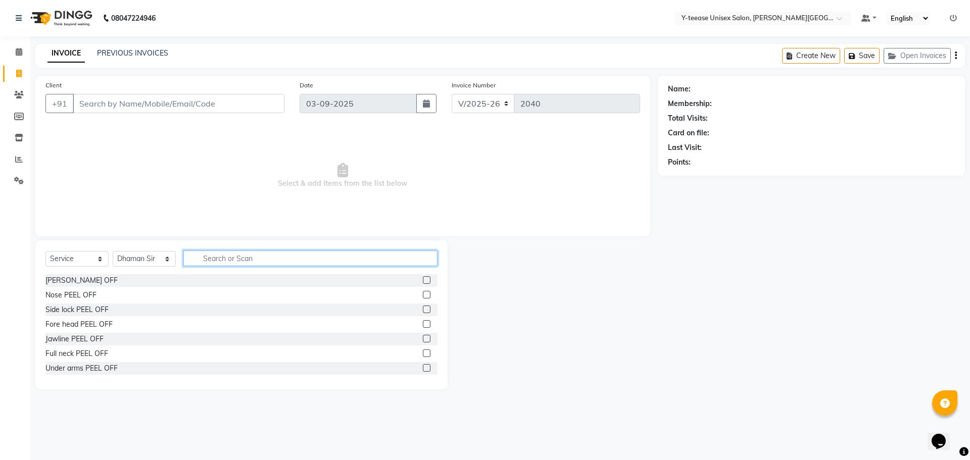
click at [225, 258] on input "text" at bounding box center [310, 259] width 254 height 16
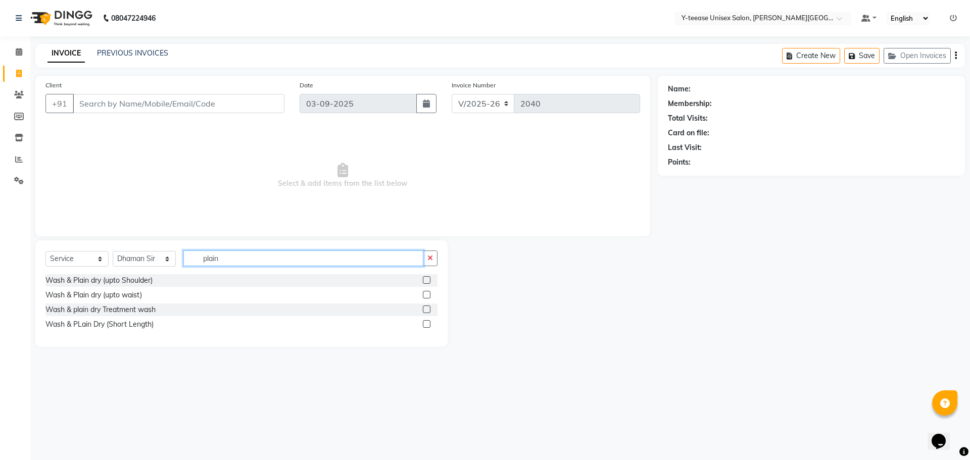
type input "plain"
click at [428, 296] on label at bounding box center [427, 295] width 8 height 8
click at [428, 296] on input "checkbox" at bounding box center [426, 295] width 7 height 7
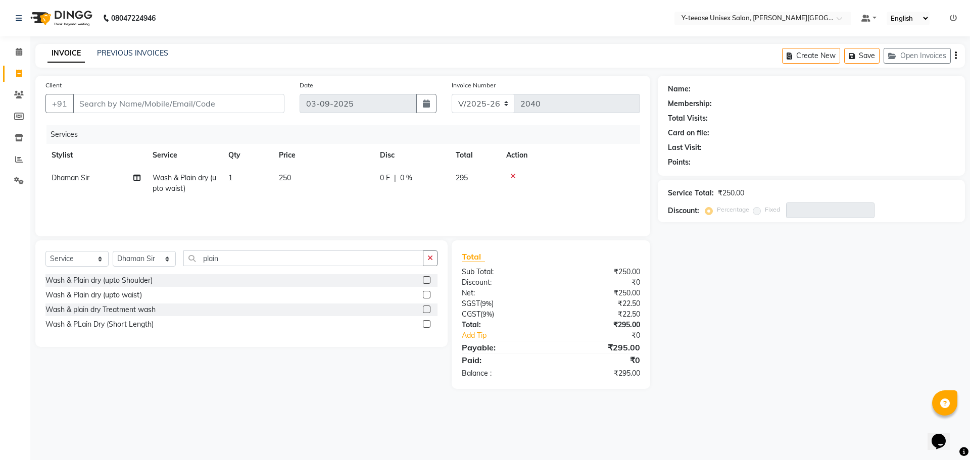
click at [428, 294] on label at bounding box center [427, 295] width 8 height 8
click at [428, 294] on input "checkbox" at bounding box center [426, 295] width 7 height 7
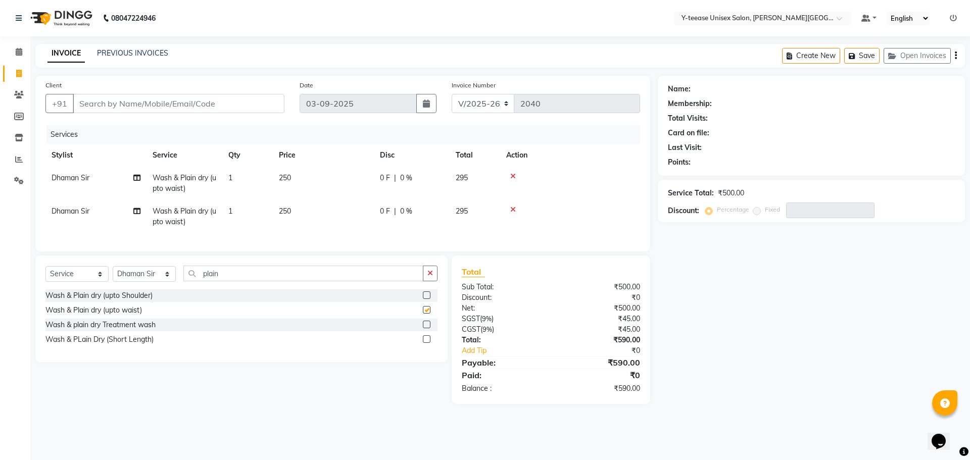
checkbox input "false"
click at [514, 178] on icon at bounding box center [513, 176] width 6 height 7
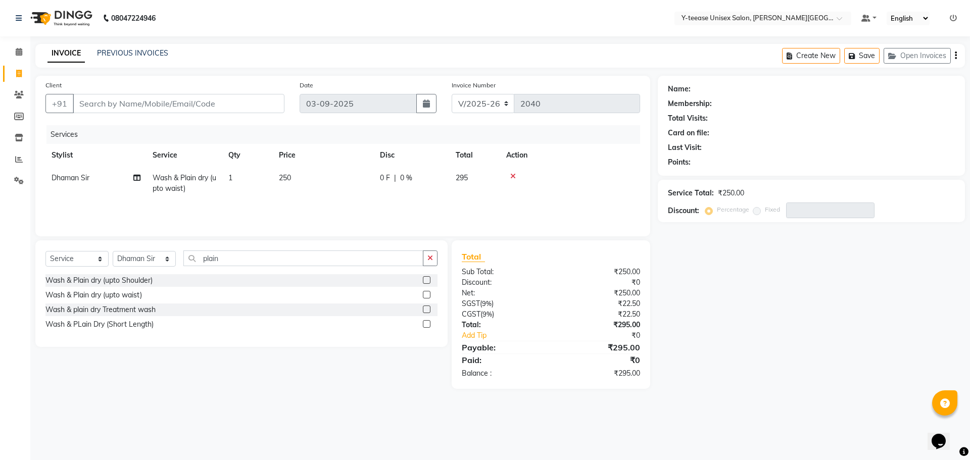
click at [514, 178] on icon at bounding box center [513, 176] width 6 height 7
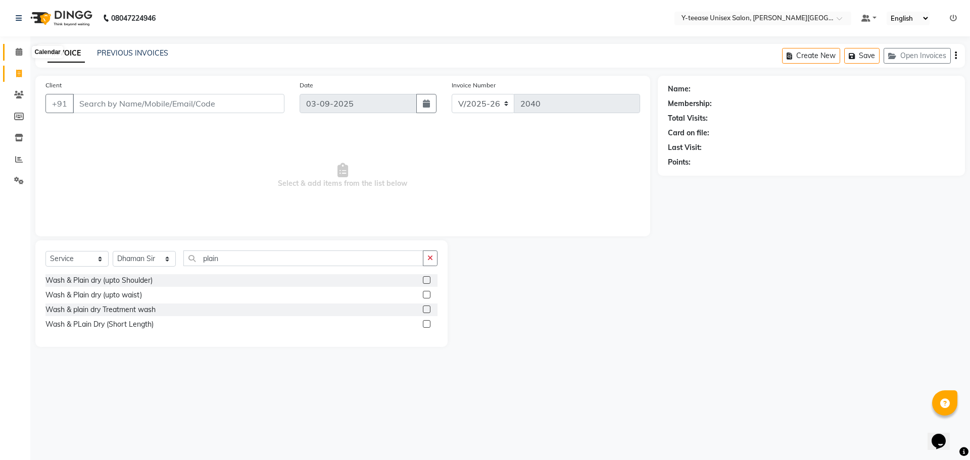
click at [16, 47] on span at bounding box center [19, 52] width 18 height 12
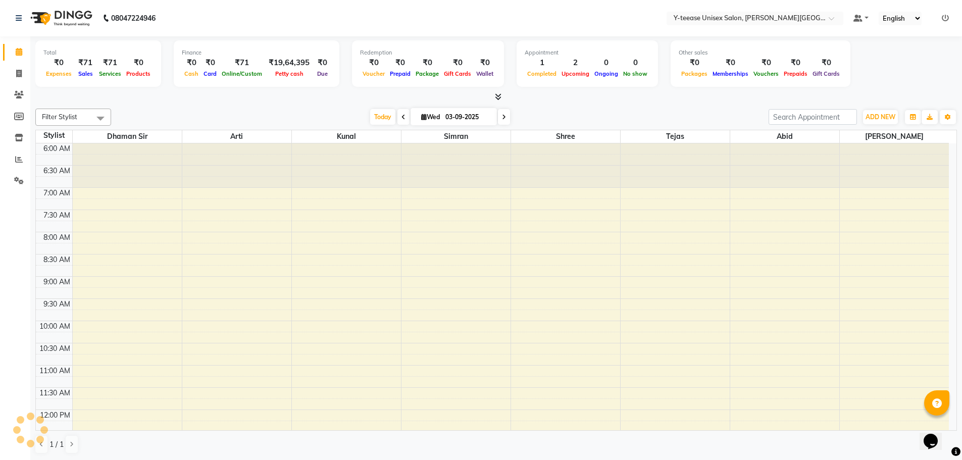
scroll to position [449, 0]
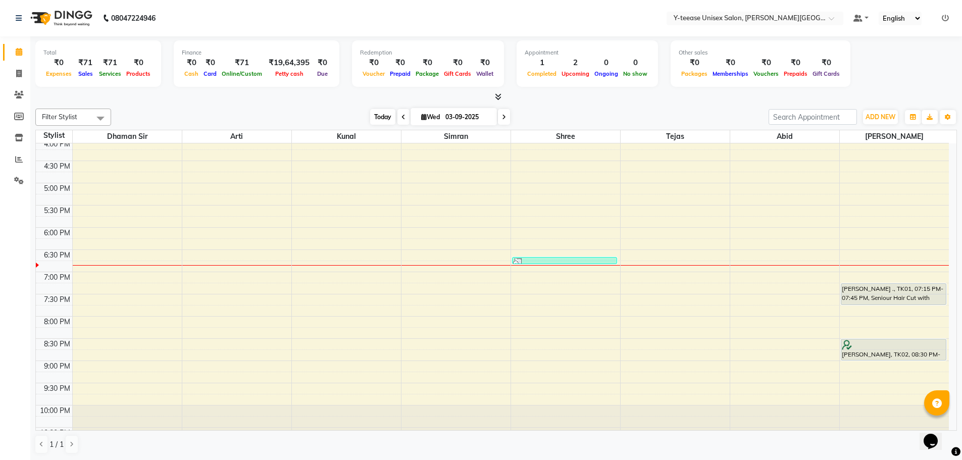
click at [374, 120] on span "Today" at bounding box center [382, 117] width 25 height 16
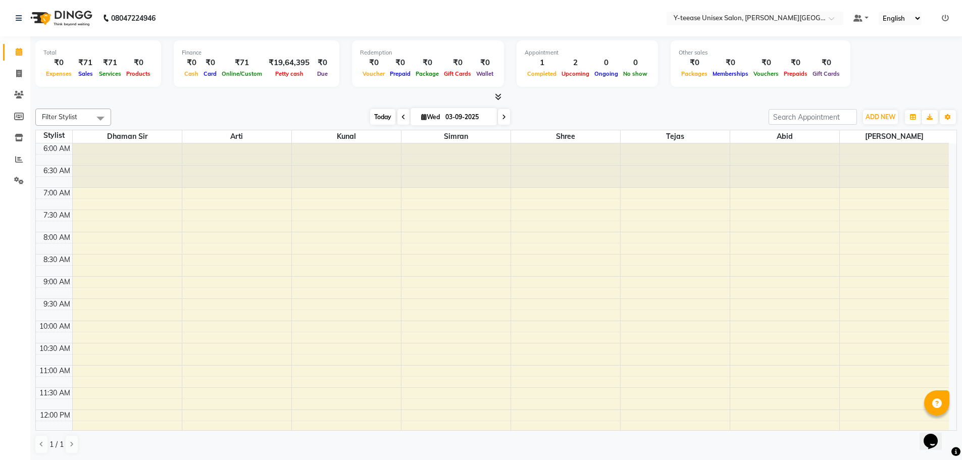
scroll to position [468, 0]
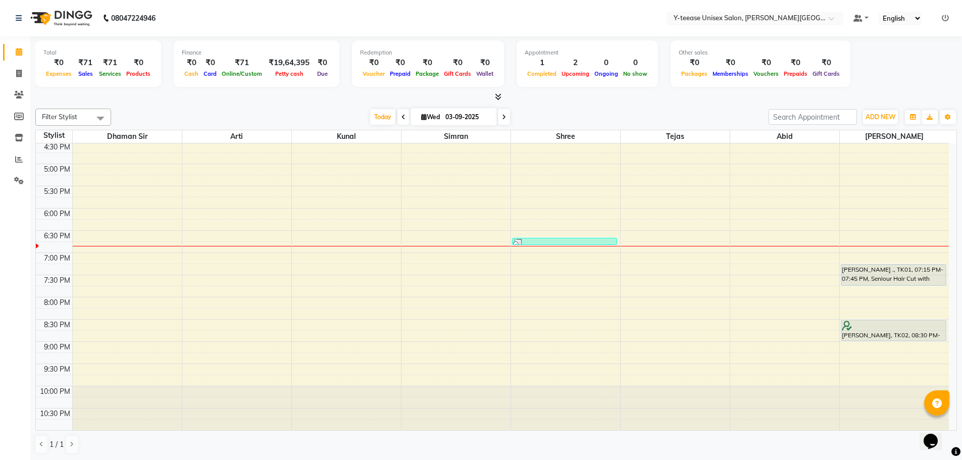
click at [865, 215] on div "6:00 AM 6:30 AM 7:00 AM 7:30 AM 8:00 AM 8:30 AM 9:00 AM 9:30 AM 10:00 AM 10:30 …" at bounding box center [492, 52] width 913 height 755
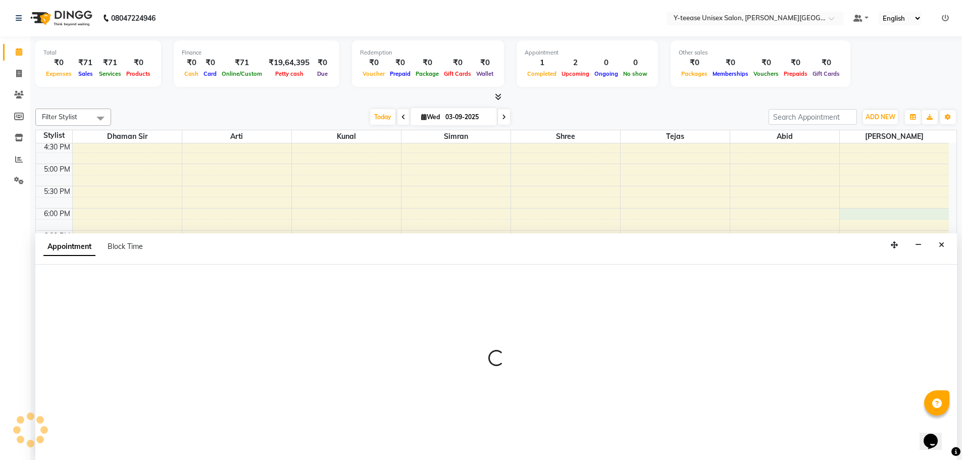
scroll to position [1, 0]
select select "90773"
select select "1080"
select select "tentative"
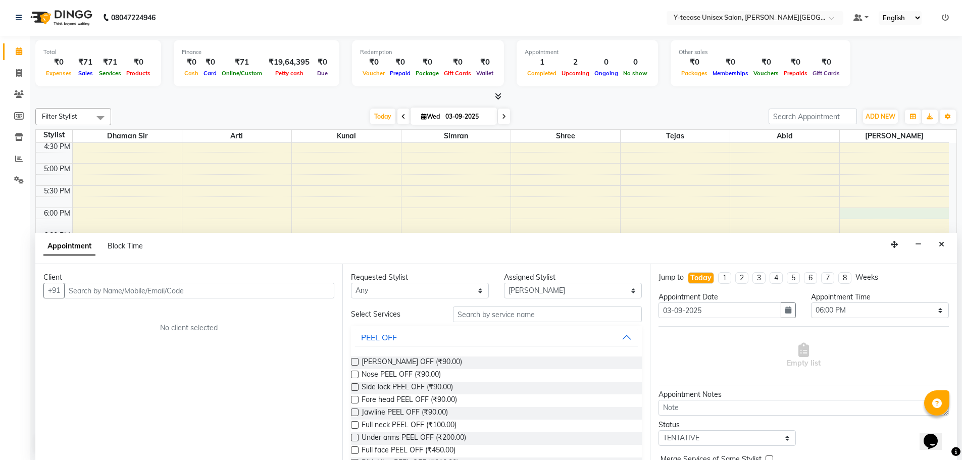
click at [94, 290] on input "text" at bounding box center [199, 291] width 270 height 16
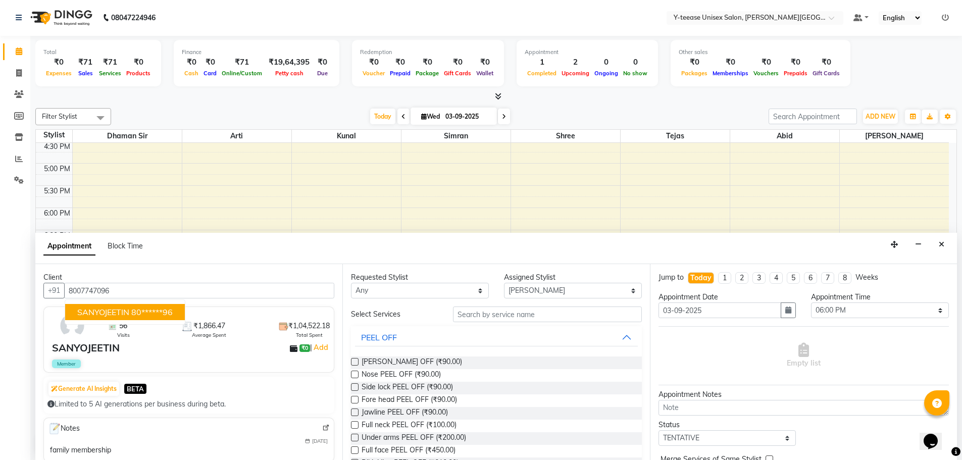
click at [120, 314] on span "SANYOJEETIN" at bounding box center [103, 312] width 52 height 10
type input "80******96"
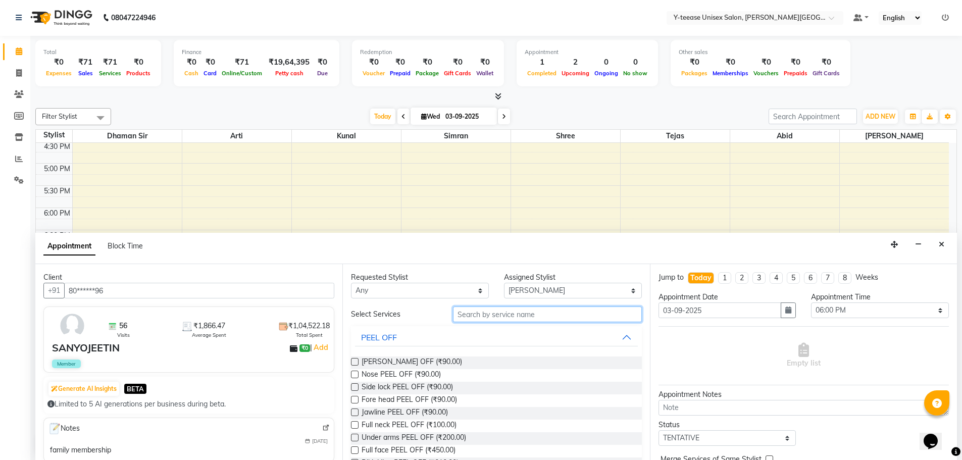
click at [511, 316] on input "text" at bounding box center [547, 315] width 189 height 16
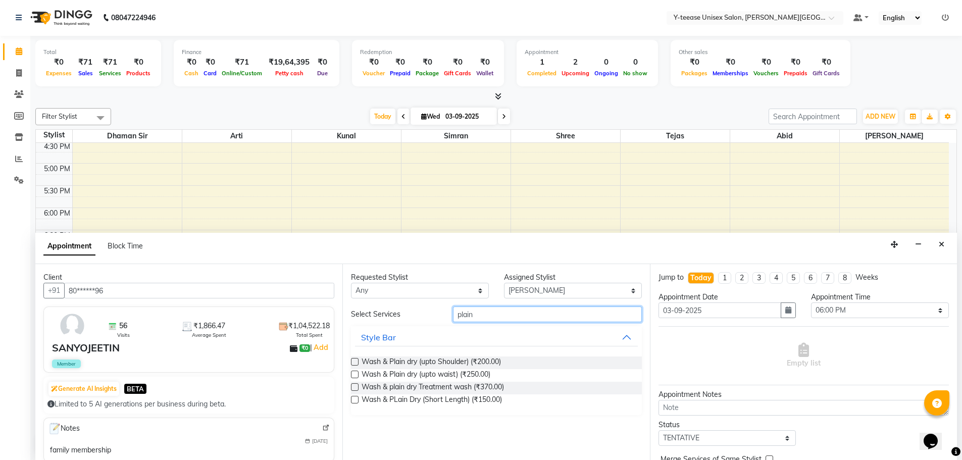
type input "plain"
click at [356, 375] on label at bounding box center [355, 375] width 8 height 8
click at [356, 375] on input "checkbox" at bounding box center [354, 375] width 7 height 7
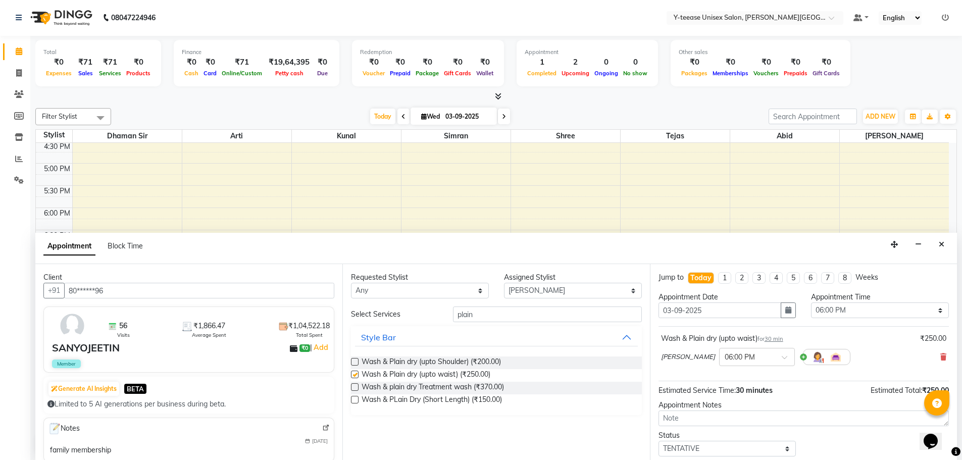
checkbox input "false"
click at [536, 290] on select "Select Abid Arti Dhaman Sir Kunal Rahul jadhav Shree Simran tejas" at bounding box center [573, 291] width 138 height 16
select select "12529"
click at [504, 283] on select "Select Abid Arti Dhaman Sir Kunal Rahul jadhav Shree Simran tejas" at bounding box center [573, 291] width 138 height 16
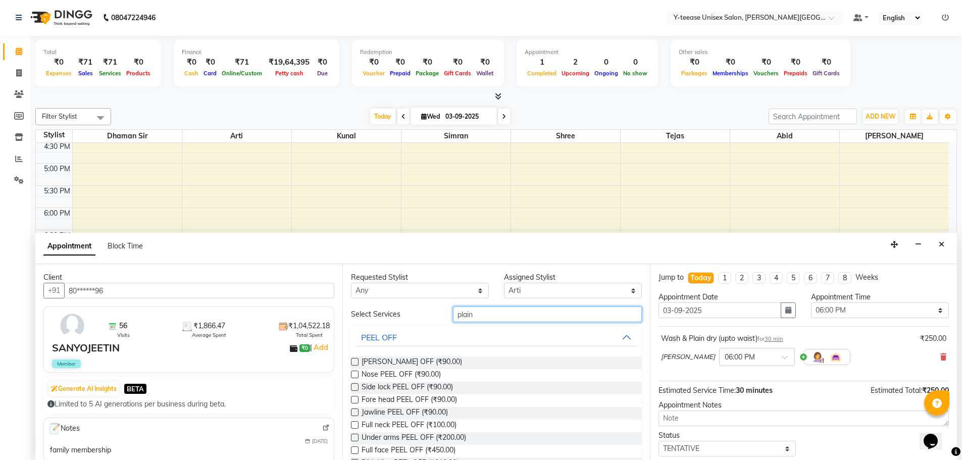
click at [483, 314] on input "plain" at bounding box center [547, 315] width 189 height 16
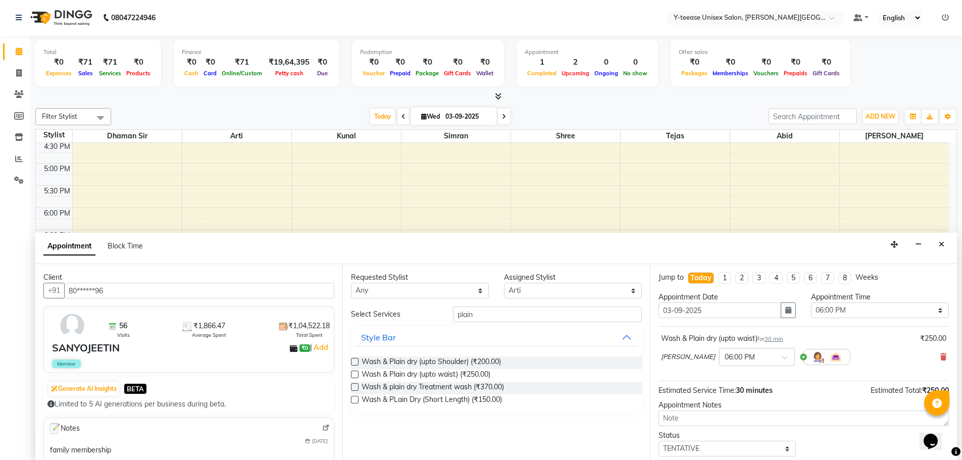
click at [357, 374] on label at bounding box center [355, 375] width 8 height 8
click at [357, 374] on input "checkbox" at bounding box center [354, 375] width 7 height 7
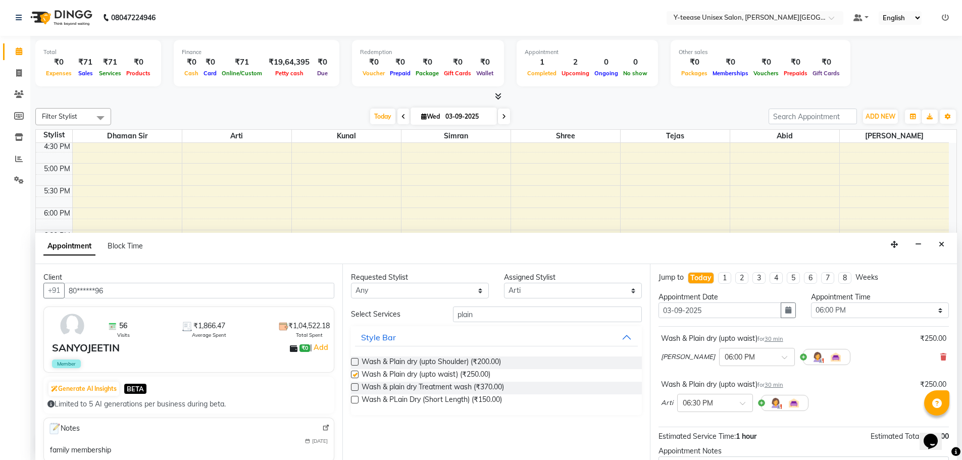
checkbox input "false"
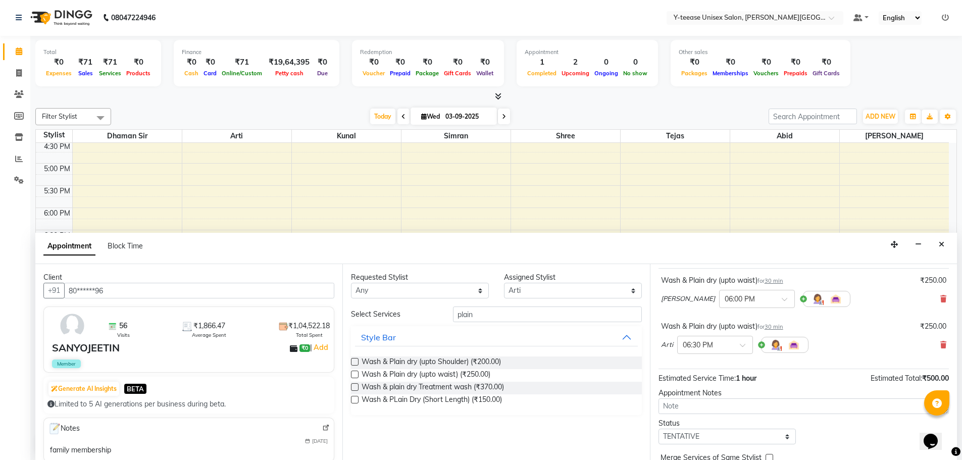
scroll to position [106, 0]
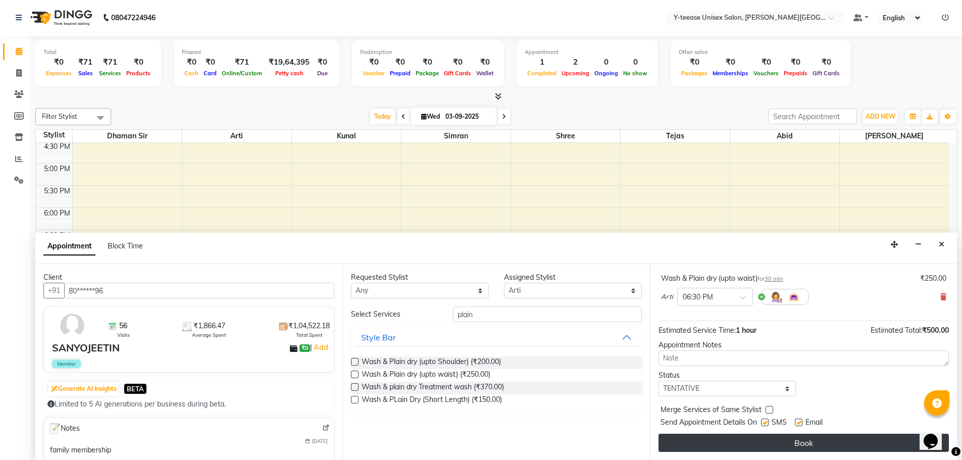
click at [765, 442] on button "Book" at bounding box center [804, 443] width 290 height 18
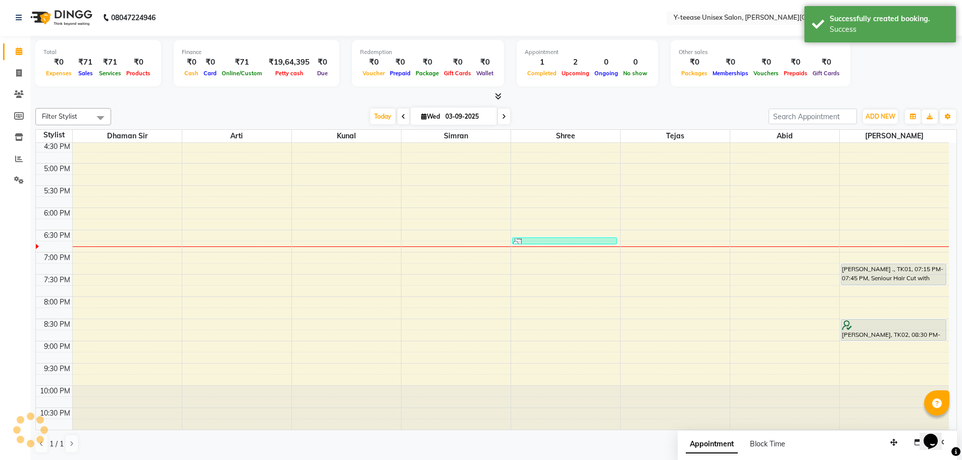
scroll to position [0, 0]
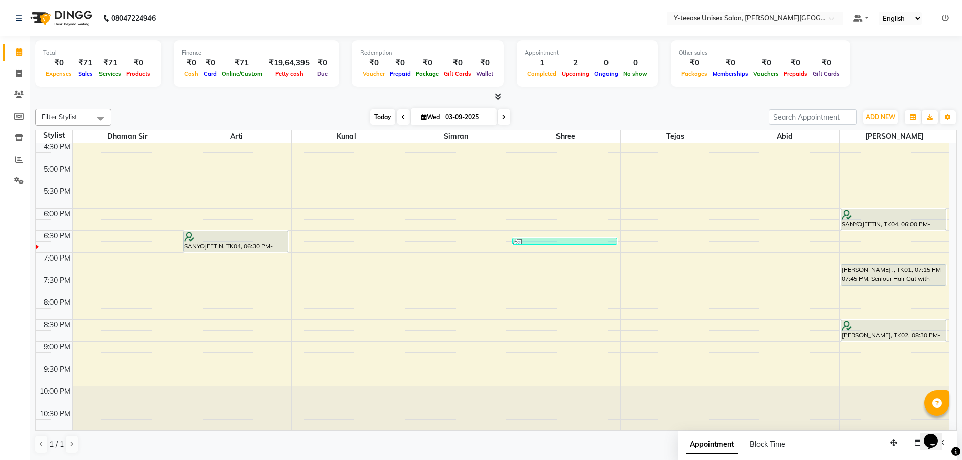
click at [381, 120] on span "Today" at bounding box center [382, 117] width 25 height 16
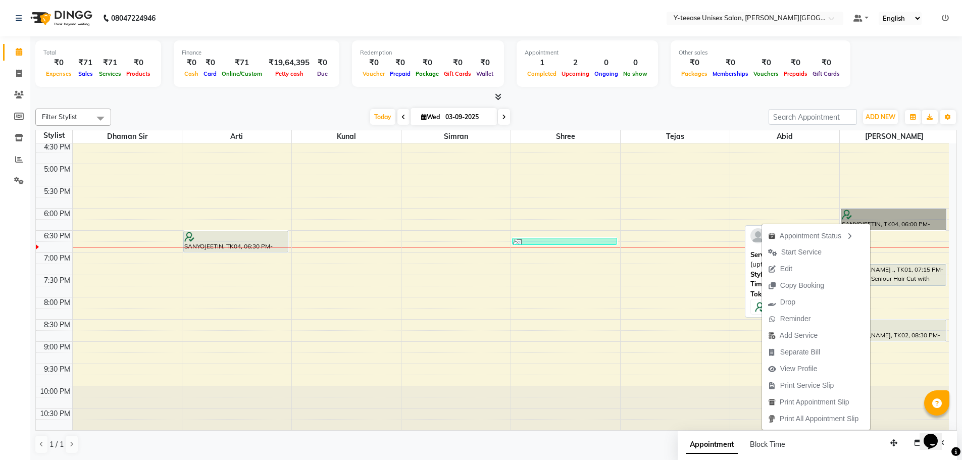
click at [877, 215] on link "SANYOJEETIN, TK04, 06:00 PM-06:30 PM, Wash & Plain dry (upto waist)" at bounding box center [894, 220] width 106 height 22
select select "7"
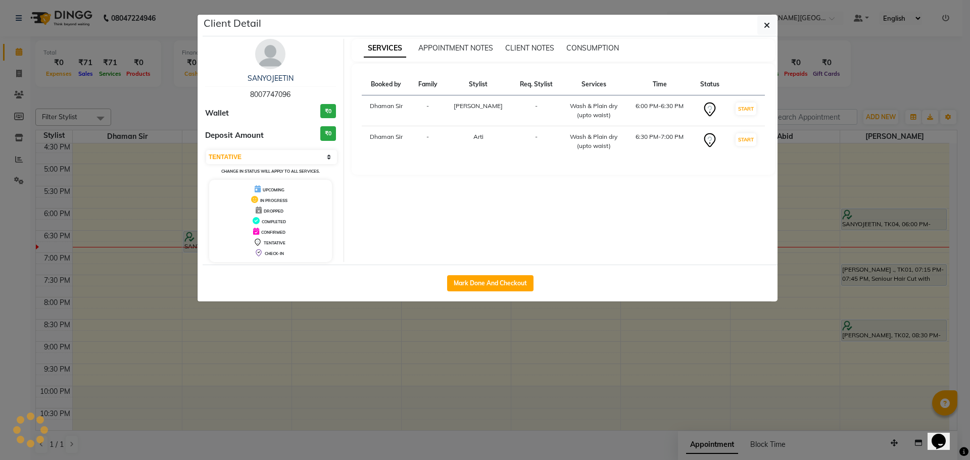
click at [479, 296] on div "Mark Done And Checkout" at bounding box center [490, 283] width 575 height 37
click at [484, 286] on button "Mark Done And Checkout" at bounding box center [490, 283] width 86 height 16
select select "765"
select select "service"
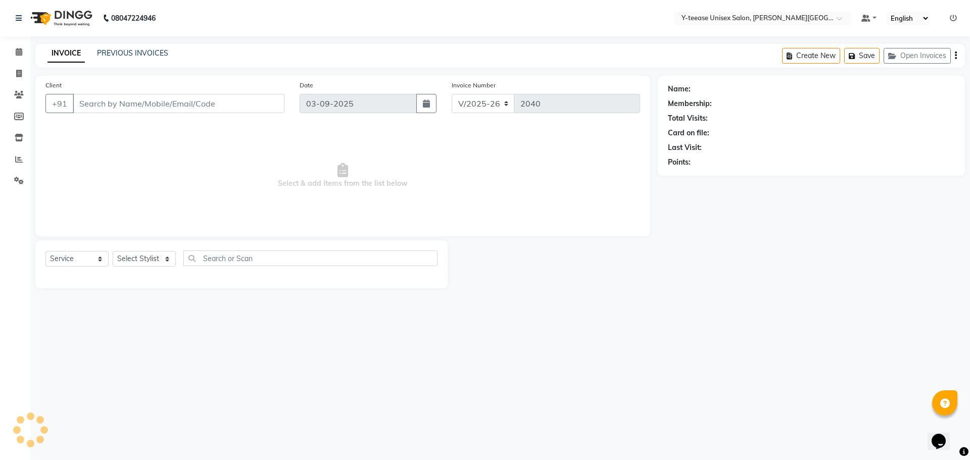
type input "80******96"
select select "90773"
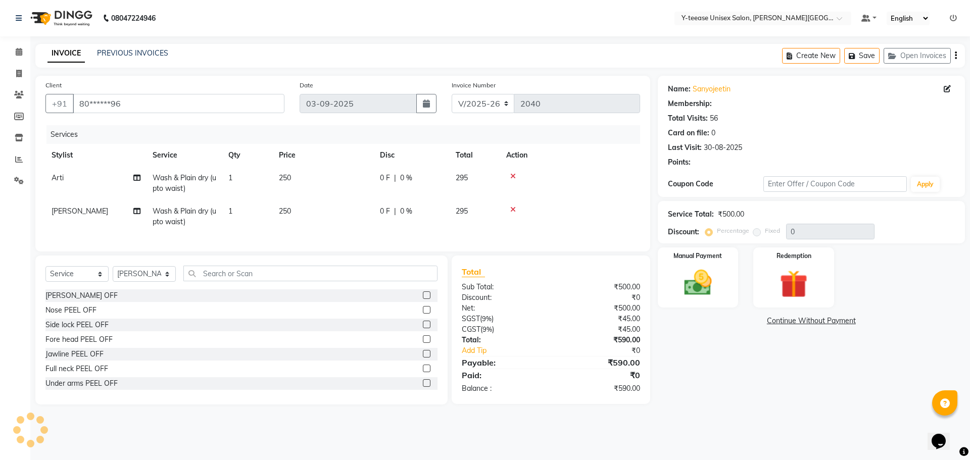
select select "1: Object"
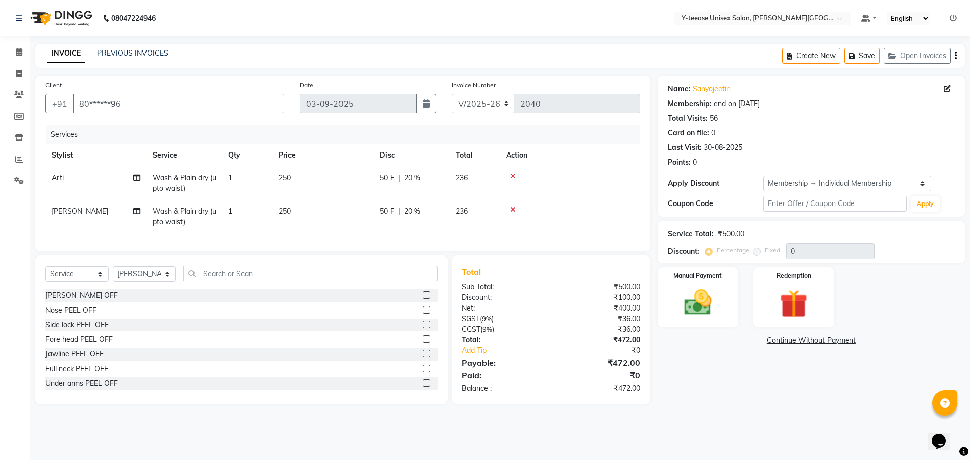
type input "20"
click at [705, 397] on div "Name: Sanyojeetin Membership: end on 01-04-2026 Total Visits: 56 Card on file: …" at bounding box center [815, 240] width 315 height 329
click at [720, 420] on main "INVOICE PREVIOUS INVOICES Create New Save Open Invoices Client +91 80******96 D…" at bounding box center [499, 232] width 939 height 376
drag, startPoint x: 14, startPoint y: 46, endPoint x: 21, endPoint y: 47, distance: 7.6
click at [21, 47] on span at bounding box center [19, 52] width 18 height 12
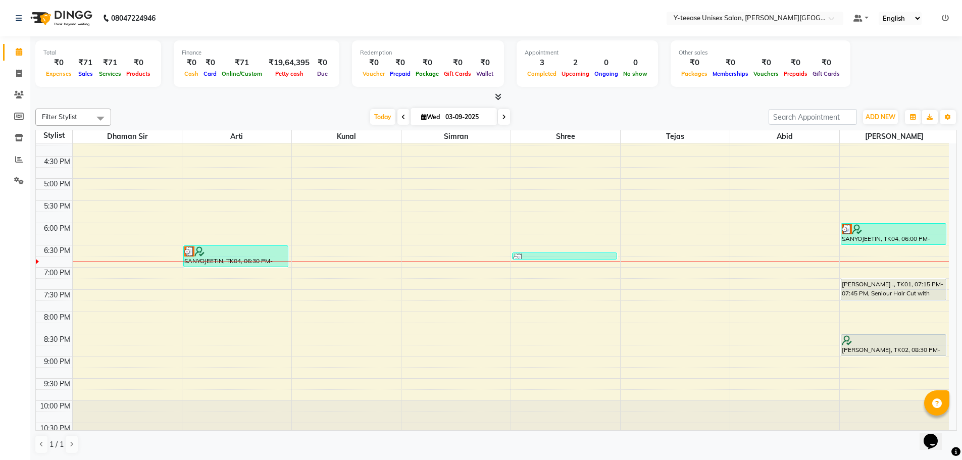
scroll to position [468, 0]
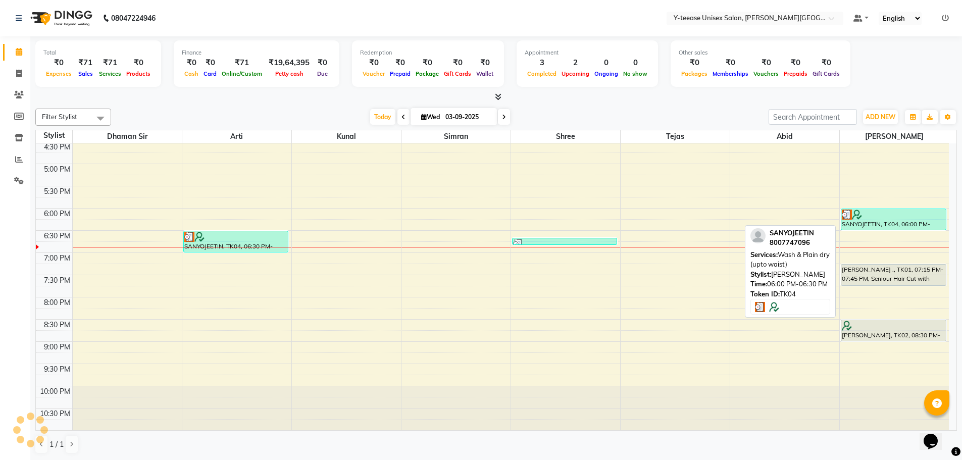
click at [868, 220] on div "SANYOJEETIN, TK04, 06:00 PM-06:30 PM, Wash & Plain dry (upto waist)" at bounding box center [893, 219] width 105 height 21
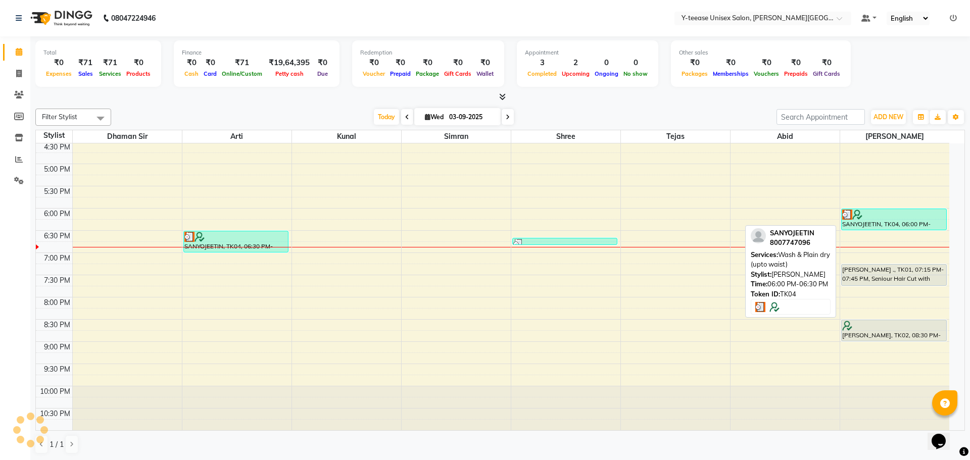
select select "3"
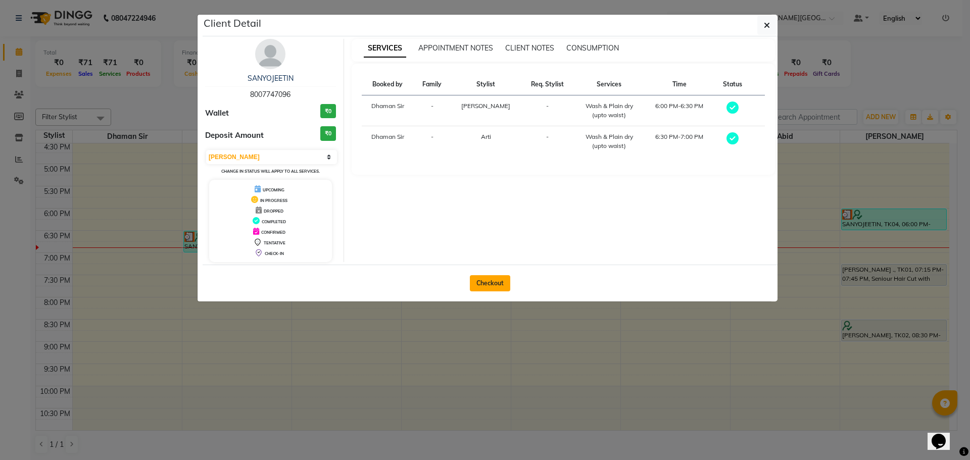
click at [479, 285] on button "Checkout" at bounding box center [490, 283] width 40 height 16
select select "765"
select select "service"
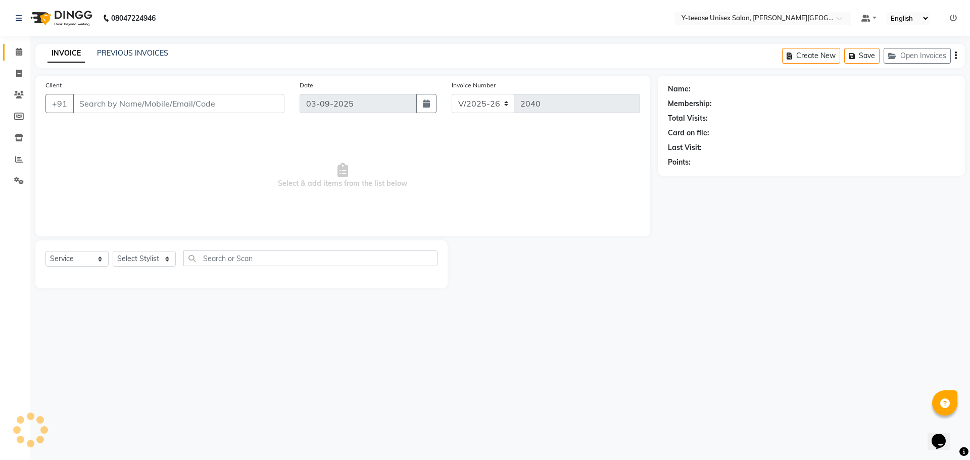
type input "80******96"
select select "90773"
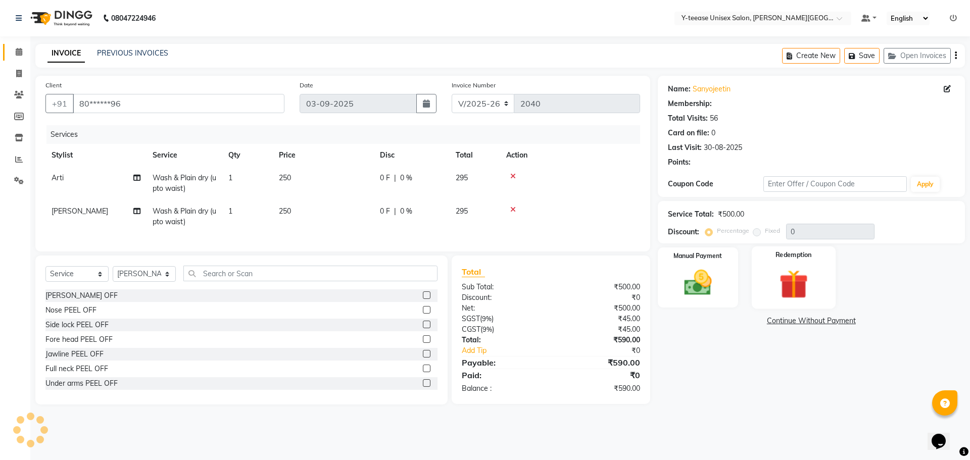
select select "1: Object"
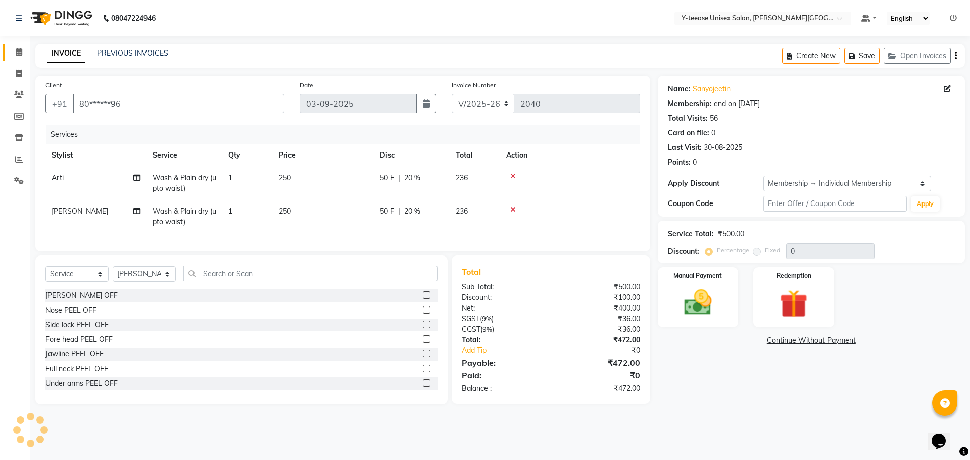
type input "20"
click at [746, 358] on div "Name: Sanyojeetin Membership: end on 01-04-2026 Total Visits: 56 Card on file: …" at bounding box center [815, 240] width 315 height 329
click at [411, 183] on span "20 %" at bounding box center [412, 178] width 16 height 11
select select "12529"
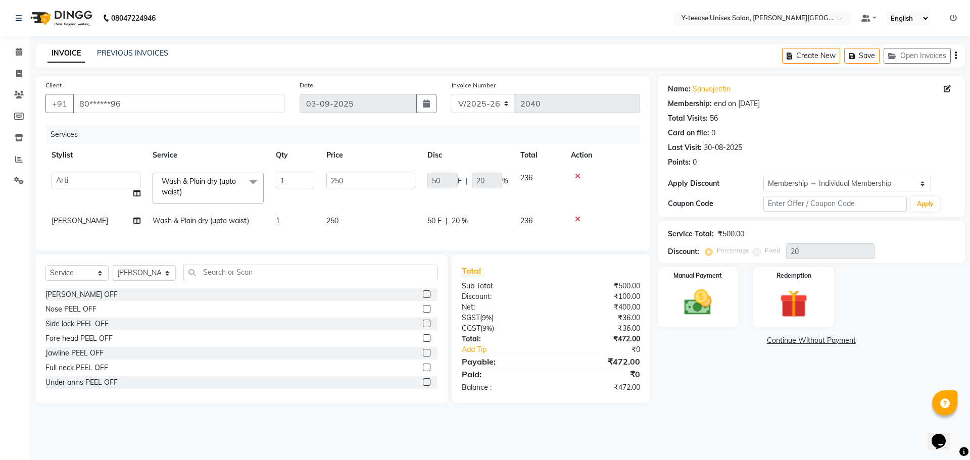
click at [465, 182] on div "50 F | 20 %" at bounding box center [467, 181] width 81 height 16
click at [688, 382] on div "Name: Sanyojeetin Membership: end on 01-04-2026 Total Visits: 56 Card on file: …" at bounding box center [815, 240] width 315 height 328
click at [468, 216] on div "50 F | 20 %" at bounding box center [467, 221] width 81 height 11
select select "90773"
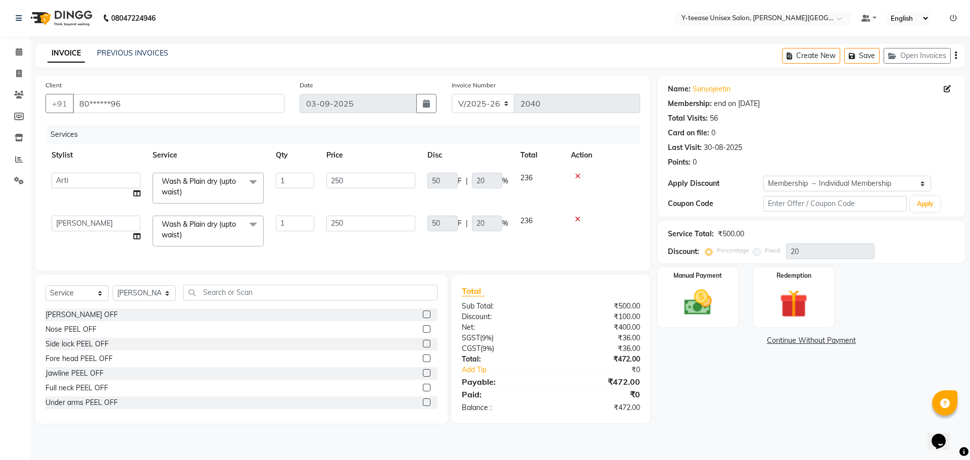
click at [704, 369] on div "Name: Sanyojeetin Membership: end on 01-04-2026 Total Visits: 56 Card on file: …" at bounding box center [815, 250] width 315 height 348
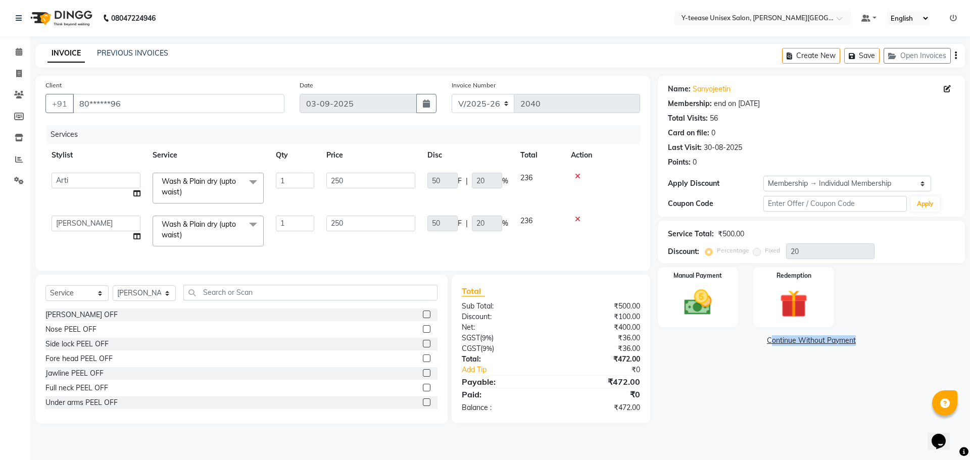
click at [707, 368] on div "Name: Sanyojeetin Membership: end on 01-04-2026 Total Visits: 56 Card on file: …" at bounding box center [815, 250] width 315 height 348
click at [700, 287] on img at bounding box center [697, 302] width 47 height 33
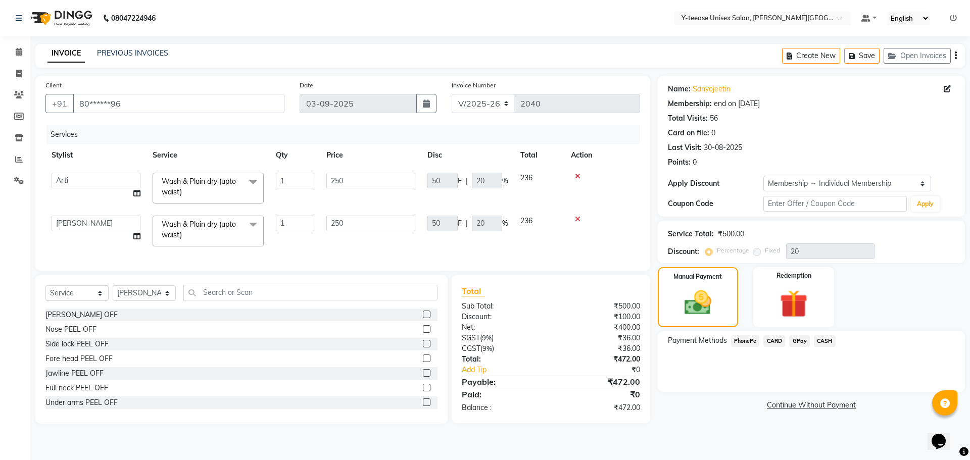
click at [716, 418] on div "Name: Sanyojeetin Membership: end on 01-04-2026 Total Visits: 56 Card on file: …" at bounding box center [815, 250] width 315 height 348
click at [17, 51] on icon at bounding box center [19, 52] width 7 height 8
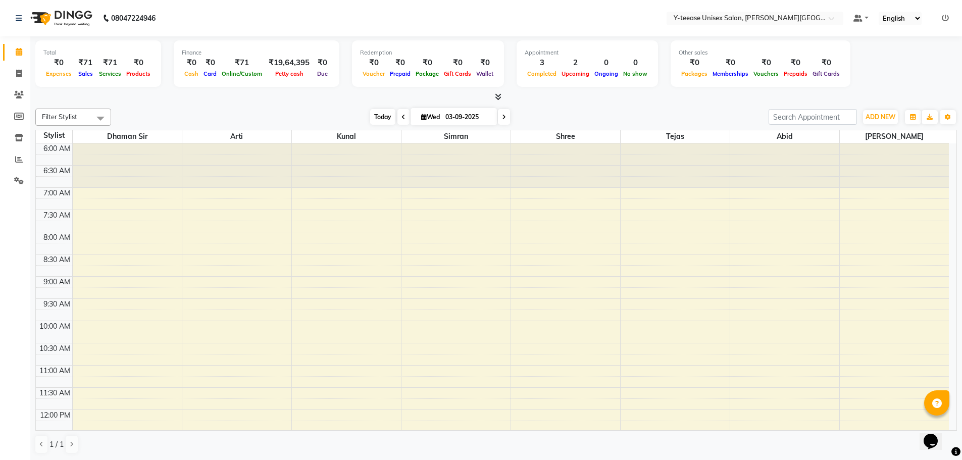
click at [386, 118] on span "Today" at bounding box center [382, 117] width 25 height 16
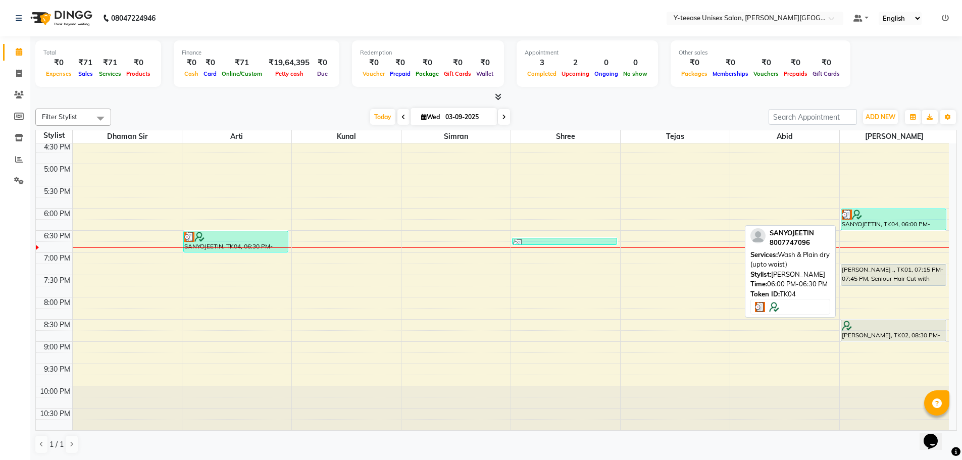
click at [875, 220] on div "SANYOJEETIN, TK04, 06:00 PM-06:30 PM, Wash & Plain dry (upto waist)" at bounding box center [893, 219] width 105 height 21
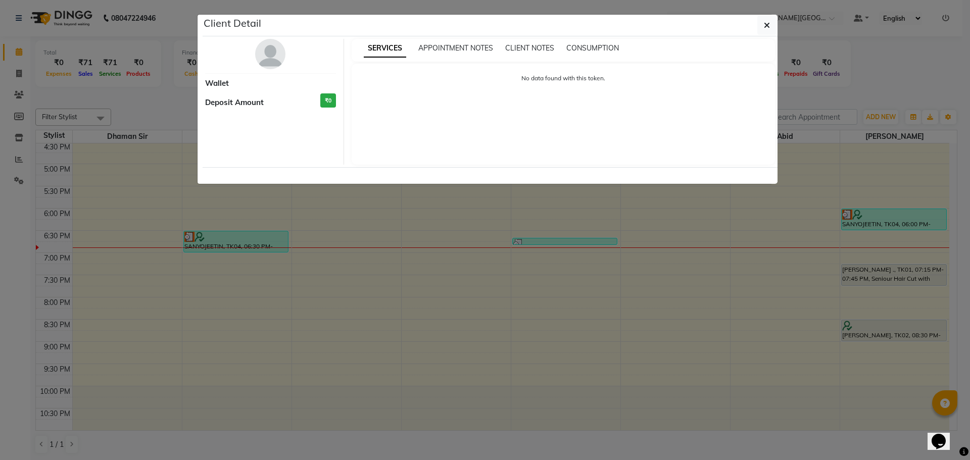
select select "3"
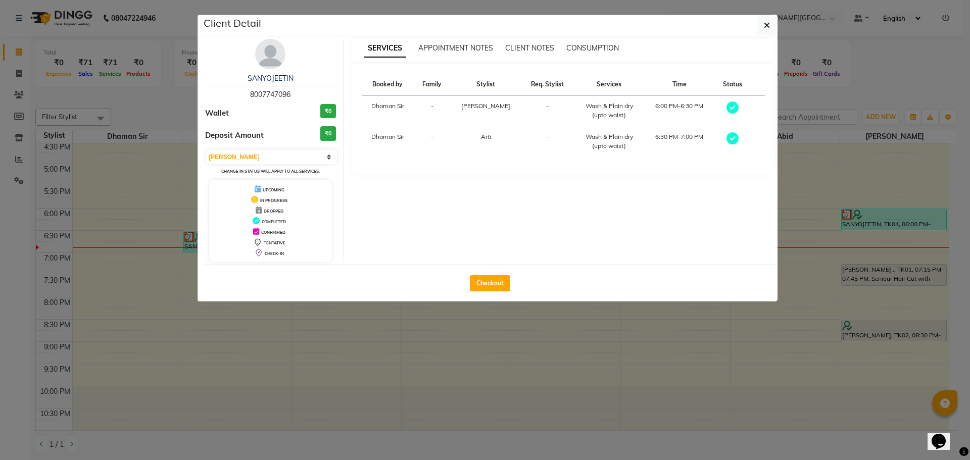
click at [433, 391] on ngb-modal-window "Client Detail SANYOJEETIN 8007747096 Wallet ₹0 Deposit Amount ₹0 Select MARK DO…" at bounding box center [485, 230] width 970 height 460
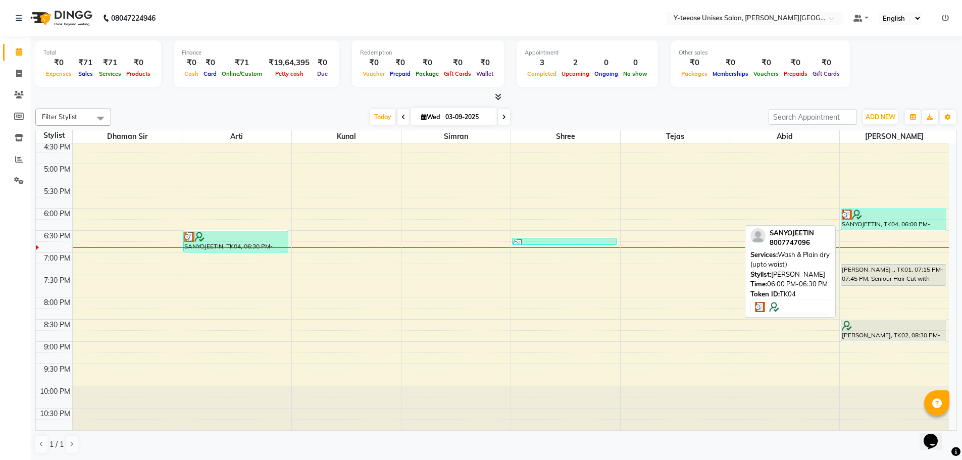
click at [901, 216] on div at bounding box center [894, 215] width 104 height 10
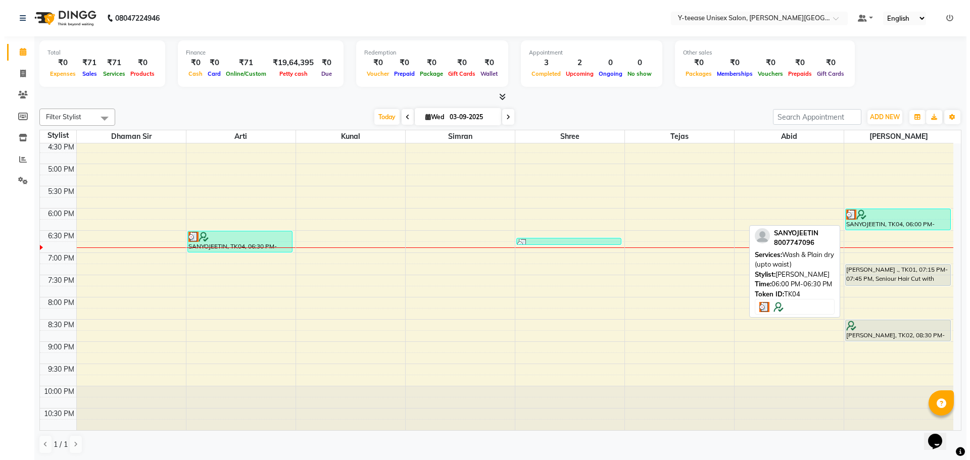
select select "3"
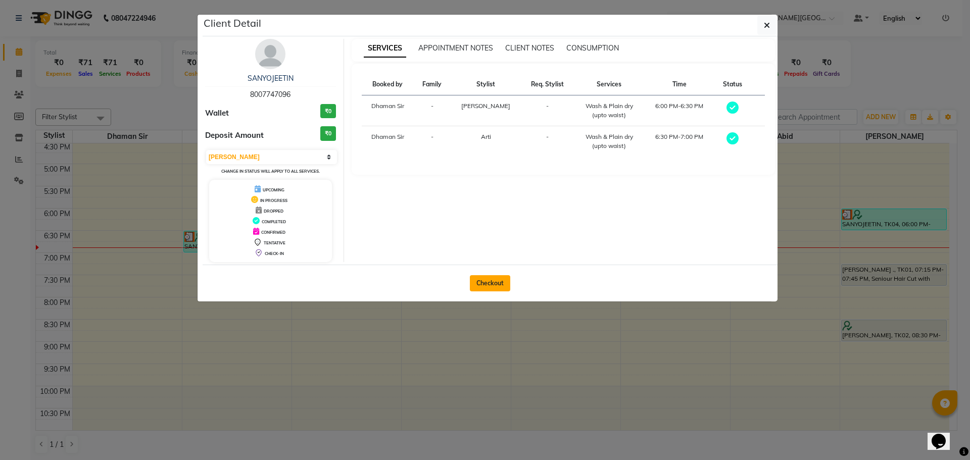
click at [488, 284] on button "Checkout" at bounding box center [490, 283] width 40 height 16
select select "service"
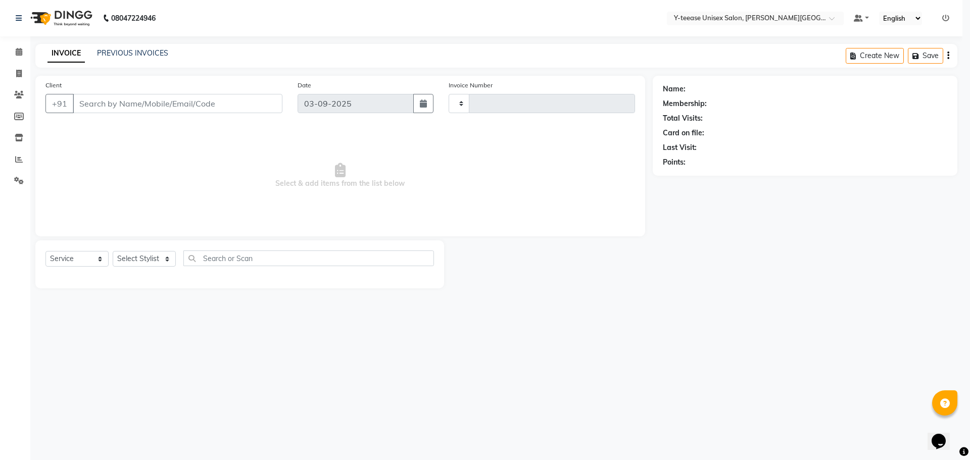
type input "2040"
select select "765"
type input "80******96"
select select "90773"
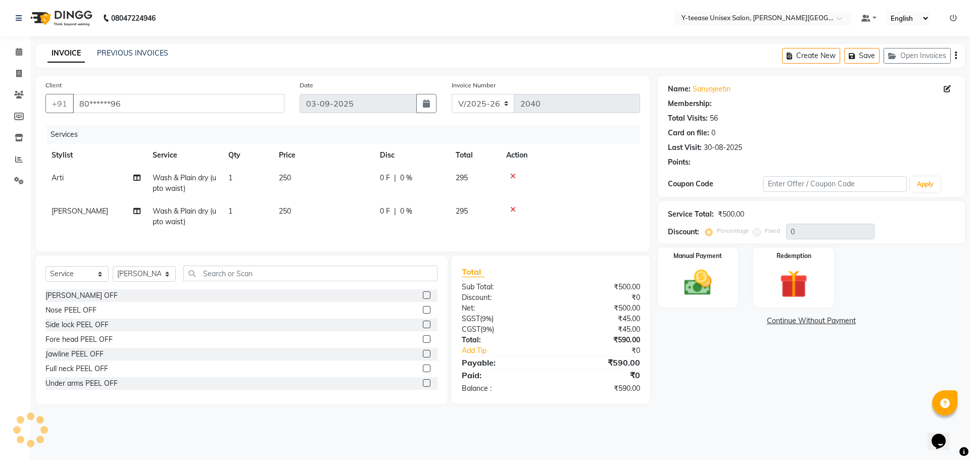
select select "1: Object"
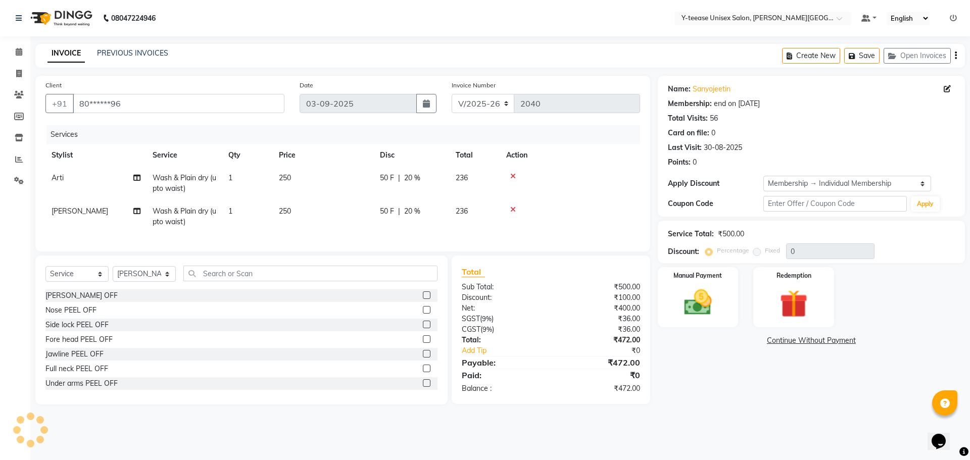
type input "20"
click at [783, 254] on div "Percentage Fixed 20" at bounding box center [790, 251] width 167 height 16
click at [411, 178] on span "20 %" at bounding box center [412, 178] width 16 height 11
select select "12529"
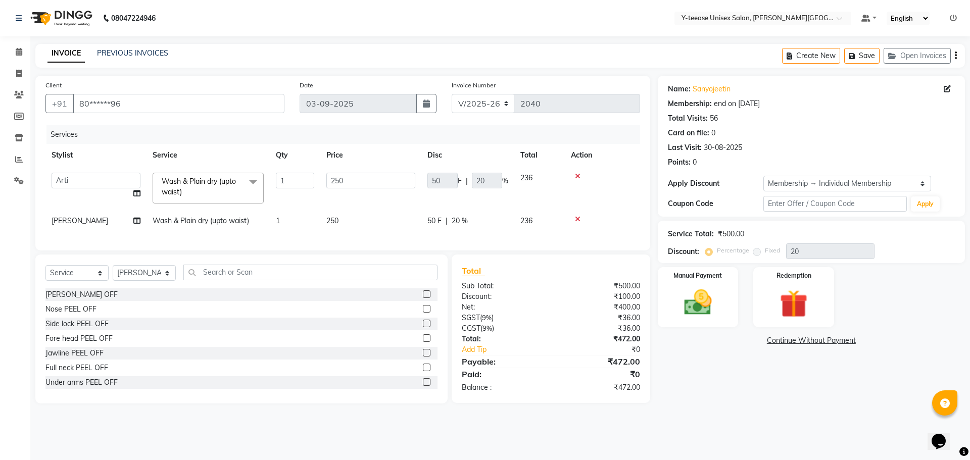
click at [464, 180] on div "50 F | 20 %" at bounding box center [467, 181] width 81 height 16
click at [478, 218] on div "50 F | 20 %" at bounding box center [467, 221] width 81 height 11
select select "90773"
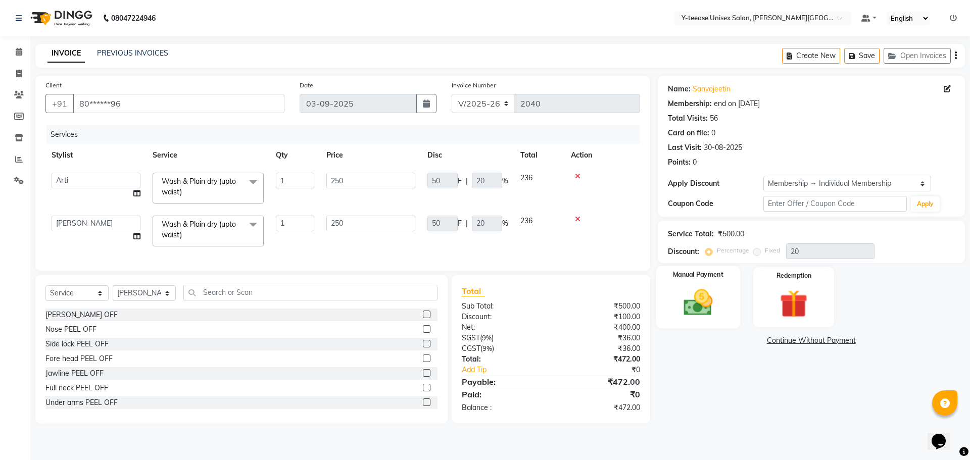
click at [711, 307] on img at bounding box center [697, 302] width 47 height 33
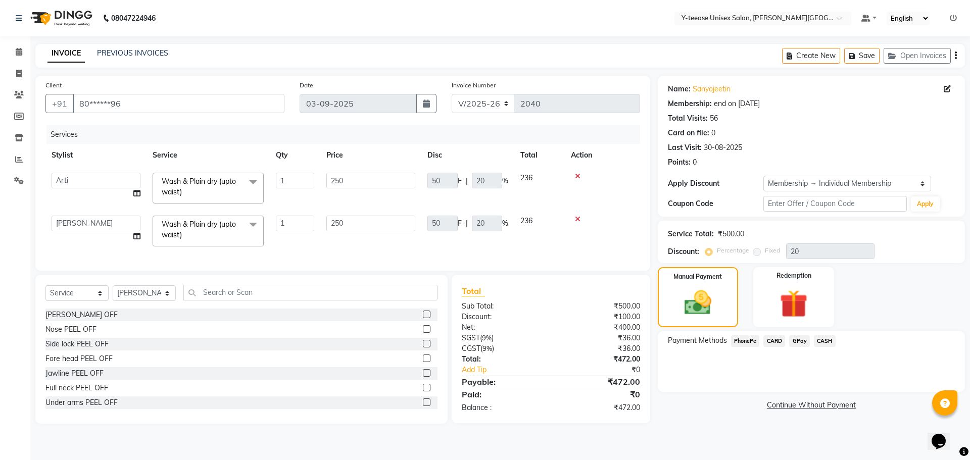
click at [800, 344] on span "GPay" at bounding box center [799, 341] width 21 height 12
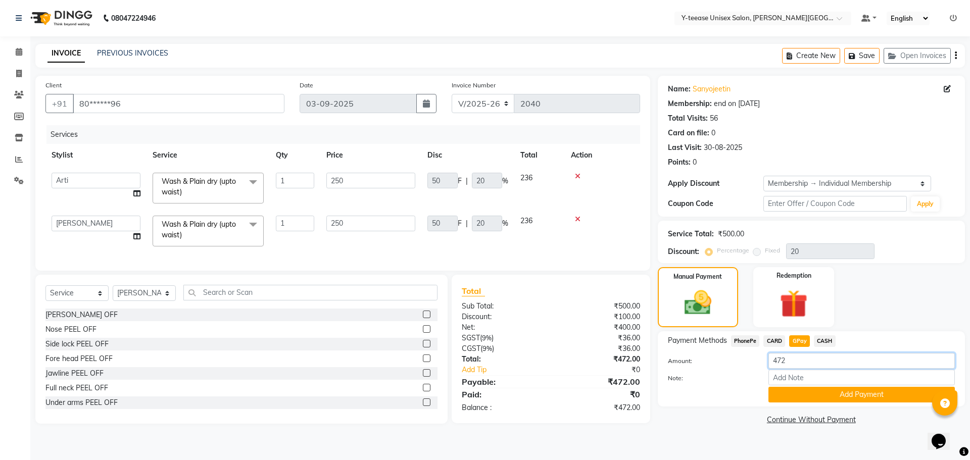
click at [779, 363] on input "472" at bounding box center [861, 361] width 186 height 16
drag, startPoint x: 789, startPoint y: 360, endPoint x: 780, endPoint y: 361, distance: 9.7
click at [780, 361] on input "472" at bounding box center [861, 361] width 186 height 16
drag, startPoint x: 798, startPoint y: 358, endPoint x: 768, endPoint y: 361, distance: 31.0
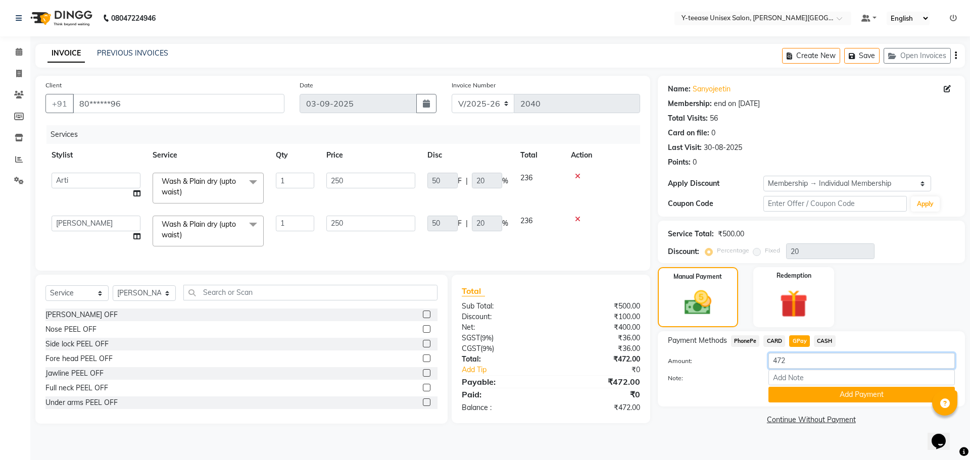
click at [768, 361] on div "472" at bounding box center [862, 361] width 202 height 16
type input "0"
click at [827, 399] on button "Add Payment" at bounding box center [861, 395] width 186 height 16
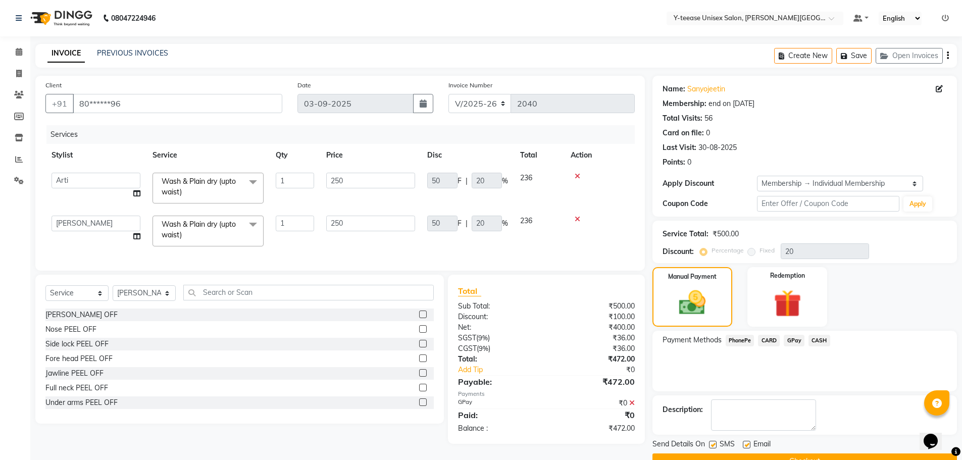
click at [783, 454] on button "Checkout" at bounding box center [805, 462] width 305 height 16
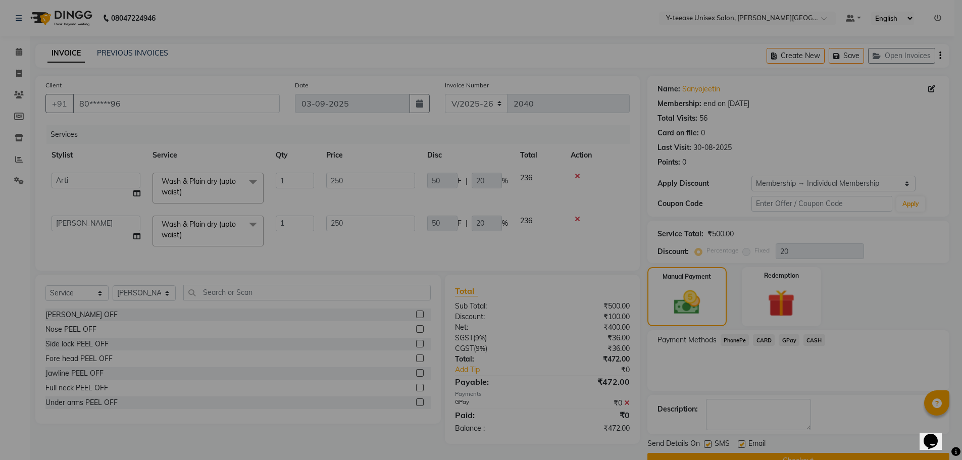
checkbox input "false"
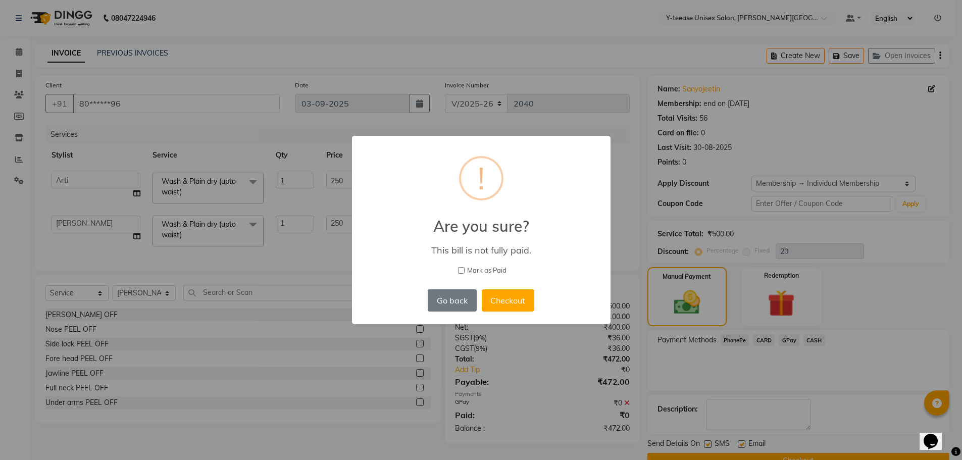
scroll to position [24, 0]
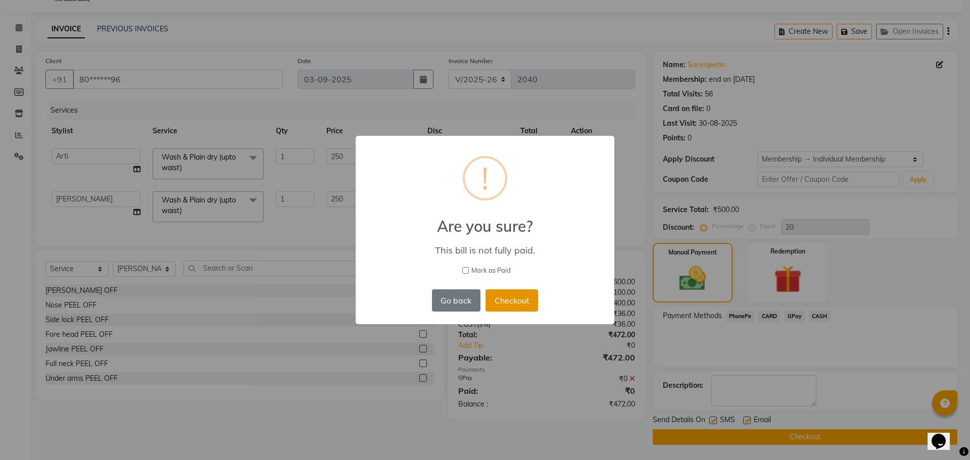
click at [508, 302] on button "Checkout" at bounding box center [511, 300] width 53 height 22
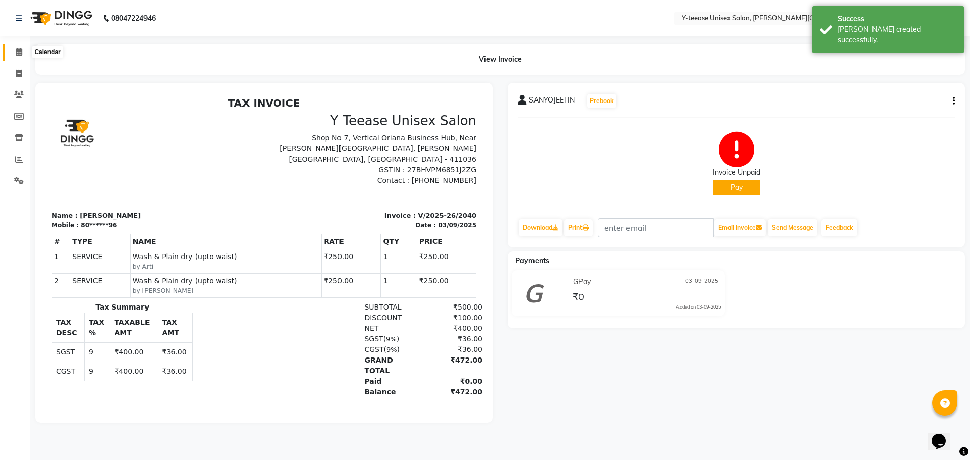
click at [21, 51] on icon at bounding box center [19, 52] width 7 height 8
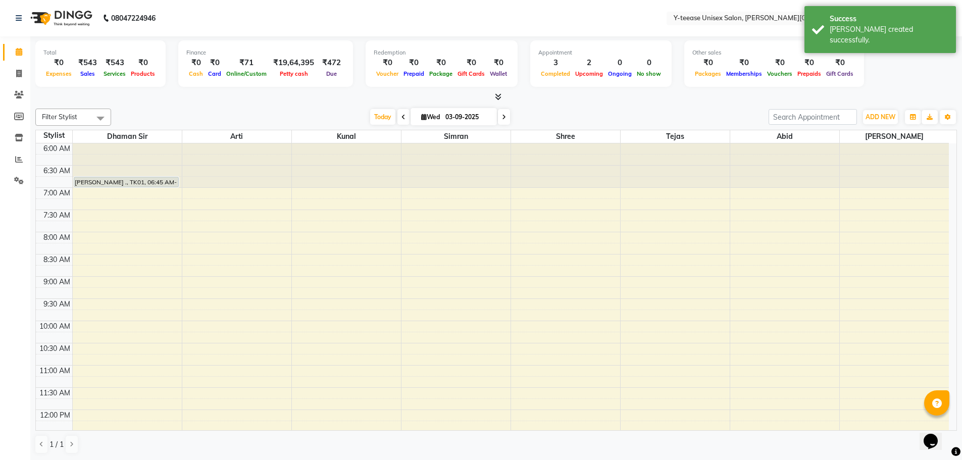
click at [369, 116] on div "Today Wed 03-09-2025" at bounding box center [440, 117] width 142 height 15
click at [382, 120] on span "Today" at bounding box center [382, 117] width 25 height 16
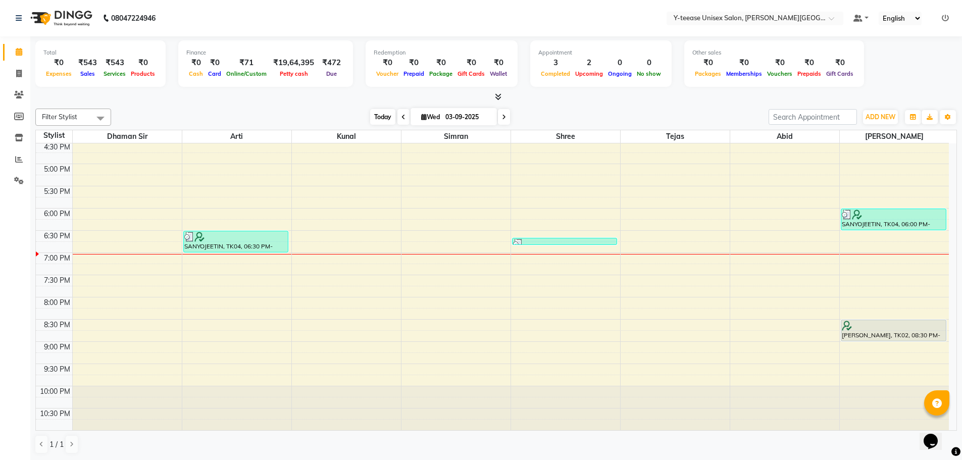
click at [377, 119] on span "Today" at bounding box center [382, 117] width 25 height 16
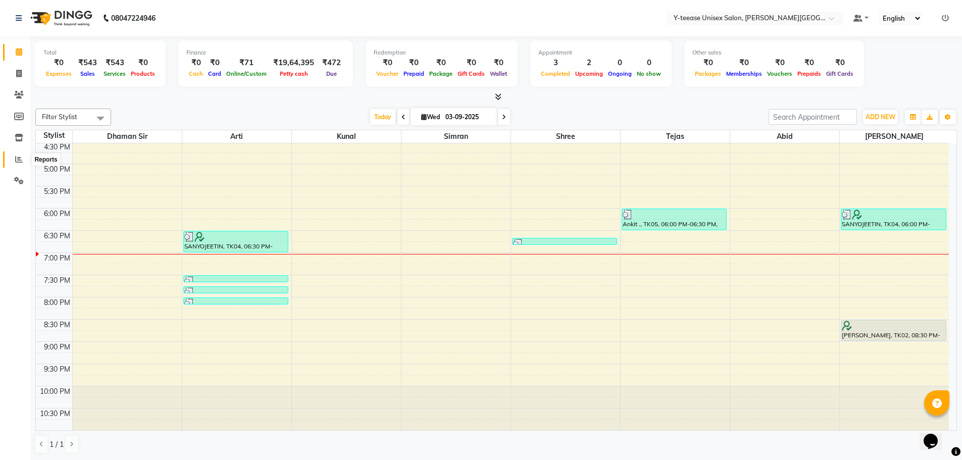
click at [23, 159] on span at bounding box center [19, 160] width 18 height 12
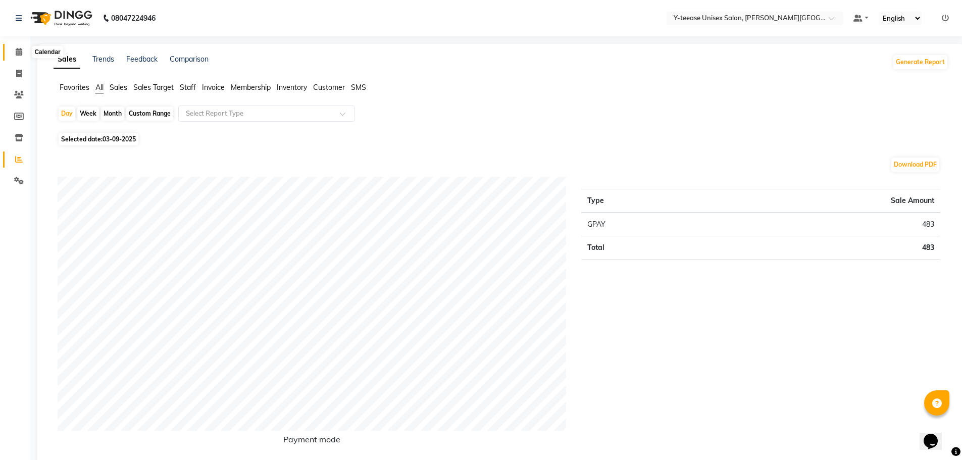
click at [16, 56] on span at bounding box center [19, 52] width 18 height 12
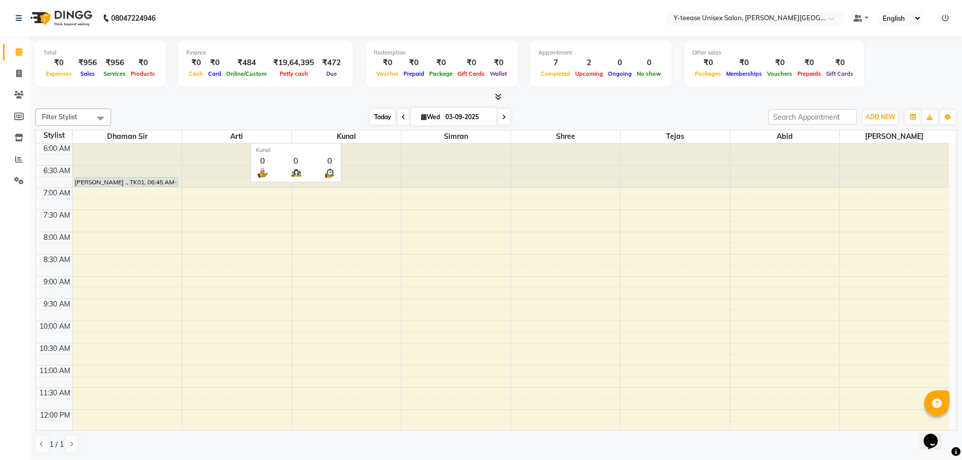
click at [386, 122] on span "Today" at bounding box center [382, 117] width 25 height 16
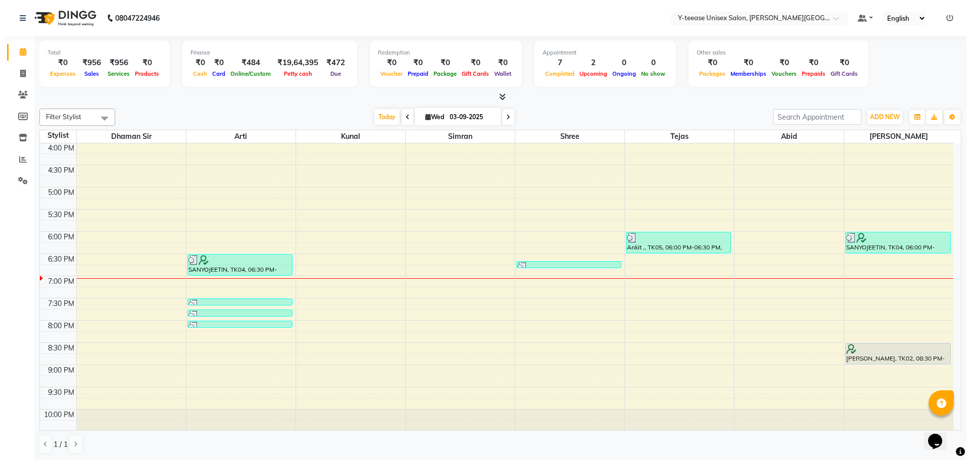
scroll to position [468, 0]
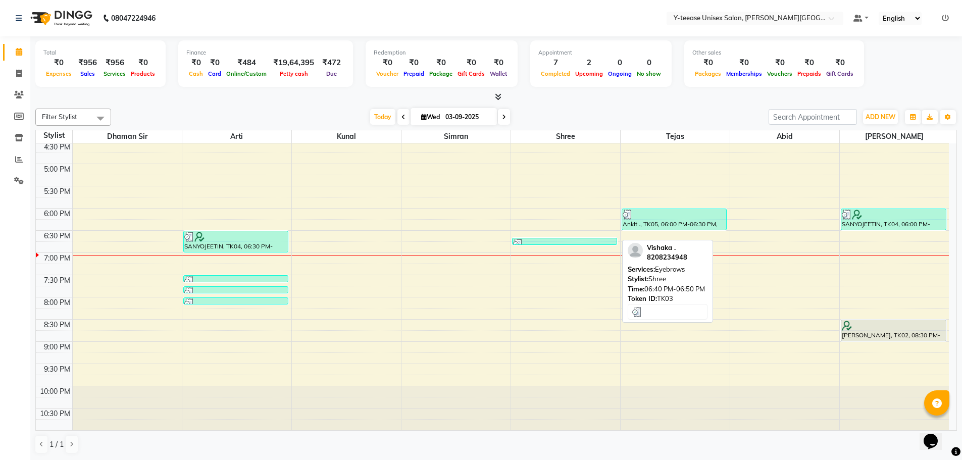
click at [578, 241] on div at bounding box center [565, 244] width 104 height 10
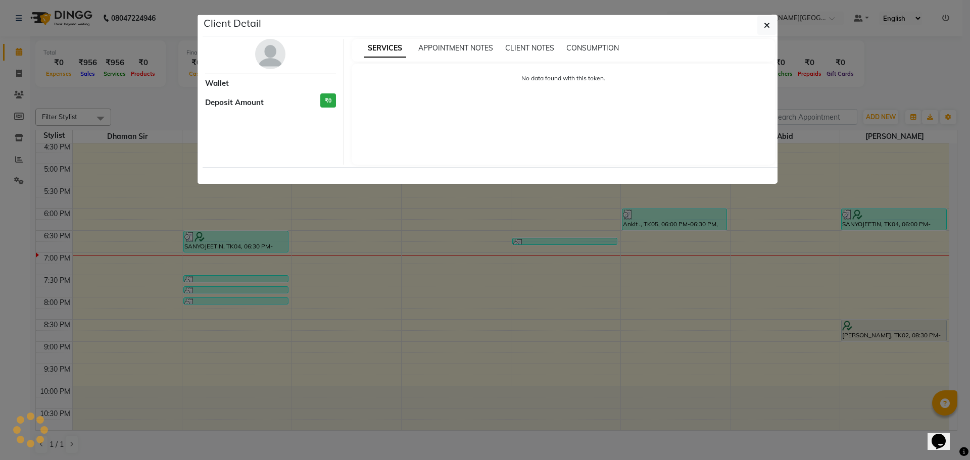
select select "3"
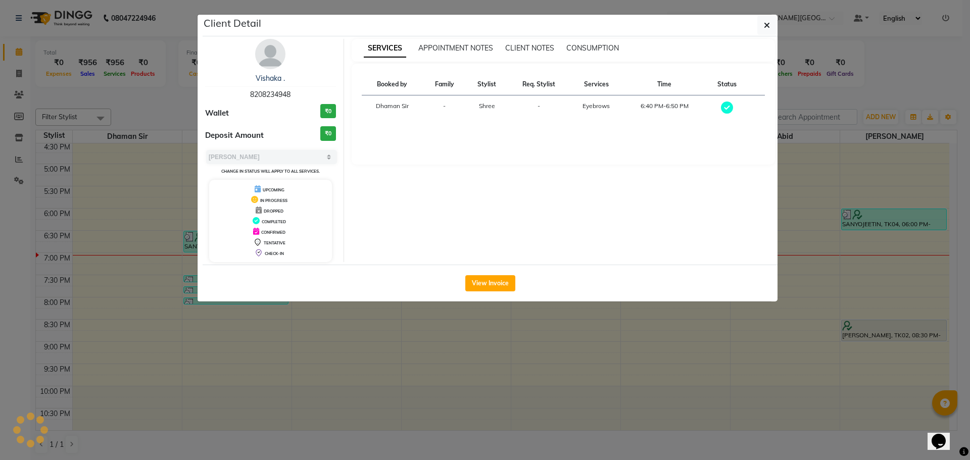
click at [576, 259] on div "SERVICES APPOINTMENT NOTES CLIENT NOTES CONSUMPTION Booked by Family Stylist Re…" at bounding box center [563, 150] width 439 height 223
click at [563, 345] on ngb-modal-window "Client Detail Vishaka . 8208234948 Wallet ₹0 Deposit Amount ₹0 Select MARK DONE…" at bounding box center [485, 230] width 970 height 460
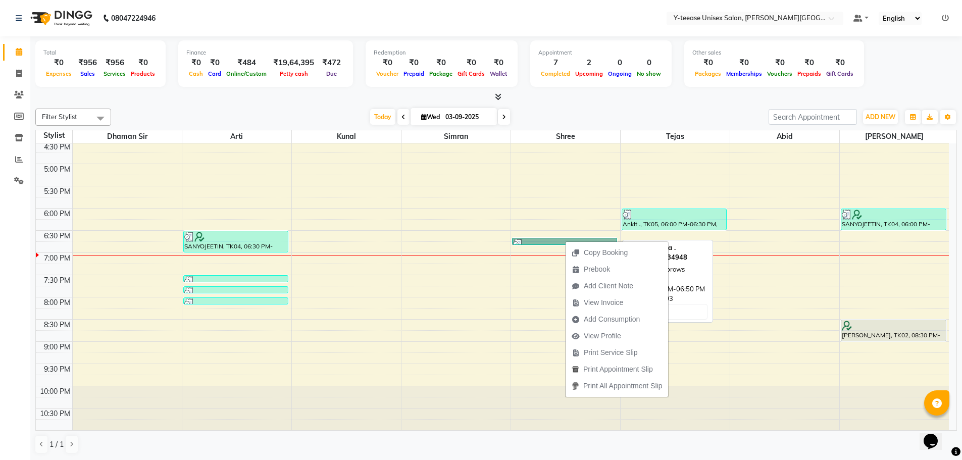
click at [534, 240] on link "Vishaka ., TK03, 06:40 PM-06:50 PM, Eyebrows" at bounding box center [565, 241] width 106 height 7
select select "3"
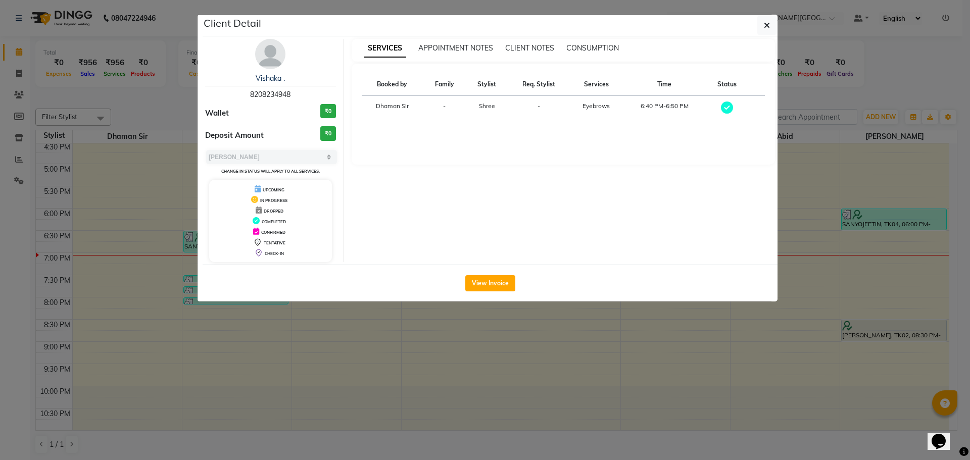
click at [281, 97] on span "8208234948" at bounding box center [270, 94] width 40 height 9
copy span "8208234948"
click at [297, 338] on ngb-modal-window "Client Detail Vishaka . 8208234948 Wallet ₹0 Deposit Amount ₹0 Select MARK DONE…" at bounding box center [485, 230] width 970 height 460
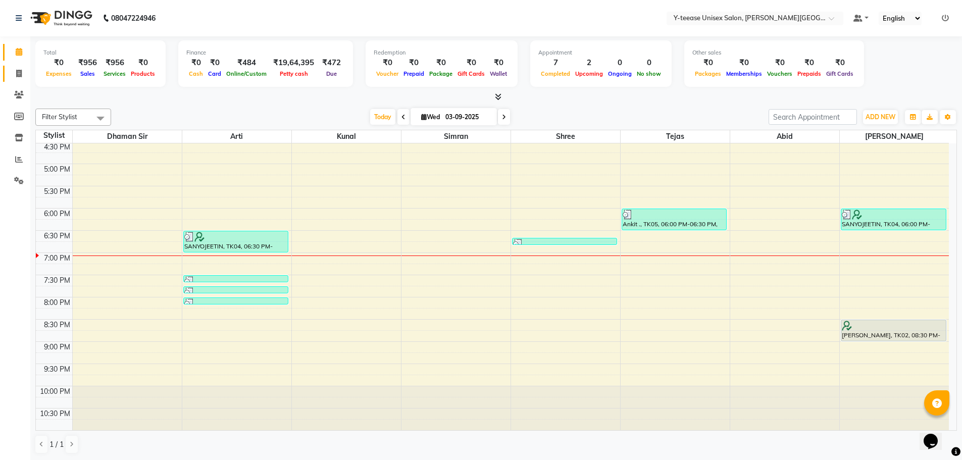
click at [15, 67] on link "Invoice" at bounding box center [15, 74] width 24 height 17
select select "765"
select select "service"
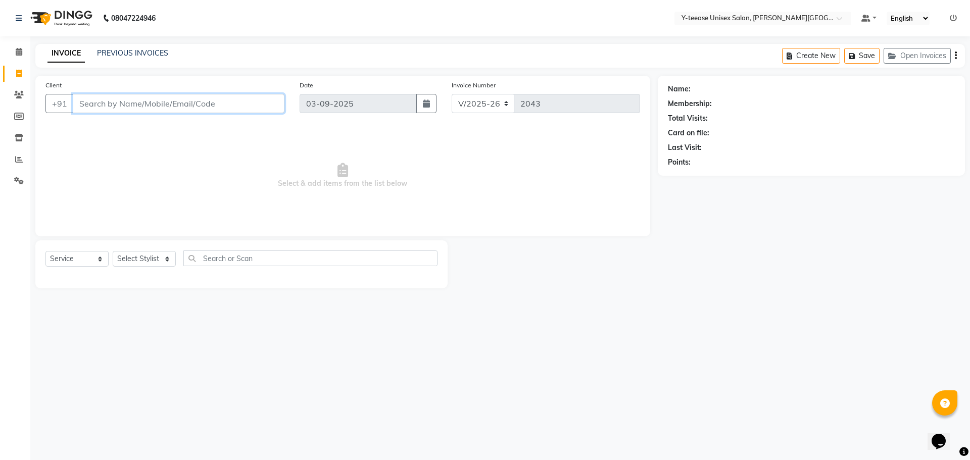
click at [128, 108] on input "Client" at bounding box center [179, 103] width 212 height 19
paste input "8208234948"
type input "8208234948"
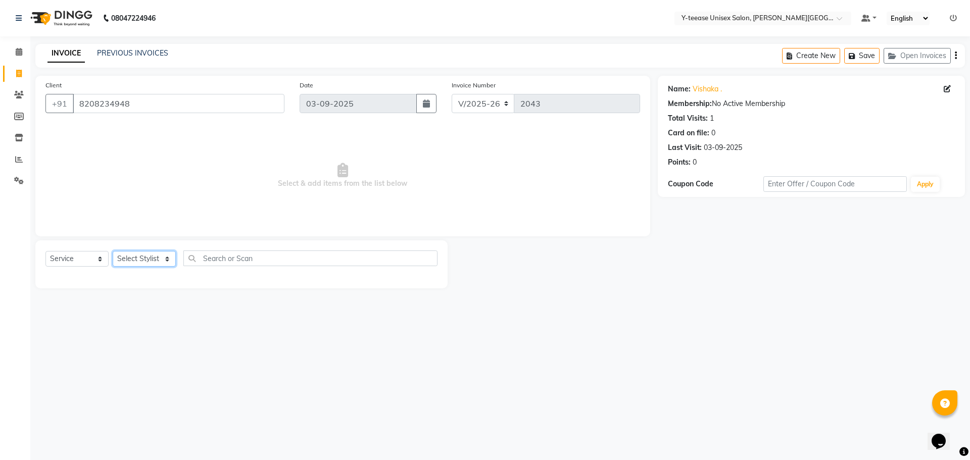
click at [158, 254] on select "Select Stylist [PERSON_NAME] Dhaman [PERSON_NAME] Shree [PERSON_NAME] [PERSON_N…" at bounding box center [144, 259] width 63 height 16
select select "82260"
click at [113, 251] on select "Select Stylist [PERSON_NAME] Dhaman [PERSON_NAME] Shree [PERSON_NAME] [PERSON_N…" at bounding box center [144, 259] width 63 height 16
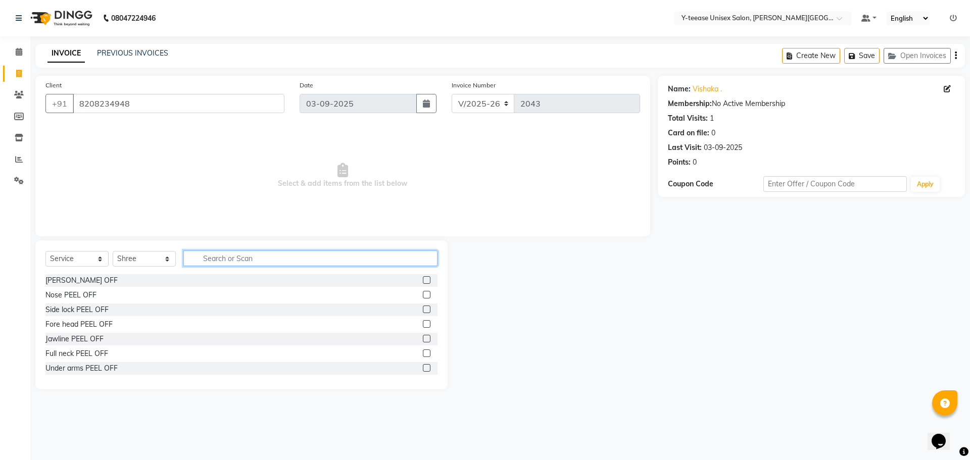
click at [239, 260] on input "text" at bounding box center [310, 259] width 254 height 16
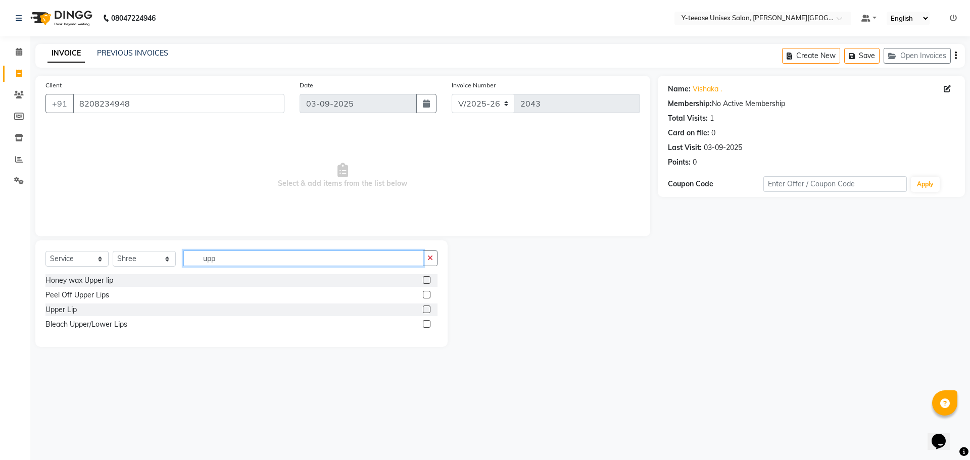
type input "upp"
click at [428, 308] on label at bounding box center [427, 310] width 8 height 8
click at [428, 308] on input "checkbox" at bounding box center [426, 310] width 7 height 7
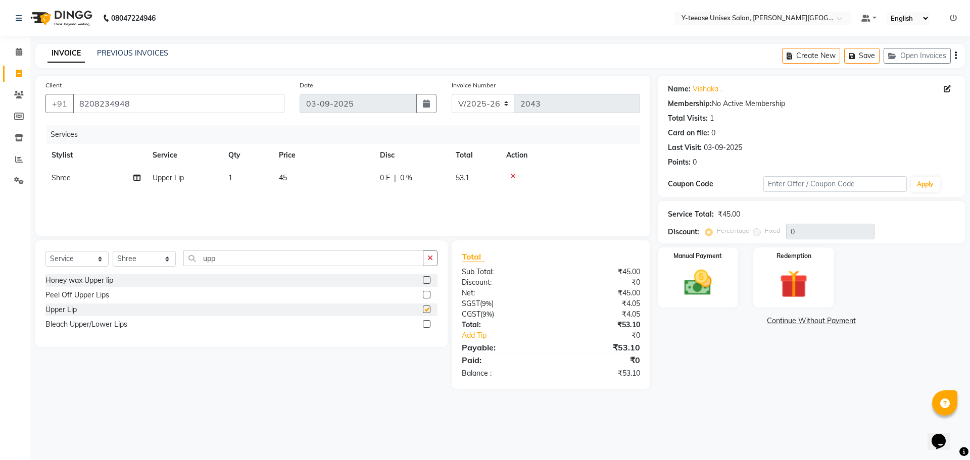
checkbox input "false"
drag, startPoint x: 232, startPoint y: 258, endPoint x: 189, endPoint y: 259, distance: 42.9
click at [189, 259] on input "upp" at bounding box center [303, 259] width 240 height 16
type input "for"
click at [427, 324] on label at bounding box center [427, 324] width 8 height 8
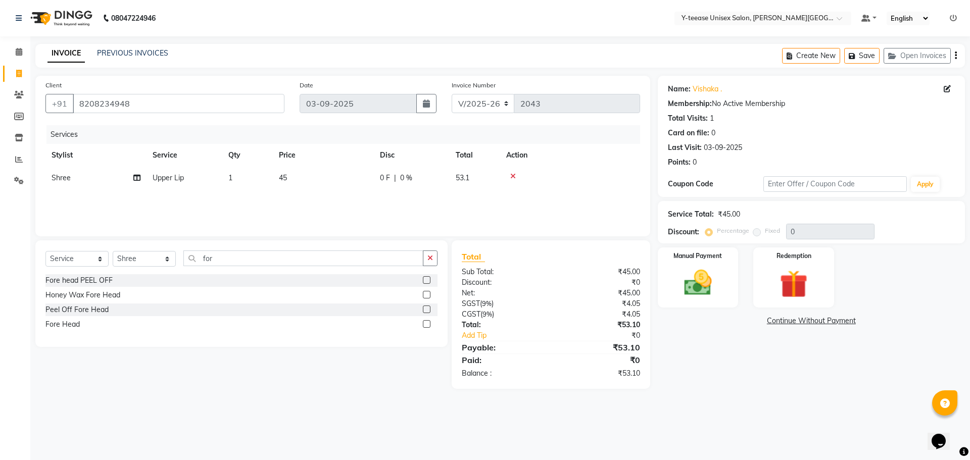
click at [427, 324] on input "checkbox" at bounding box center [426, 324] width 7 height 7
checkbox input "false"
click at [721, 293] on img at bounding box center [697, 282] width 47 height 33
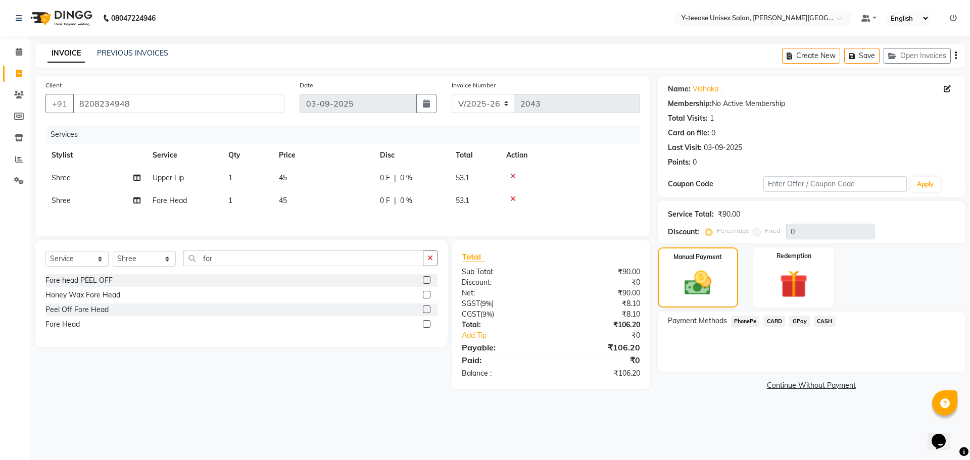
click at [803, 322] on span "GPay" at bounding box center [799, 322] width 21 height 12
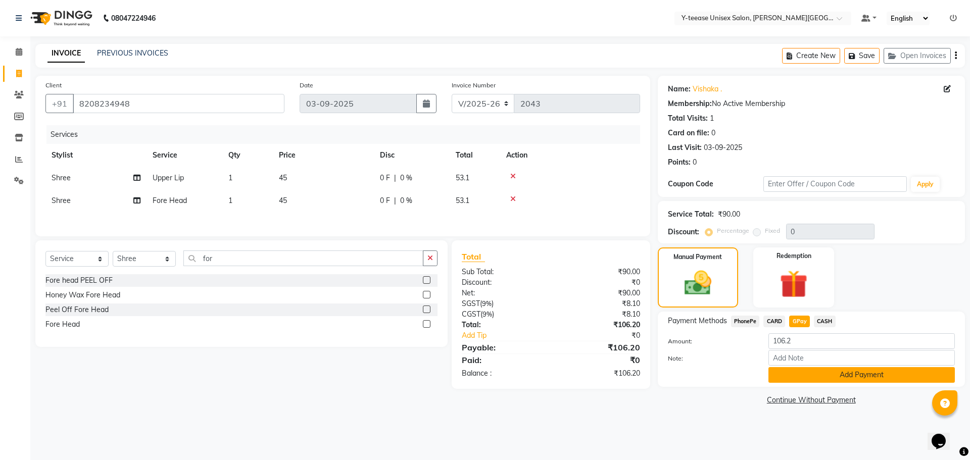
click at [823, 374] on button "Add Payment" at bounding box center [861, 375] width 186 height 16
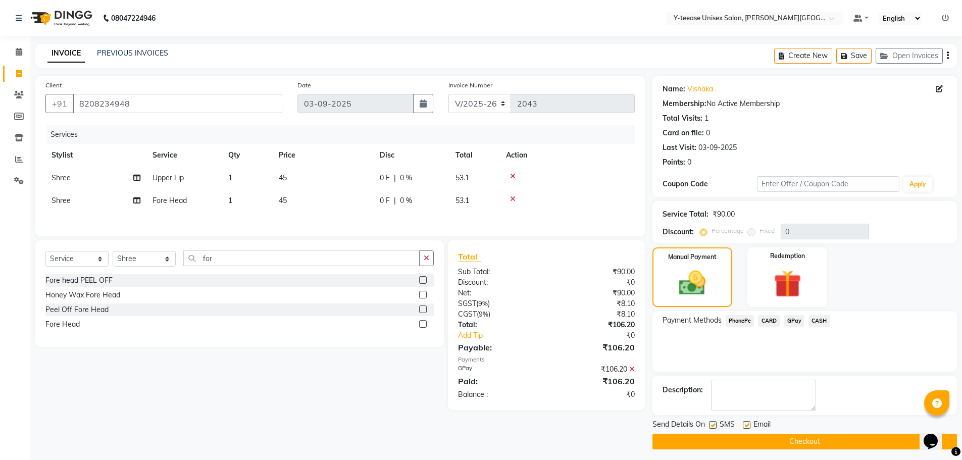
click at [824, 439] on button "Checkout" at bounding box center [805, 442] width 305 height 16
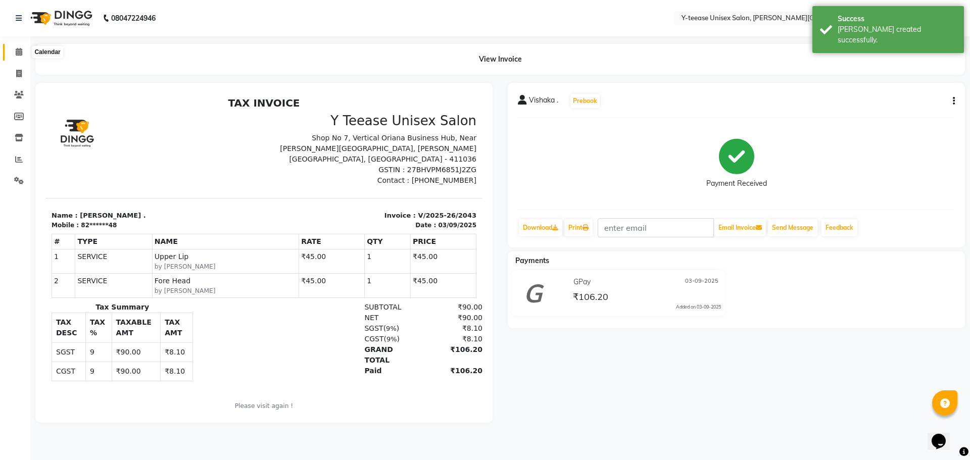
drag, startPoint x: 12, startPoint y: 53, endPoint x: 21, endPoint y: 53, distance: 9.6
click at [12, 53] on span at bounding box center [19, 52] width 18 height 12
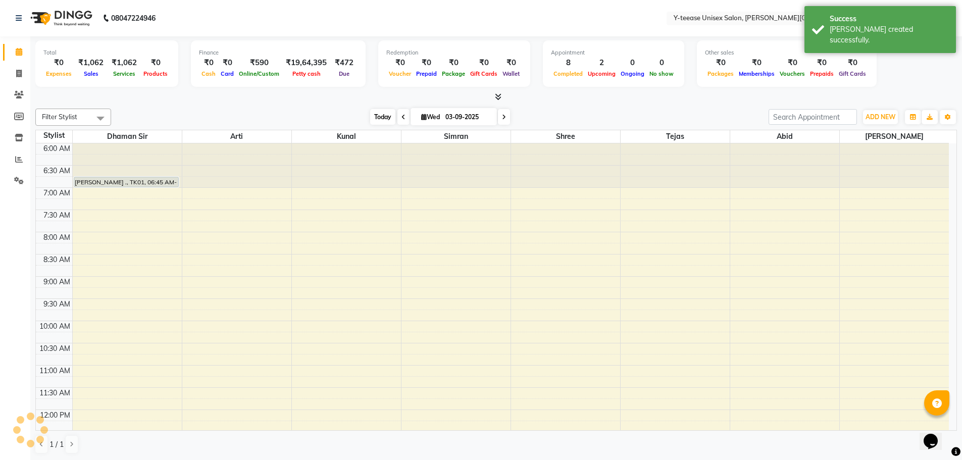
click at [380, 112] on span "Today" at bounding box center [382, 117] width 25 height 16
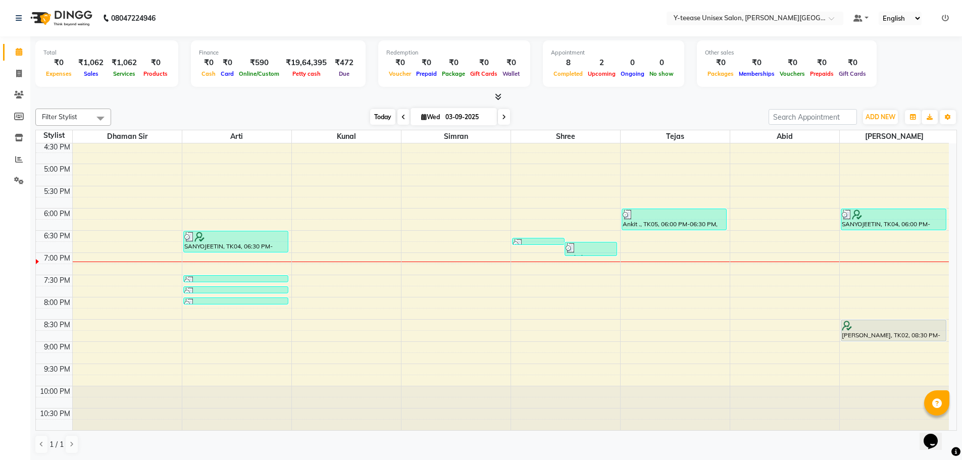
click at [375, 110] on span "Today" at bounding box center [382, 117] width 25 height 16
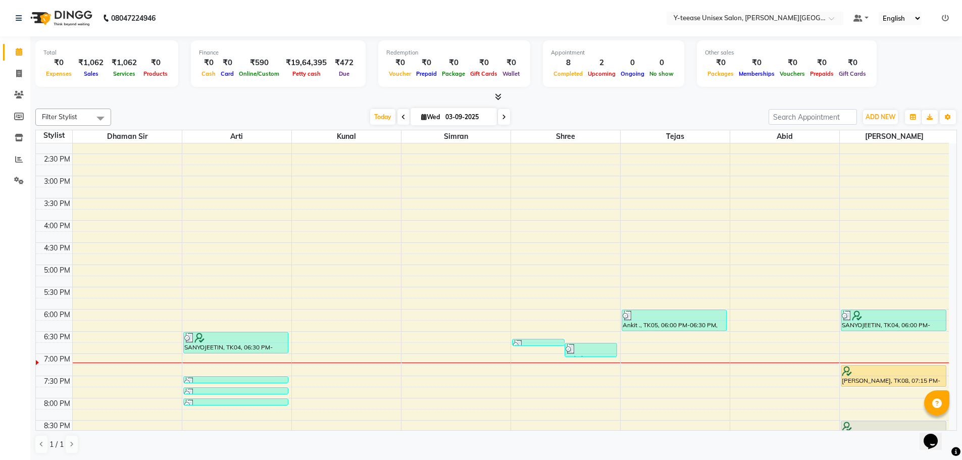
scroll to position [317, 0]
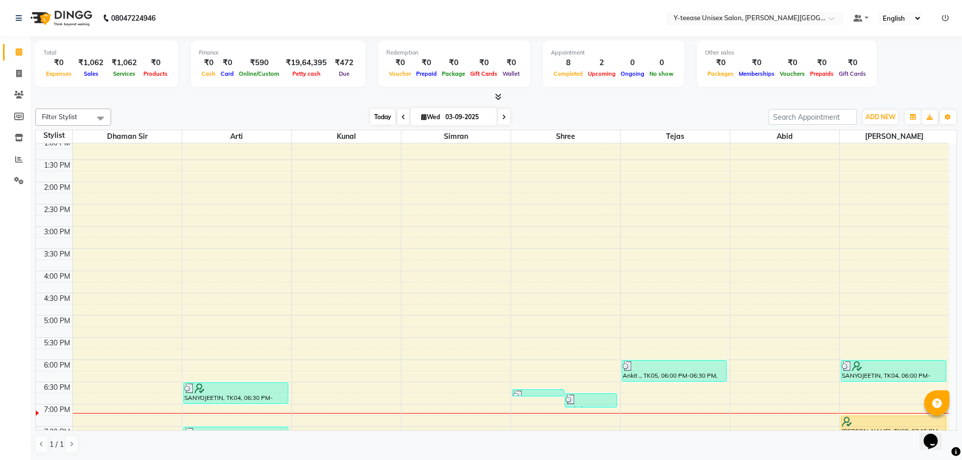
click at [377, 111] on span "Today" at bounding box center [382, 117] width 25 height 16
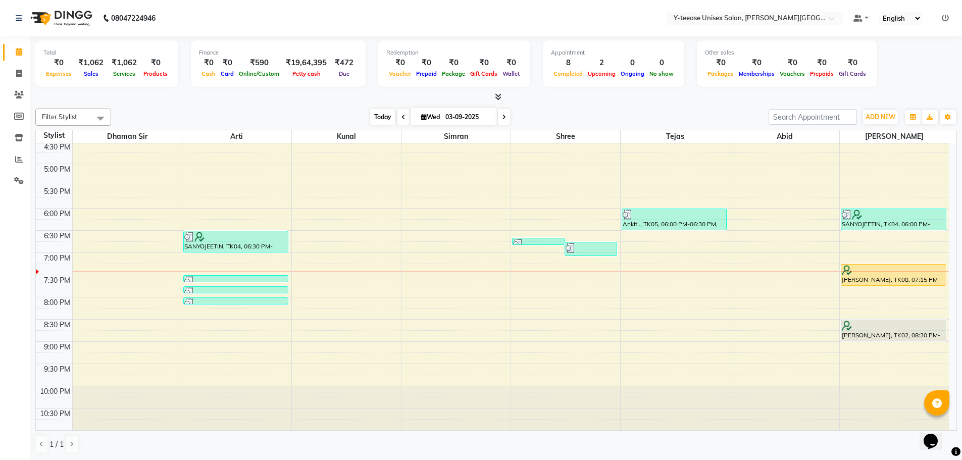
click at [376, 112] on span "Today" at bounding box center [382, 117] width 25 height 16
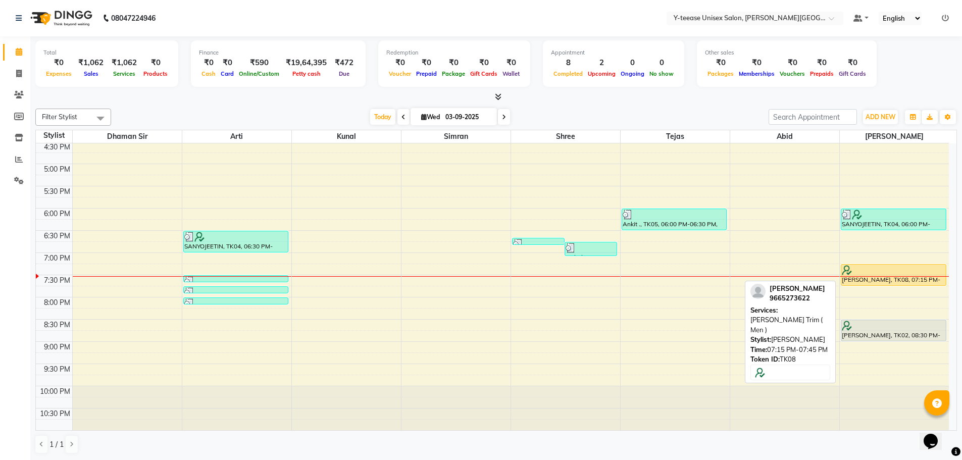
click at [887, 272] on div at bounding box center [894, 270] width 104 height 10
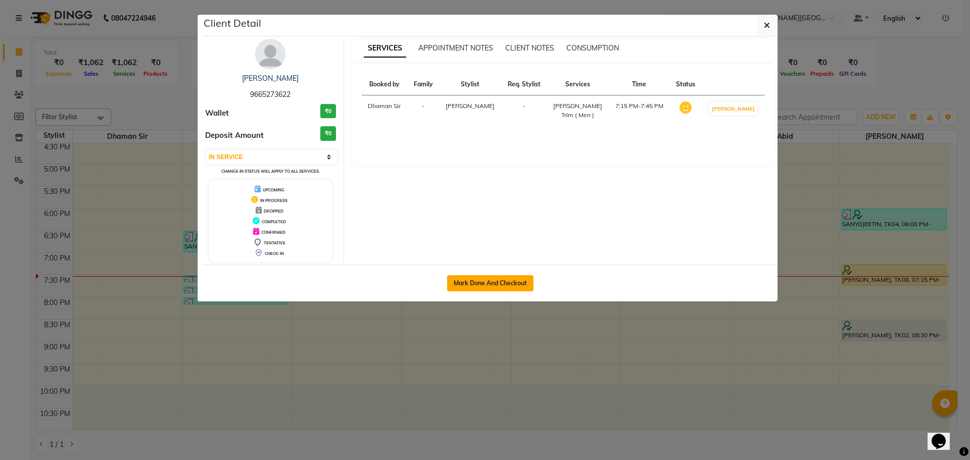
click at [512, 281] on button "Mark Done And Checkout" at bounding box center [490, 283] width 86 height 16
select select "3"
select select "service"
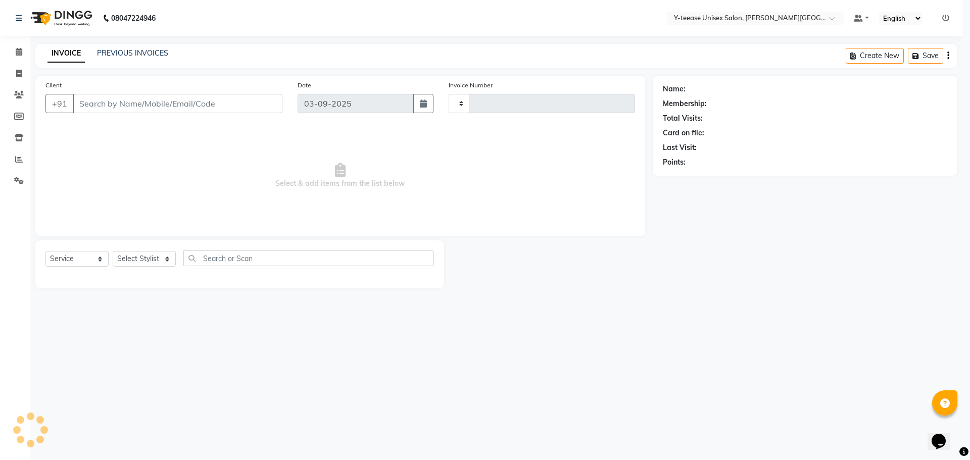
type input "2044"
select select "765"
type input "96******22"
select select "90773"
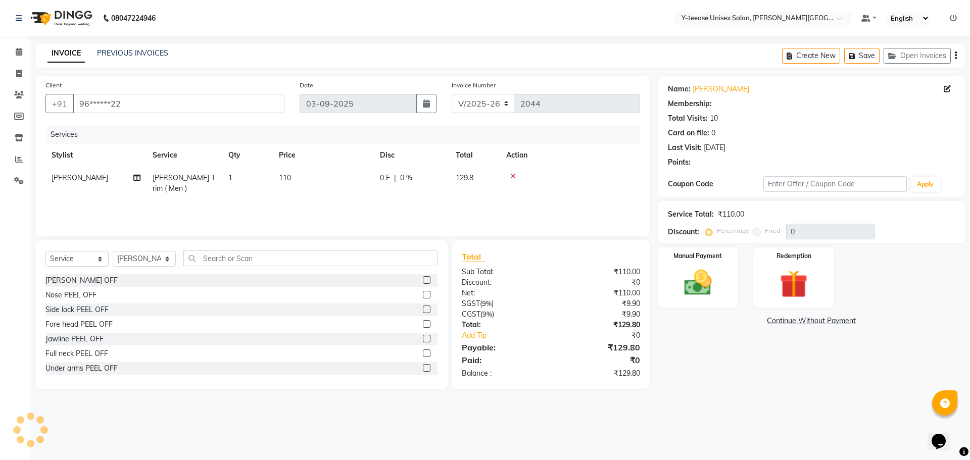
select select "1: Object"
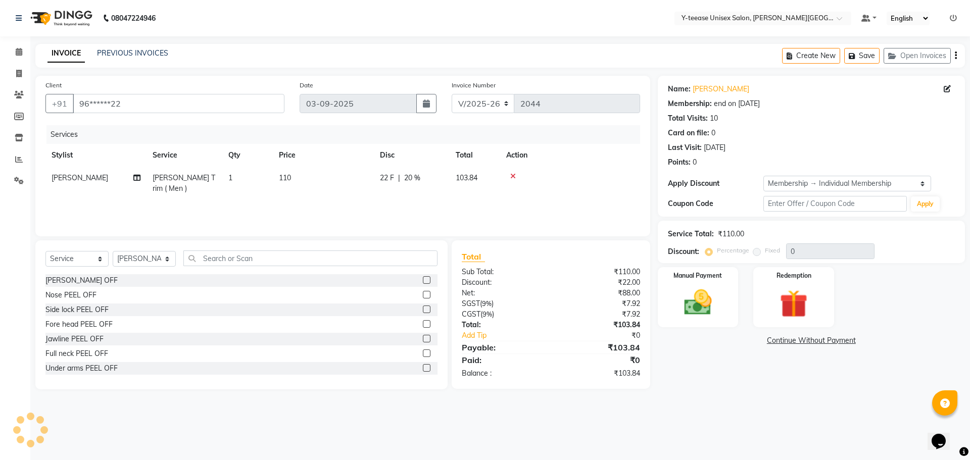
type input "20"
click at [229, 263] on input "text" at bounding box center [310, 259] width 254 height 16
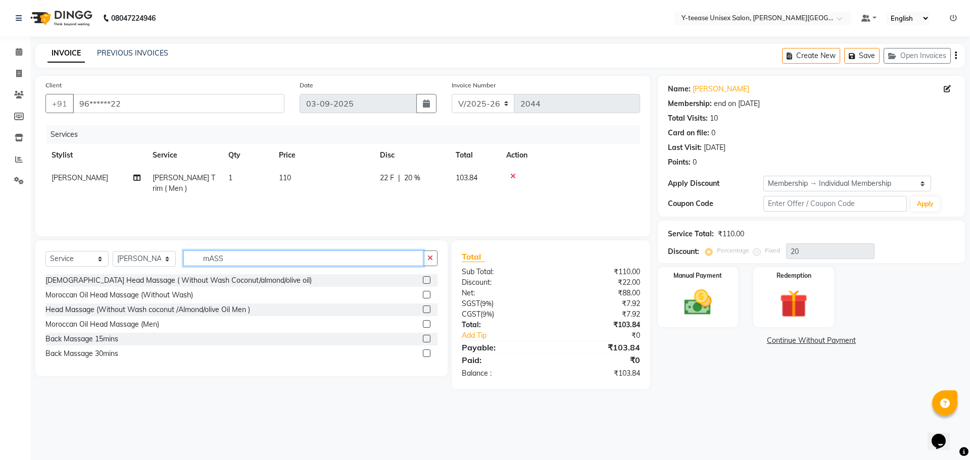
type input "mASS"
click at [427, 310] on label at bounding box center [427, 310] width 8 height 8
click at [427, 310] on input "checkbox" at bounding box center [426, 310] width 7 height 7
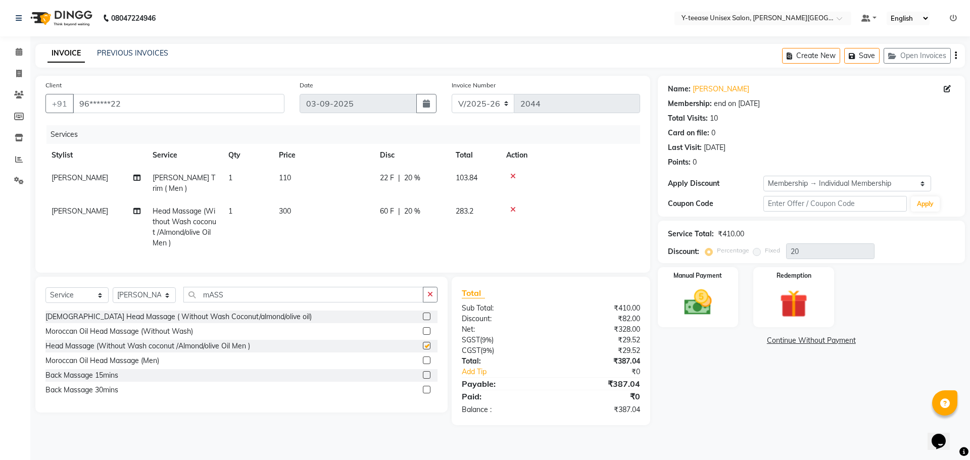
checkbox input "false"
drag, startPoint x: 231, startPoint y: 294, endPoint x: 206, endPoint y: 298, distance: 25.6
click at [206, 298] on input "mASS" at bounding box center [303, 295] width 240 height 16
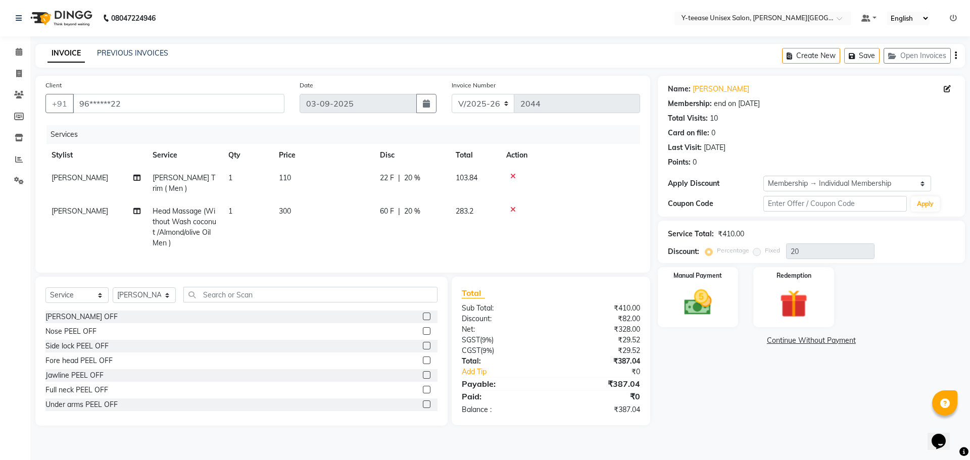
click at [747, 400] on div "Name: Pratik Membership: end on 07-07-2026 Total Visits: 10 Card on file: 0 Las…" at bounding box center [815, 251] width 315 height 350
click at [724, 397] on div "Name: Pratik Membership: end on 07-07-2026 Total Visits: 10 Card on file: 0 Las…" at bounding box center [815, 251] width 315 height 350
click at [713, 308] on img at bounding box center [697, 302] width 47 height 33
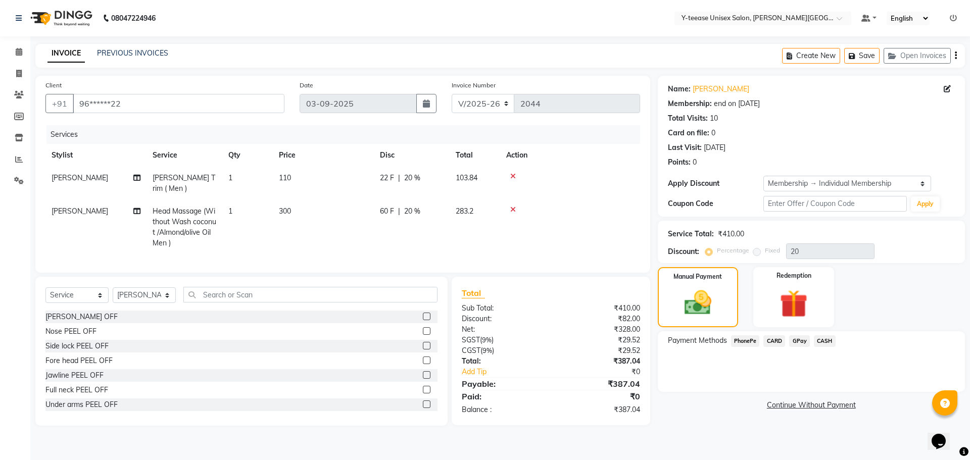
click at [805, 345] on span "GPay" at bounding box center [799, 341] width 21 height 12
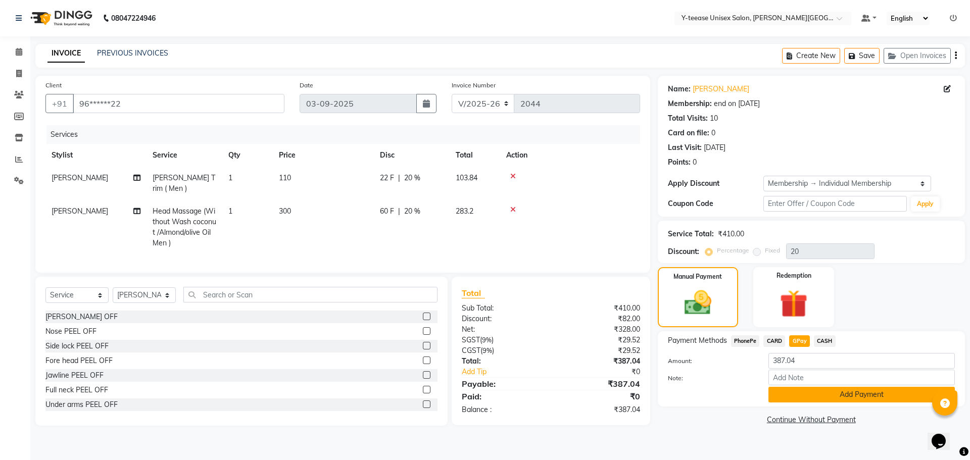
click at [809, 394] on button "Add Payment" at bounding box center [861, 395] width 186 height 16
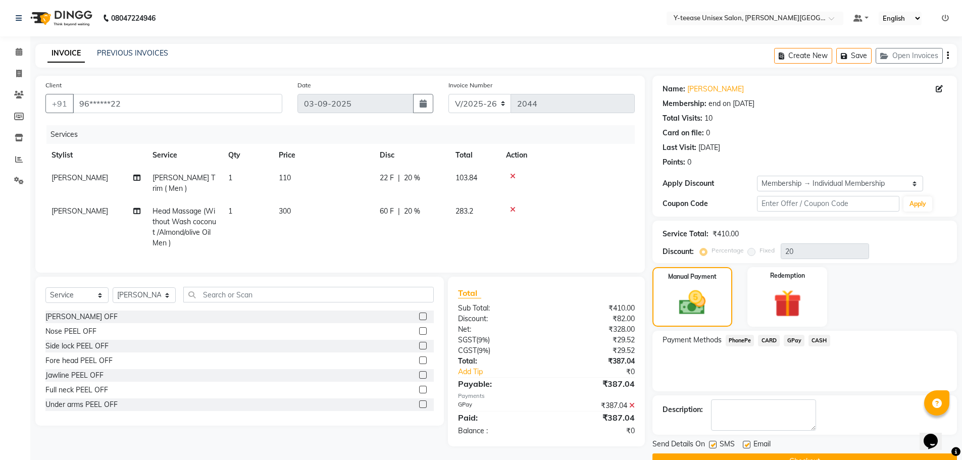
scroll to position [24, 0]
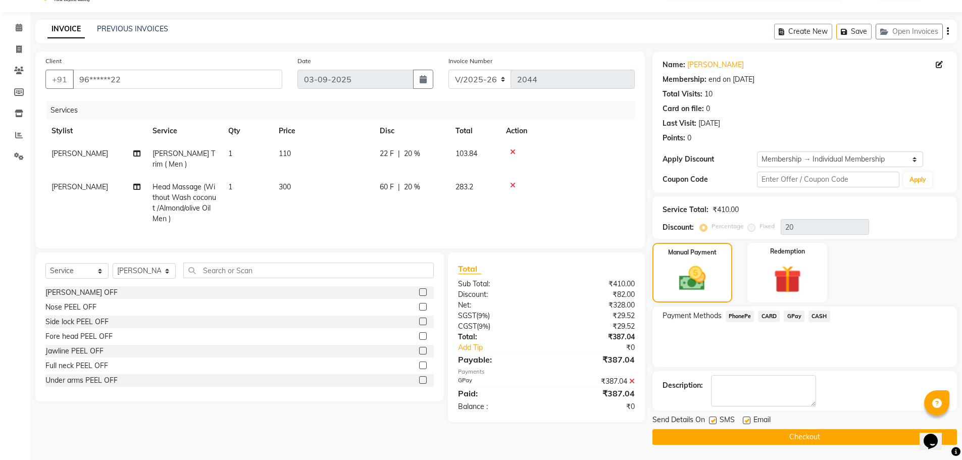
click at [814, 438] on button "Checkout" at bounding box center [805, 437] width 305 height 16
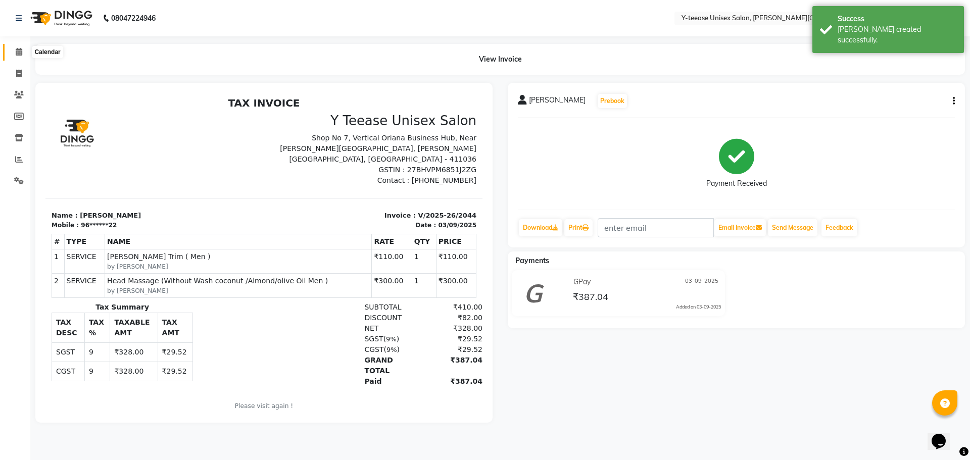
click at [19, 48] on icon at bounding box center [19, 52] width 7 height 8
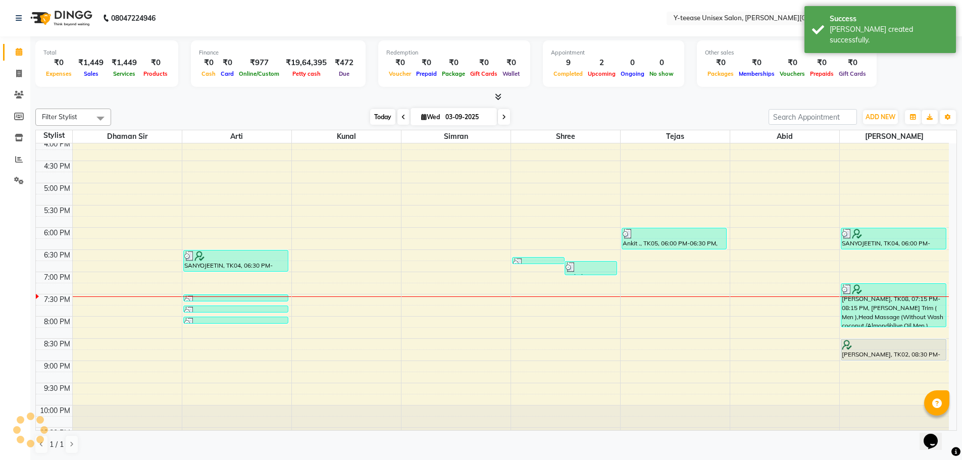
click at [370, 113] on span "Today" at bounding box center [382, 117] width 25 height 16
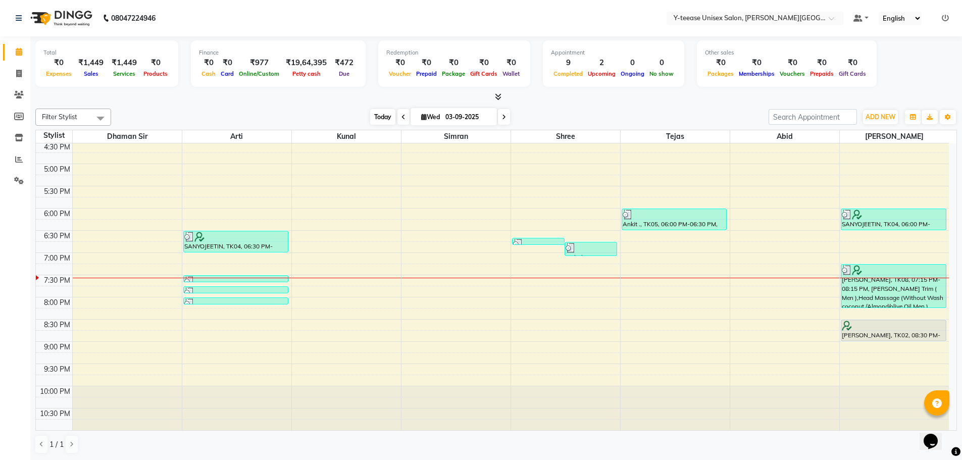
click at [386, 116] on span "Today" at bounding box center [382, 117] width 25 height 16
click at [13, 163] on span at bounding box center [19, 160] width 18 height 12
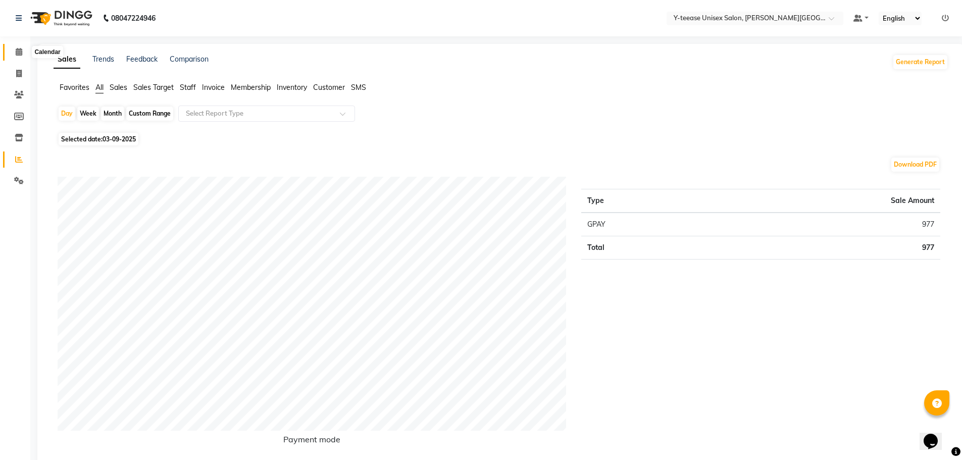
click at [24, 56] on span at bounding box center [19, 52] width 18 height 12
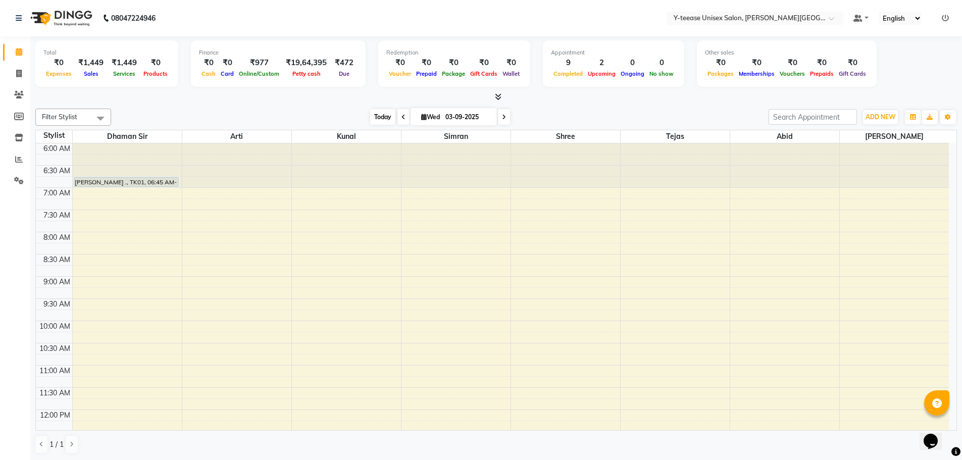
click at [376, 116] on span "Today" at bounding box center [382, 117] width 25 height 16
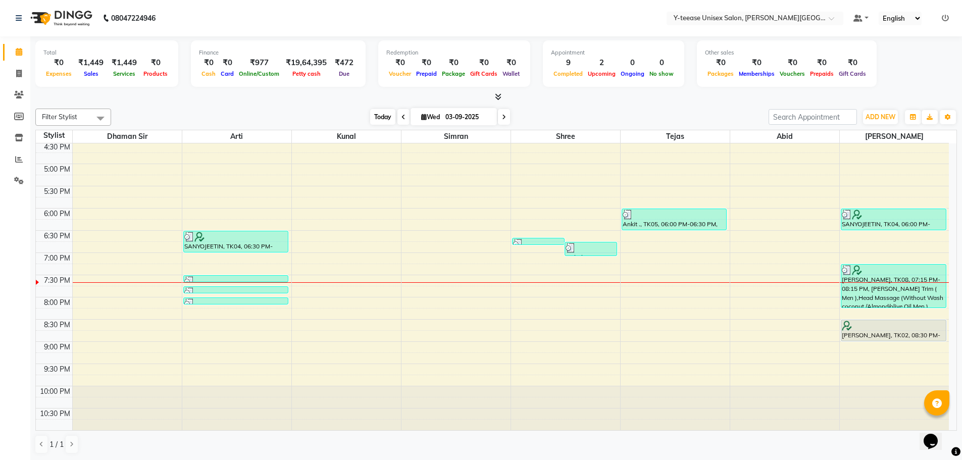
click at [377, 122] on span "Today" at bounding box center [382, 117] width 25 height 16
click at [380, 117] on span "Today" at bounding box center [382, 117] width 25 height 16
click at [370, 120] on span "Today" at bounding box center [382, 117] width 25 height 16
click at [372, 119] on span "Today" at bounding box center [382, 117] width 25 height 16
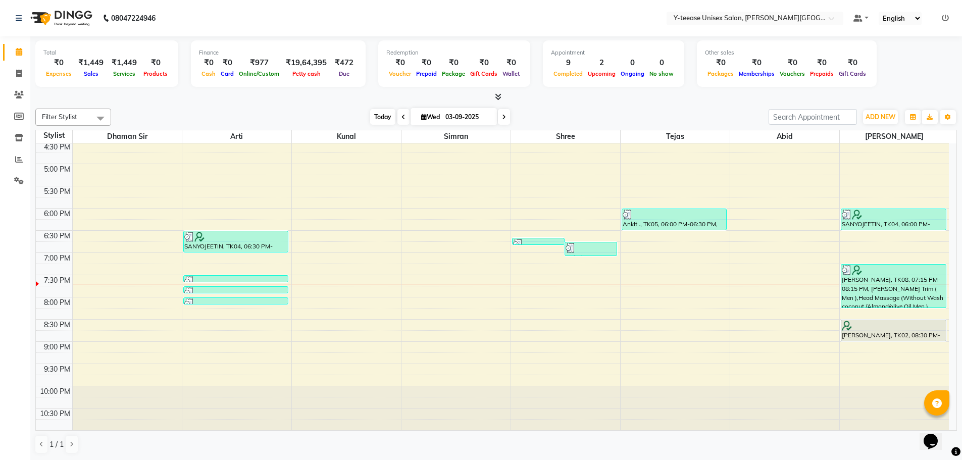
click at [375, 120] on span "Today" at bounding box center [382, 117] width 25 height 16
click at [377, 114] on span "Today" at bounding box center [382, 117] width 25 height 16
click at [370, 119] on span "Today" at bounding box center [382, 117] width 25 height 16
click at [379, 119] on span "Today" at bounding box center [382, 117] width 25 height 16
drag, startPoint x: 79, startPoint y: 371, endPoint x: 731, endPoint y: 372, distance: 652.0
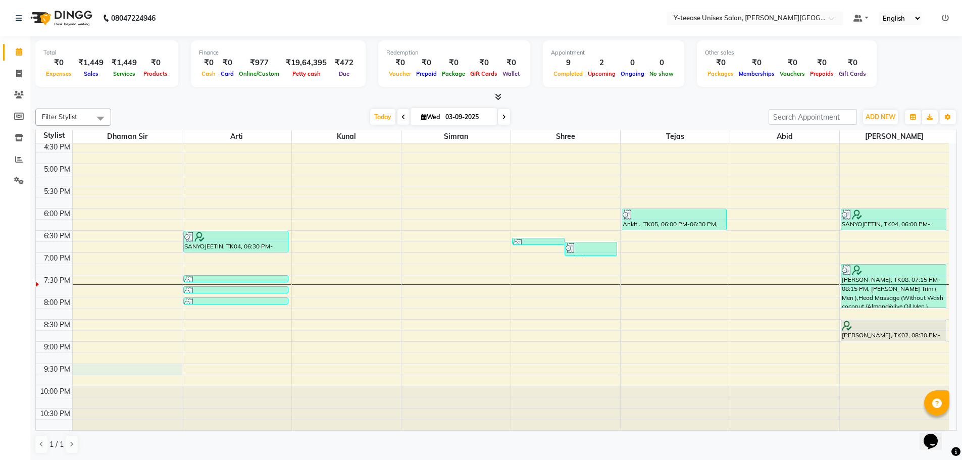
click at [731, 372] on td at bounding box center [510, 369] width 877 height 11
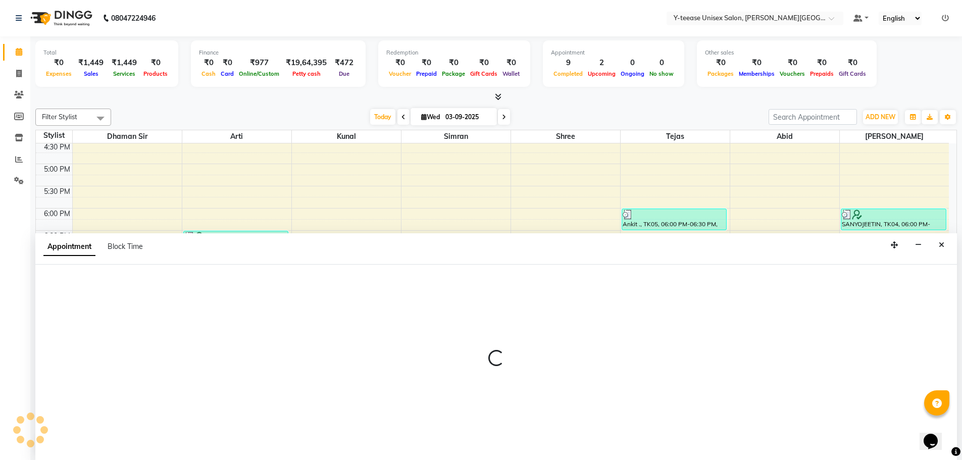
scroll to position [1, 0]
click at [933, 246] on div "Appointment Block Time" at bounding box center [496, 248] width 922 height 31
click at [947, 246] on button "Close" at bounding box center [941, 245] width 15 height 16
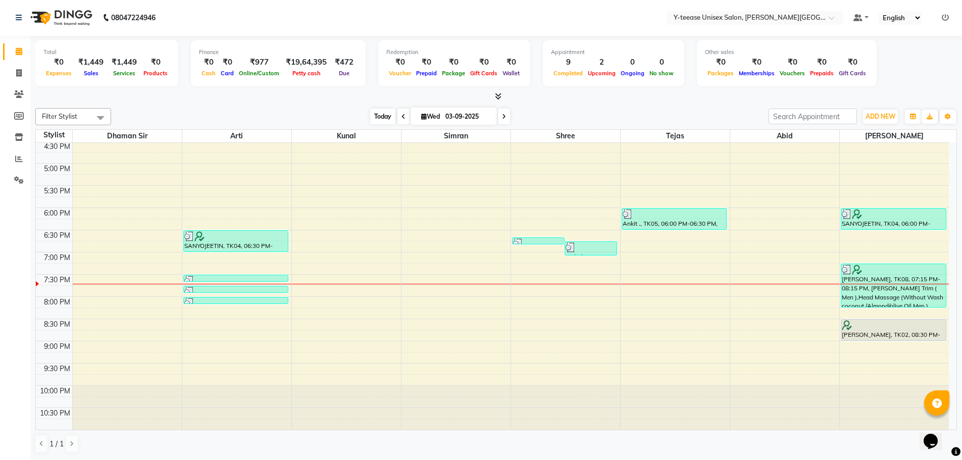
click at [384, 116] on span "Today" at bounding box center [382, 117] width 25 height 16
click at [370, 117] on span "Today" at bounding box center [382, 117] width 25 height 16
click at [373, 117] on span "Today" at bounding box center [382, 117] width 25 height 16
click at [373, 119] on span "Today" at bounding box center [382, 117] width 25 height 16
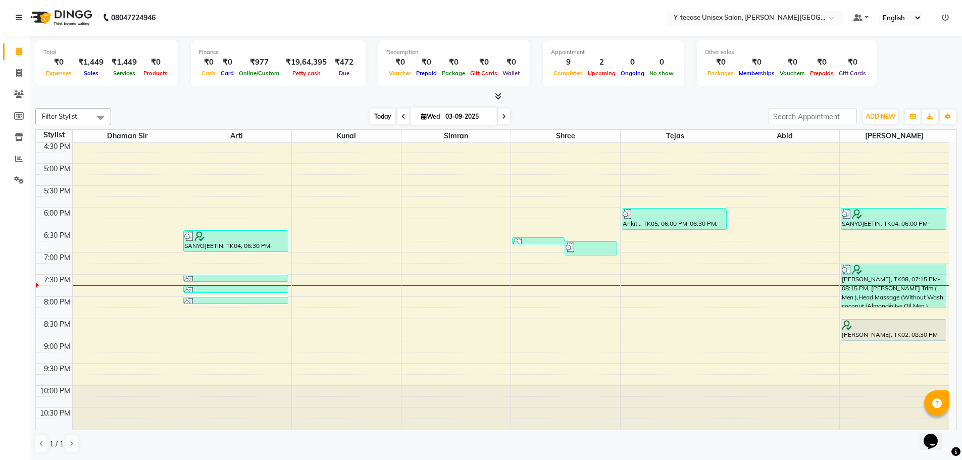
click at [371, 115] on span "Today" at bounding box center [382, 117] width 25 height 16
click at [385, 122] on span "Today" at bounding box center [382, 117] width 25 height 16
drag, startPoint x: 372, startPoint y: 121, endPoint x: 367, endPoint y: 129, distance: 9.8
click at [372, 122] on span "Today" at bounding box center [382, 117] width 25 height 16
click at [325, 102] on div "Total ₹0 Expenses ₹1,449 Sales ₹1,449 Services ₹0 Products Finance ₹0 Cash ₹0 C…" at bounding box center [496, 248] width 932 height 424
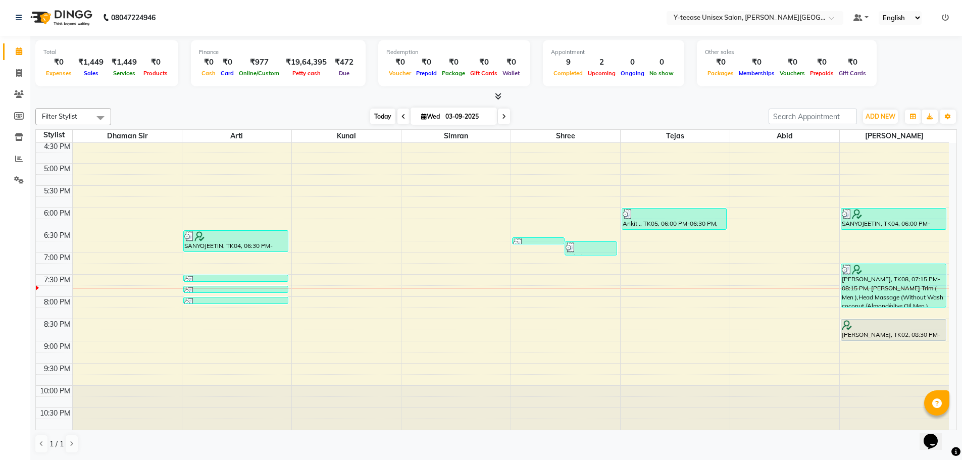
click at [373, 115] on span "Today" at bounding box center [382, 117] width 25 height 16
click at [17, 158] on icon at bounding box center [19, 159] width 8 height 8
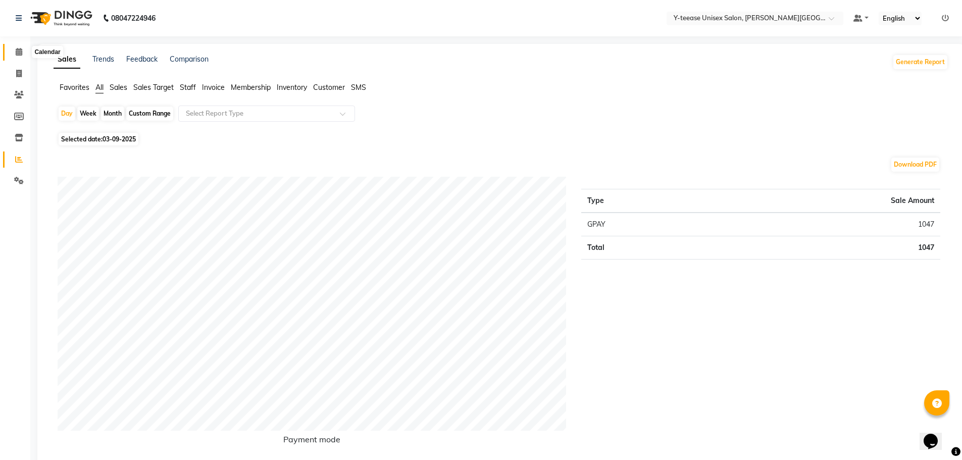
click at [20, 53] on icon at bounding box center [19, 52] width 7 height 8
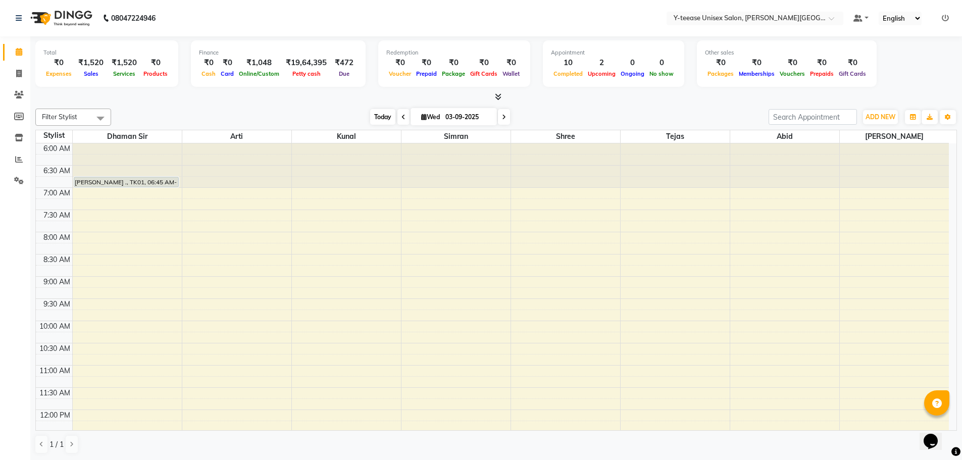
click at [389, 116] on span "Today" at bounding box center [382, 117] width 25 height 16
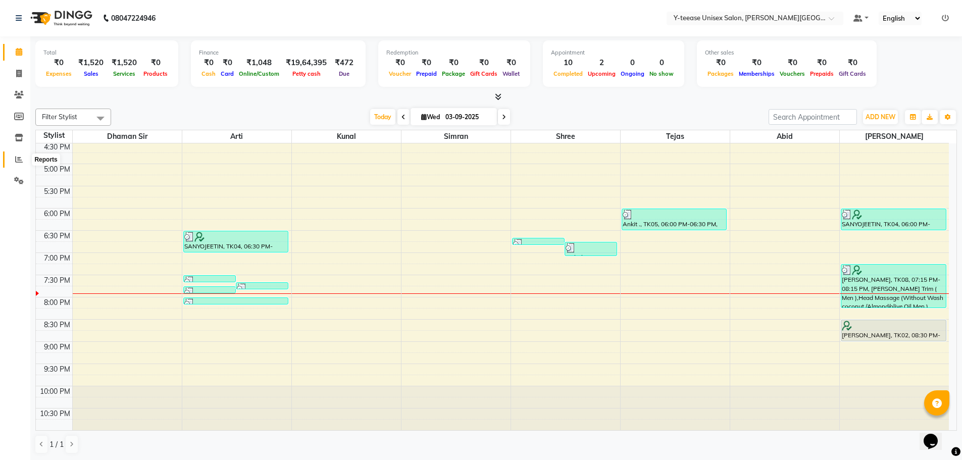
click at [14, 159] on span at bounding box center [19, 160] width 18 height 12
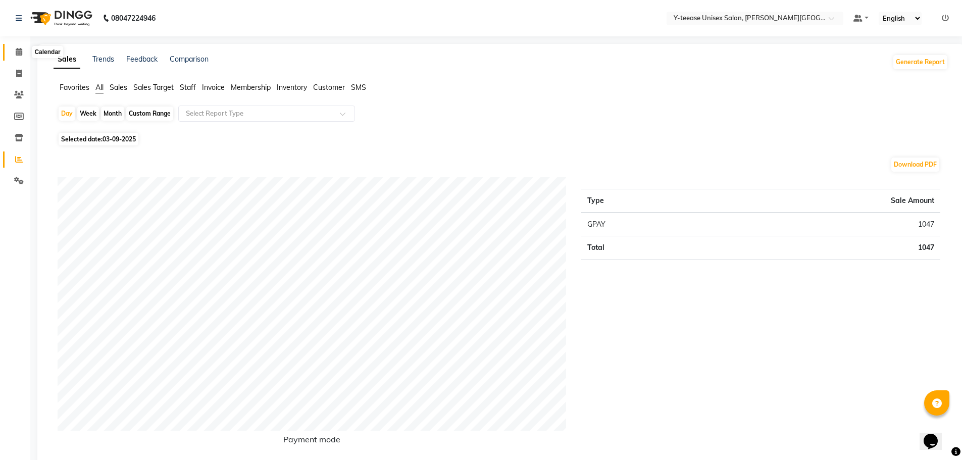
click at [16, 48] on icon at bounding box center [19, 52] width 7 height 8
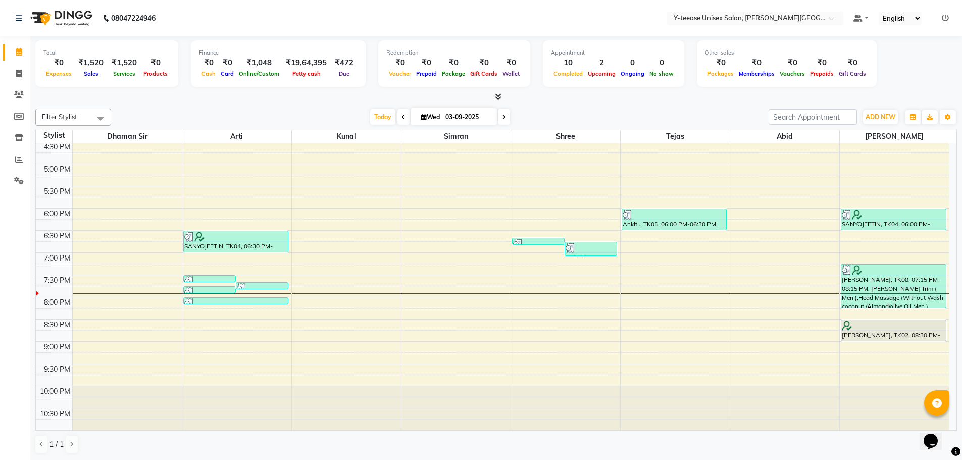
scroll to position [1, 0]
click at [15, 70] on span at bounding box center [19, 74] width 18 height 12
select select "service"
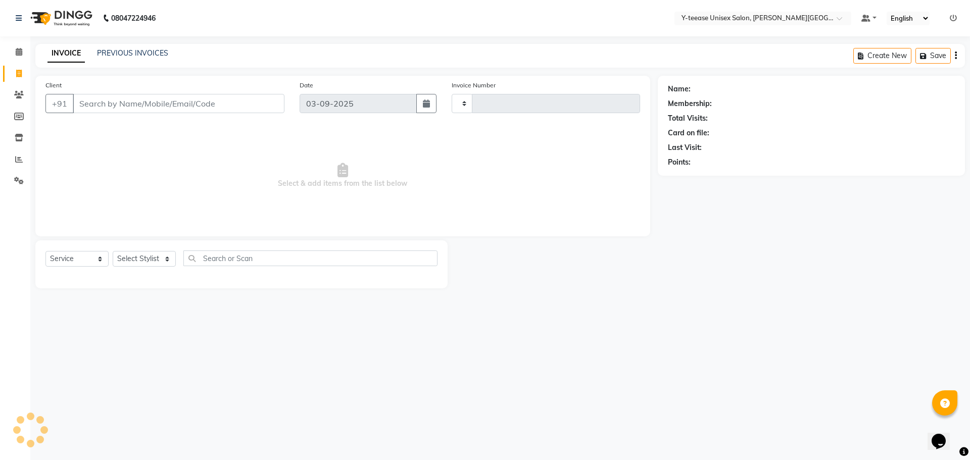
type input "2046"
select select "765"
click at [163, 254] on select "Select Stylist [PERSON_NAME] Dhaman [PERSON_NAME] Shree [PERSON_NAME] [PERSON_N…" at bounding box center [144, 259] width 63 height 16
select select "12529"
click at [113, 251] on select "Select Stylist [PERSON_NAME] Dhaman [PERSON_NAME] Shree [PERSON_NAME] [PERSON_N…" at bounding box center [144, 259] width 63 height 16
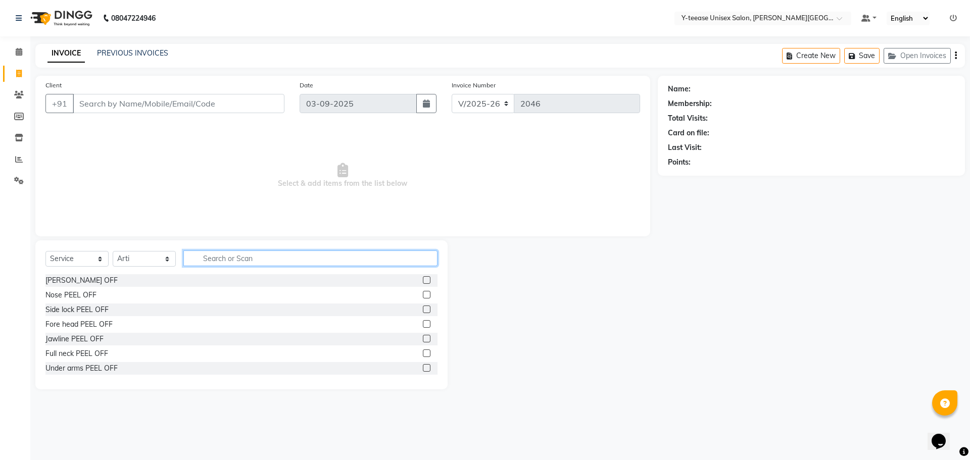
click at [237, 257] on input "text" at bounding box center [310, 259] width 254 height 16
type input "u"
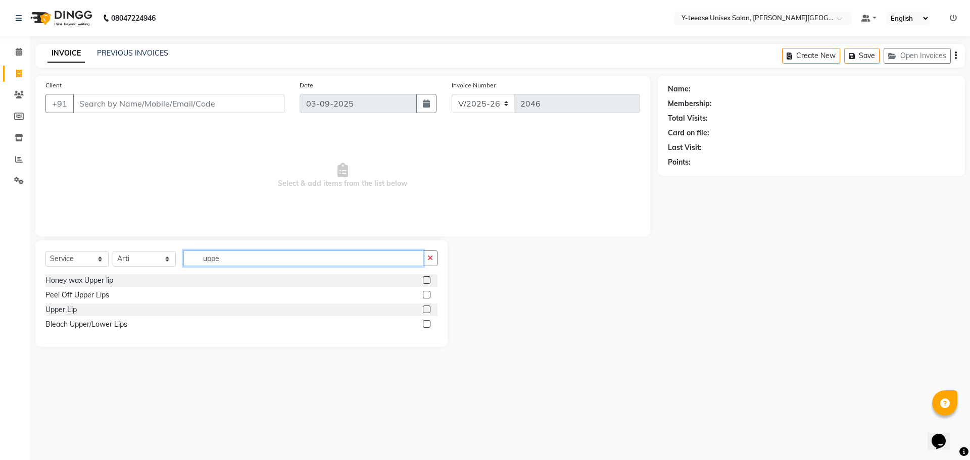
type input "uppe"
click at [425, 313] on label at bounding box center [427, 310] width 8 height 8
click at [425, 313] on input "checkbox" at bounding box center [426, 310] width 7 height 7
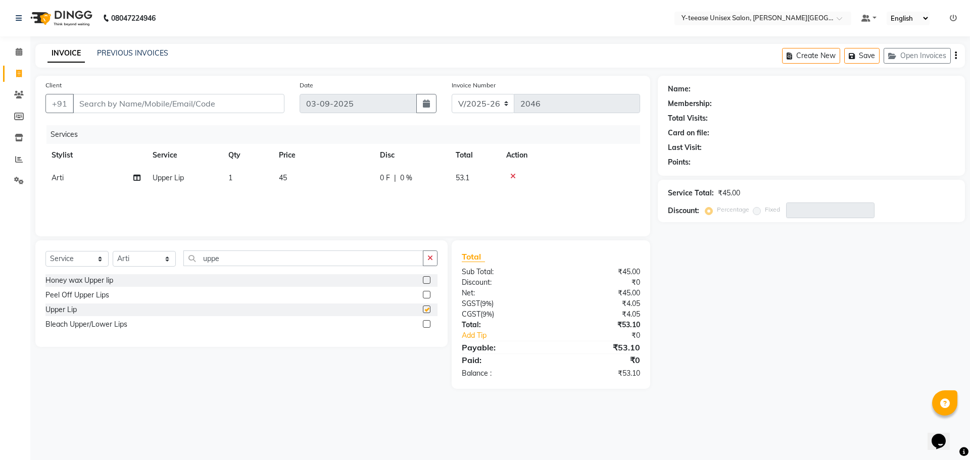
checkbox input "false"
click at [253, 252] on input "uppe" at bounding box center [303, 259] width 240 height 16
type input "u"
type input "lowe"
click at [429, 307] on label at bounding box center [427, 310] width 8 height 8
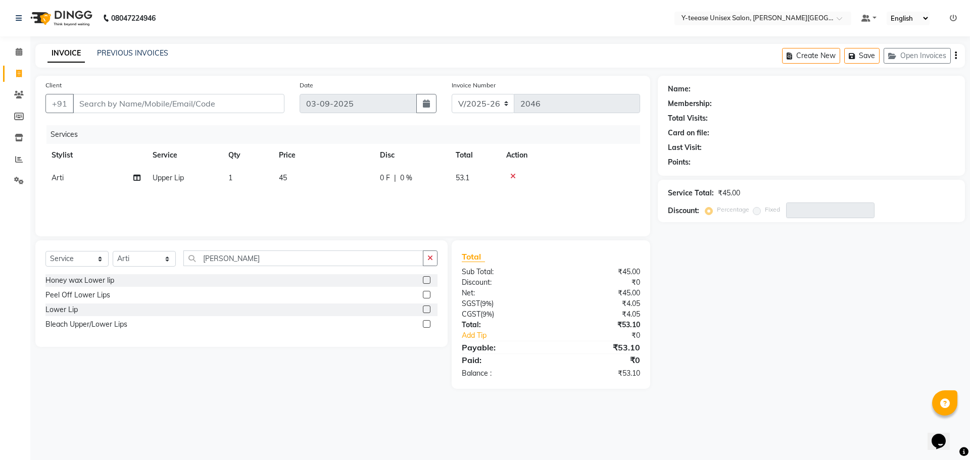
click at [429, 307] on input "checkbox" at bounding box center [426, 310] width 7 height 7
checkbox input "false"
click at [157, 105] on input "Client" at bounding box center [179, 103] width 212 height 19
type input "9"
type input "0"
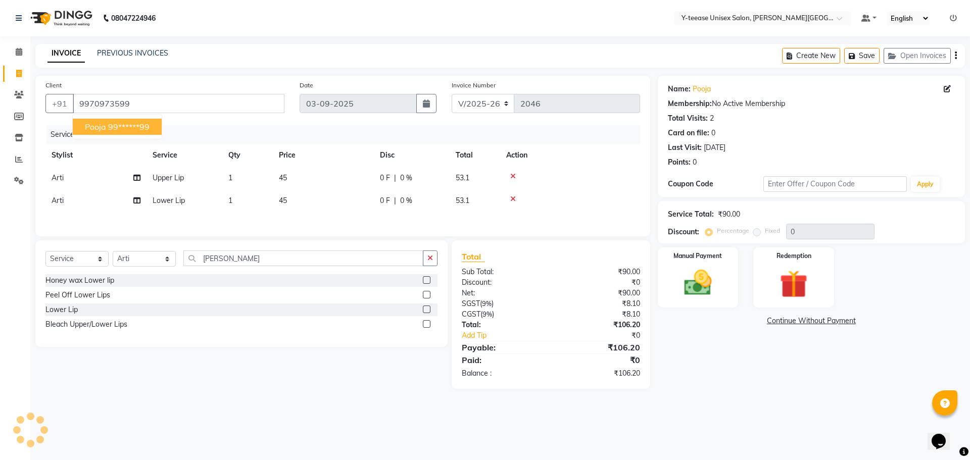
click at [128, 126] on ngb-highlight "99******99" at bounding box center [128, 127] width 41 height 10
type input "99******99"
click at [713, 268] on img at bounding box center [697, 282] width 47 height 33
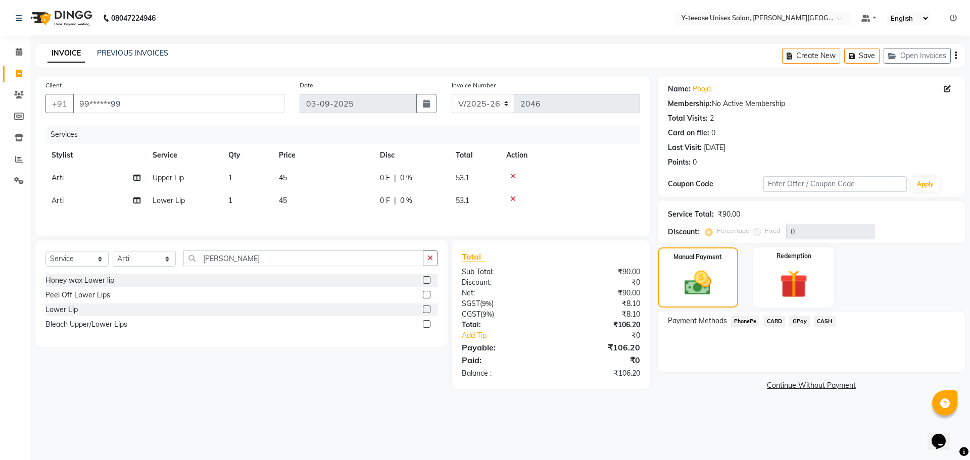
click at [795, 321] on span "GPay" at bounding box center [799, 322] width 21 height 12
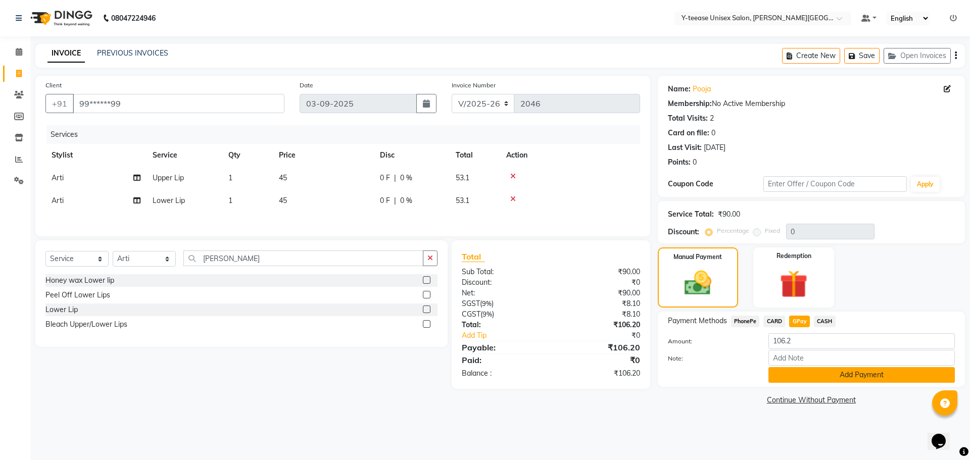
click at [849, 379] on button "Add Payment" at bounding box center [861, 375] width 186 height 16
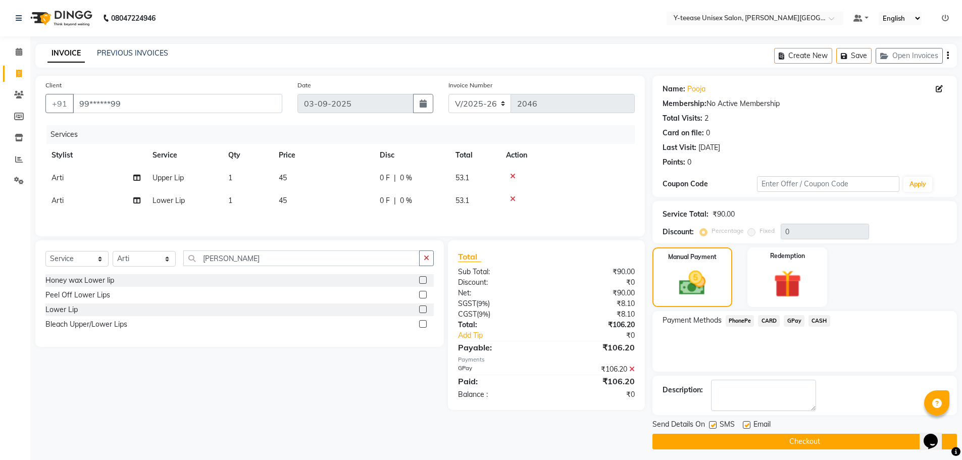
click at [816, 443] on button "Checkout" at bounding box center [805, 442] width 305 height 16
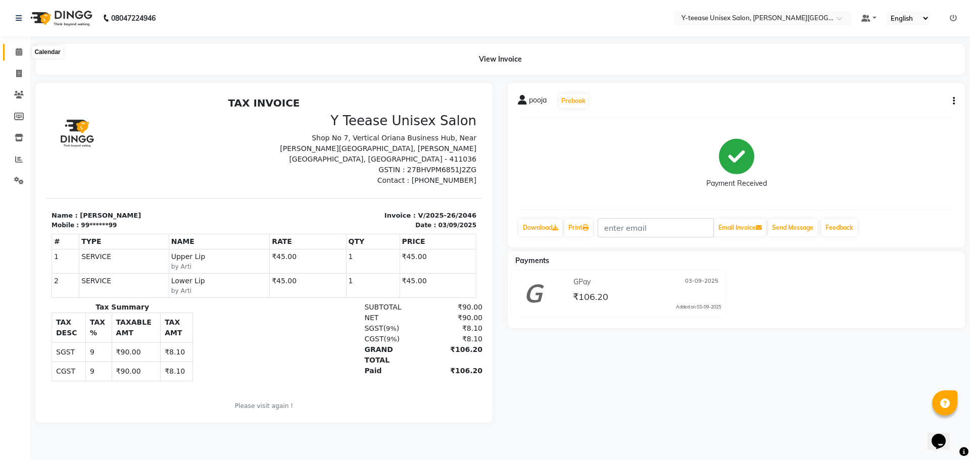
click at [18, 50] on icon at bounding box center [19, 52] width 7 height 8
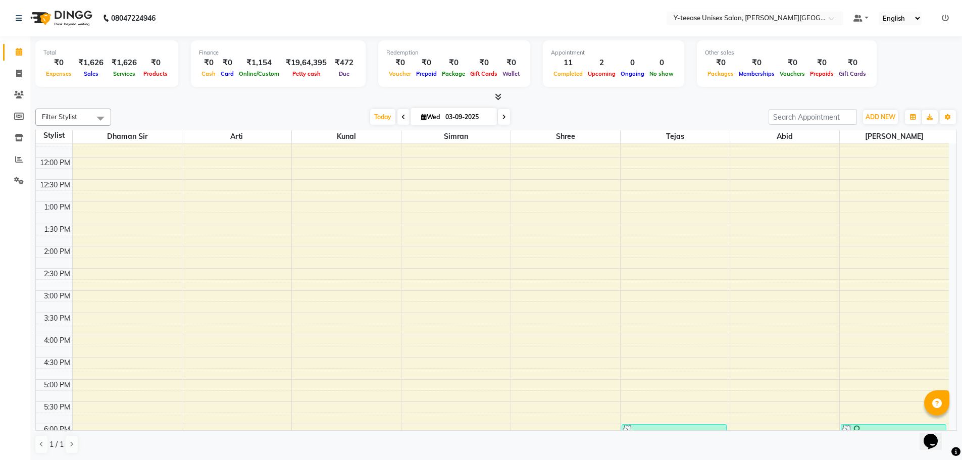
scroll to position [468, 0]
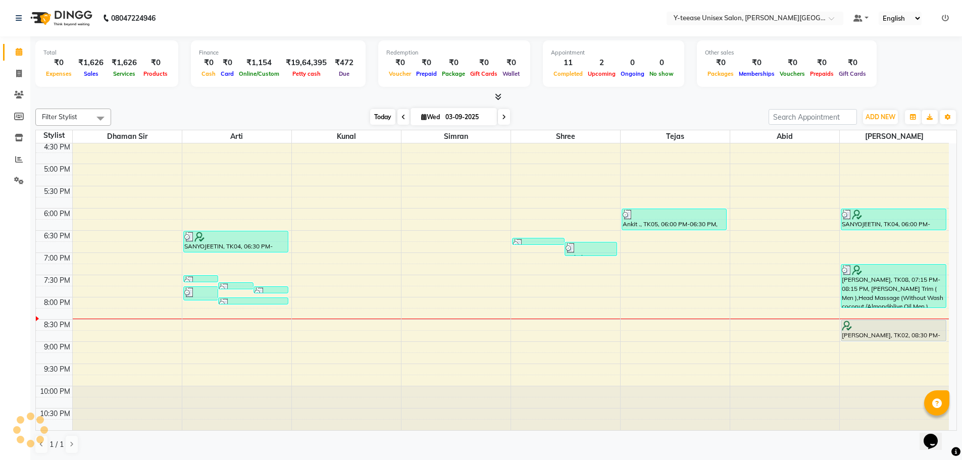
click at [377, 117] on span "Today" at bounding box center [382, 117] width 25 height 16
click at [389, 120] on span "Today" at bounding box center [382, 117] width 25 height 16
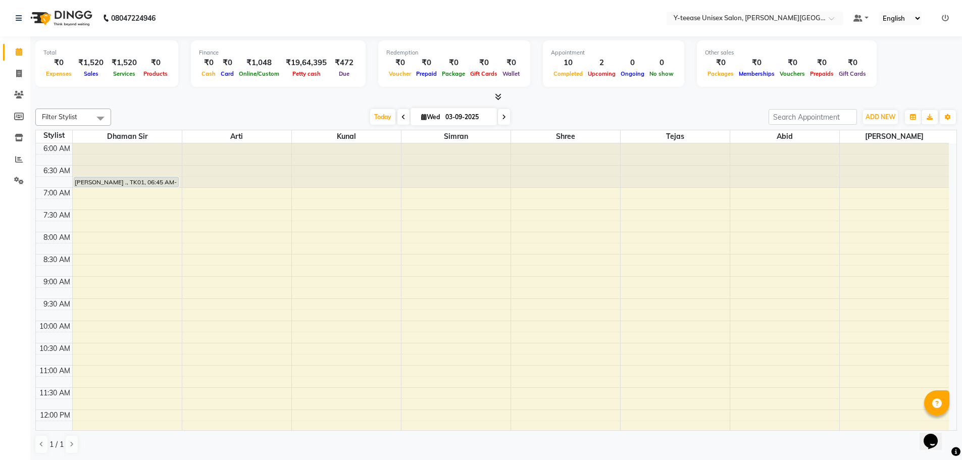
scroll to position [468, 0]
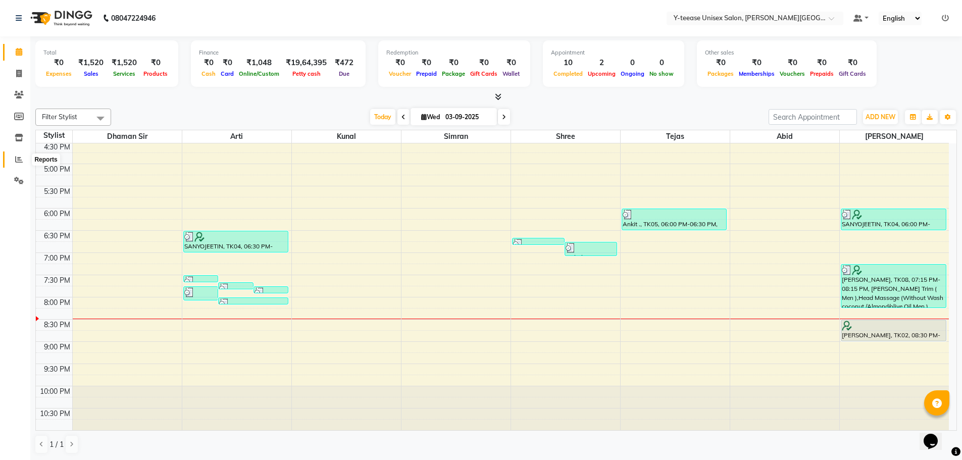
click at [25, 162] on span at bounding box center [19, 160] width 18 height 12
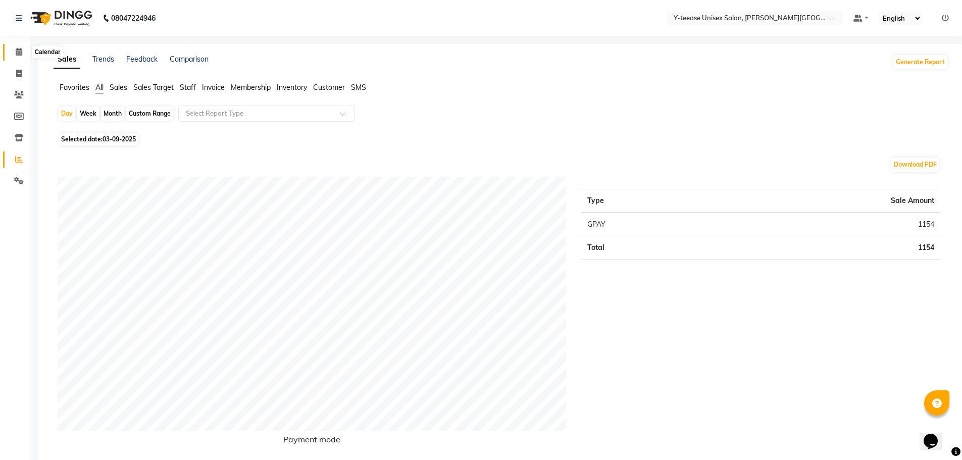
click at [18, 57] on span at bounding box center [19, 52] width 18 height 12
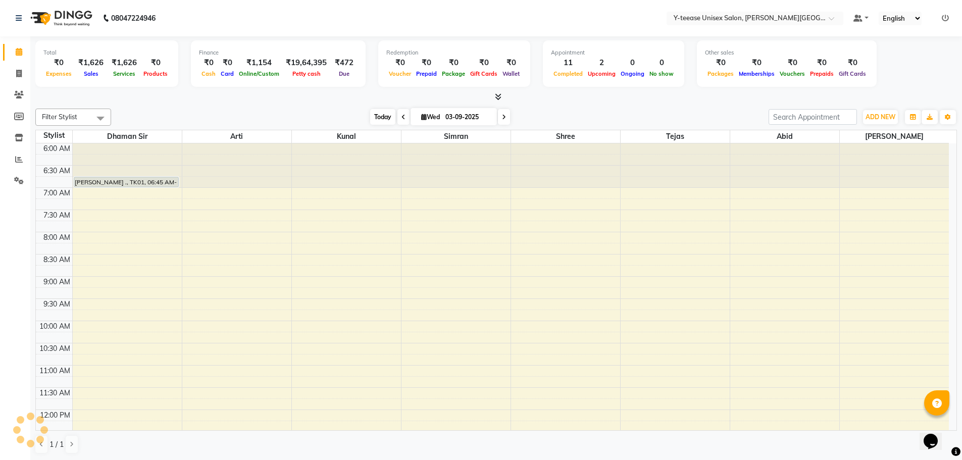
click at [382, 121] on span "Today" at bounding box center [382, 117] width 25 height 16
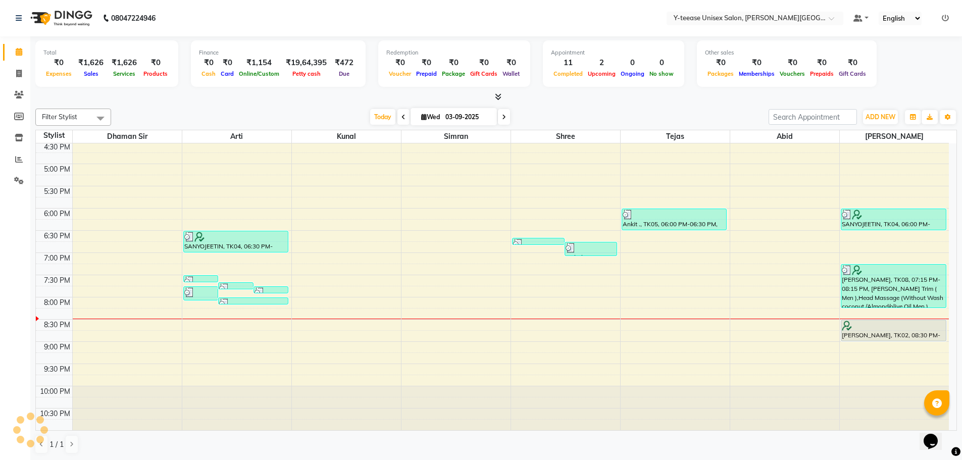
scroll to position [1, 0]
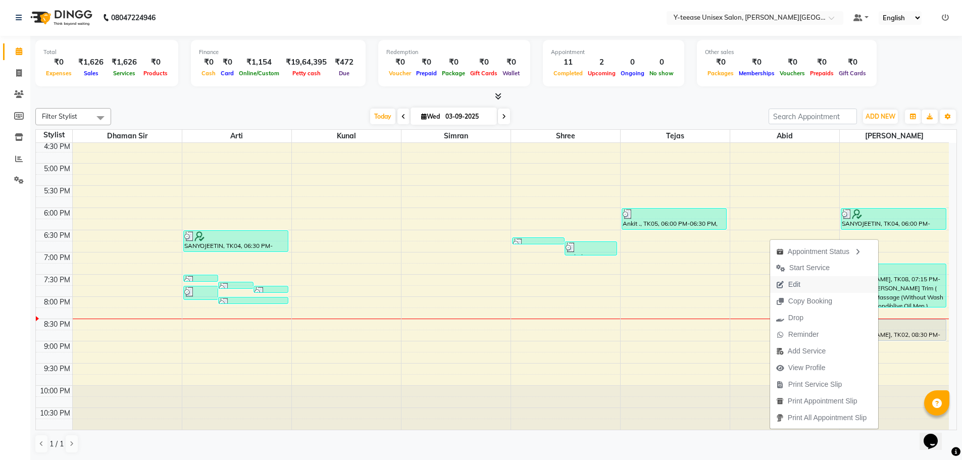
click at [829, 282] on button "Edit" at bounding box center [824, 284] width 108 height 17
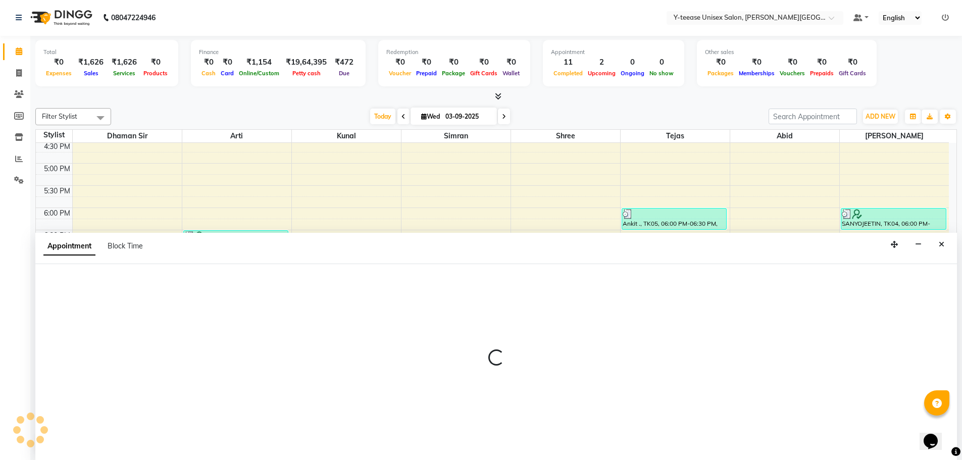
select select "tentative"
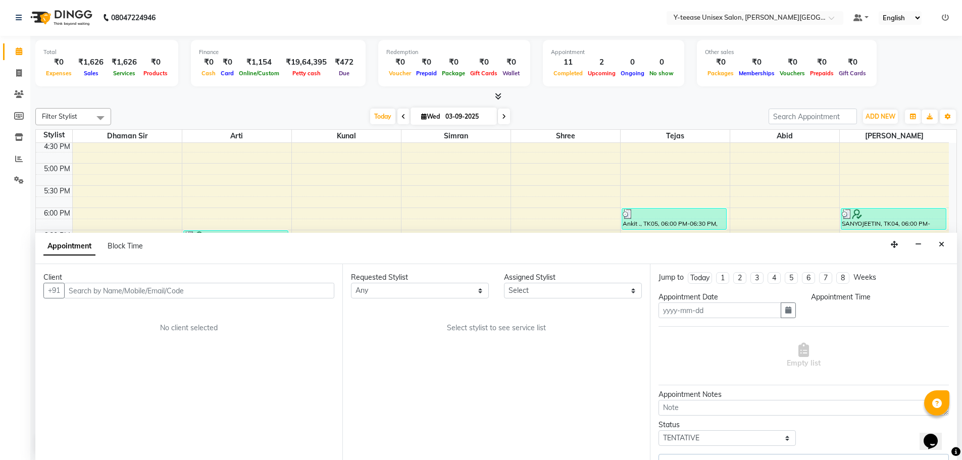
type input "03-09-2025"
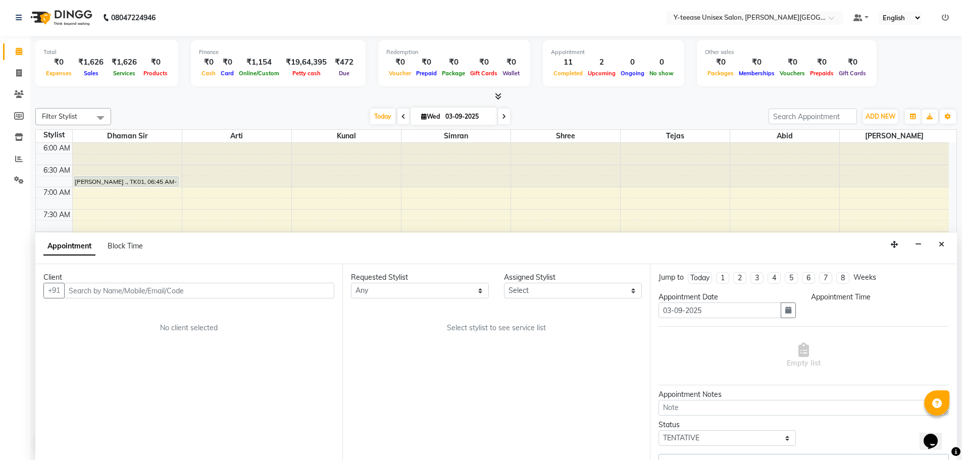
select select "1230"
select select "90773"
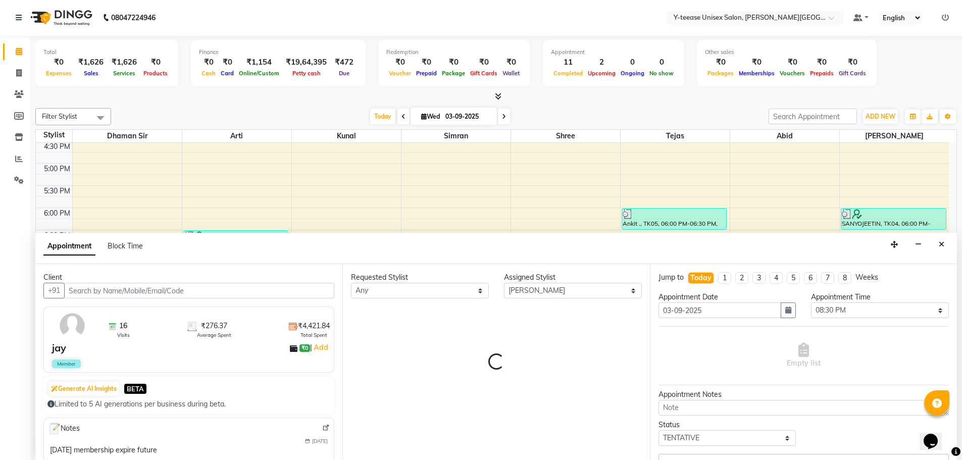
select select "1182"
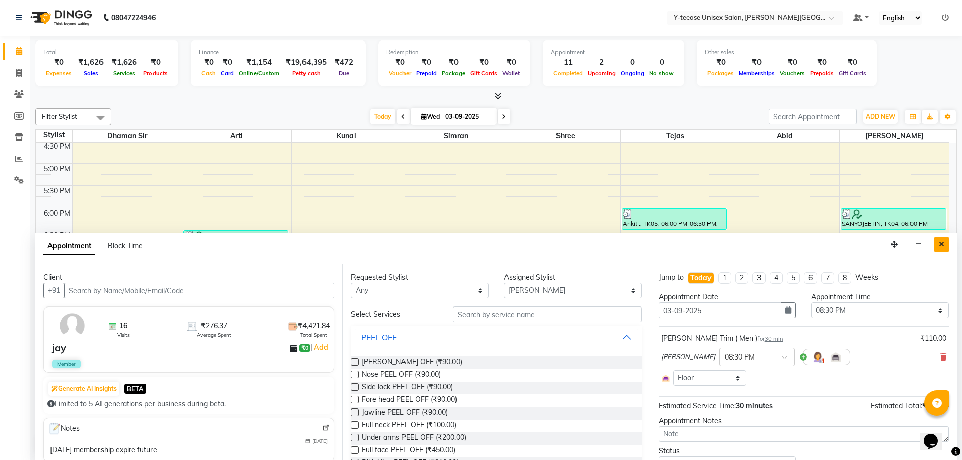
click at [939, 245] on icon "Close" at bounding box center [942, 244] width 6 height 7
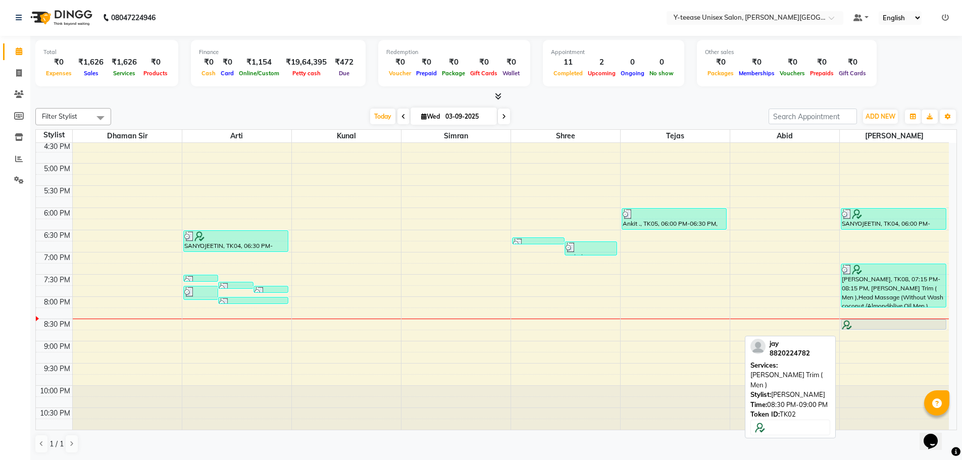
click at [877, 326] on div "SANYOJEETIN, TK04, 06:00 PM-06:30 PM, Wash & Plain dry (upto waist) [PERSON_NAM…" at bounding box center [895, 52] width 110 height 755
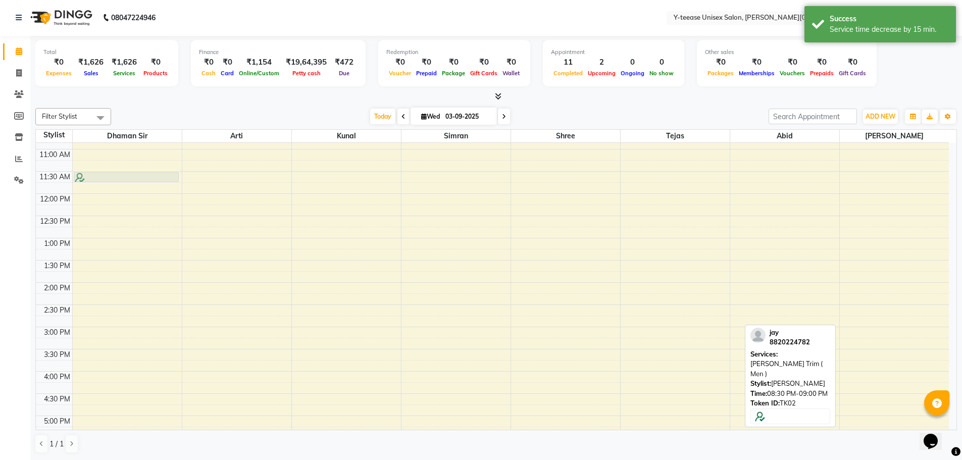
scroll to position [0, 0]
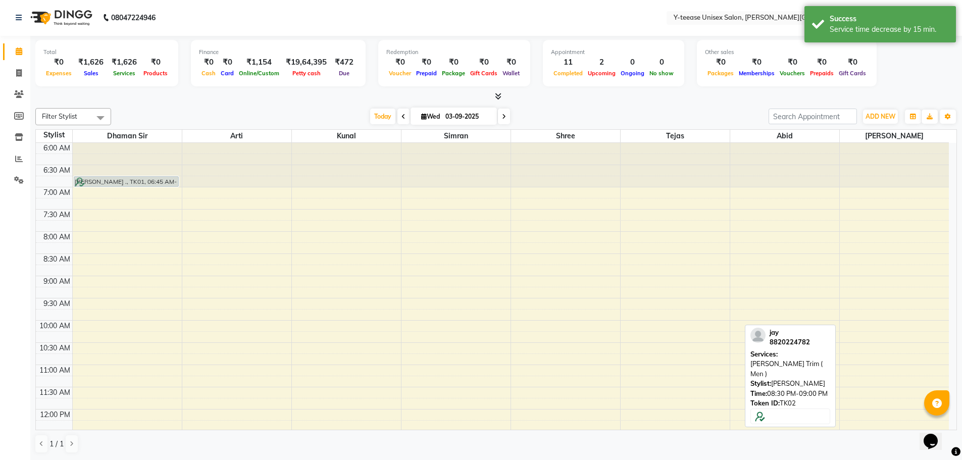
drag, startPoint x: 882, startPoint y: 323, endPoint x: 145, endPoint y: 175, distance: 751.6
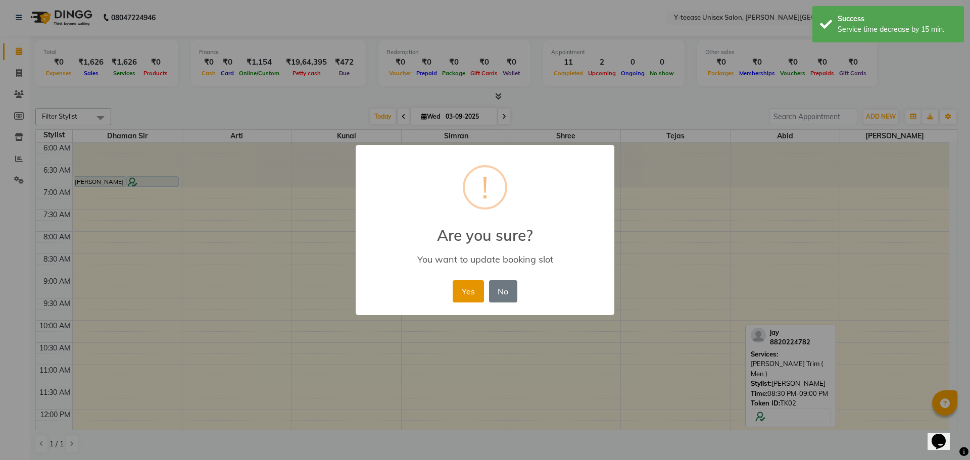
click at [472, 292] on button "Yes" at bounding box center [468, 291] width 31 height 22
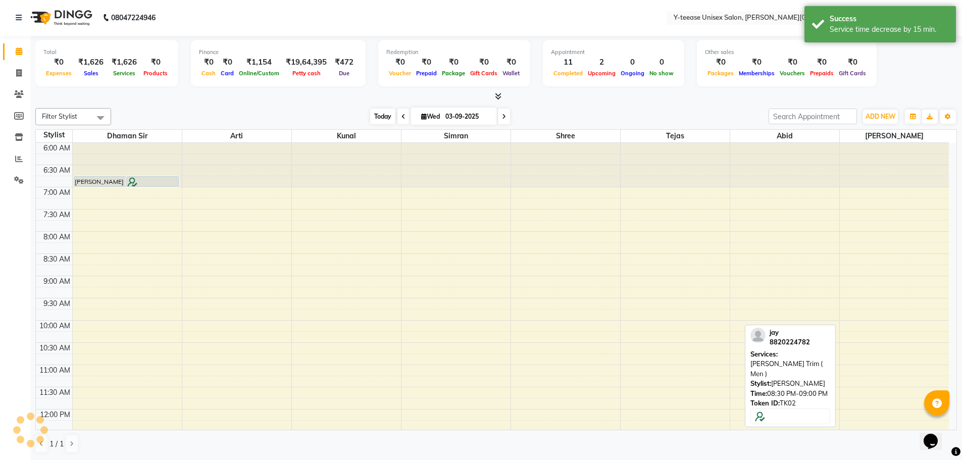
click at [384, 119] on span "Today" at bounding box center [382, 117] width 25 height 16
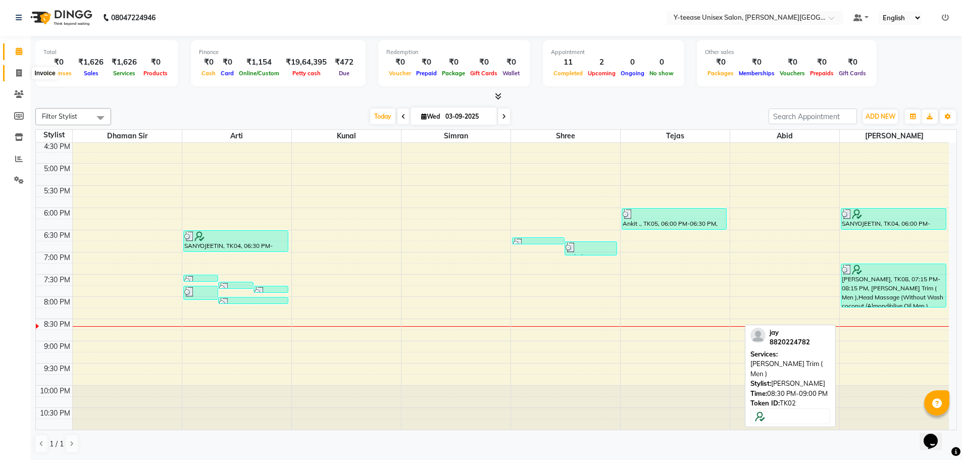
click at [14, 74] on span at bounding box center [19, 74] width 18 height 12
select select "765"
select select "service"
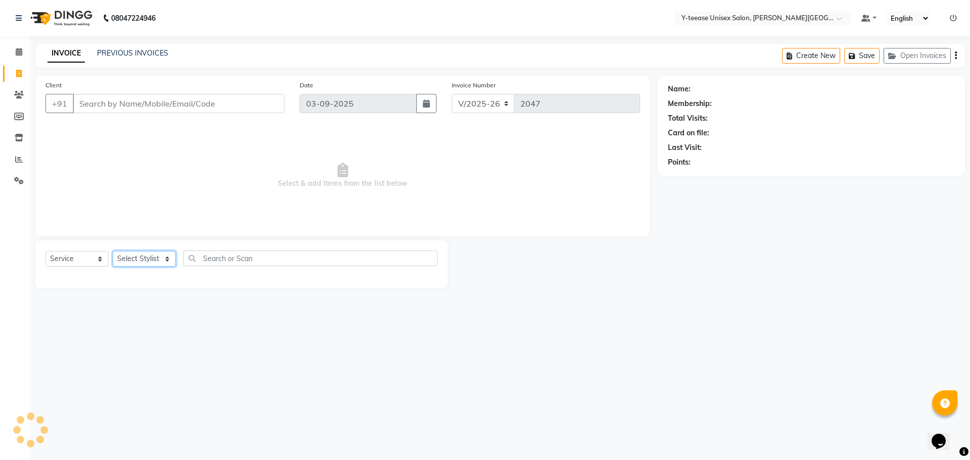
click at [165, 263] on select "Select Stylist" at bounding box center [144, 259] width 63 height 16
click at [138, 262] on select "Select Stylist [PERSON_NAME] Dhaman [PERSON_NAME] Shree [PERSON_NAME] [PERSON_N…" at bounding box center [144, 259] width 63 height 16
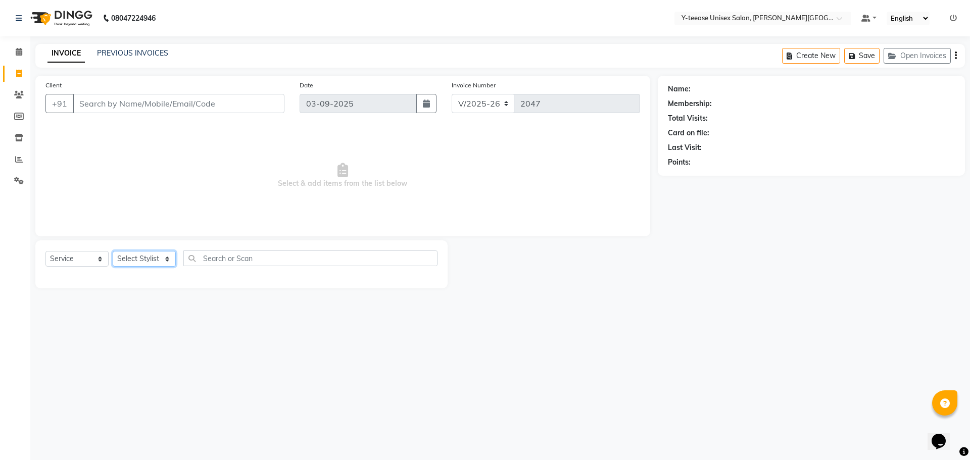
select select "12529"
click at [113, 251] on select "Select Stylist [PERSON_NAME] Dhaman [PERSON_NAME] Shree [PERSON_NAME] [PERSON_N…" at bounding box center [144, 259] width 63 height 16
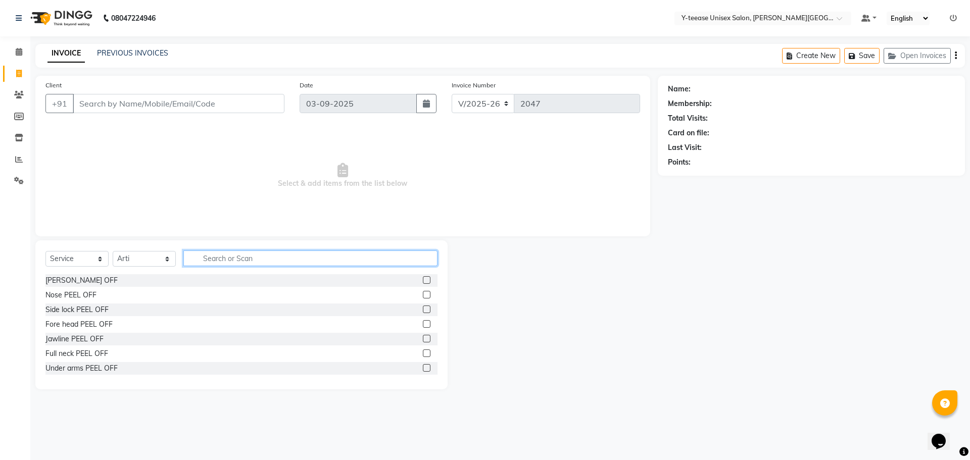
click at [220, 256] on input "text" at bounding box center [310, 259] width 254 height 16
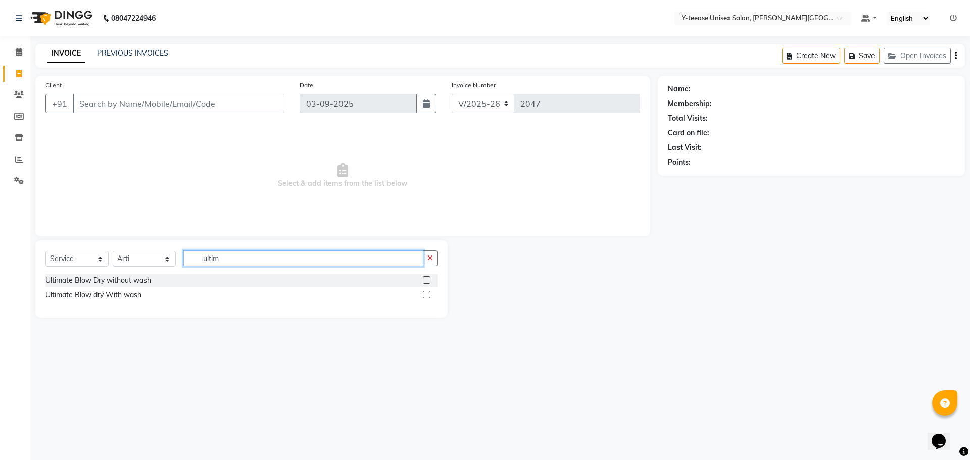
type input "ultim"
click at [428, 292] on label at bounding box center [427, 295] width 8 height 8
click at [428, 292] on input "checkbox" at bounding box center [426, 295] width 7 height 7
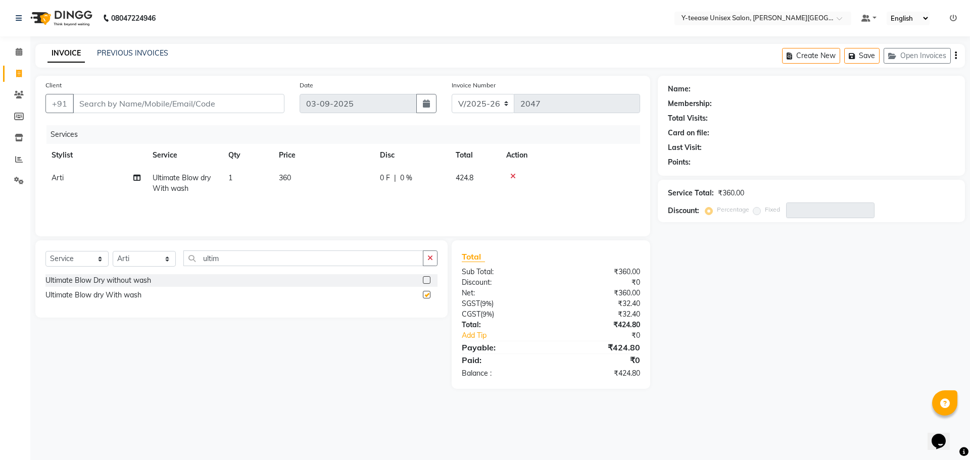
checkbox input "false"
click at [513, 174] on icon at bounding box center [513, 176] width 6 height 7
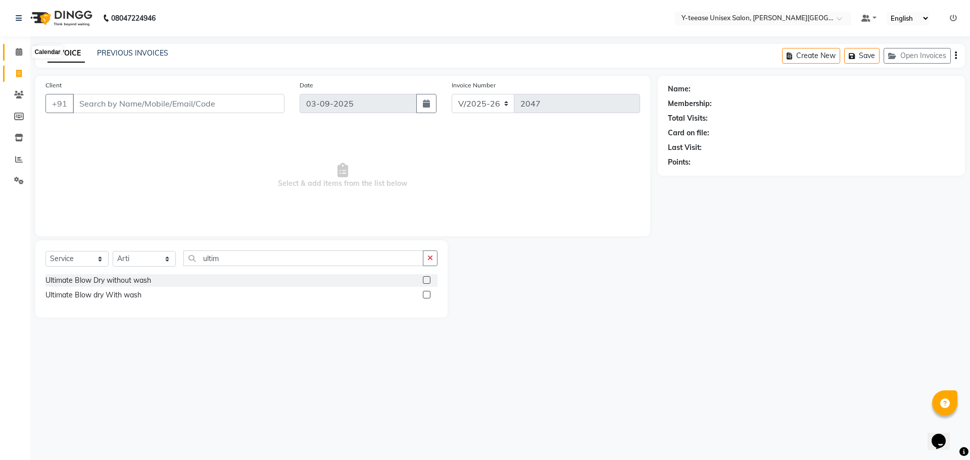
click at [16, 54] on icon at bounding box center [19, 52] width 7 height 8
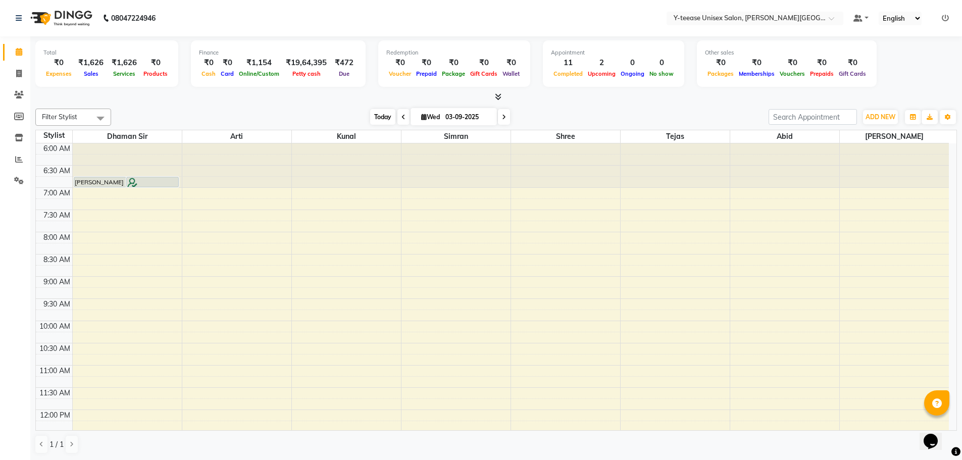
click at [373, 117] on span "Today" at bounding box center [382, 117] width 25 height 16
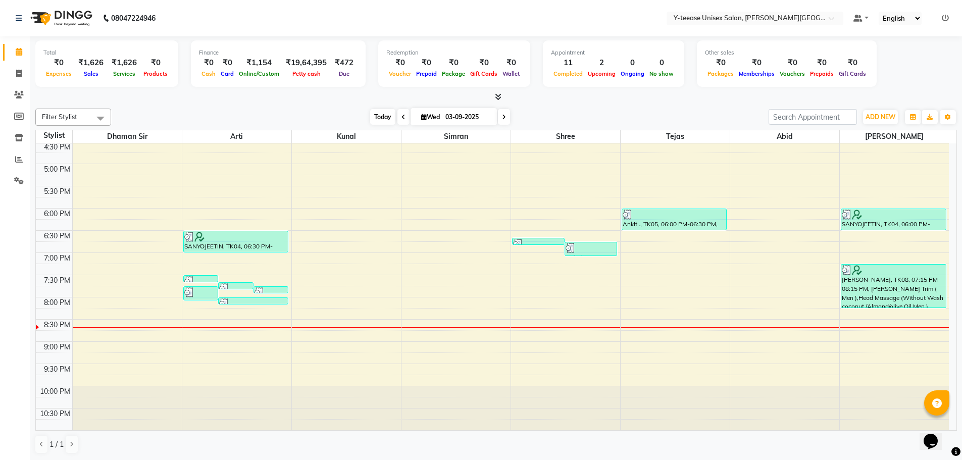
click at [383, 117] on span "Today" at bounding box center [382, 117] width 25 height 16
click at [885, 356] on div "6:00 AM 6:30 AM 7:00 AM 7:30 AM 8:00 AM 8:30 AM 9:00 AM 9:30 AM 10:00 AM 10:30 …" at bounding box center [492, 52] width 913 height 755
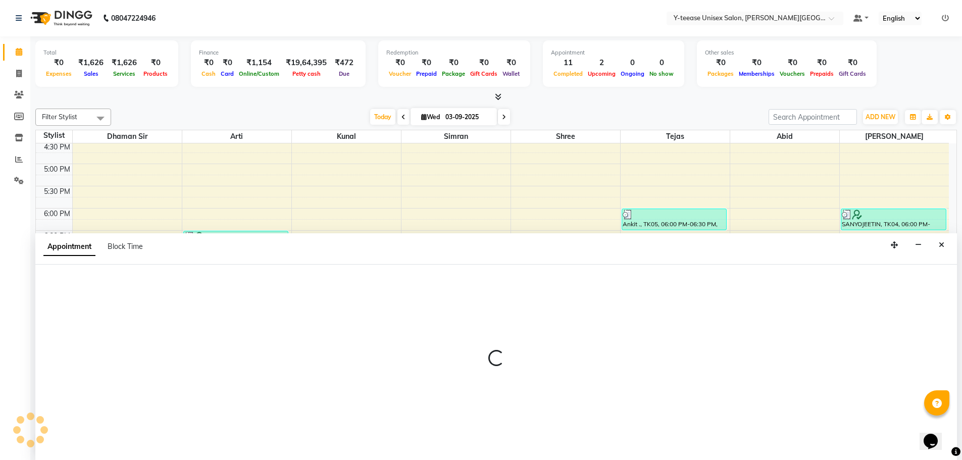
scroll to position [1, 0]
select select "90773"
select select "1275"
select select "tentative"
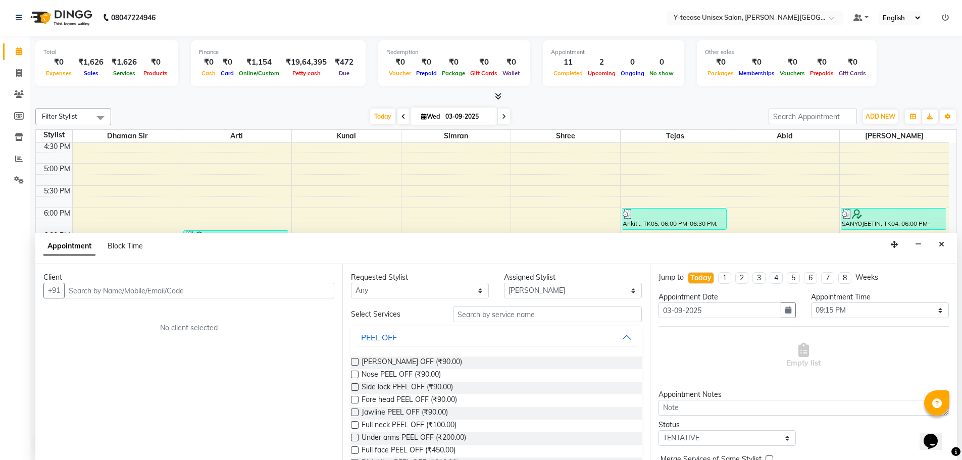
click at [137, 288] on input "text" at bounding box center [199, 291] width 270 height 16
type input "9767324308"
click at [303, 292] on span "Add Client" at bounding box center [313, 290] width 34 height 9
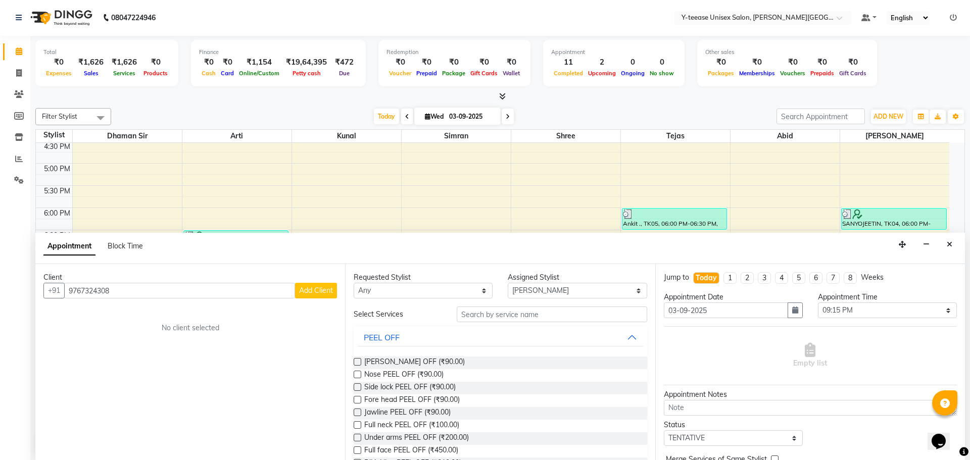
select select "22"
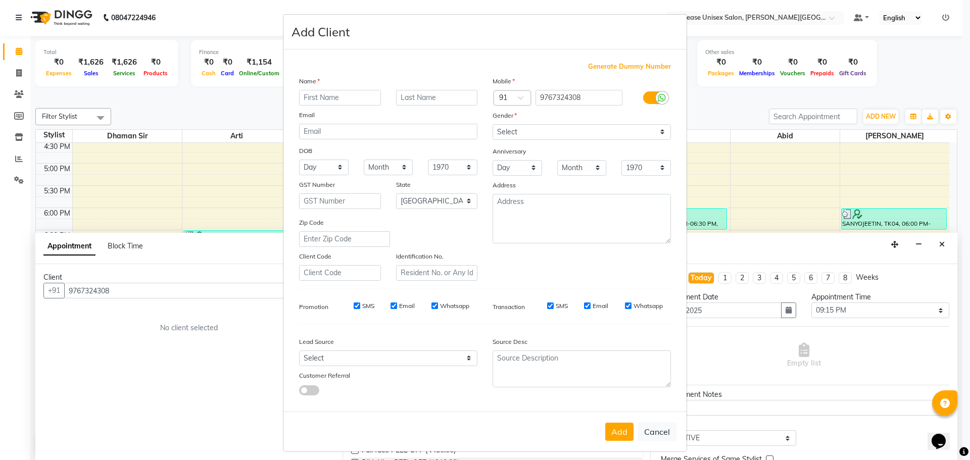
click at [345, 92] on input "text" at bounding box center [340, 98] width 82 height 16
type input "Ankit"
click at [407, 94] on input "text" at bounding box center [437, 98] width 82 height 16
type input "."
drag, startPoint x: 503, startPoint y: 131, endPoint x: 504, endPoint y: 139, distance: 7.6
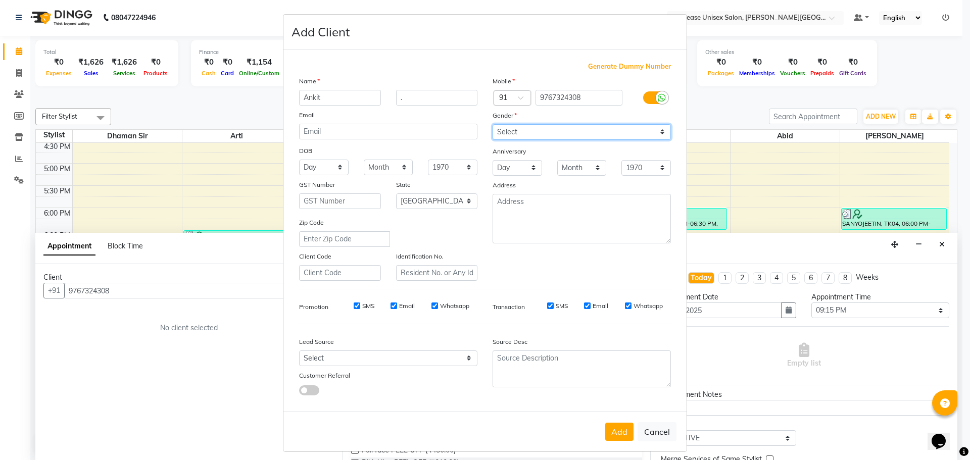
click at [503, 131] on select "Select [DEMOGRAPHIC_DATA] [DEMOGRAPHIC_DATA] Other Prefer Not To Say" at bounding box center [581, 132] width 178 height 16
select select "[DEMOGRAPHIC_DATA]"
click at [492, 124] on select "Select [DEMOGRAPHIC_DATA] [DEMOGRAPHIC_DATA] Other Prefer Not To Say" at bounding box center [581, 132] width 178 height 16
click at [624, 429] on button "Add" at bounding box center [619, 432] width 28 height 18
type input "97******08"
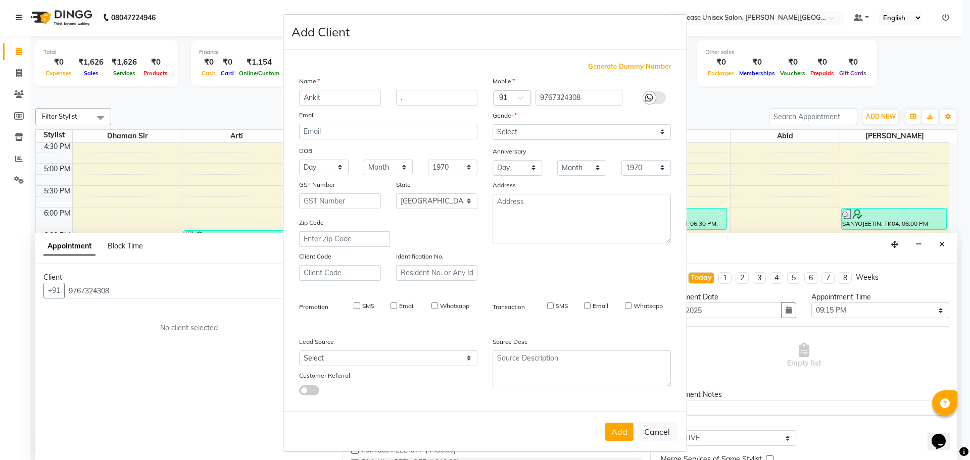
select select
select select "null"
select select
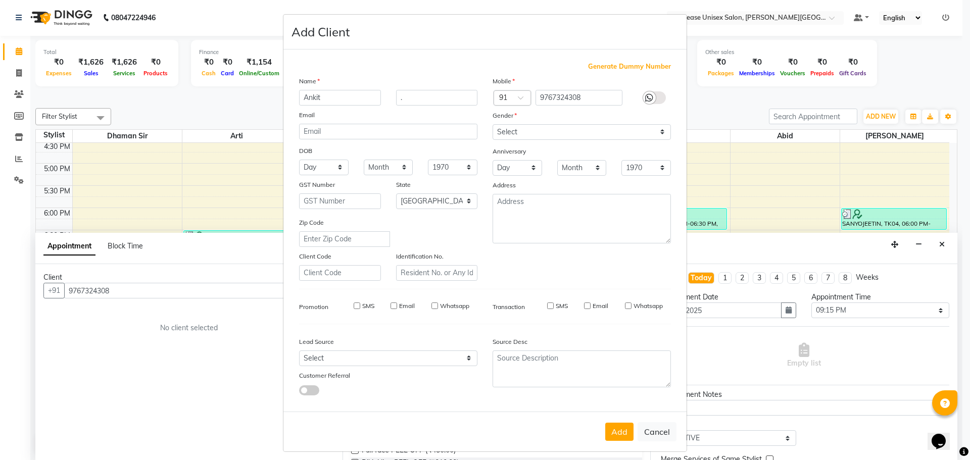
select select
checkbox input "false"
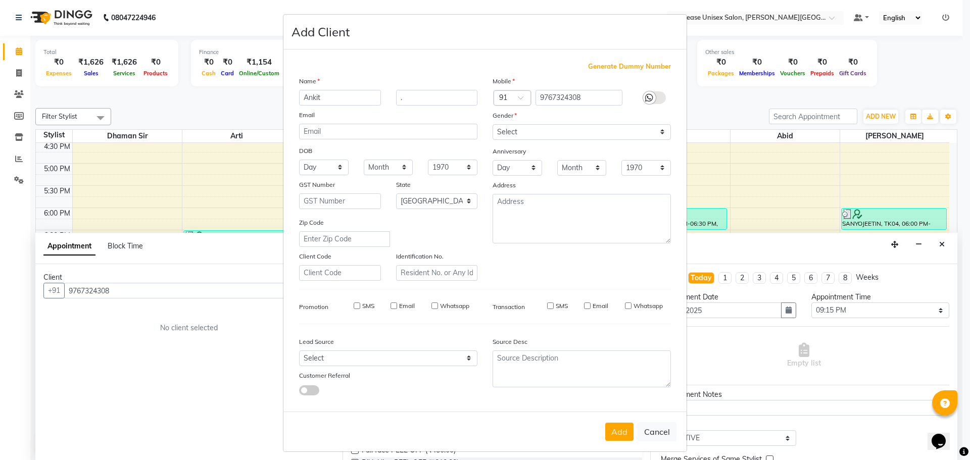
checkbox input "false"
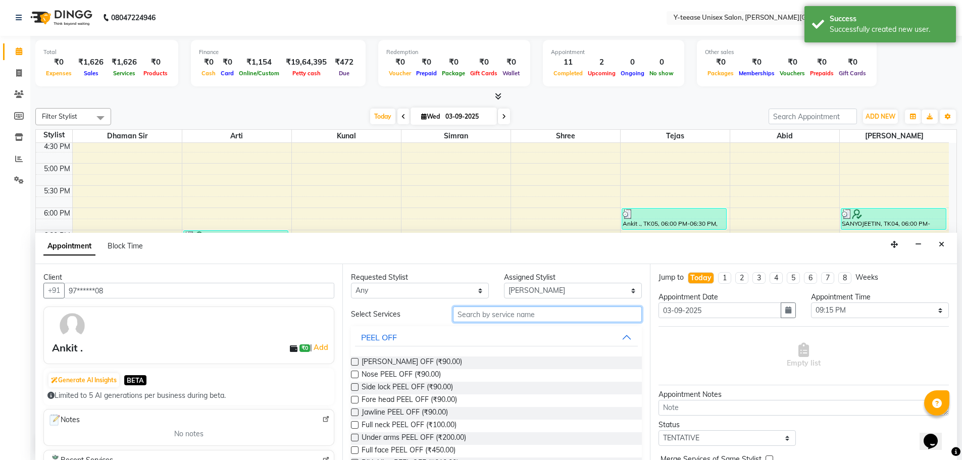
click at [496, 313] on input "text" at bounding box center [547, 315] width 189 height 16
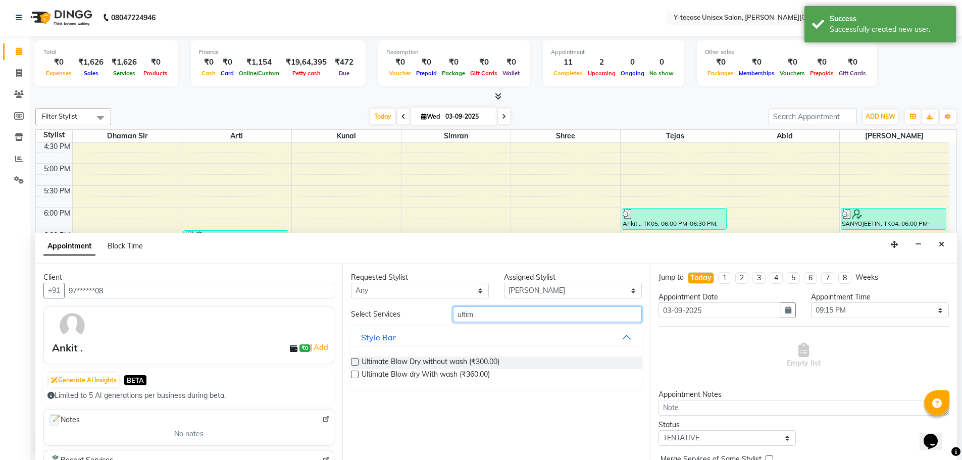
type input "ultim"
click at [355, 375] on label at bounding box center [355, 375] width 8 height 8
click at [355, 375] on input "checkbox" at bounding box center [354, 375] width 7 height 7
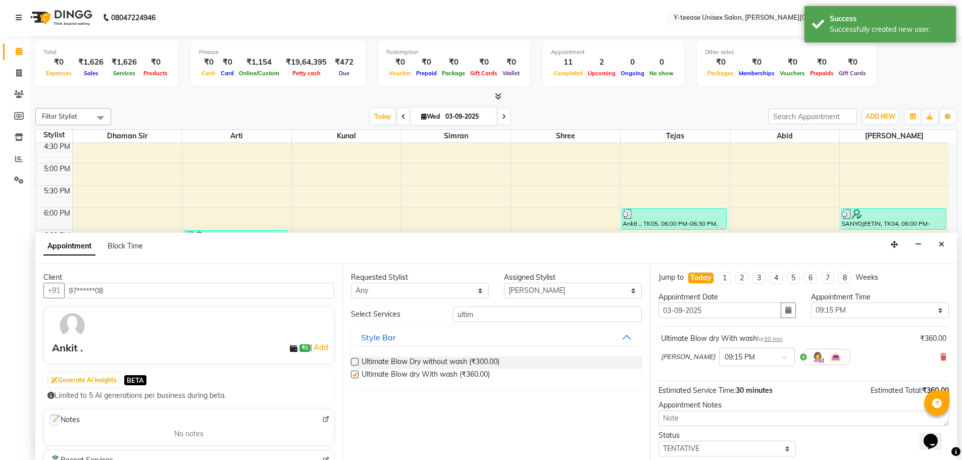
checkbox input "false"
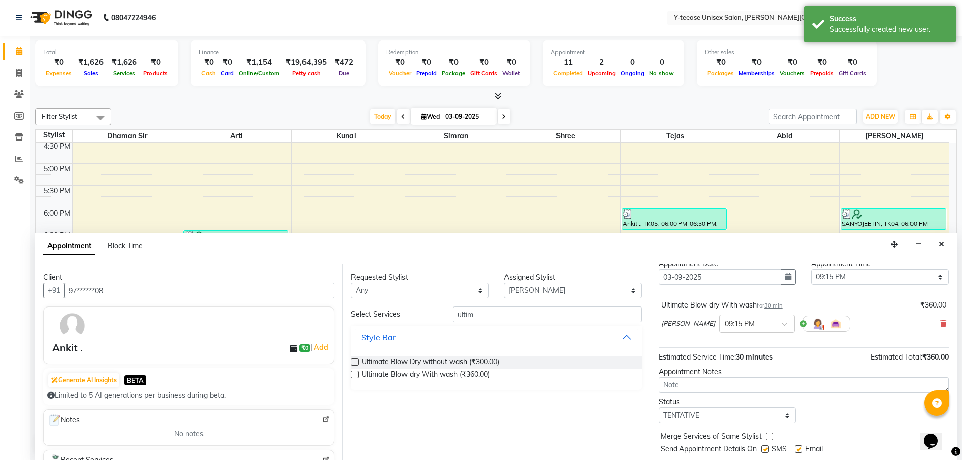
scroll to position [60, 0]
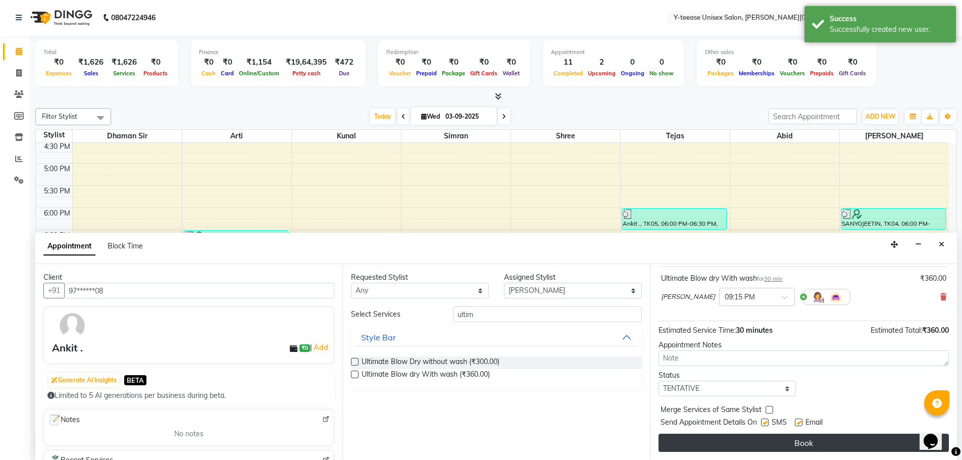
click at [747, 451] on button "Book" at bounding box center [804, 443] width 290 height 18
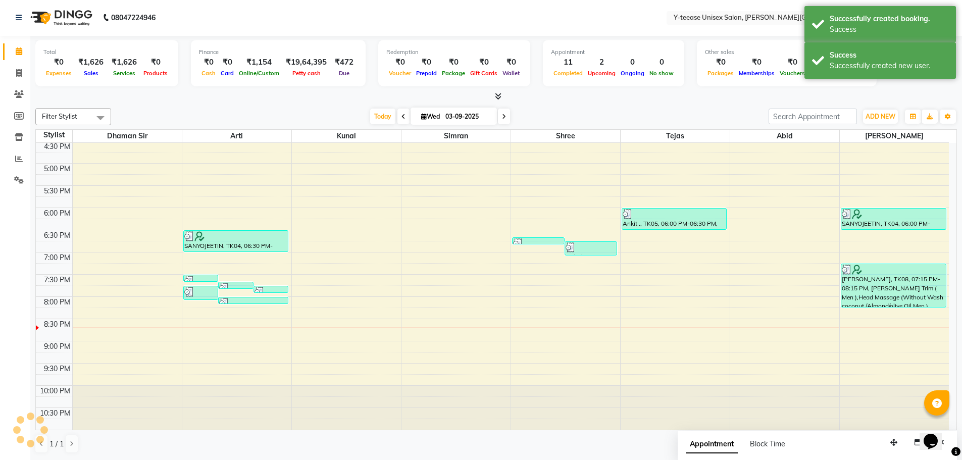
scroll to position [0, 0]
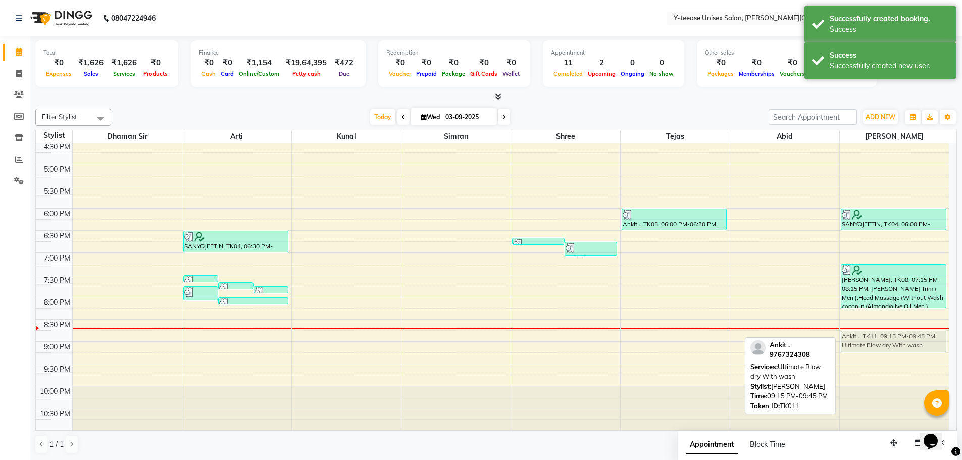
drag, startPoint x: 860, startPoint y: 361, endPoint x: 861, endPoint y: 338, distance: 22.8
click at [861, 338] on div "SANYOJEETIN, TK04, 06:00 PM-06:30 PM, Wash & Plain dry (upto waist) [PERSON_NAM…" at bounding box center [895, 52] width 110 height 755
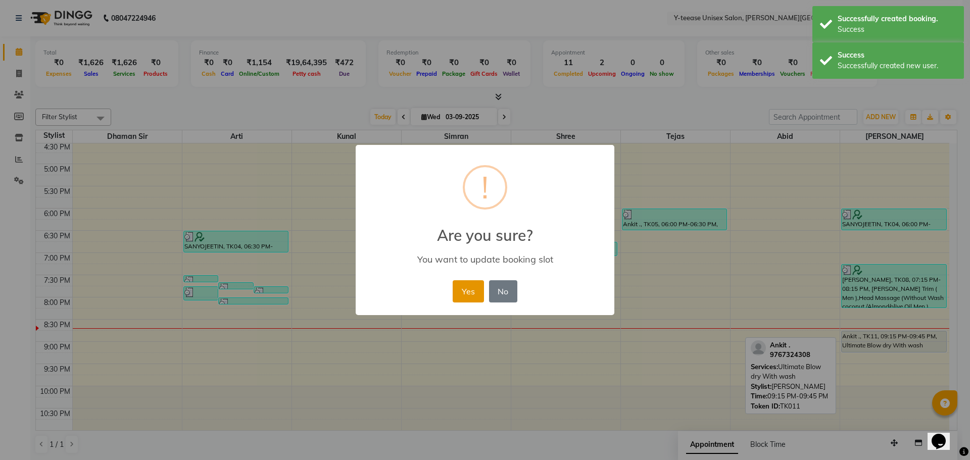
click at [468, 295] on button "Yes" at bounding box center [468, 291] width 31 height 22
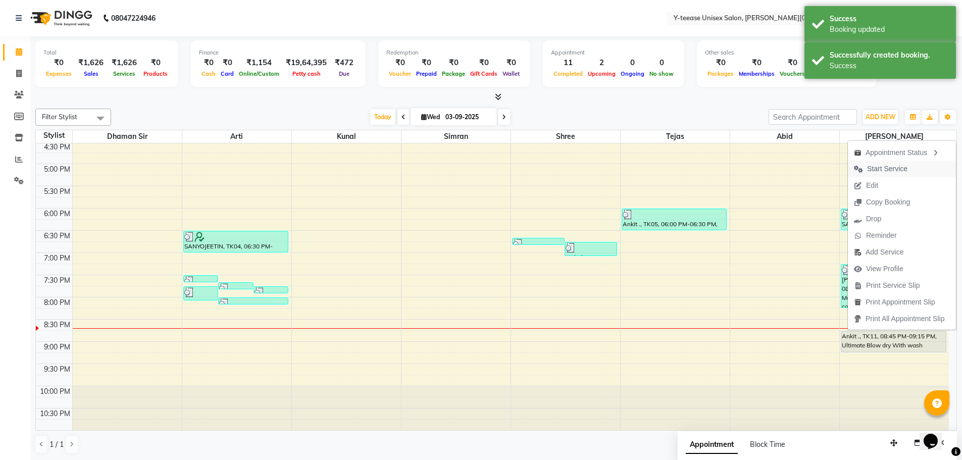
click at [893, 168] on span "Start Service" at bounding box center [887, 169] width 40 height 11
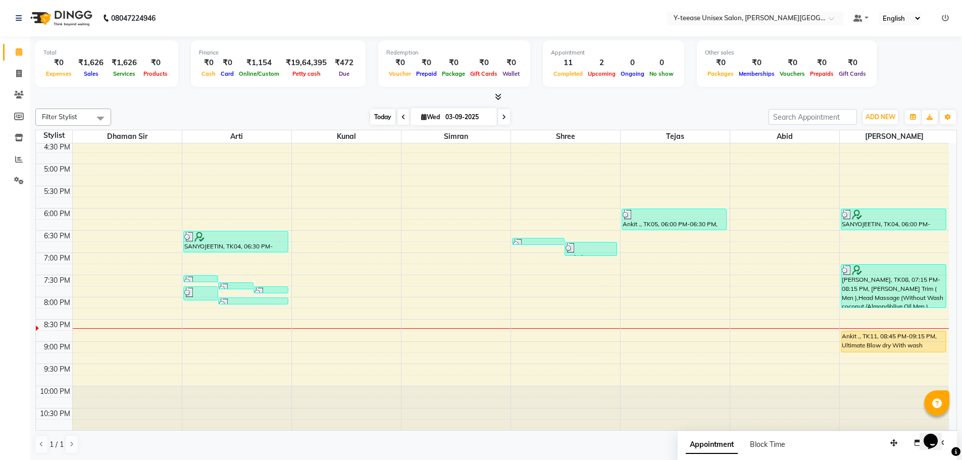
click at [386, 124] on span "Today" at bounding box center [382, 117] width 25 height 16
click at [376, 114] on span "Today" at bounding box center [382, 117] width 25 height 16
click at [372, 121] on span "Today" at bounding box center [382, 117] width 25 height 16
click at [373, 119] on span "Today" at bounding box center [382, 117] width 25 height 16
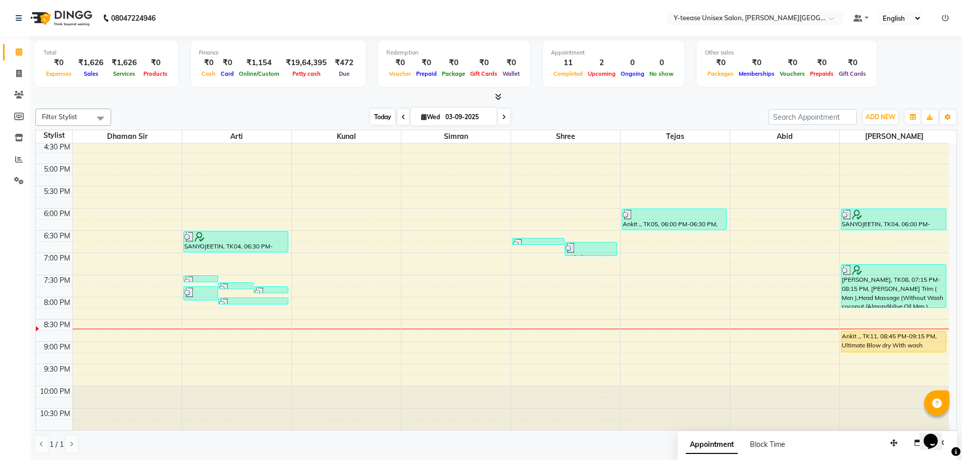
click at [371, 120] on span "Today" at bounding box center [382, 117] width 25 height 16
click at [375, 119] on span "Today" at bounding box center [382, 117] width 25 height 16
click at [370, 117] on span "Today" at bounding box center [382, 117] width 25 height 16
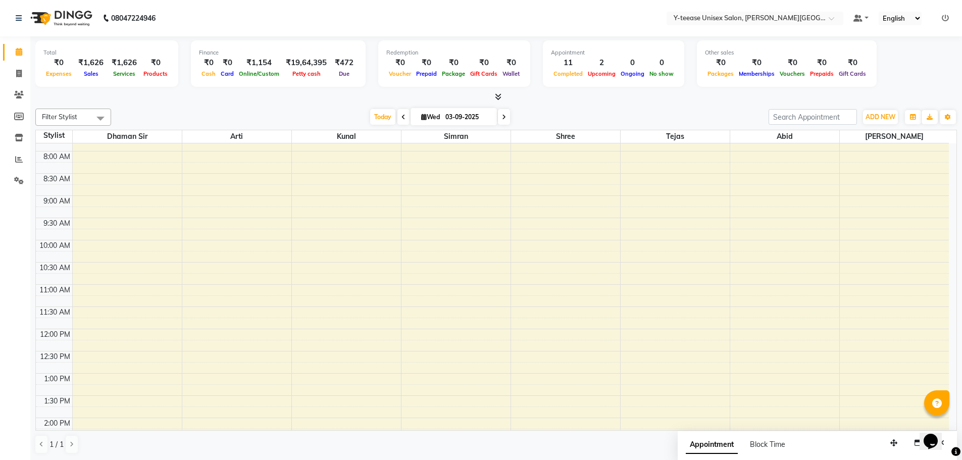
scroll to position [0, 0]
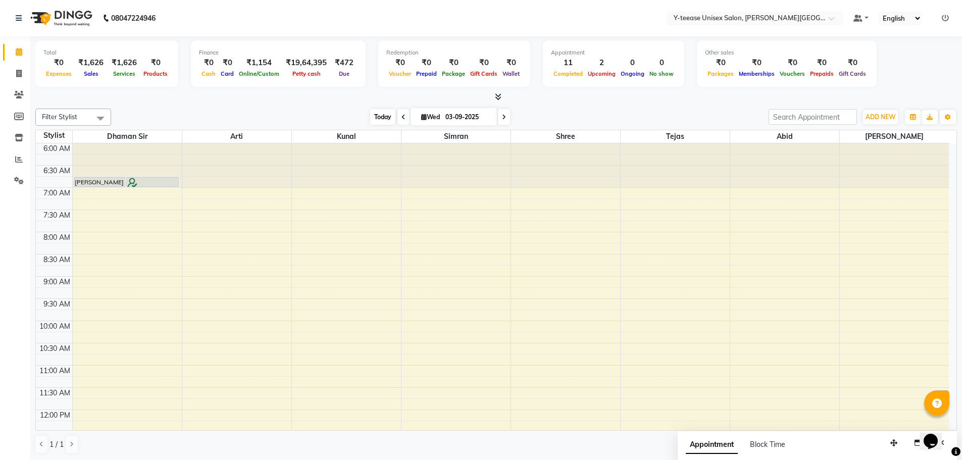
click at [370, 118] on span "Today" at bounding box center [382, 117] width 25 height 16
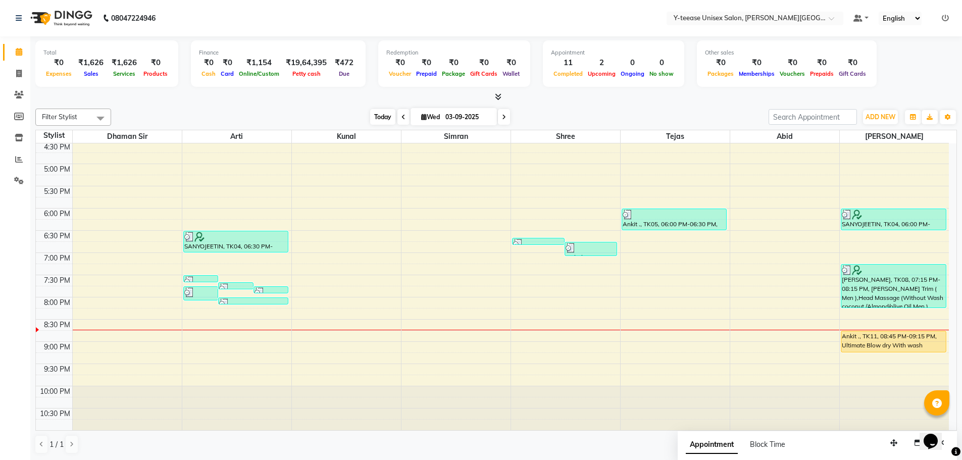
click at [373, 120] on span "Today" at bounding box center [382, 117] width 25 height 16
click at [385, 114] on span "Today" at bounding box center [382, 117] width 25 height 16
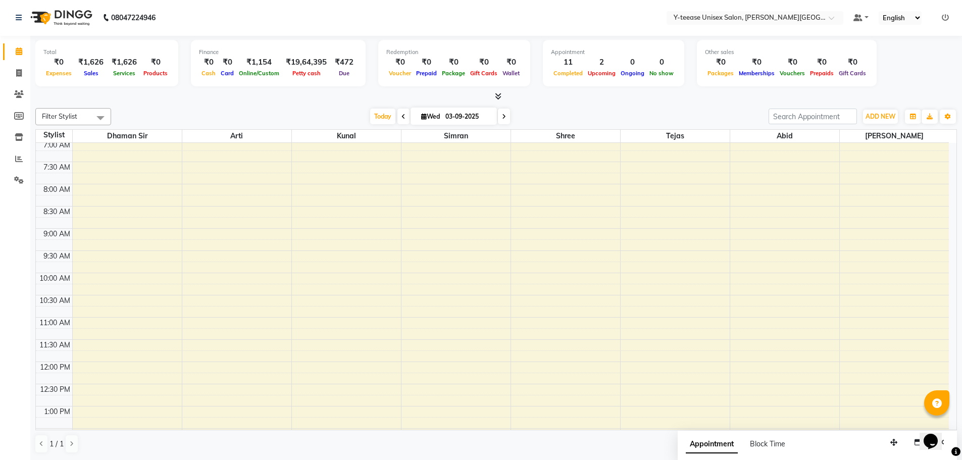
scroll to position [0, 0]
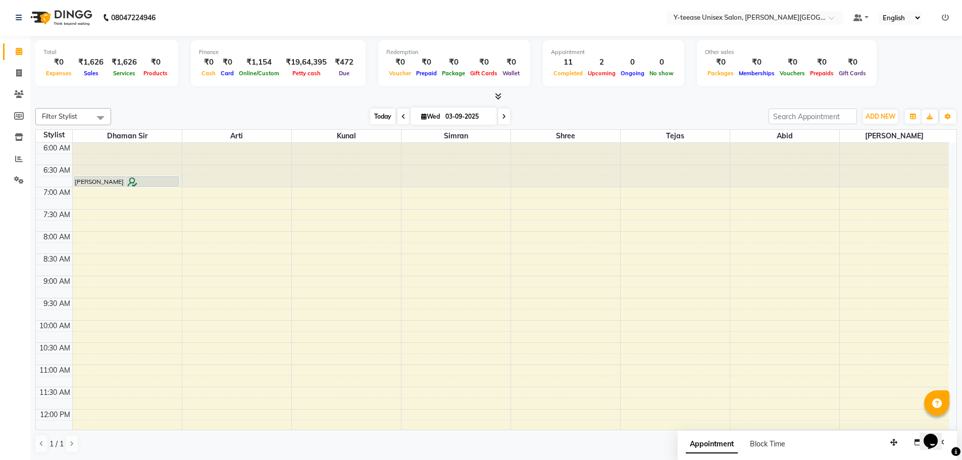
click at [370, 112] on span "Today" at bounding box center [382, 117] width 25 height 16
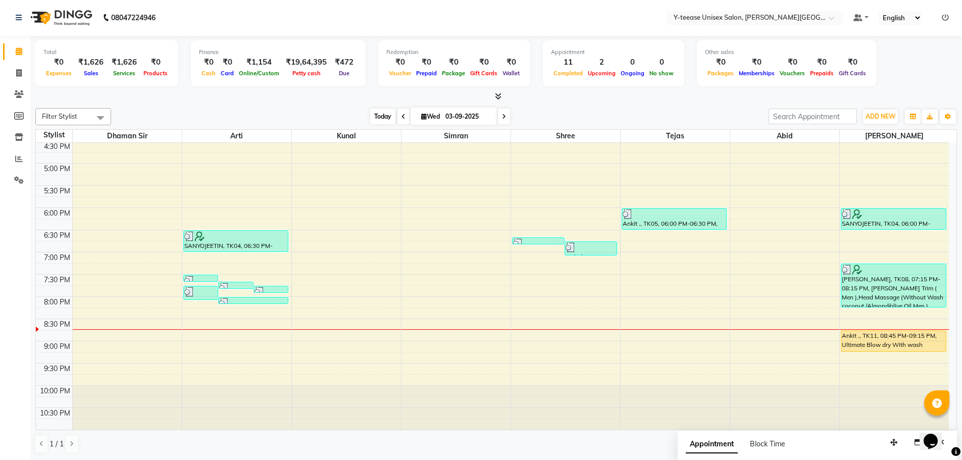
click at [373, 119] on span "Today" at bounding box center [382, 117] width 25 height 16
click at [372, 117] on span "Today" at bounding box center [382, 117] width 25 height 16
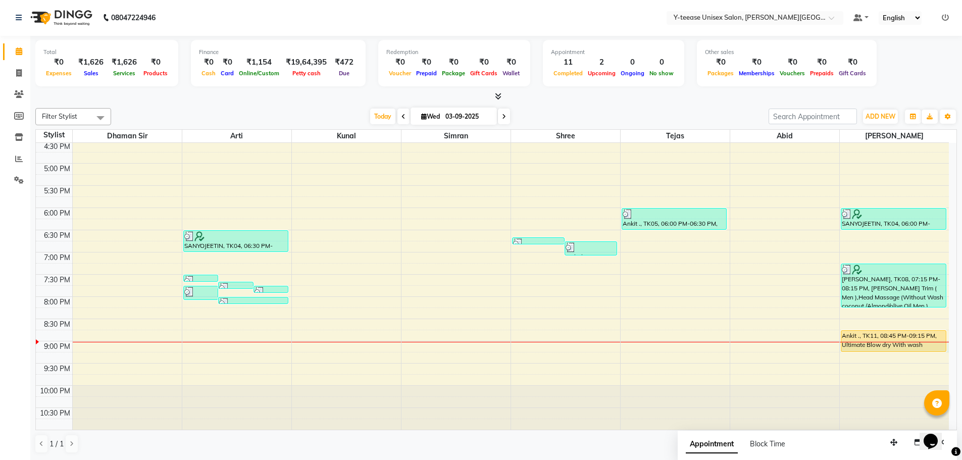
click at [874, 342] on div at bounding box center [895, 342] width 110 height 1
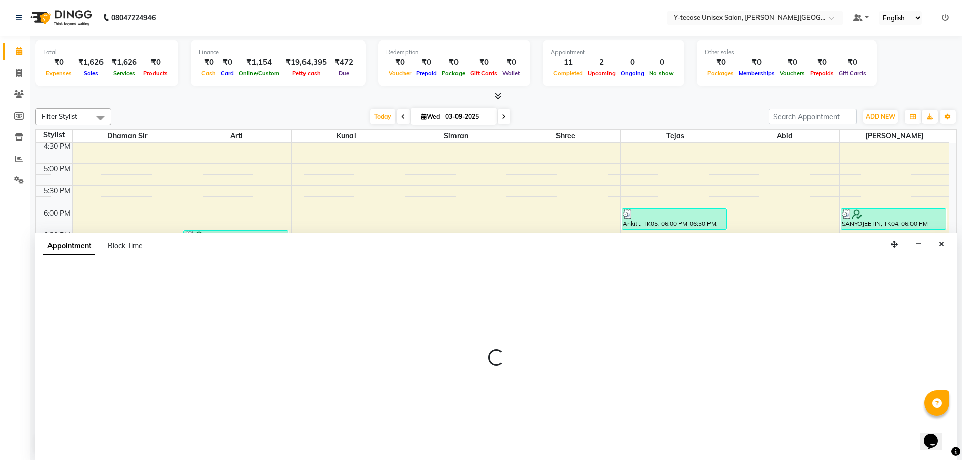
select select "90773"
select select "tentative"
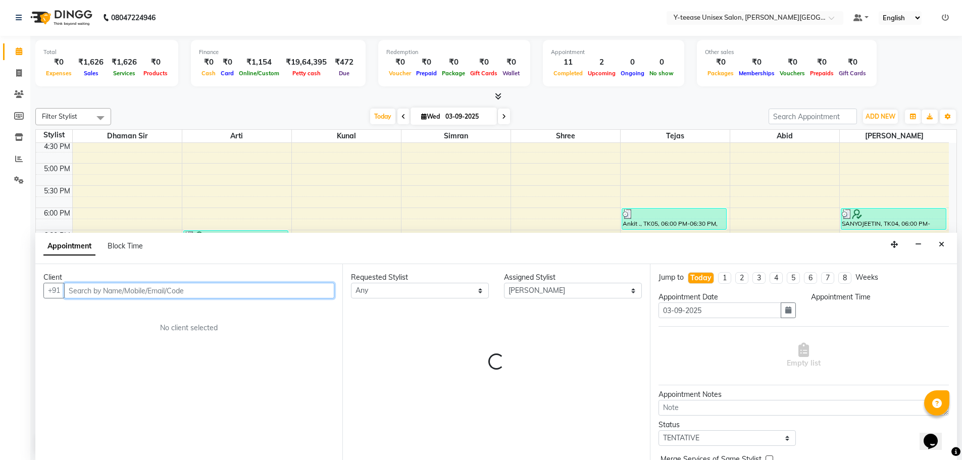
select select "1260"
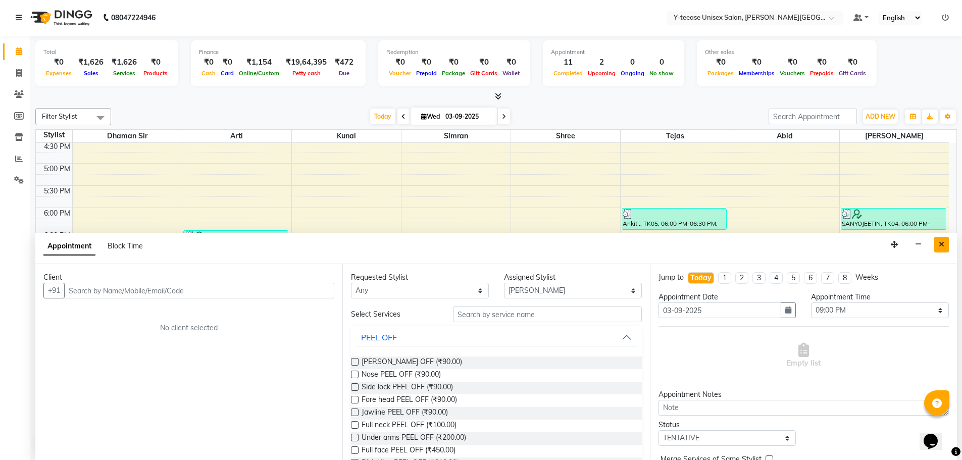
click at [941, 245] on icon "Close" at bounding box center [942, 244] width 6 height 7
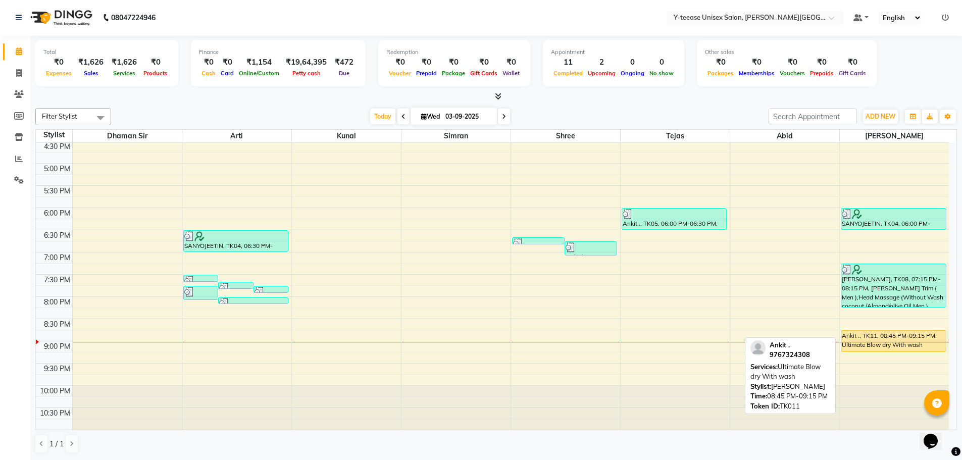
click at [885, 336] on div "Ankit ., TK11, 08:45 PM-09:15 PM, Ultimate Blow dry With wash" at bounding box center [893, 341] width 105 height 21
click at [878, 345] on div "Ankit ., TK11, 08:45 PM-09:15 PM, Ultimate Blow dry With wash" at bounding box center [893, 341] width 105 height 21
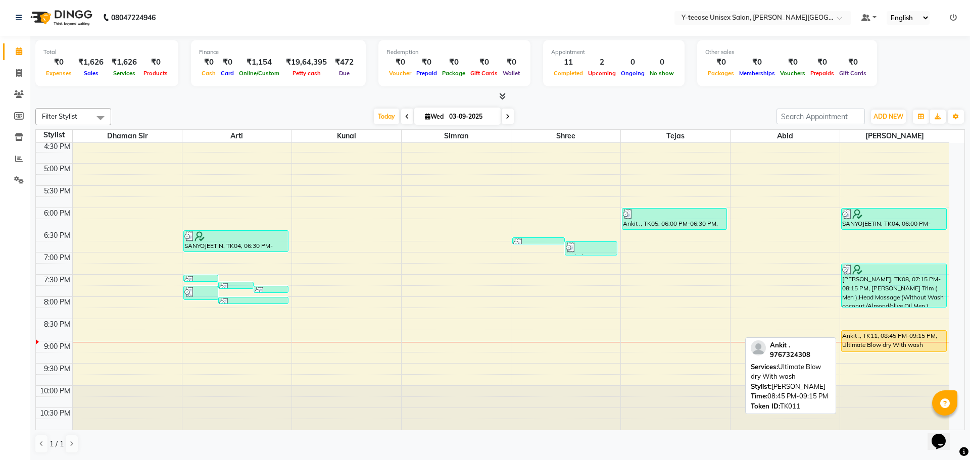
select select "1"
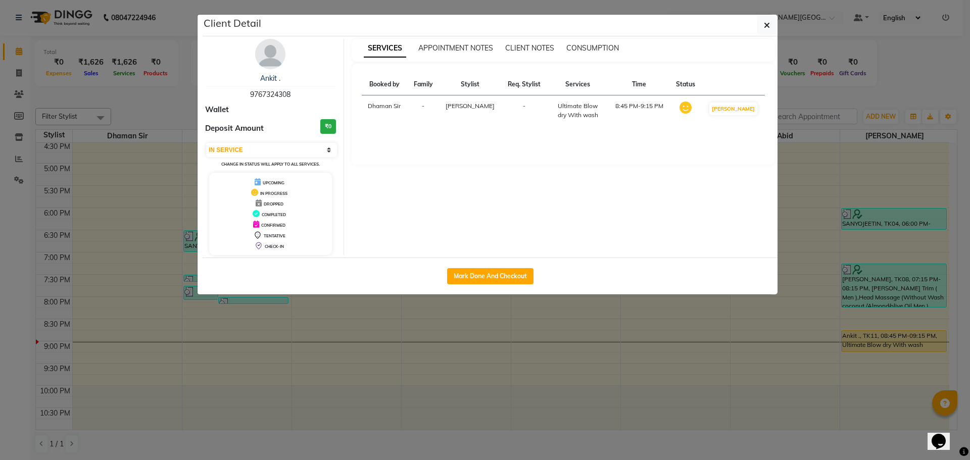
click at [521, 283] on button "Mark Done And Checkout" at bounding box center [490, 276] width 86 height 16
select select "765"
select select "service"
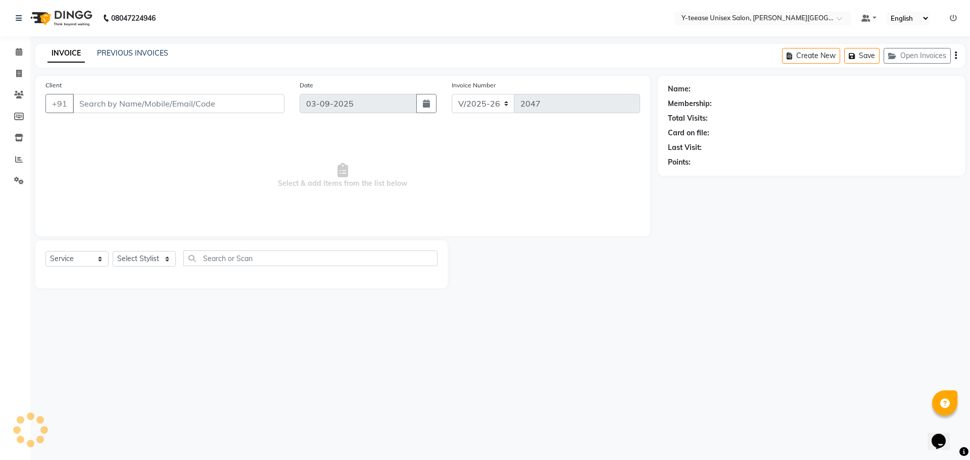
type input "97******08"
select select "90773"
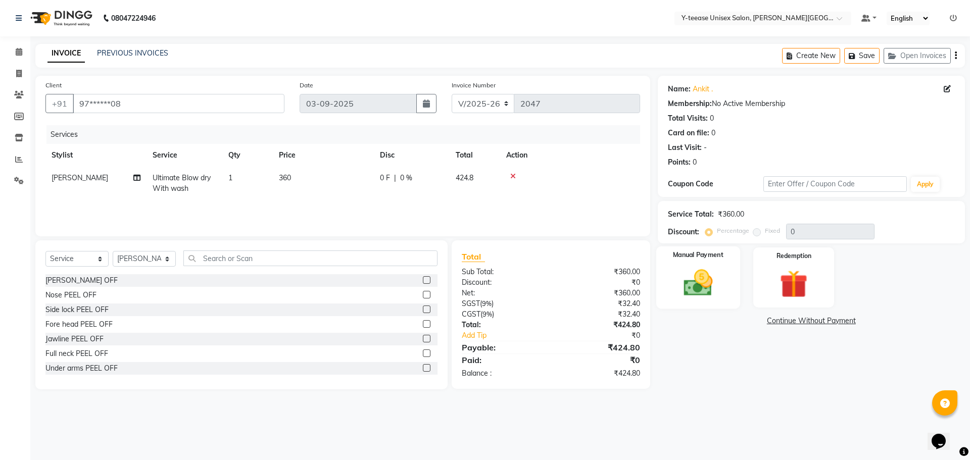
click at [707, 266] on img at bounding box center [697, 282] width 47 height 33
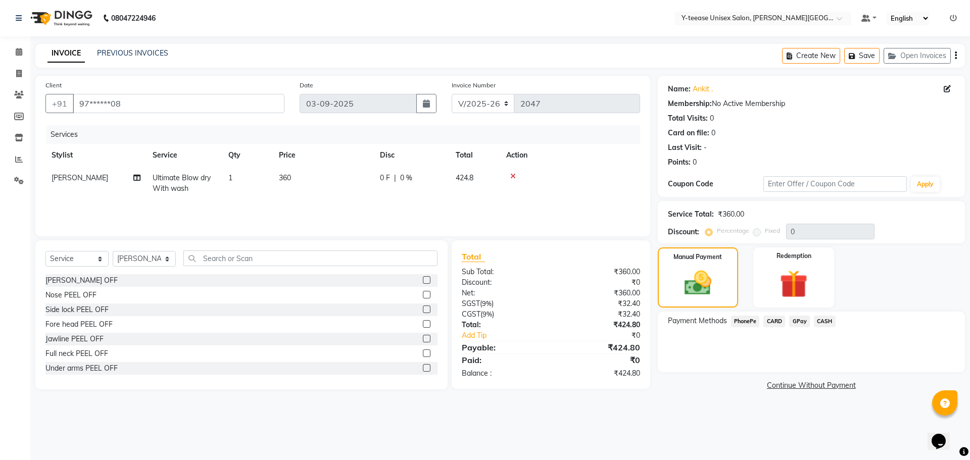
click at [799, 321] on span "GPay" at bounding box center [799, 322] width 21 height 12
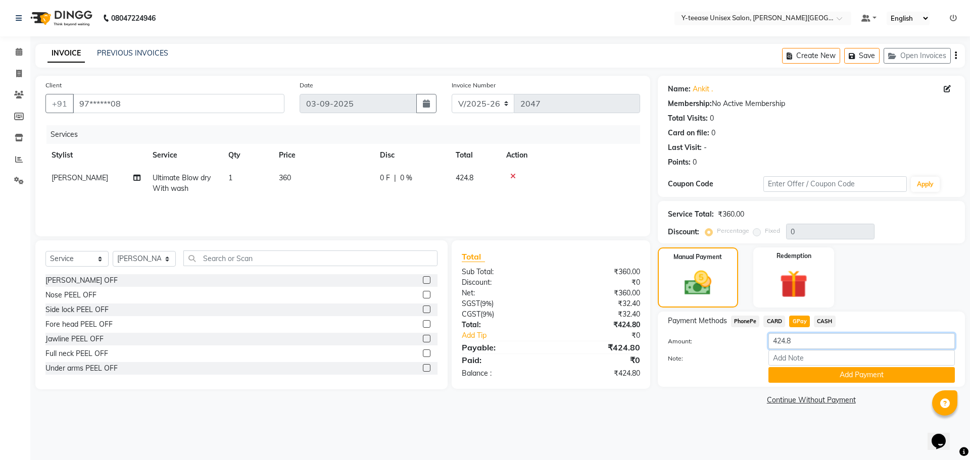
click at [786, 339] on input "424.8" at bounding box center [861, 341] width 186 height 16
click at [785, 343] on input "424.8" at bounding box center [861, 341] width 186 height 16
click at [826, 319] on span "CASH" at bounding box center [825, 322] width 22 height 12
click at [784, 339] on input "424.8" at bounding box center [861, 341] width 186 height 16
type input "400.8"
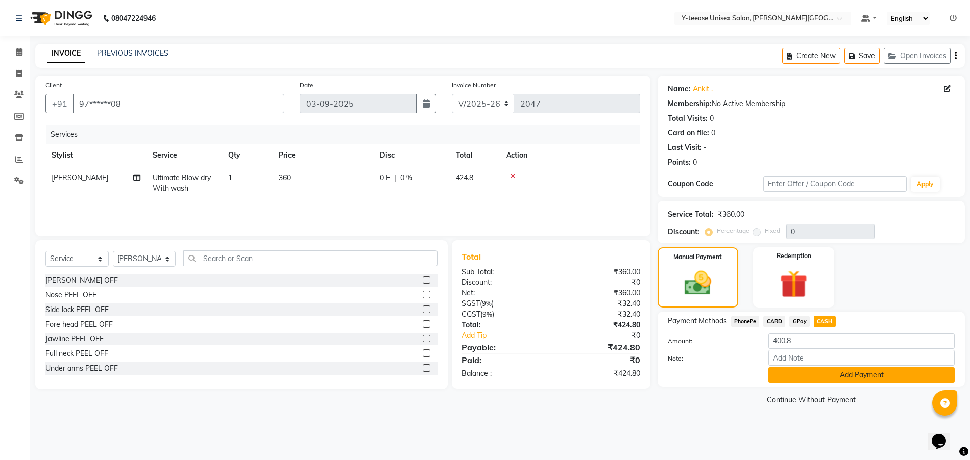
click at [806, 373] on button "Add Payment" at bounding box center [861, 375] width 186 height 16
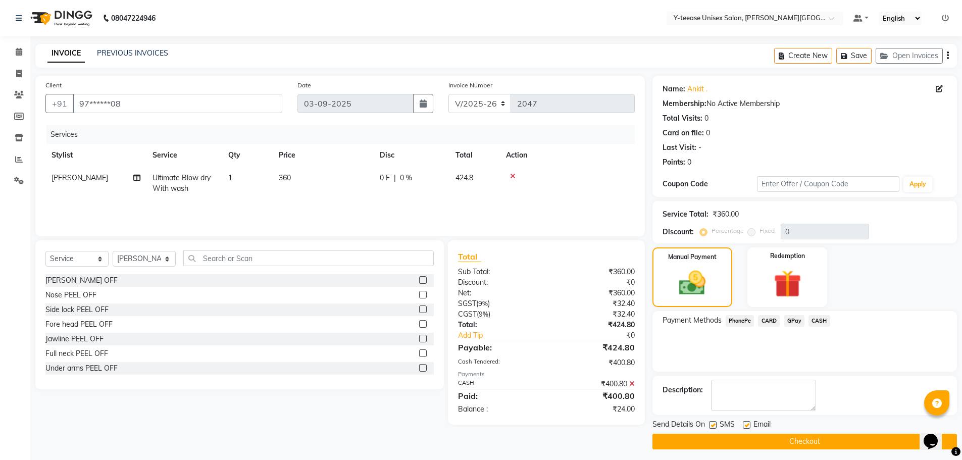
click at [793, 322] on span "GPay" at bounding box center [794, 321] width 21 height 12
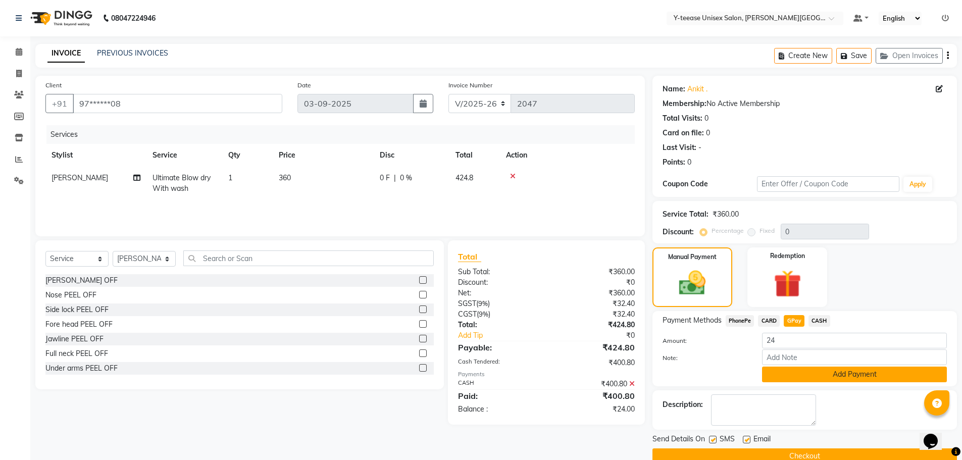
click at [811, 372] on button "Add Payment" at bounding box center [854, 375] width 185 height 16
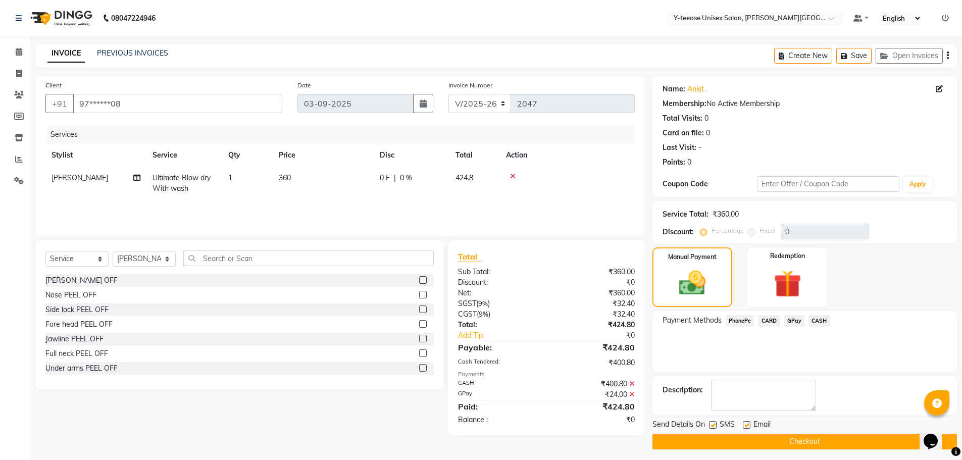
click at [803, 438] on button "Checkout" at bounding box center [805, 442] width 305 height 16
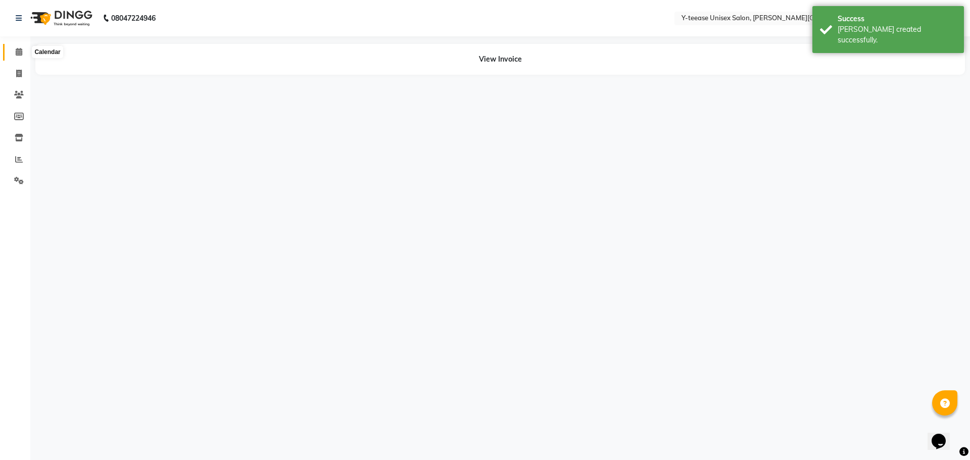
drag, startPoint x: 22, startPoint y: 52, endPoint x: 63, endPoint y: 51, distance: 40.9
click at [22, 52] on icon at bounding box center [19, 52] width 7 height 8
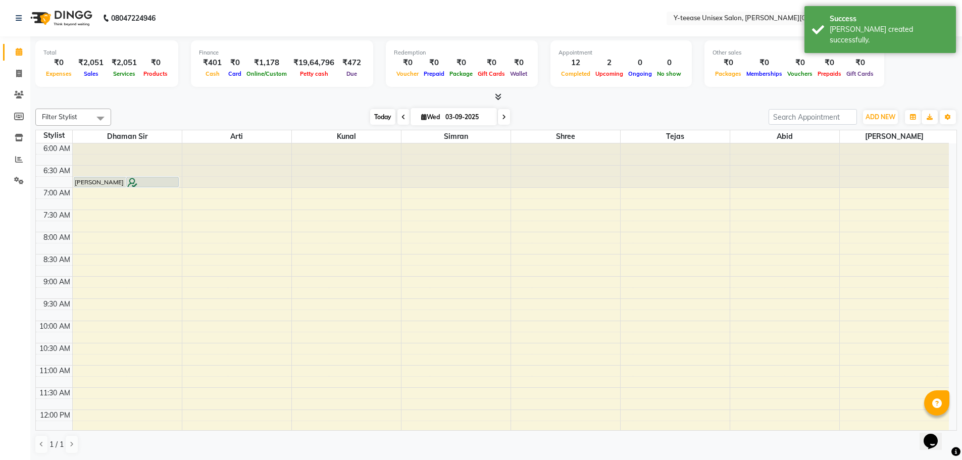
click at [385, 119] on span "Today" at bounding box center [382, 117] width 25 height 16
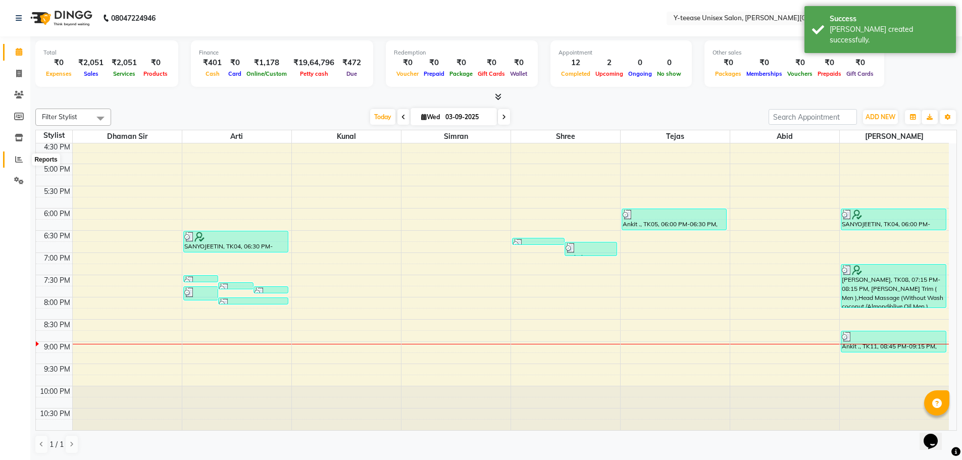
click at [17, 156] on icon at bounding box center [19, 160] width 8 height 8
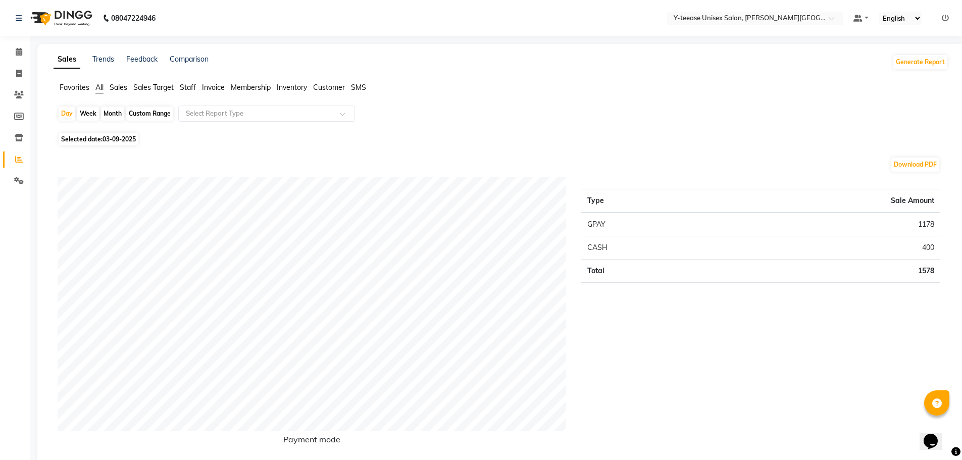
click at [125, 88] on span "Sales" at bounding box center [119, 87] width 18 height 9
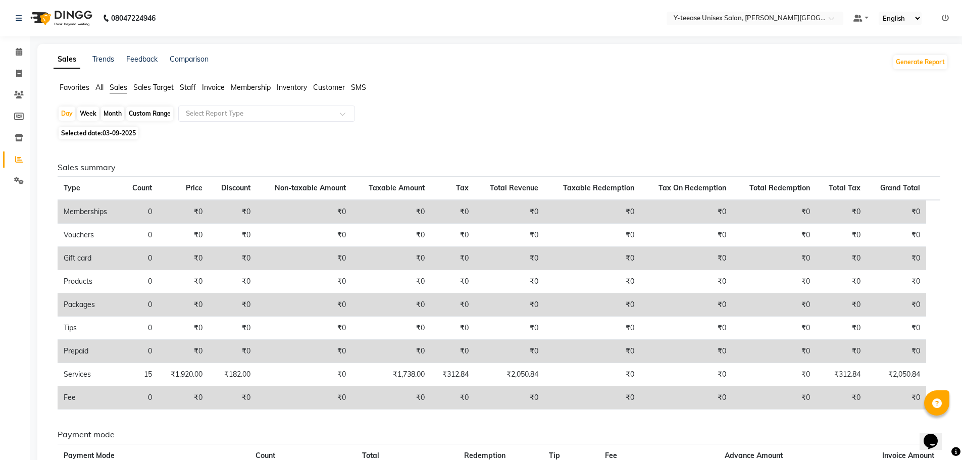
scroll to position [101, 0]
